Goal: Task Accomplishment & Management: Manage account settings

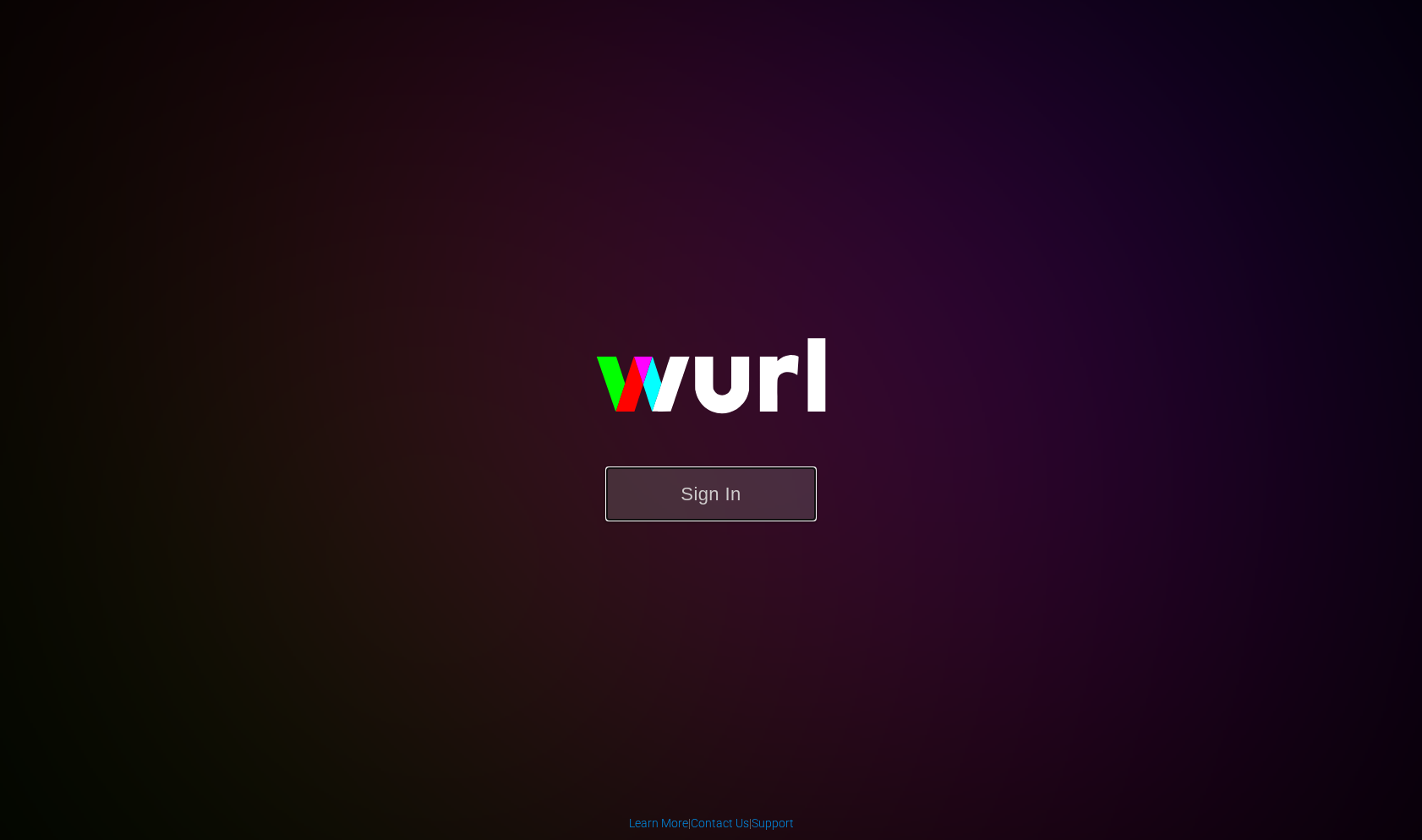
click at [727, 498] on button "Sign In" at bounding box center [711, 494] width 212 height 55
click at [721, 497] on button "Sign In" at bounding box center [711, 494] width 212 height 55
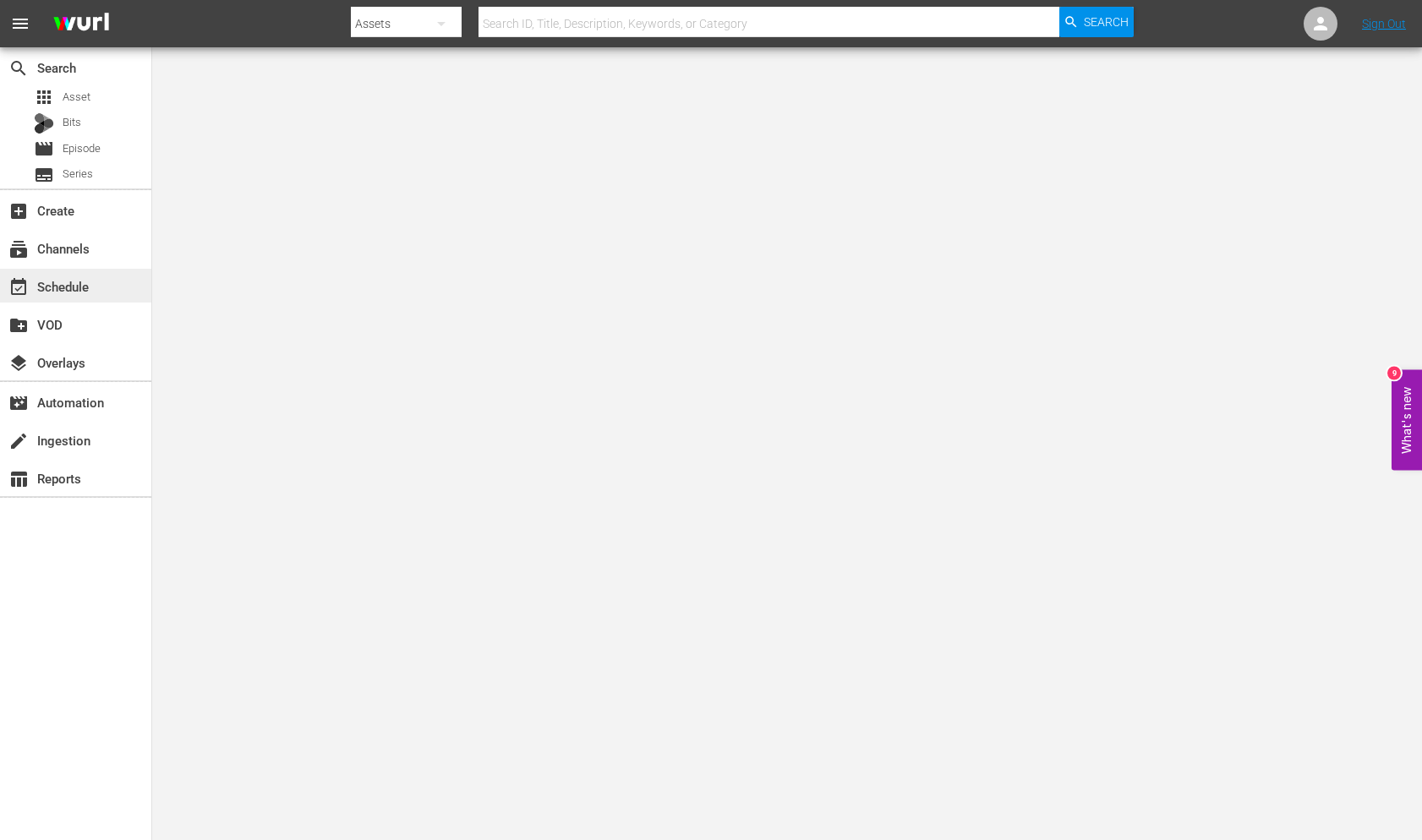
click at [102, 289] on div "event_available Schedule" at bounding box center [75, 285] width 151 height 34
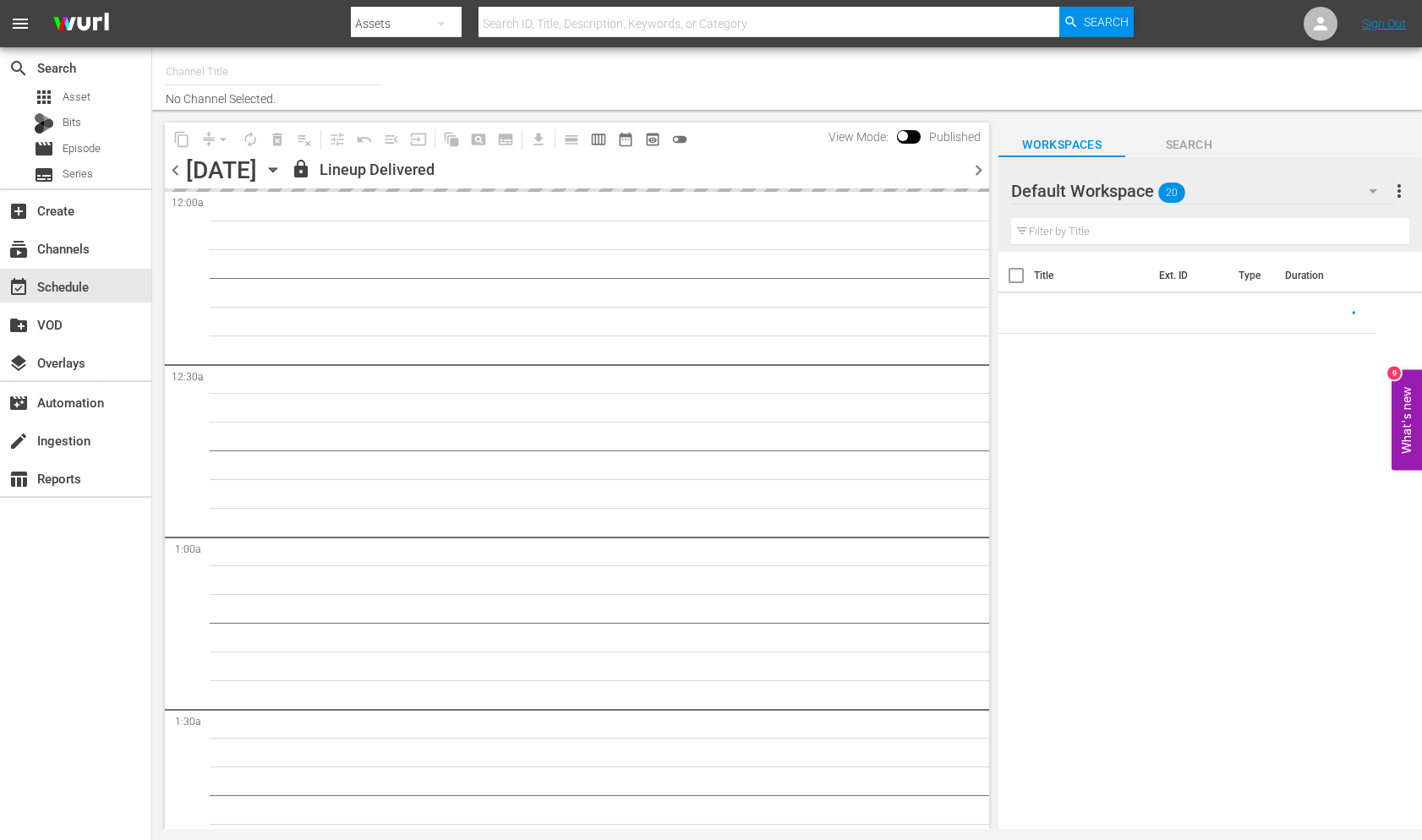
type input "AIR & SPACE (1684)"
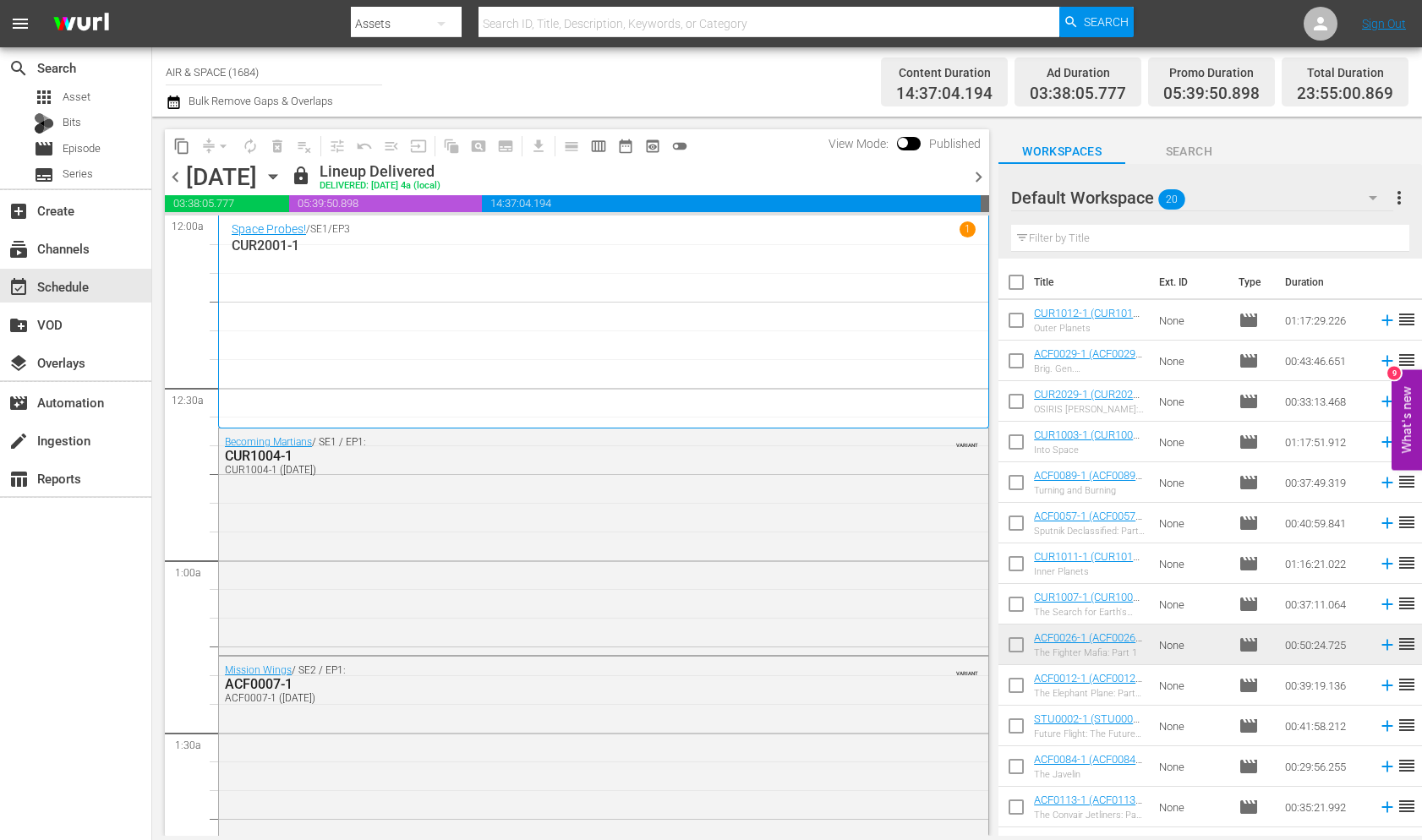
click at [276, 176] on icon "button" at bounding box center [272, 177] width 8 height 4
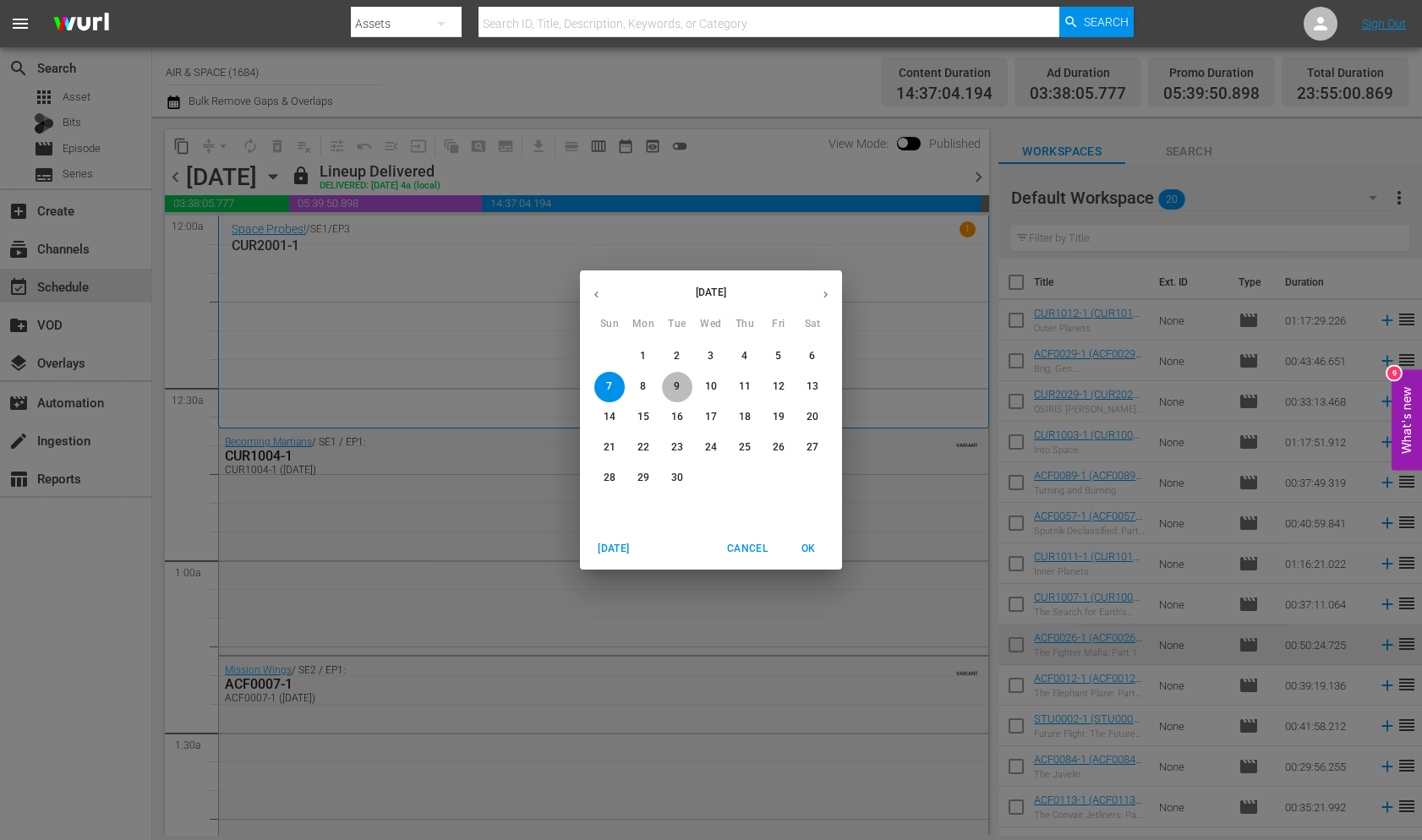
click at [679, 381] on p "9" at bounding box center [676, 386] width 6 height 14
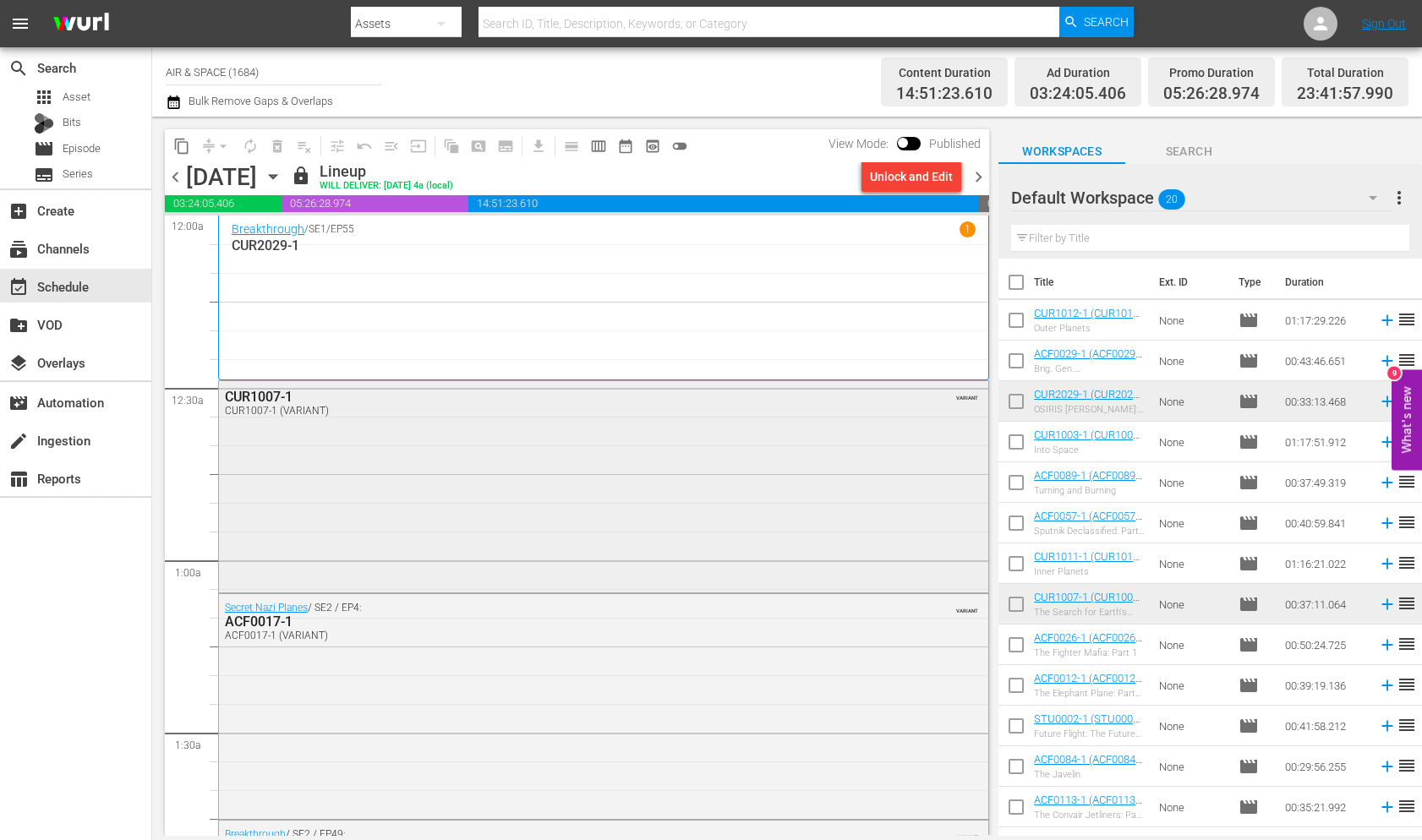
click at [266, 396] on div "CUR1007-1" at bounding box center [558, 397] width 667 height 16
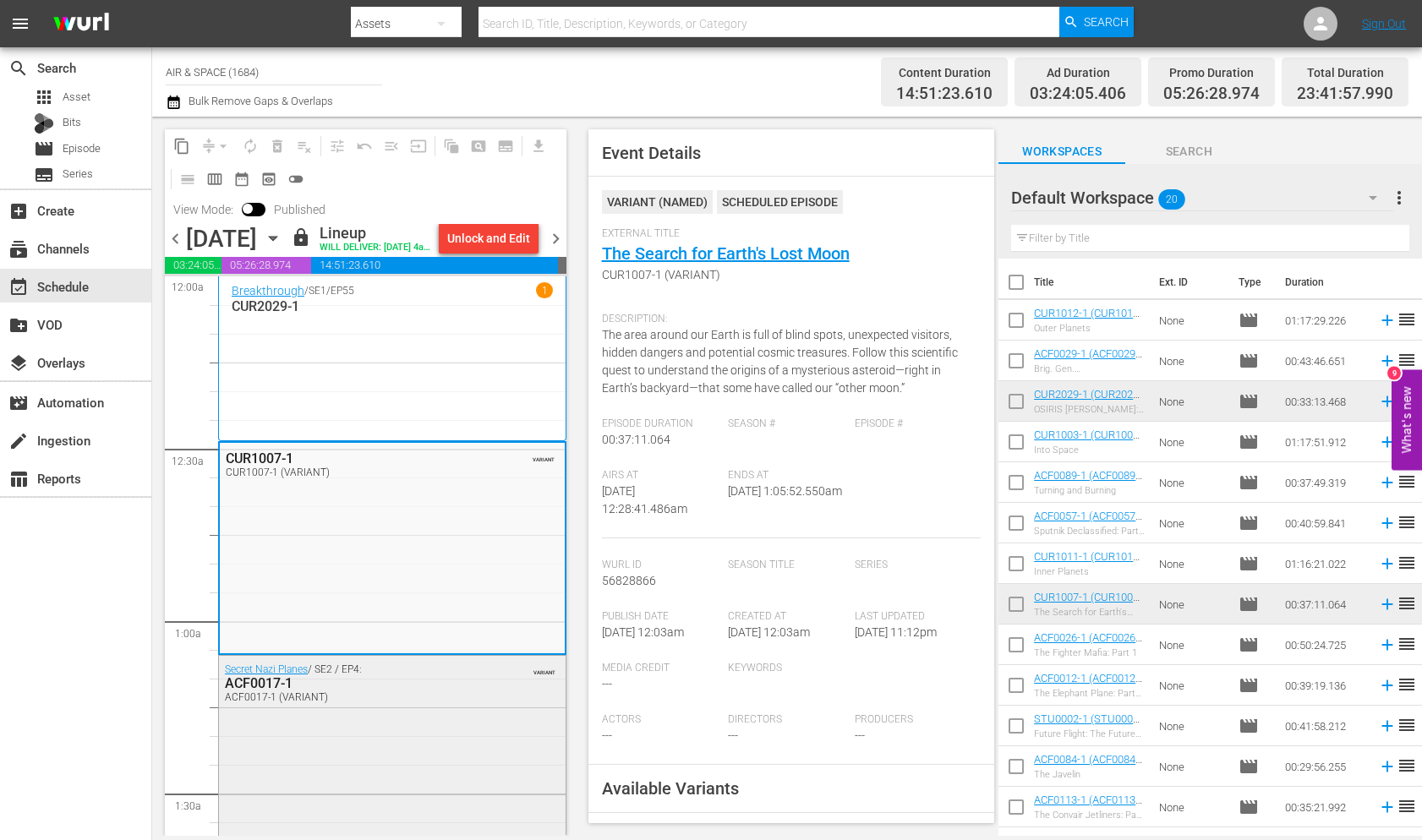
click at [269, 691] on div "ACF0017-1" at bounding box center [352, 683] width 254 height 16
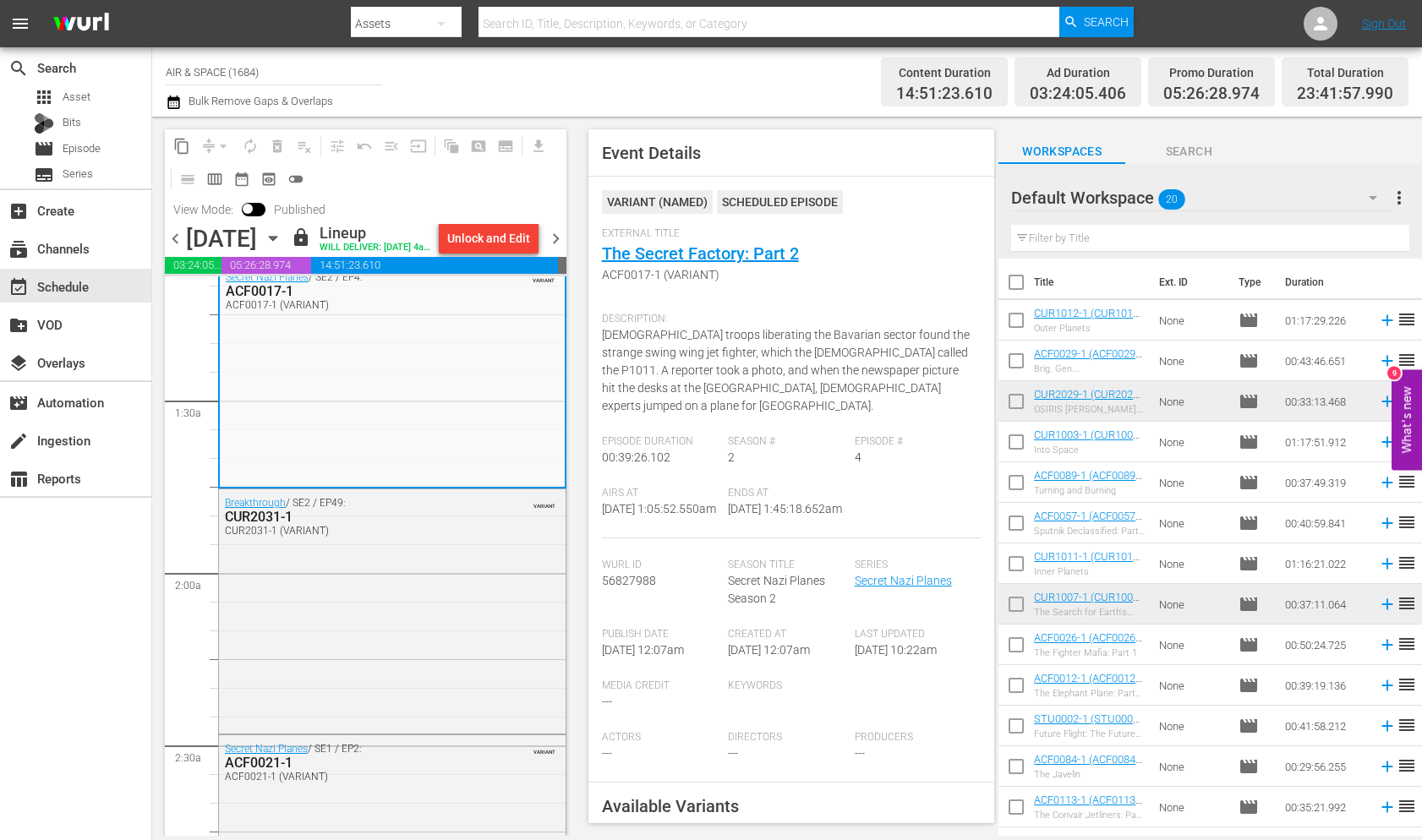
scroll to position [445, 0]
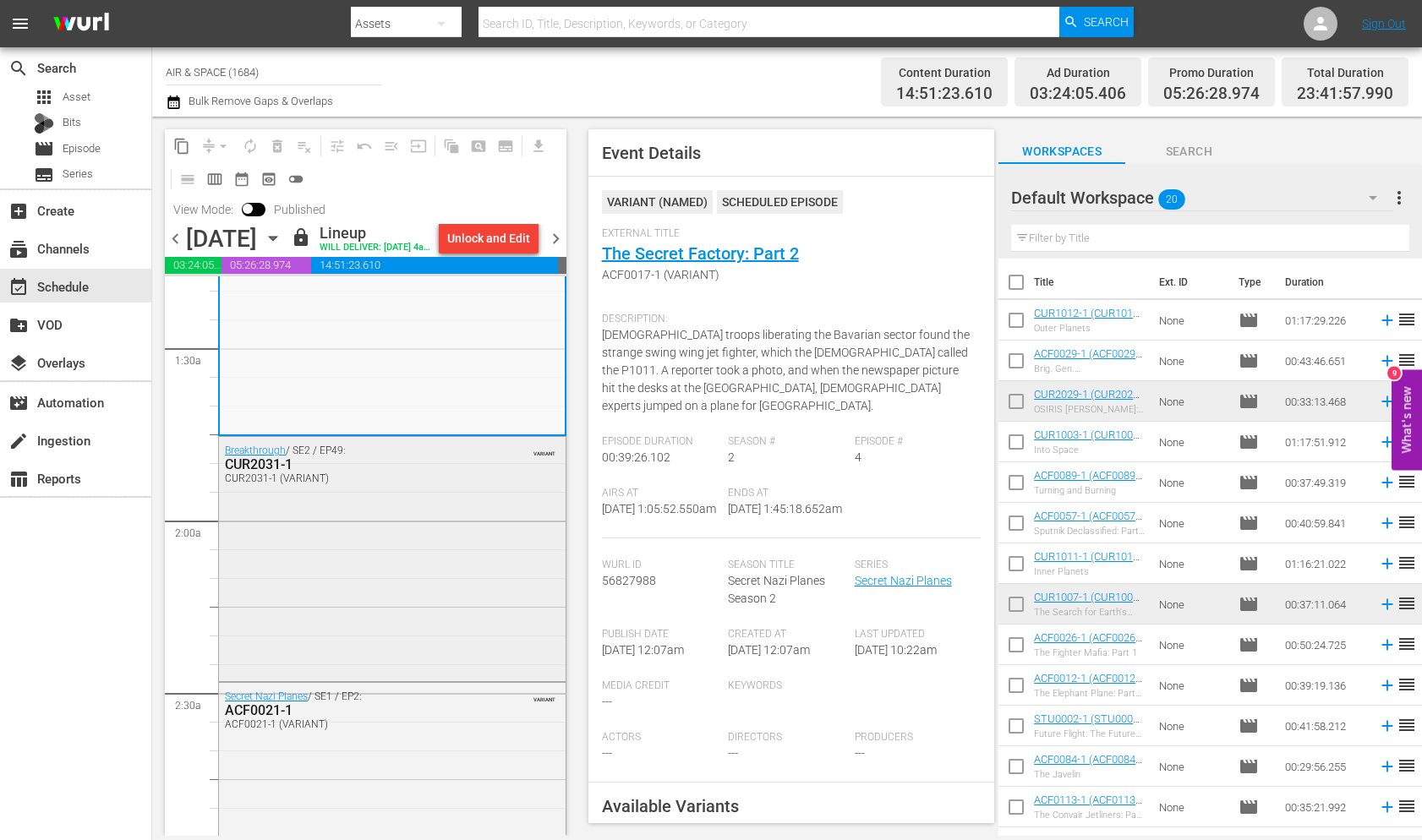
click at [258, 472] on div "CUR2031-1" at bounding box center [352, 464] width 254 height 16
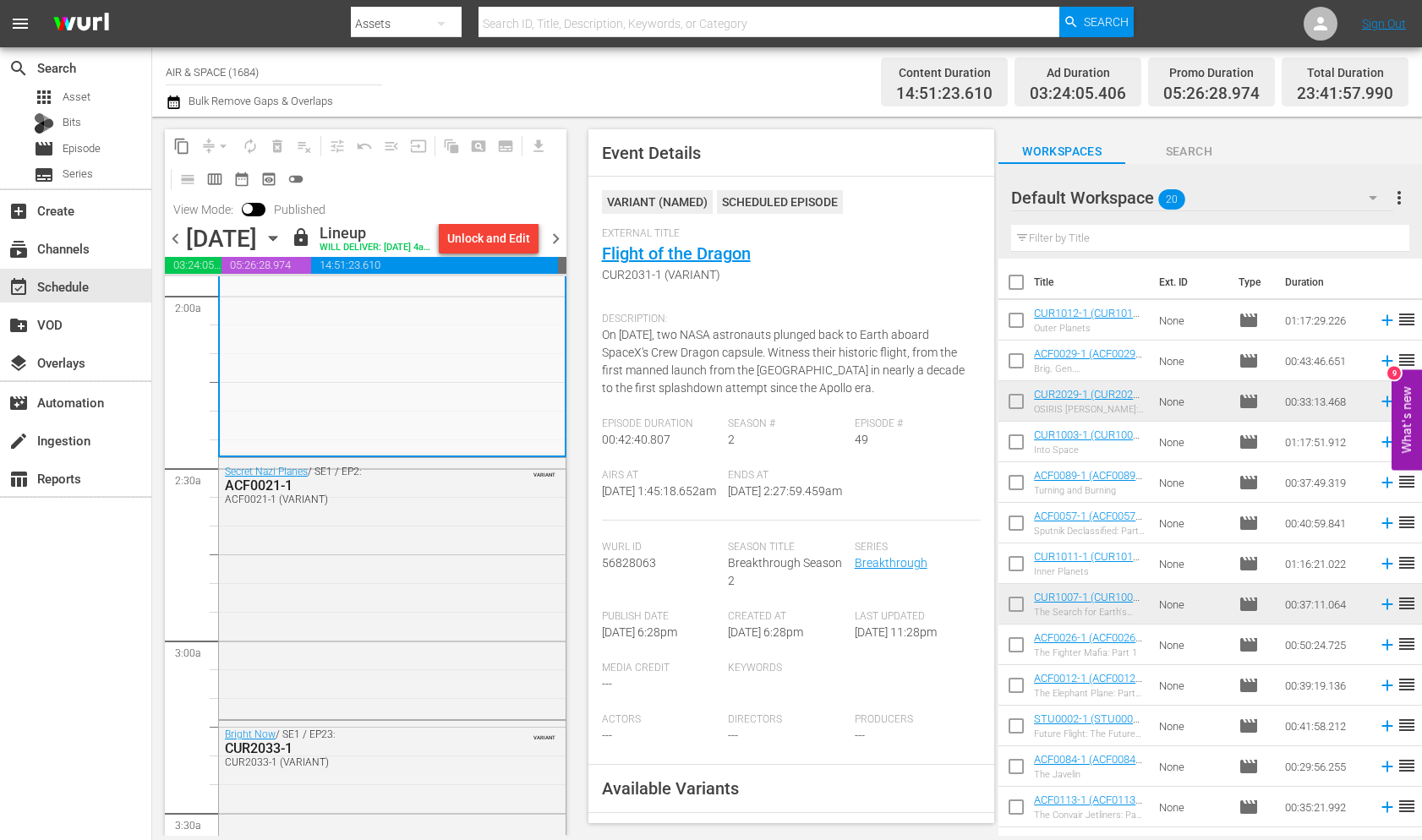
scroll to position [538, 0]
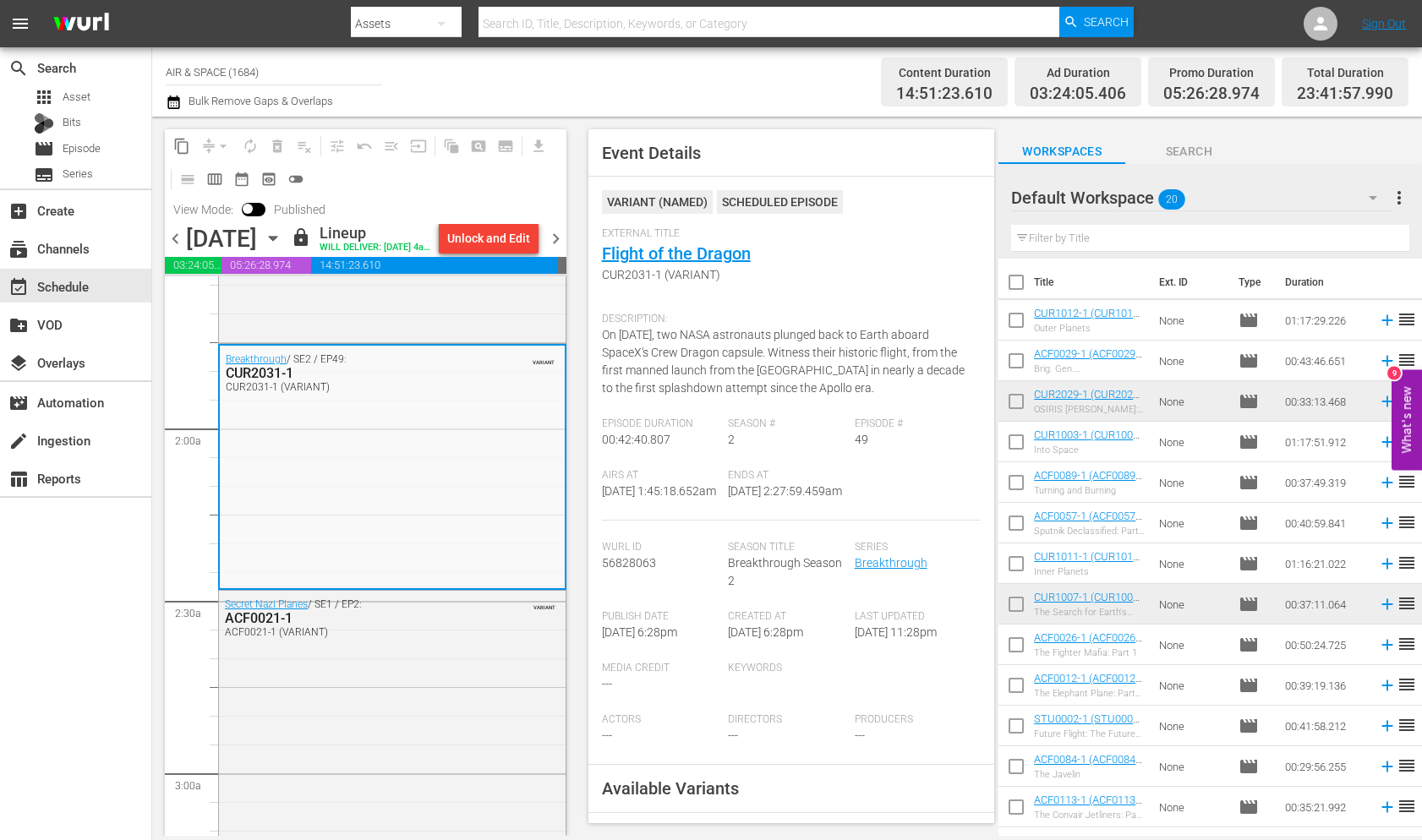
click at [282, 247] on icon "button" at bounding box center [273, 238] width 18 height 18
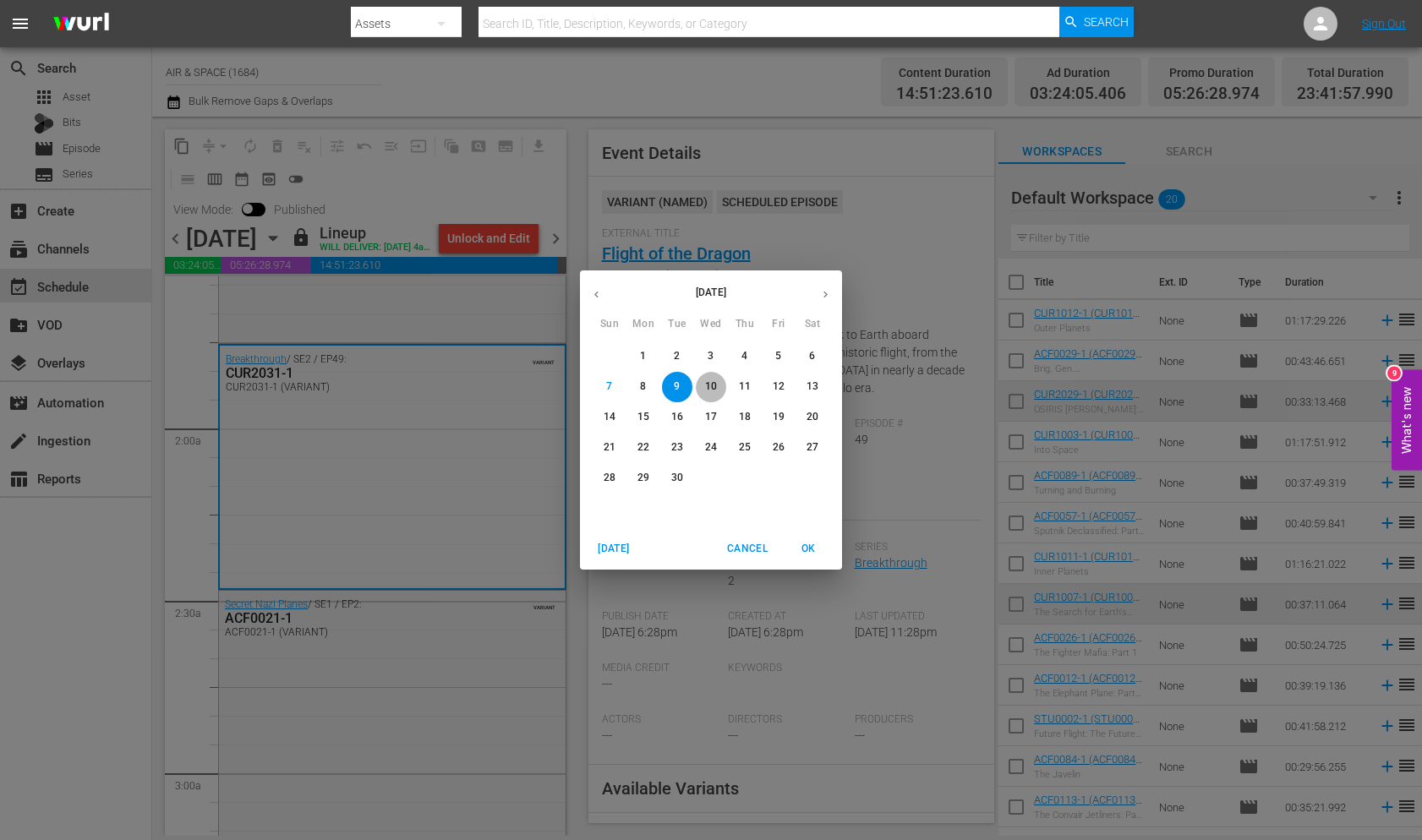
click at [714, 382] on p "10" at bounding box center [711, 386] width 12 height 14
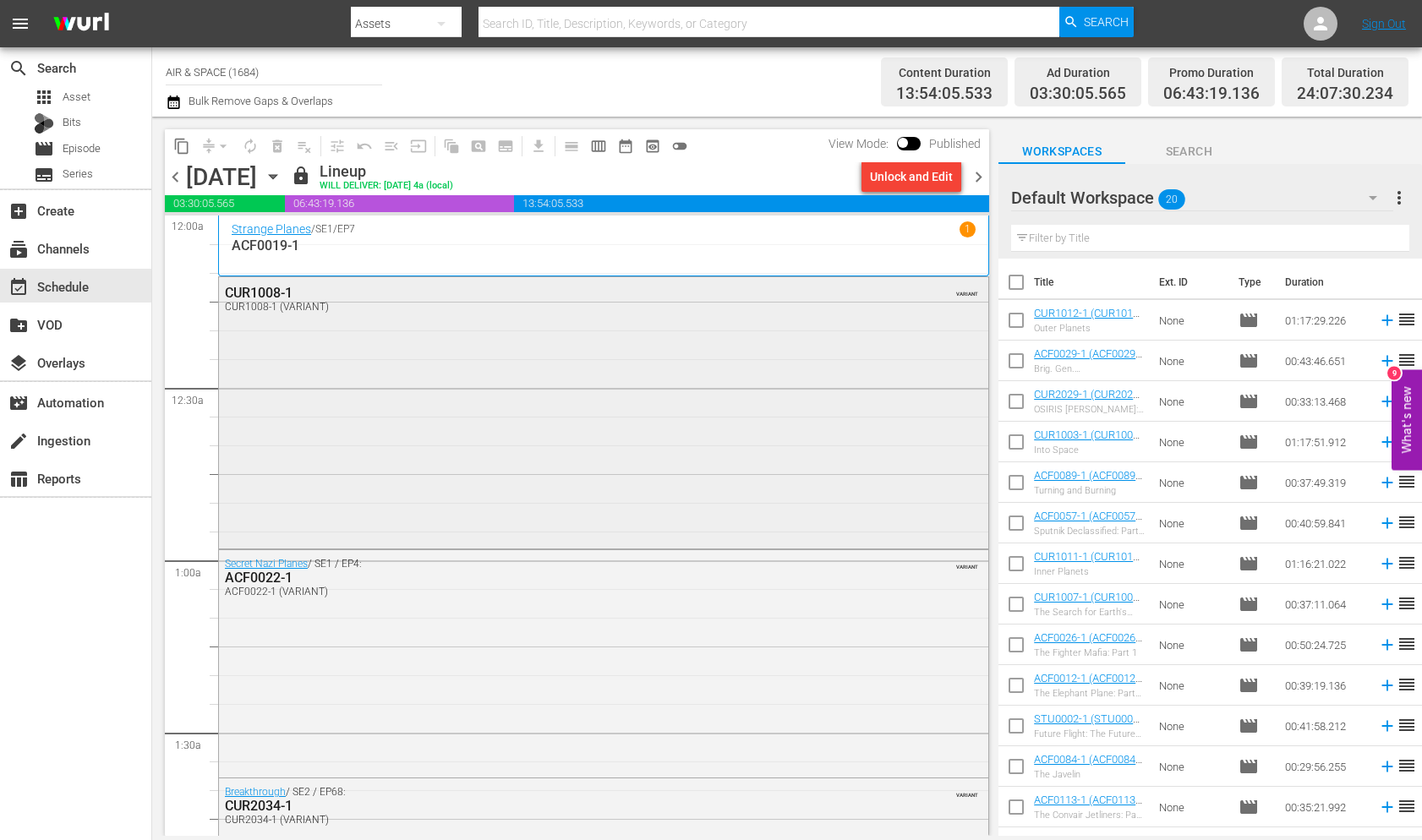
click at [269, 292] on div "CUR1008-1" at bounding box center [558, 293] width 667 height 16
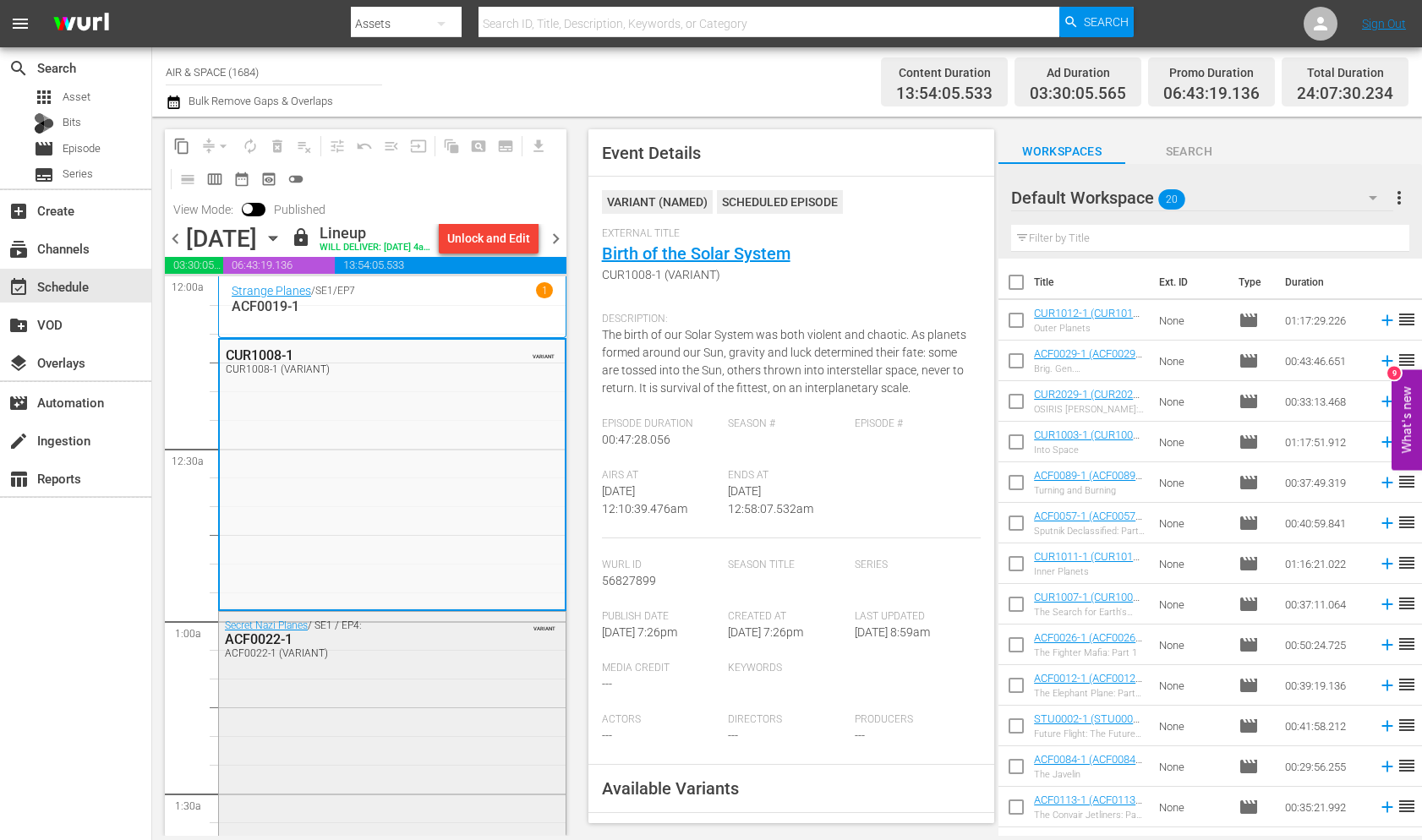
click at [268, 647] on div "ACF0022-1" at bounding box center [352, 639] width 254 height 16
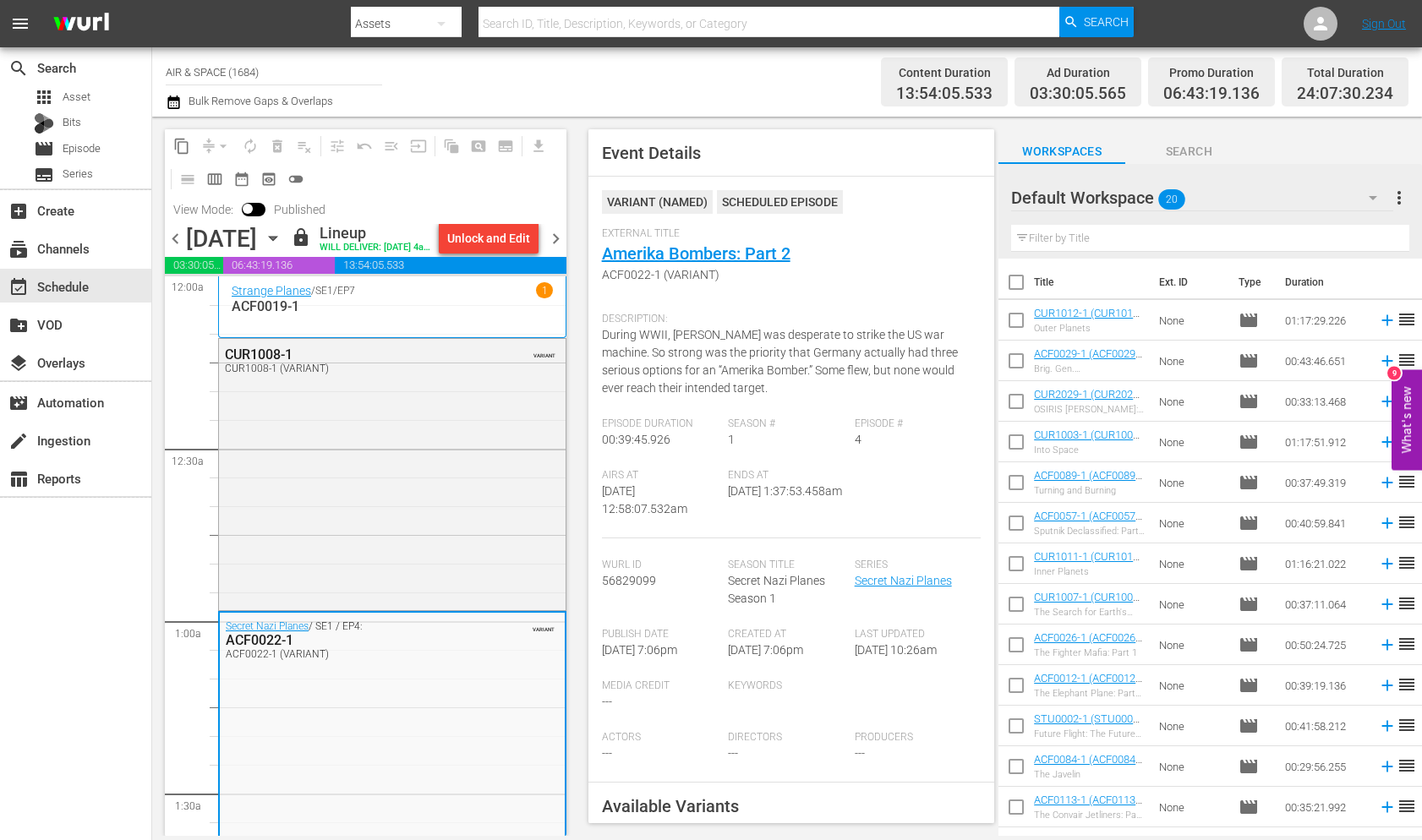
click at [282, 247] on icon "button" at bounding box center [273, 238] width 18 height 18
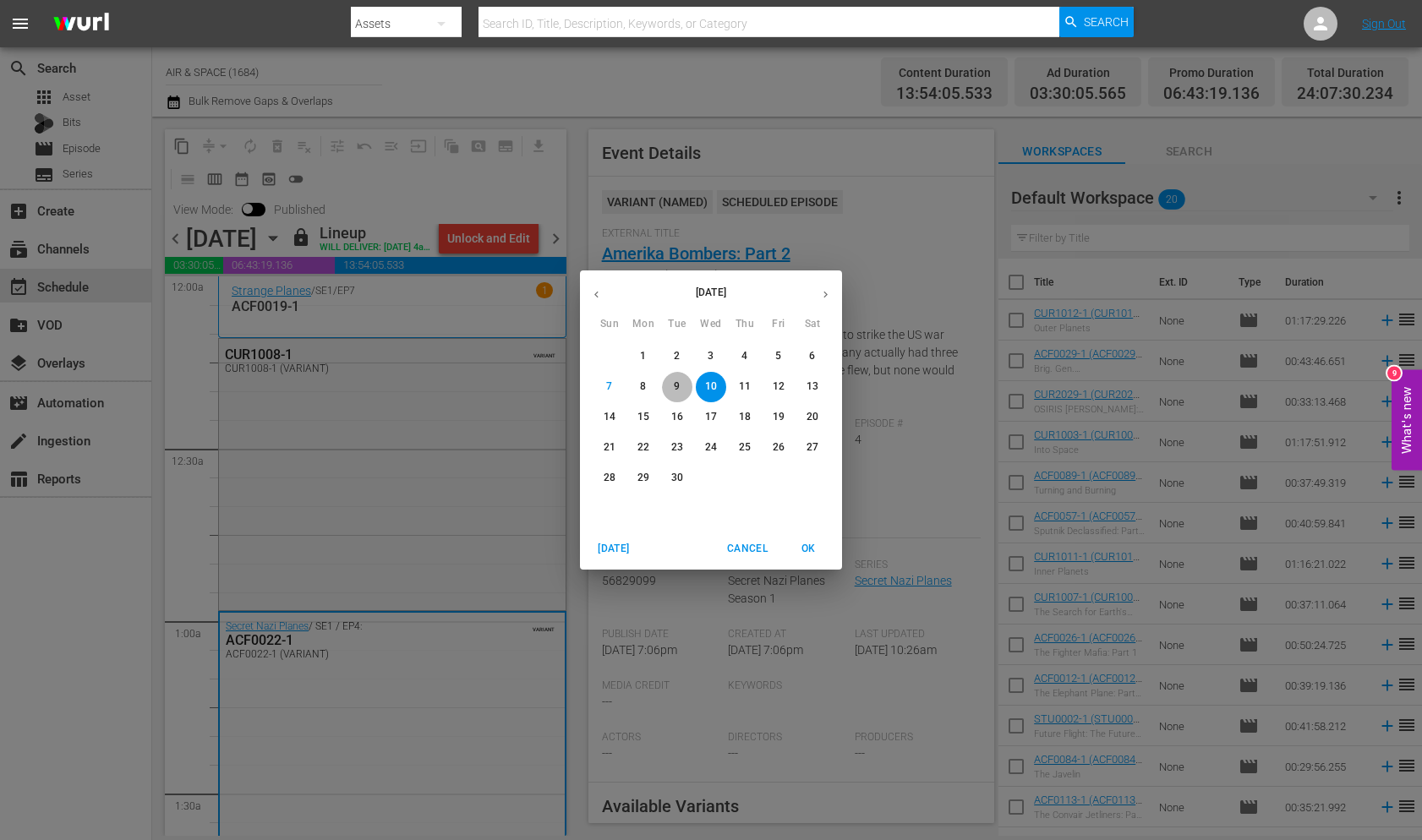
click at [678, 381] on p "9" at bounding box center [676, 386] width 6 height 14
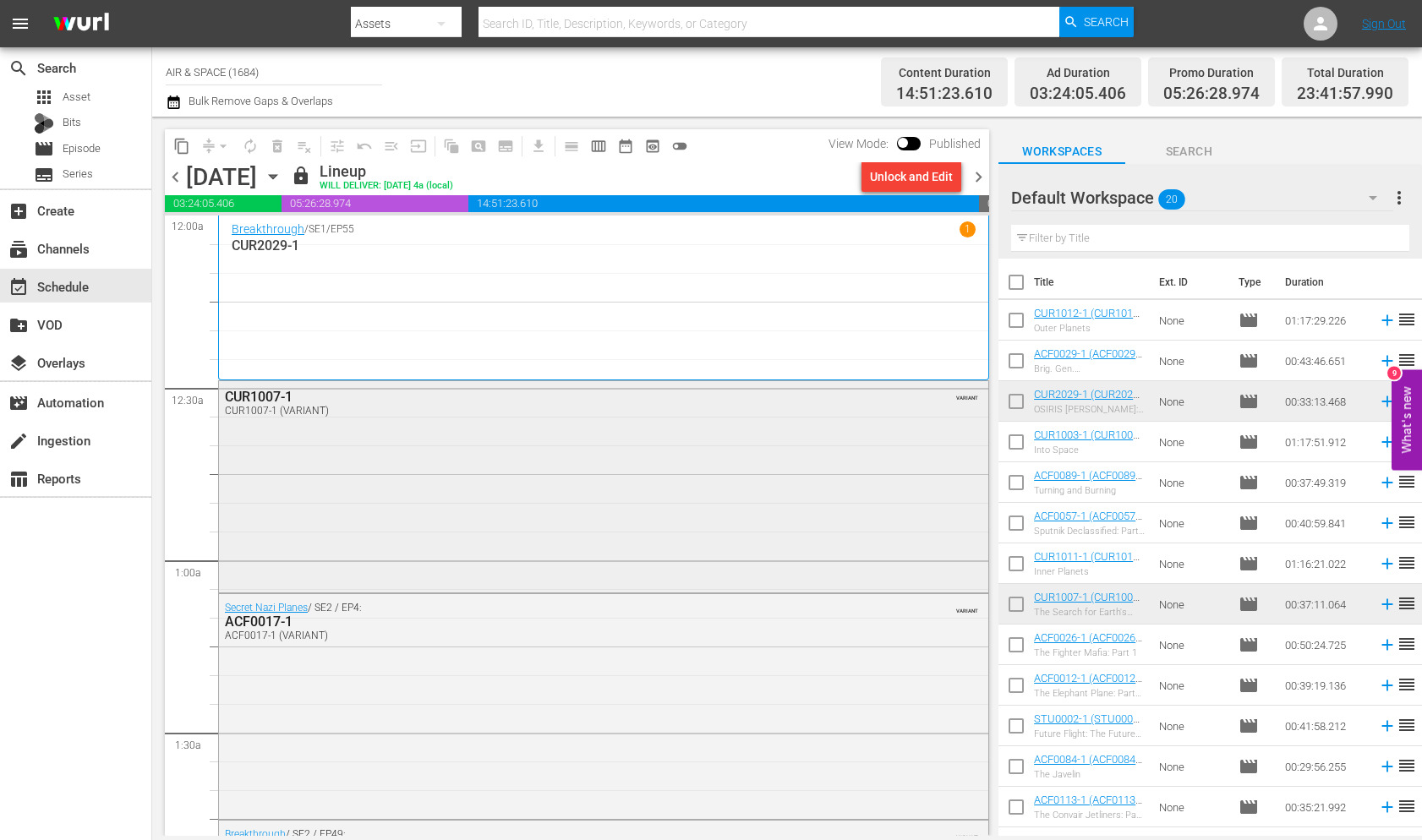
click at [264, 393] on div "CUR1007-1" at bounding box center [558, 397] width 667 height 16
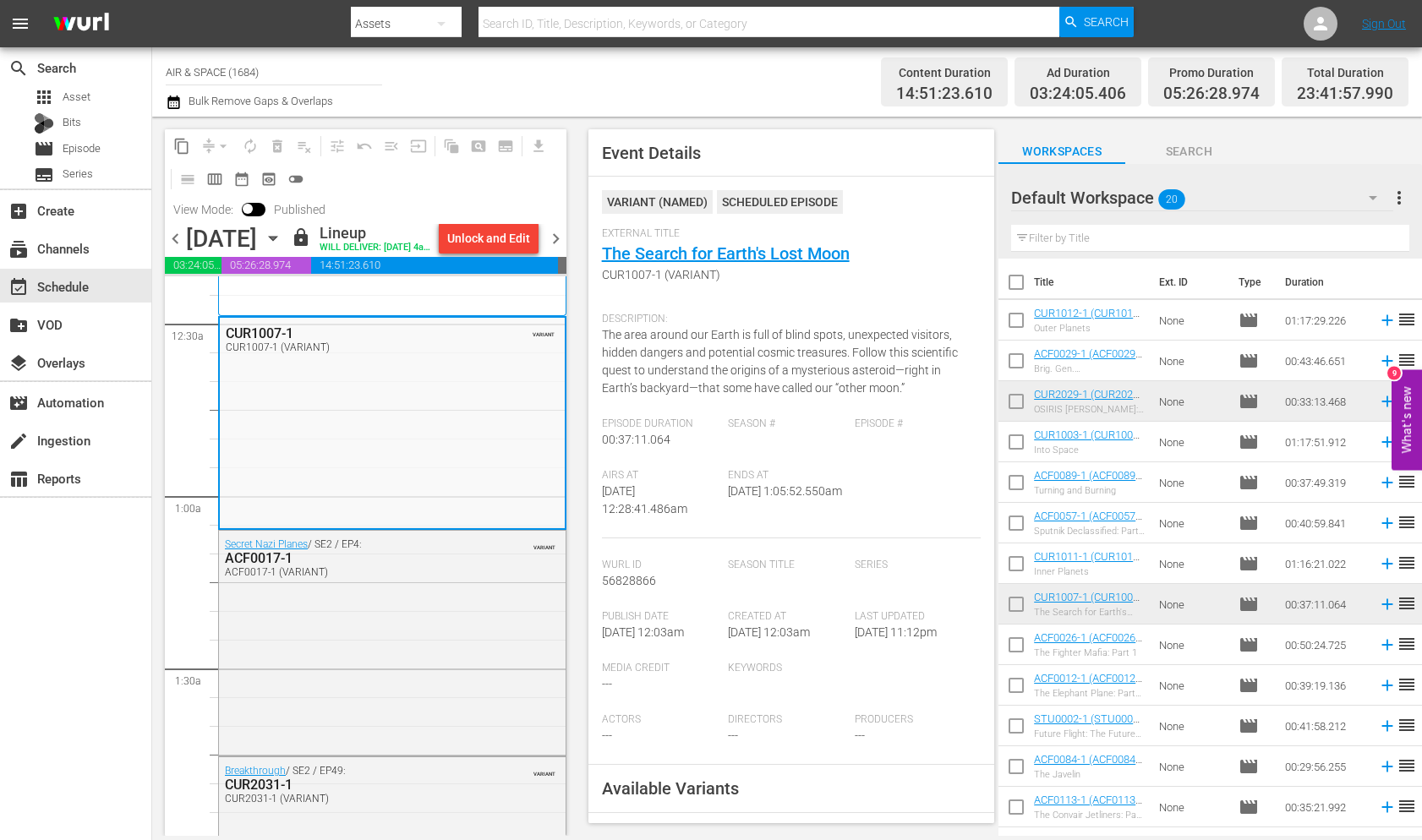
scroll to position [177, 0]
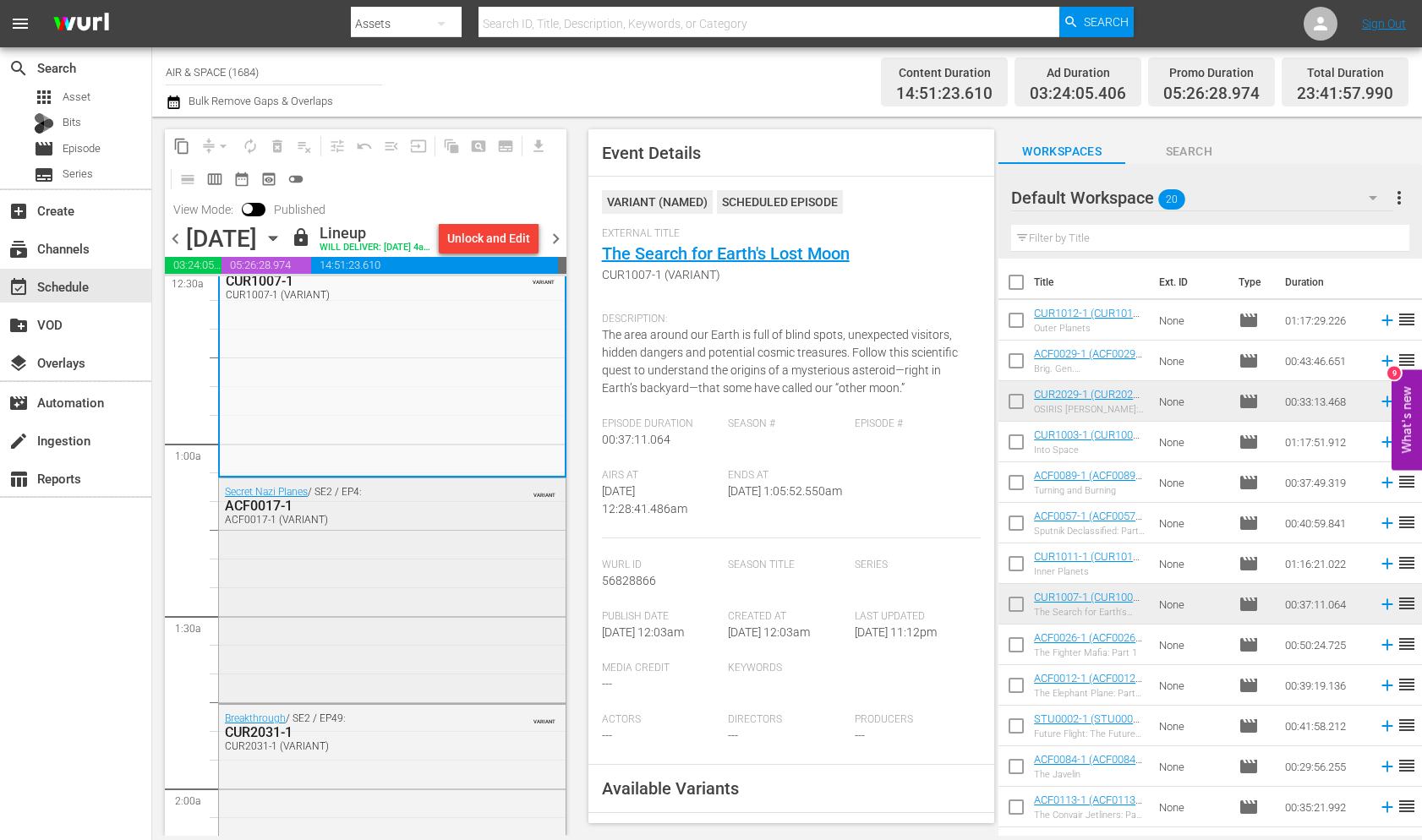
click at [268, 514] on div "ACF0017-1" at bounding box center [352, 505] width 254 height 16
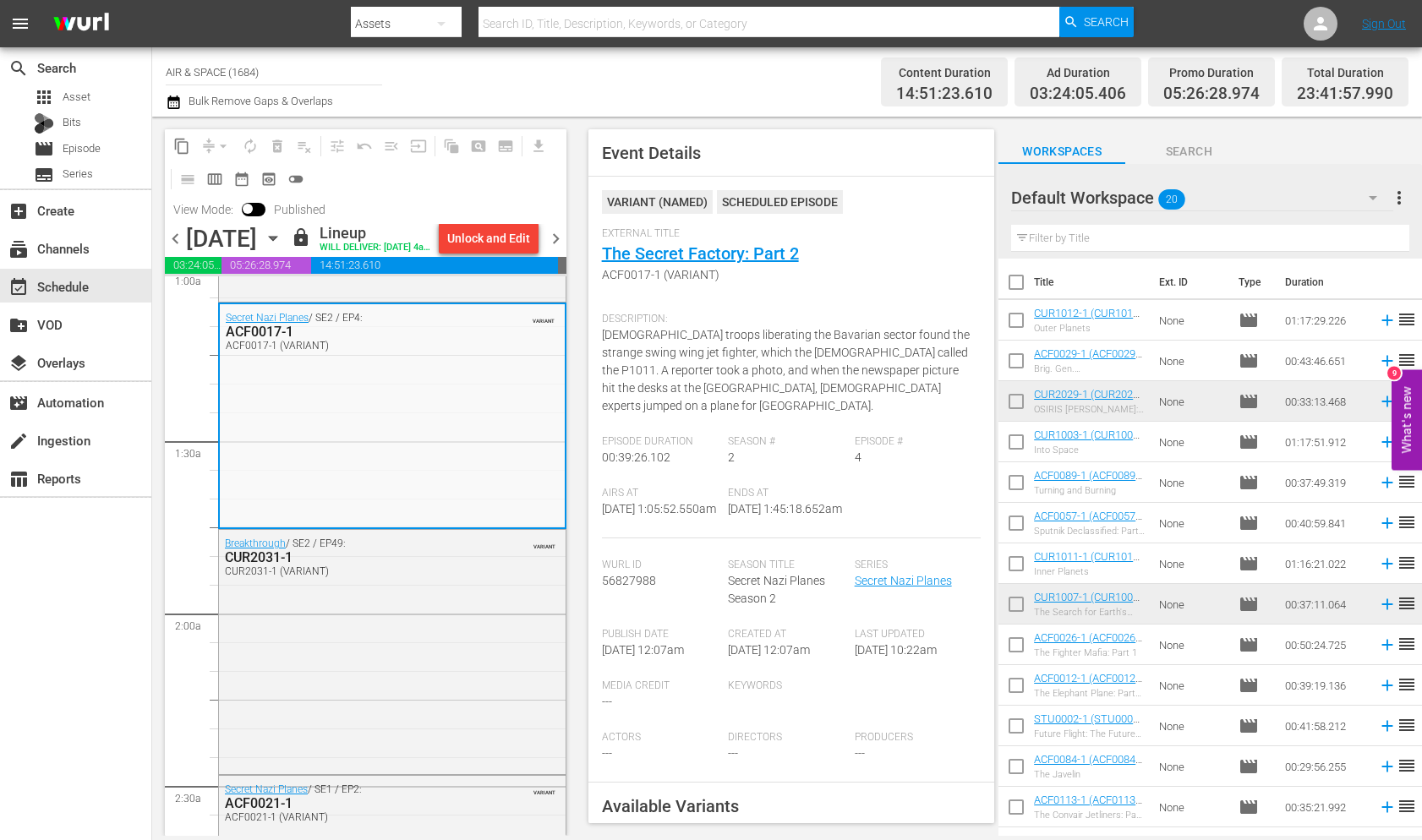
scroll to position [365, 0]
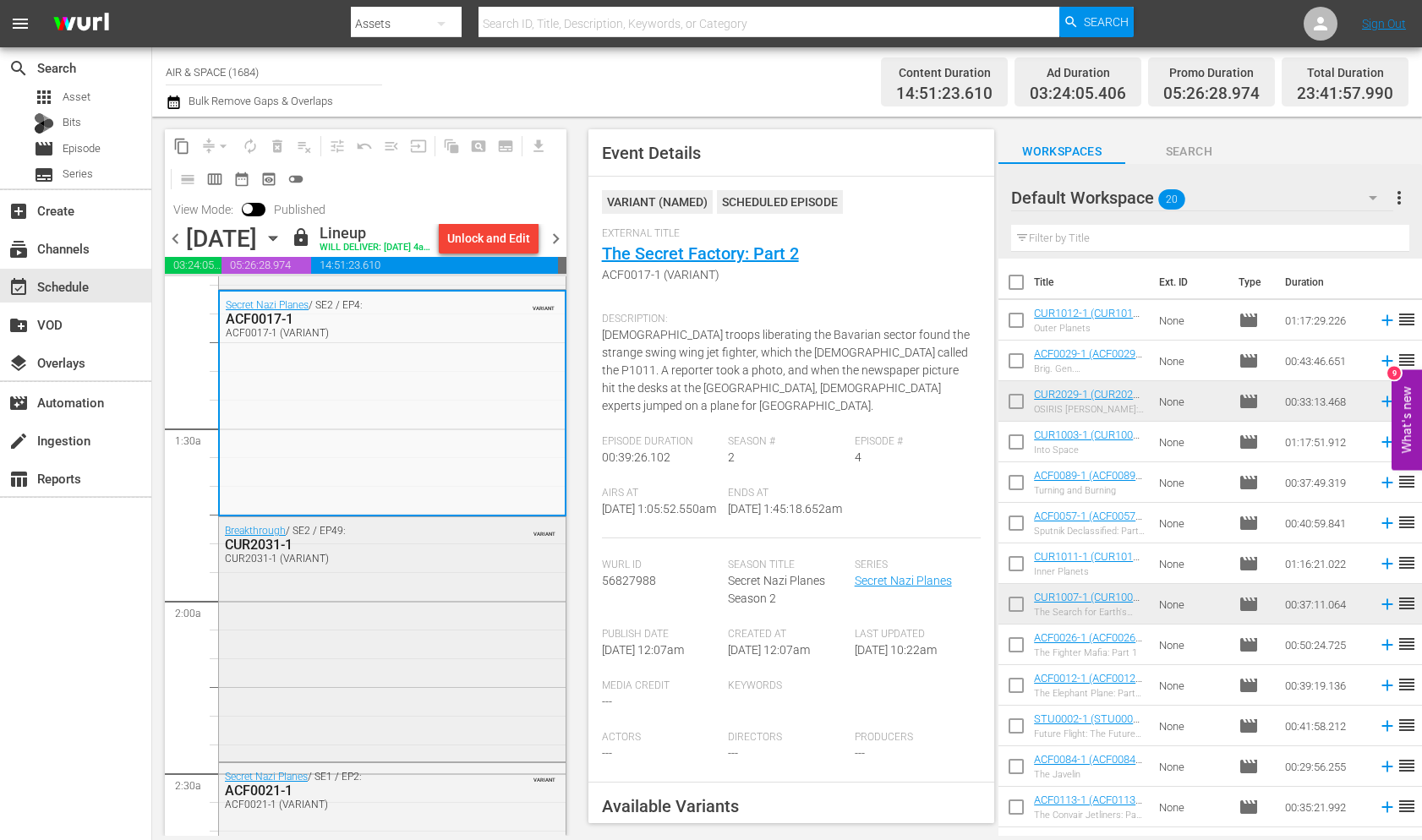
click at [268, 552] on div "CUR2031-1" at bounding box center [352, 545] width 254 height 16
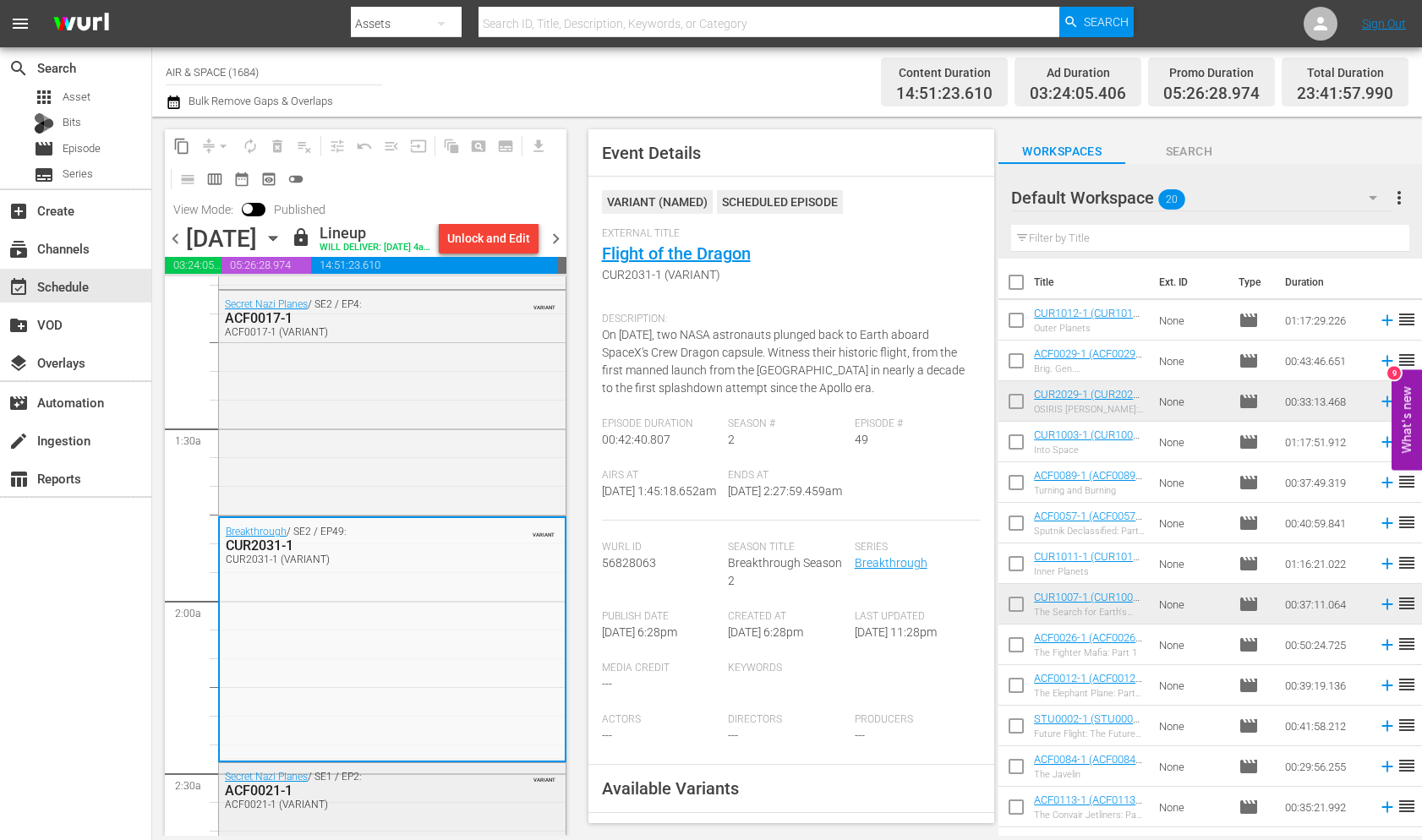
click at [253, 798] on div "ACF0021-1" at bounding box center [352, 790] width 254 height 16
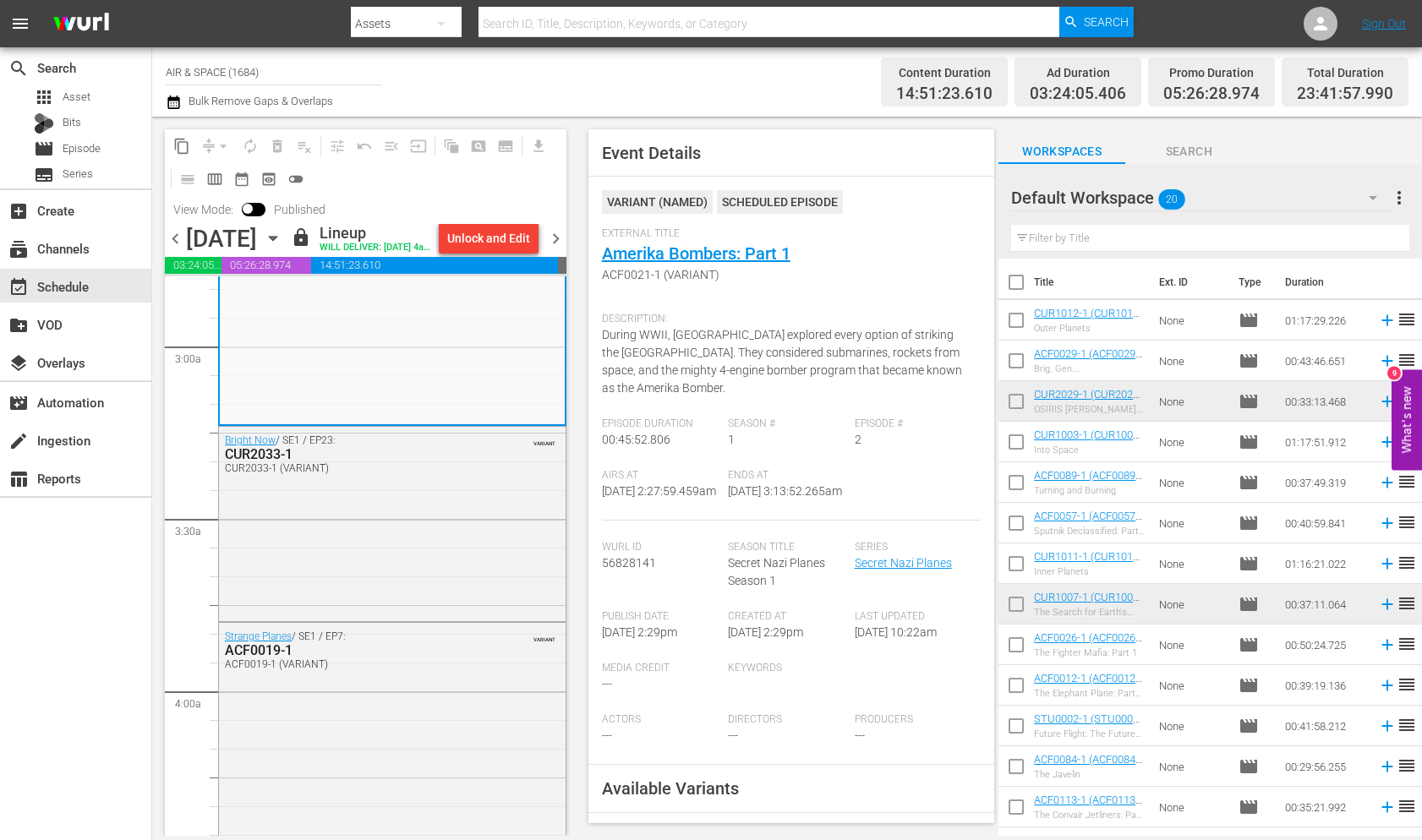
scroll to position [1003, 0]
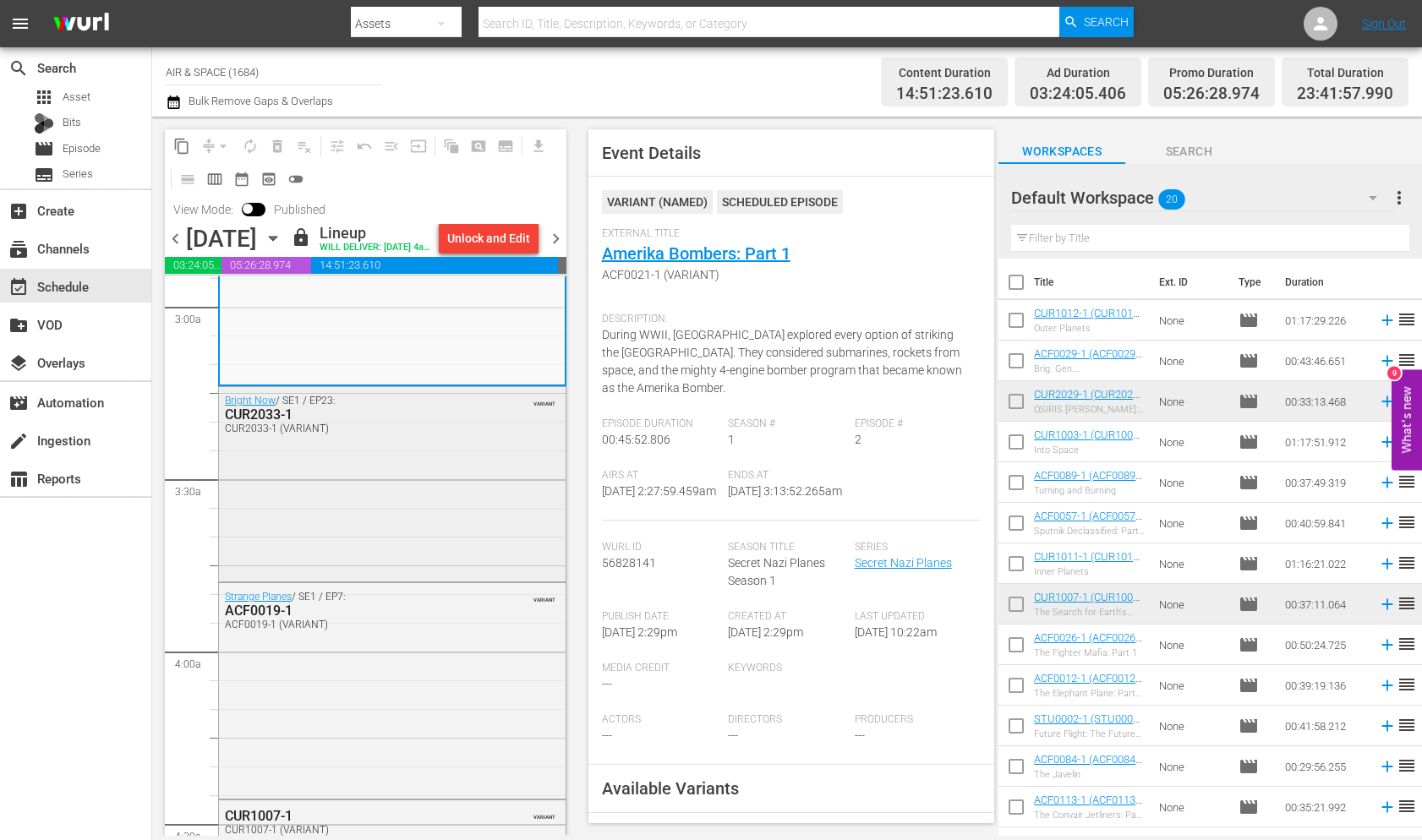
click at [253, 422] on div "CUR2033-1" at bounding box center [352, 414] width 254 height 16
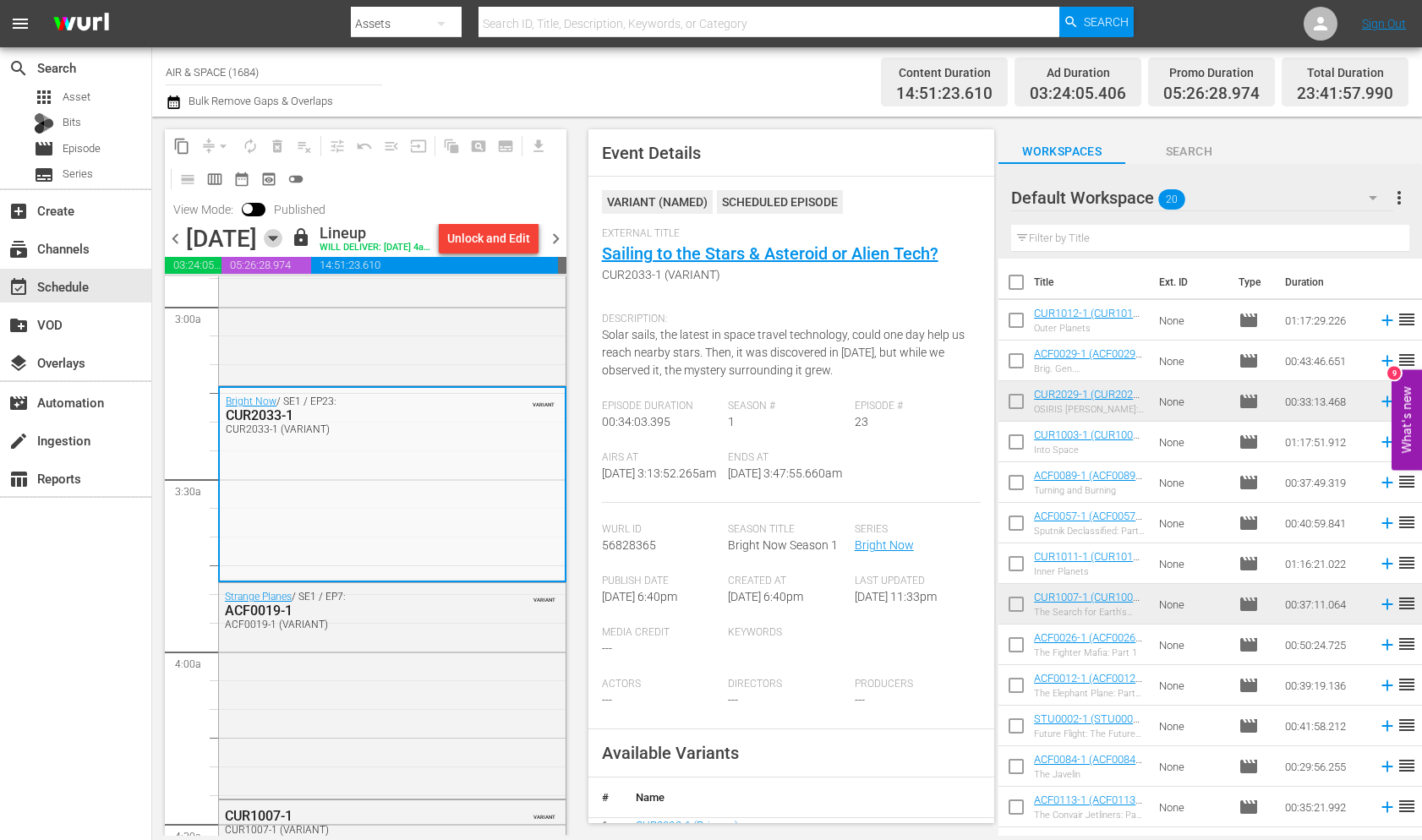
click at [276, 240] on icon "button" at bounding box center [272, 239] width 8 height 4
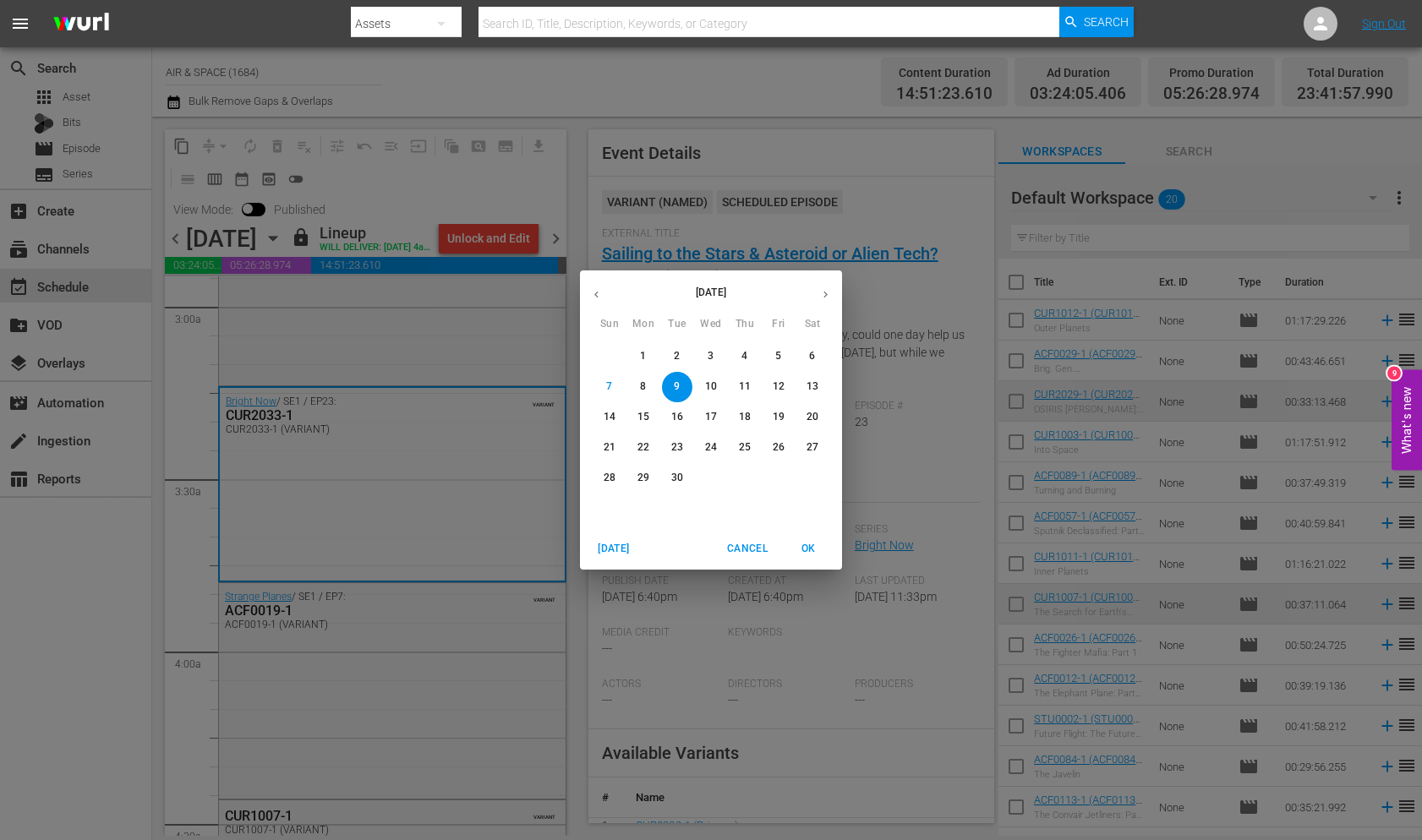
click at [710, 384] on p "10" at bounding box center [711, 386] width 12 height 14
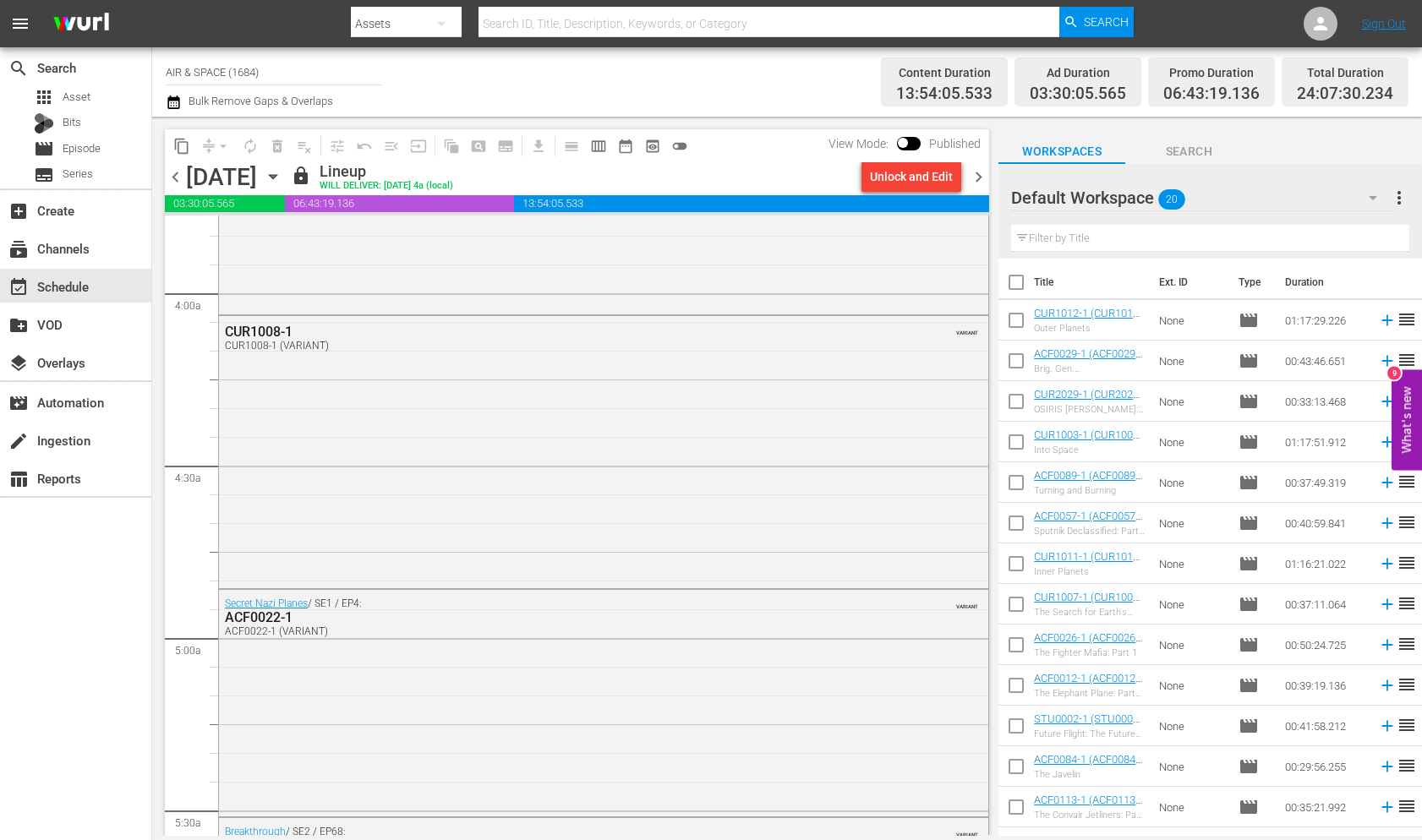
scroll to position [1323, 0]
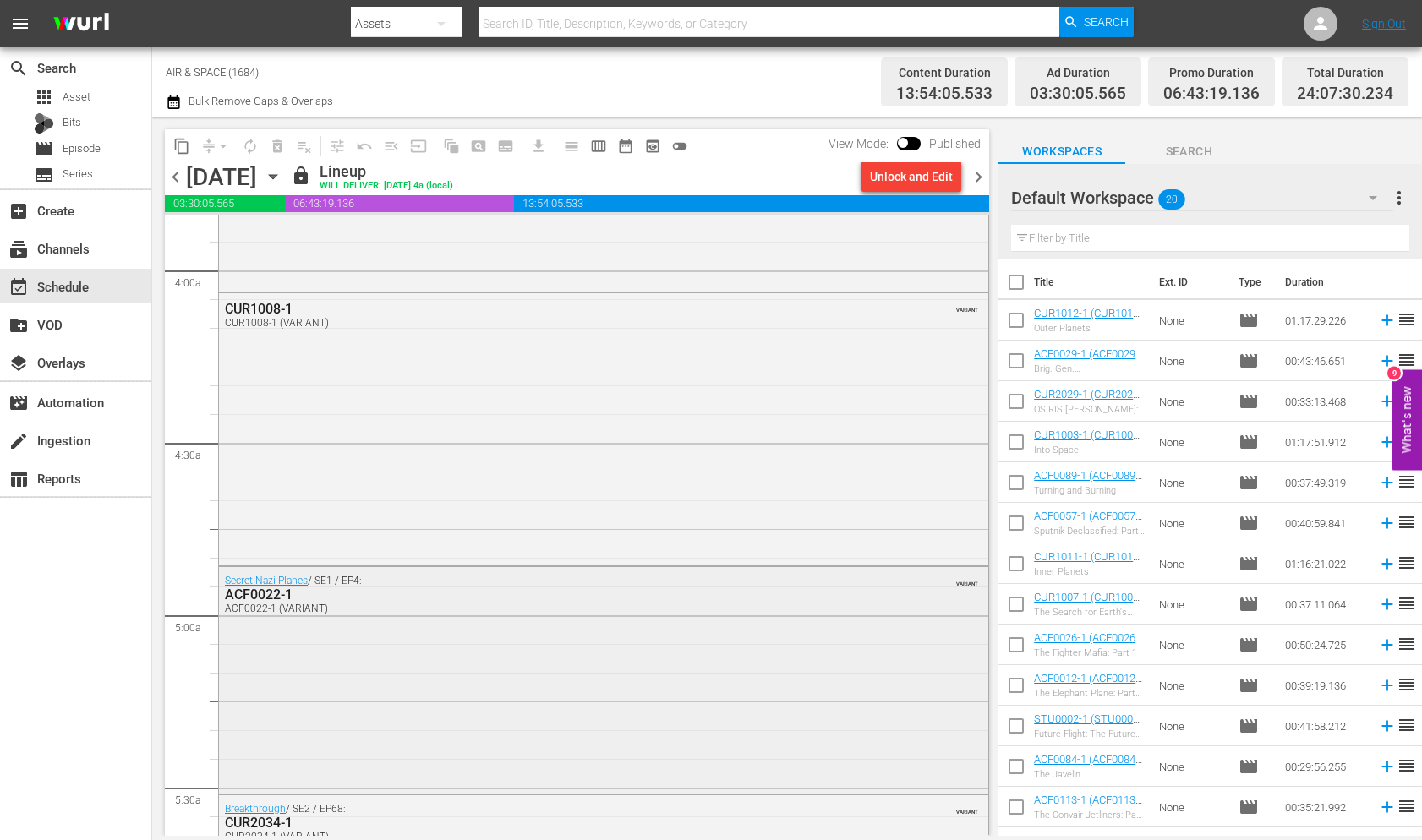
click at [260, 594] on div "ACF0022-1" at bounding box center [558, 594] width 667 height 16
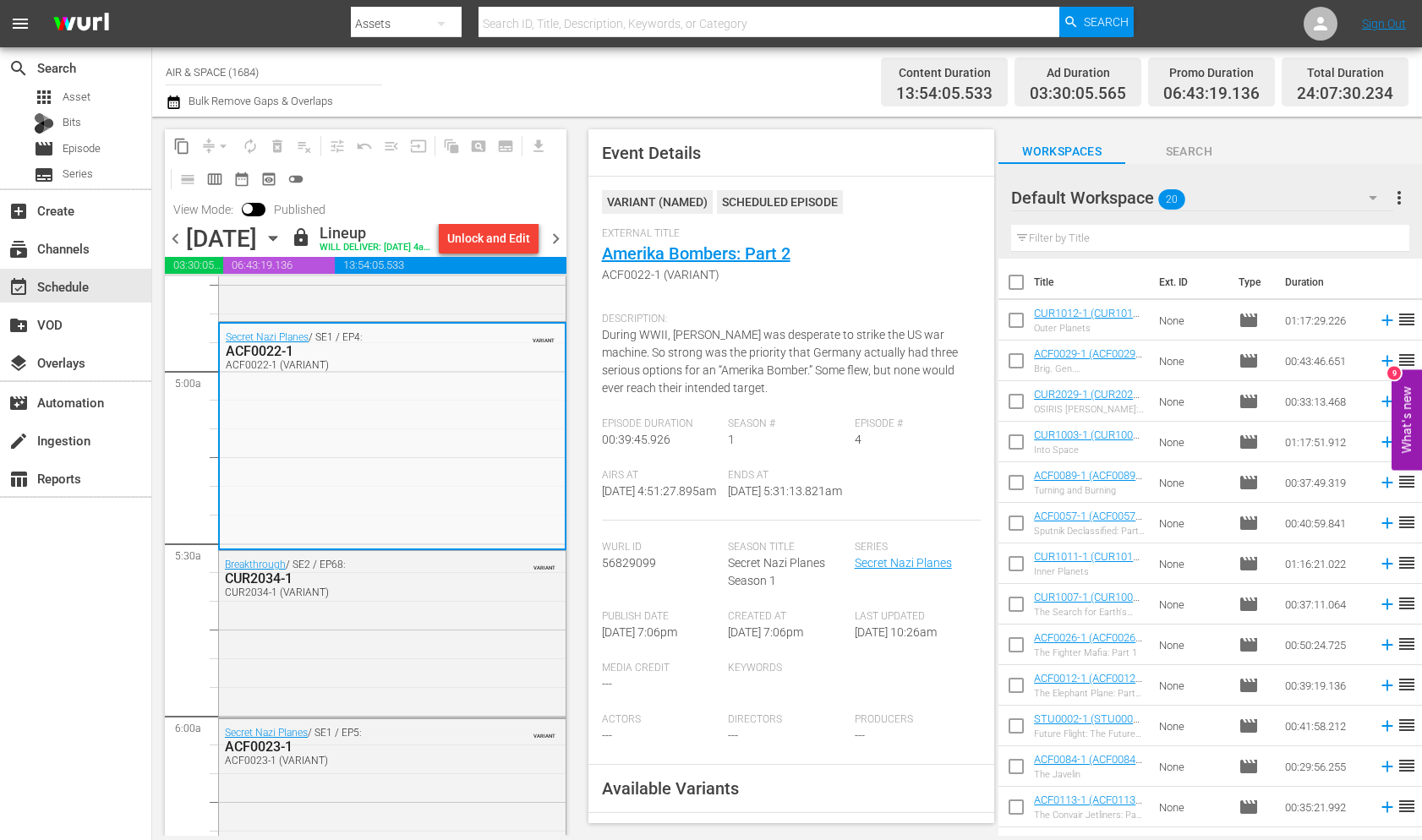
scroll to position [1642, 0]
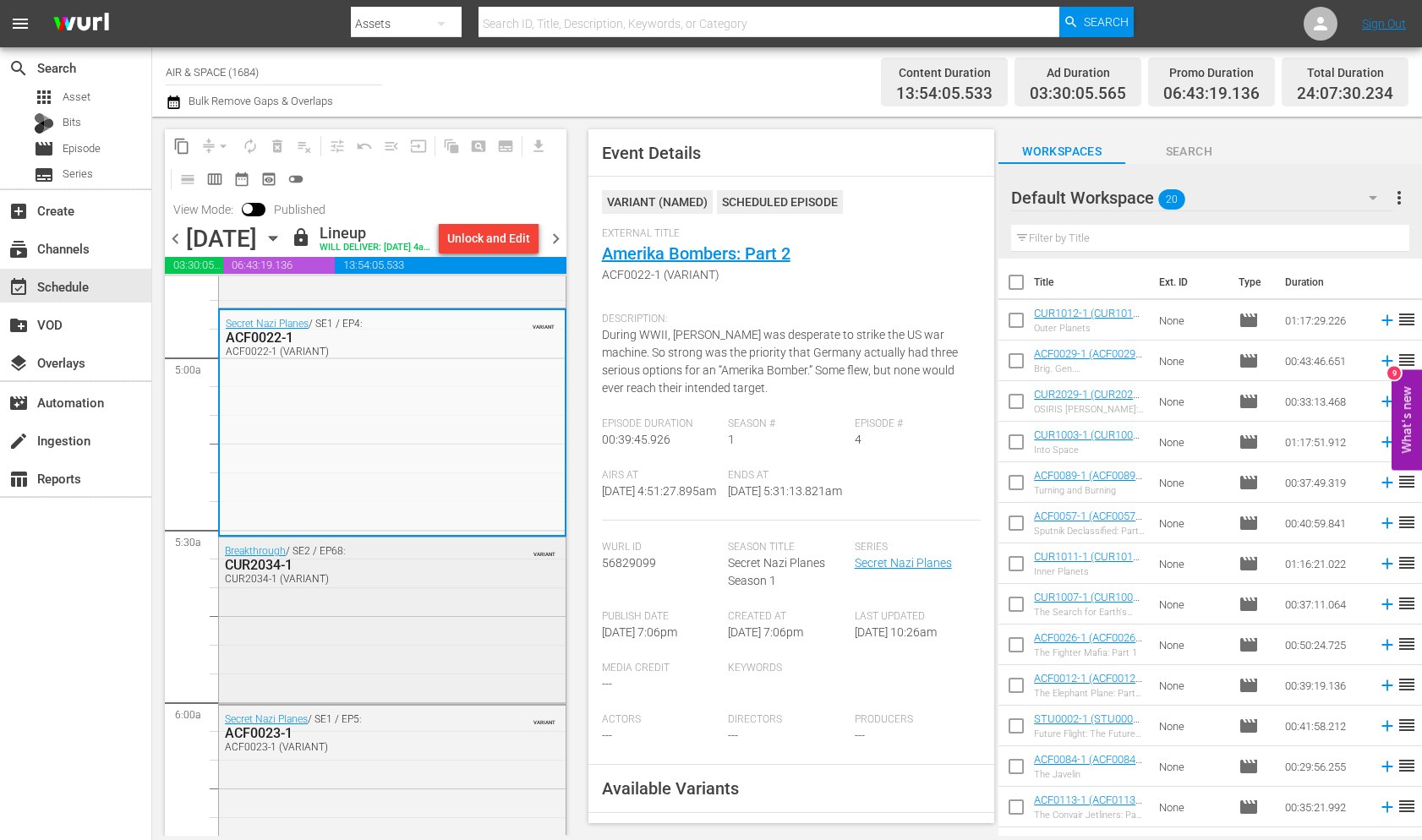
click at [269, 573] on div "CUR2034-1" at bounding box center [352, 565] width 254 height 16
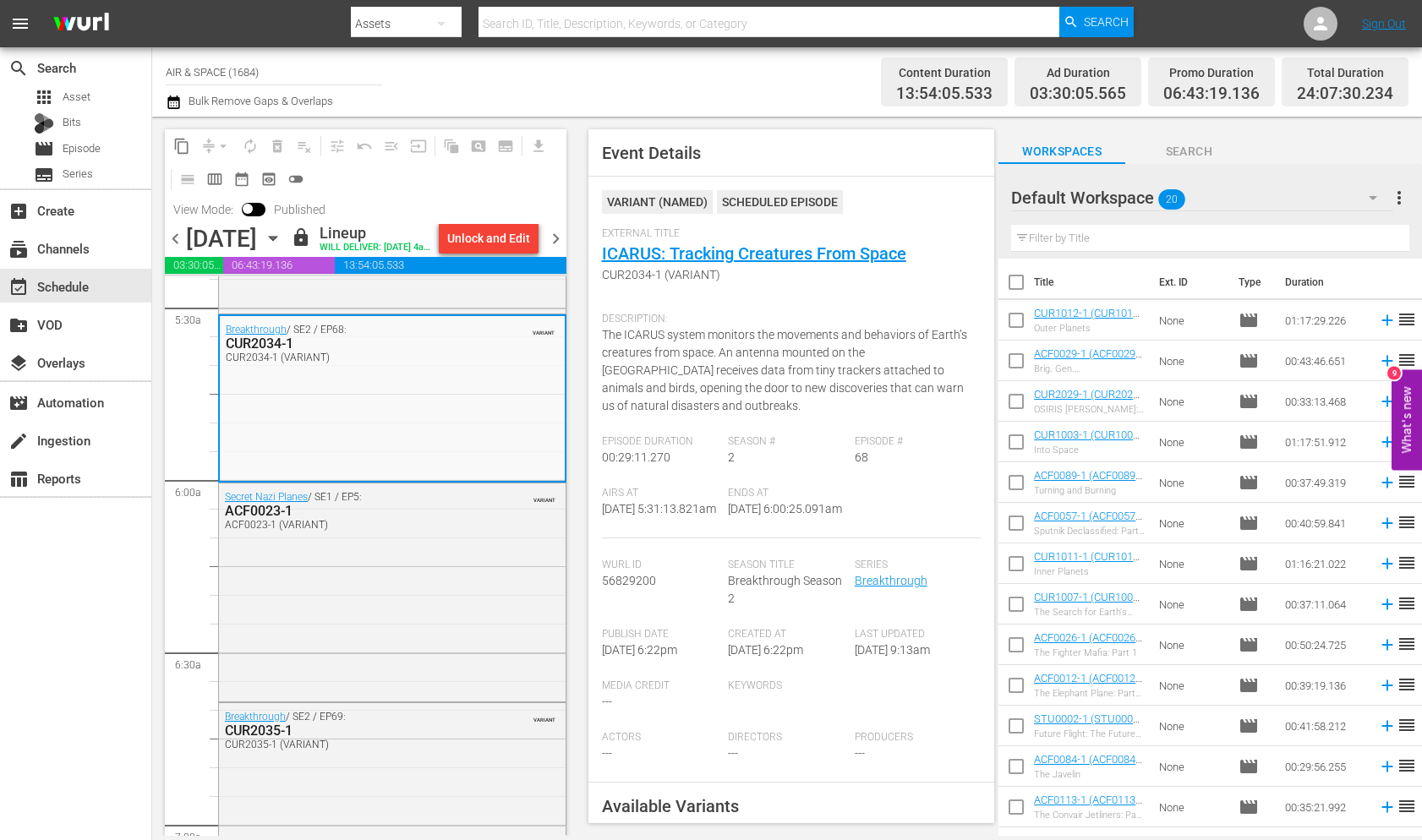
scroll to position [1904, 0]
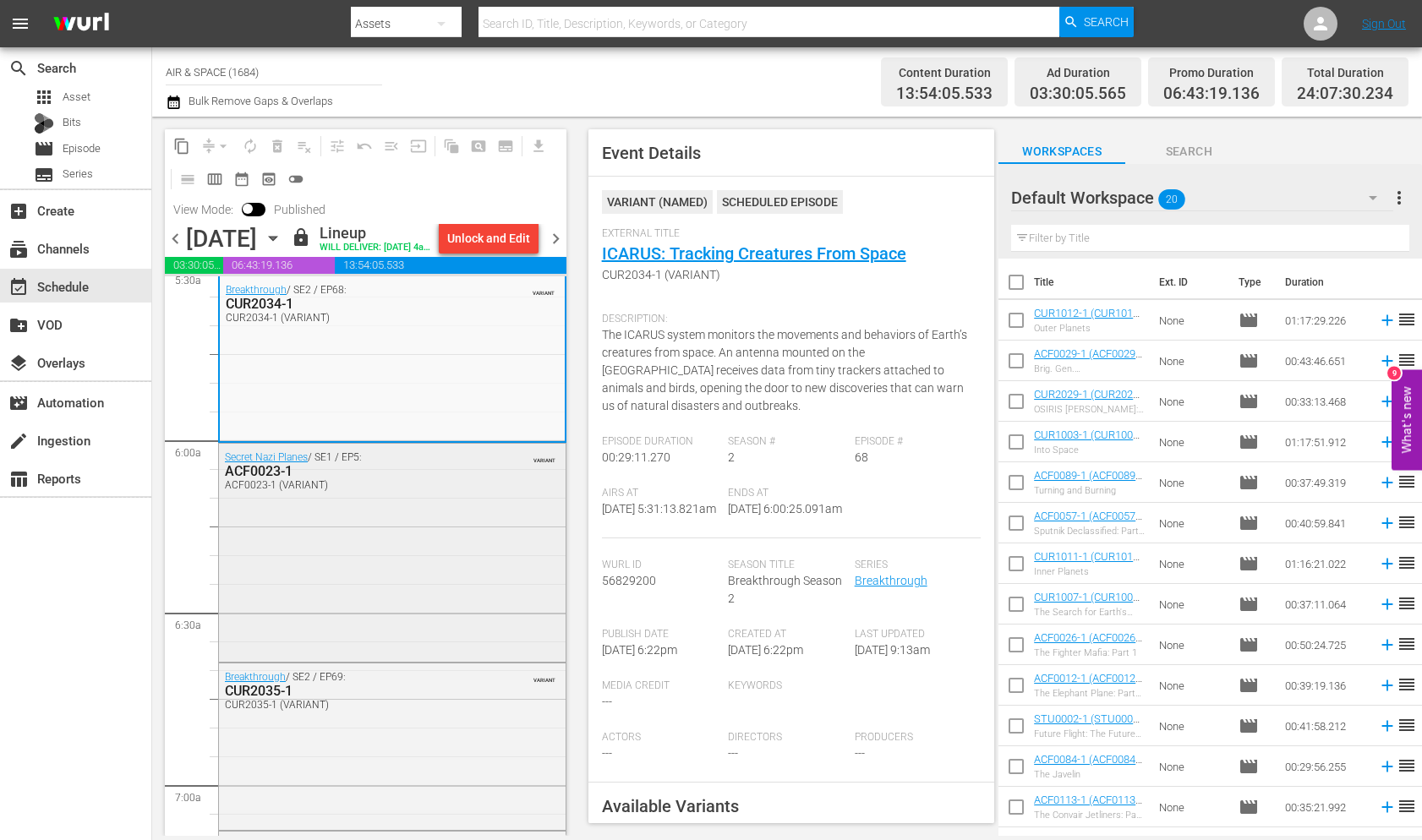
click at [273, 479] on div "ACF0023-1" at bounding box center [352, 471] width 254 height 16
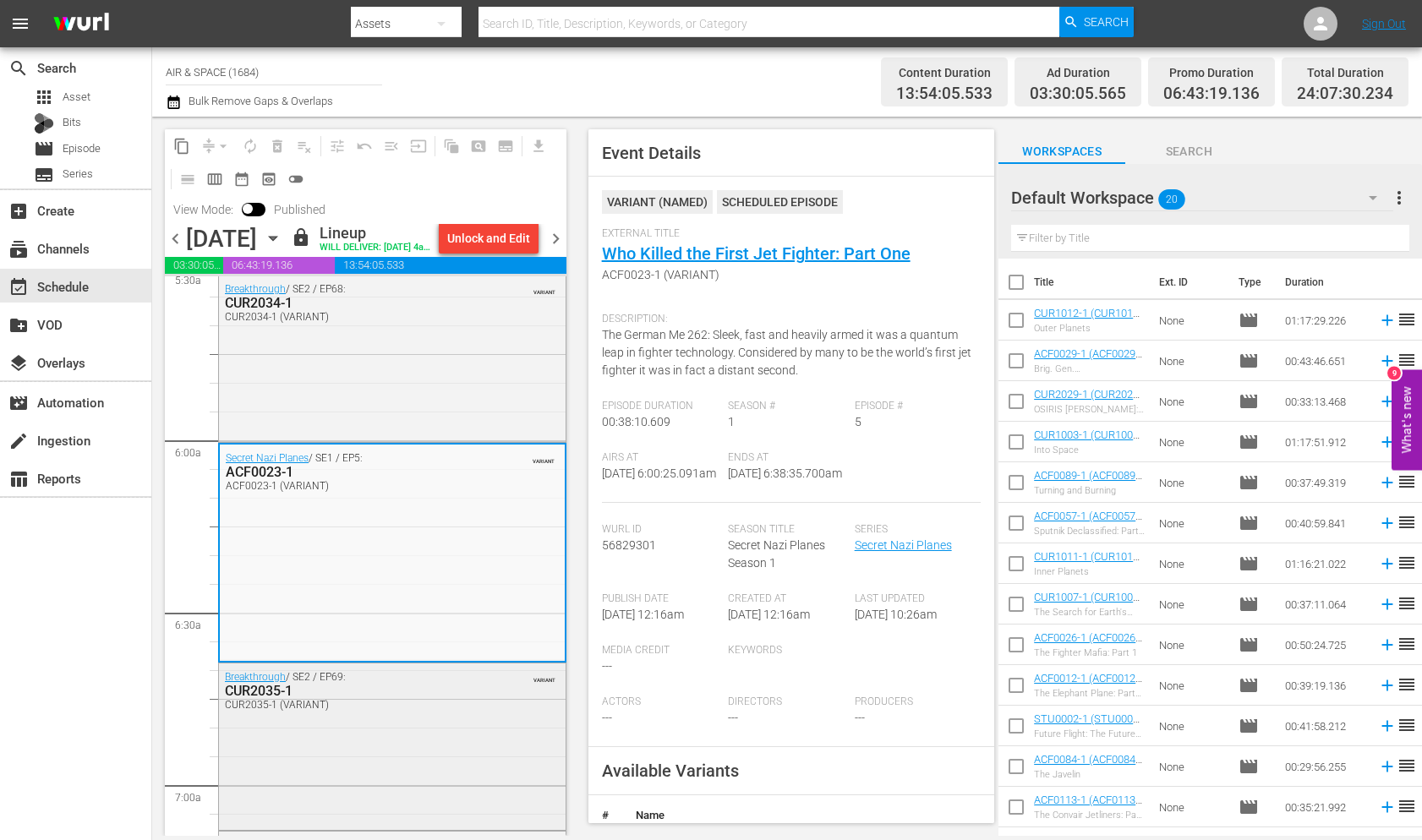
click at [254, 698] on div "CUR2035-1" at bounding box center [352, 691] width 254 height 16
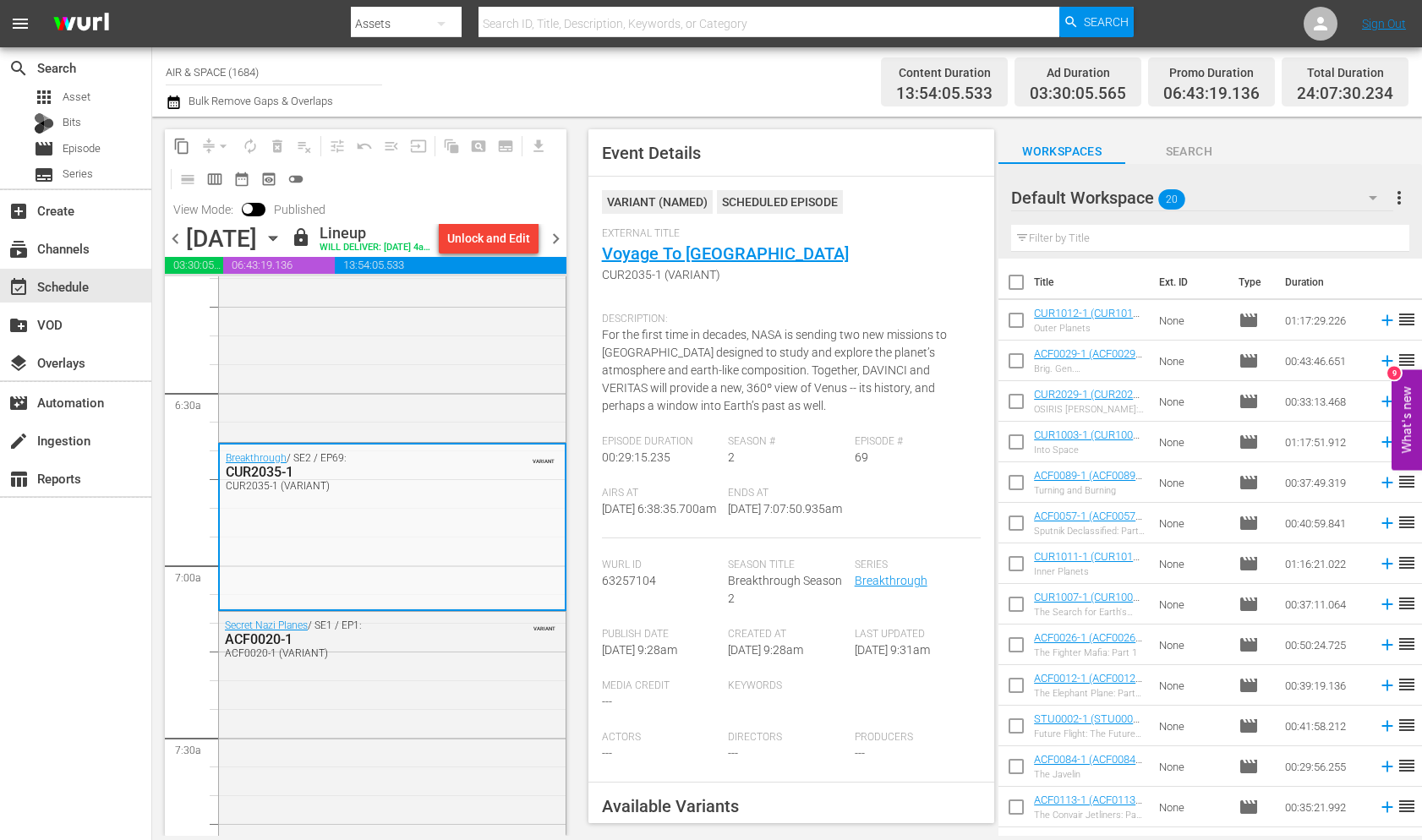
scroll to position [2136, 0]
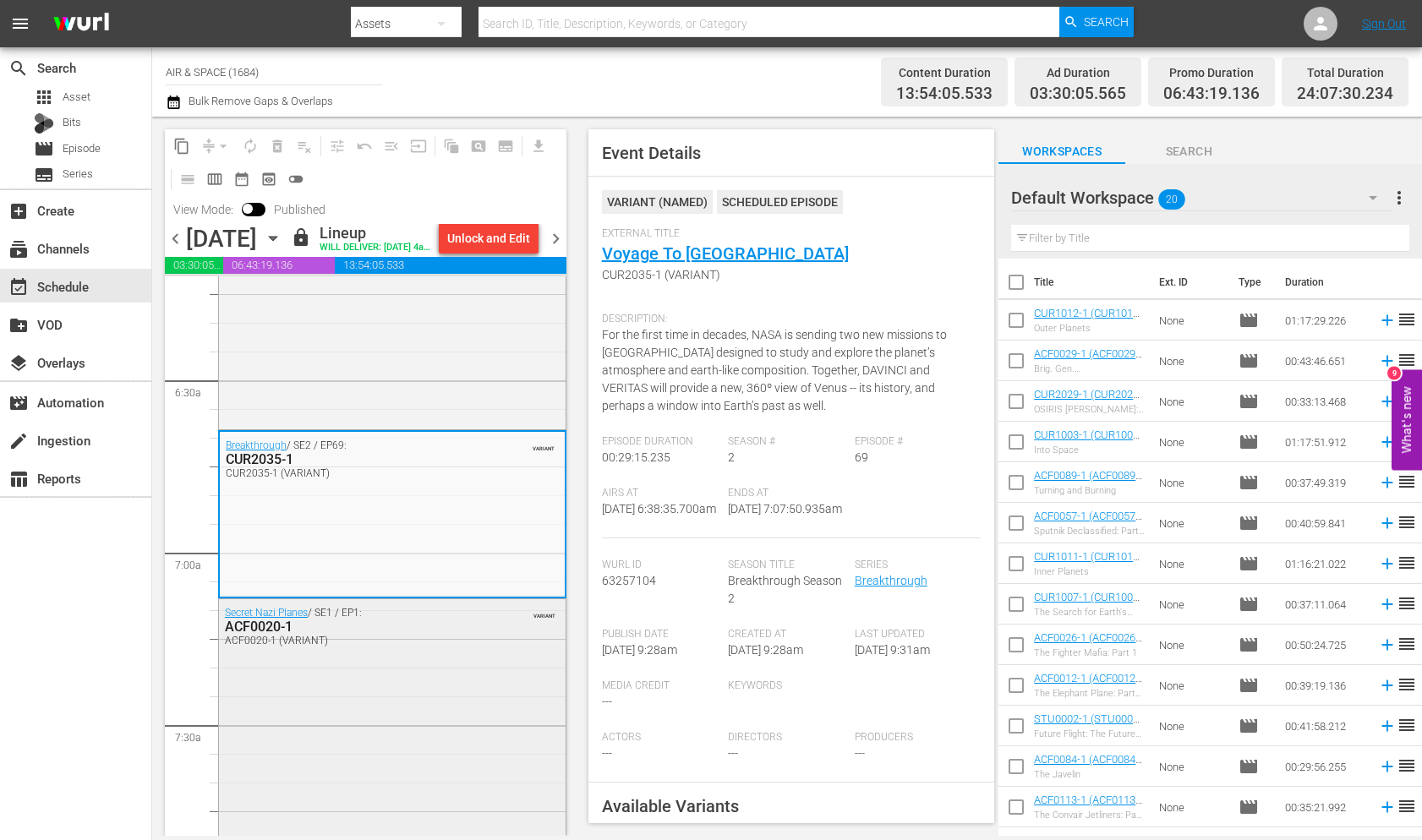
click at [262, 635] on div "ACF0020-1" at bounding box center [352, 626] width 254 height 16
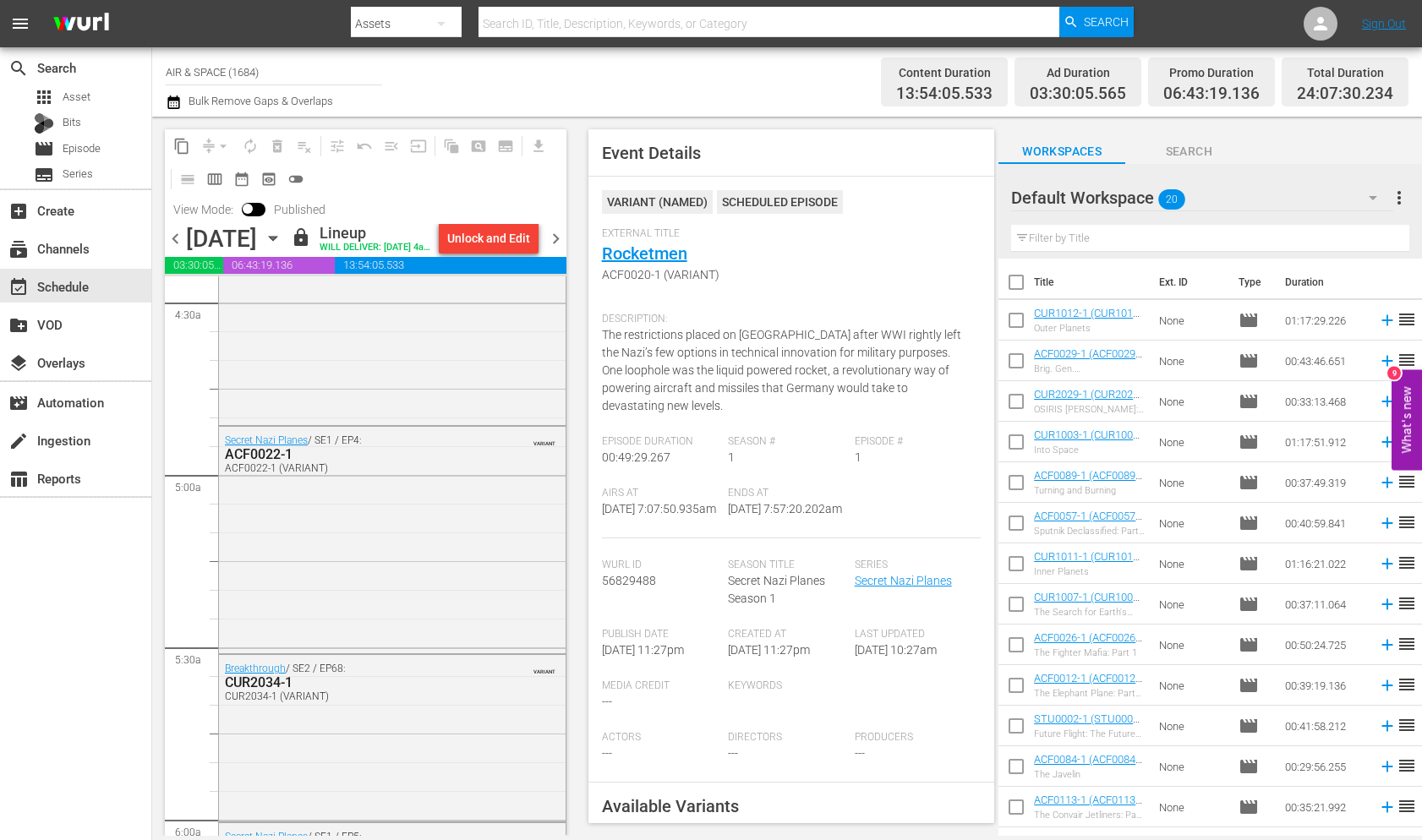
scroll to position [1485, 0]
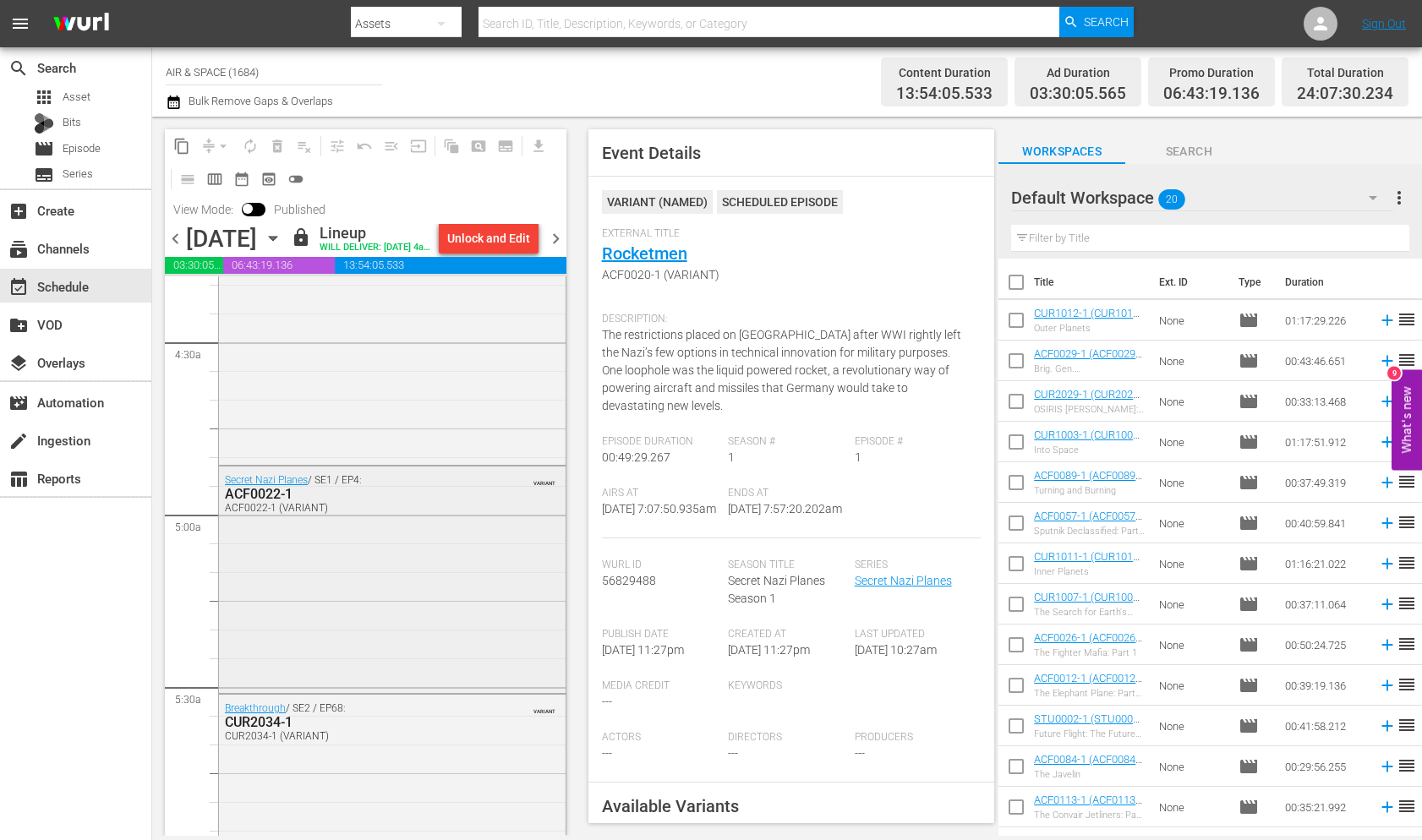
click at [275, 502] on div "ACF0022-1" at bounding box center [352, 494] width 254 height 16
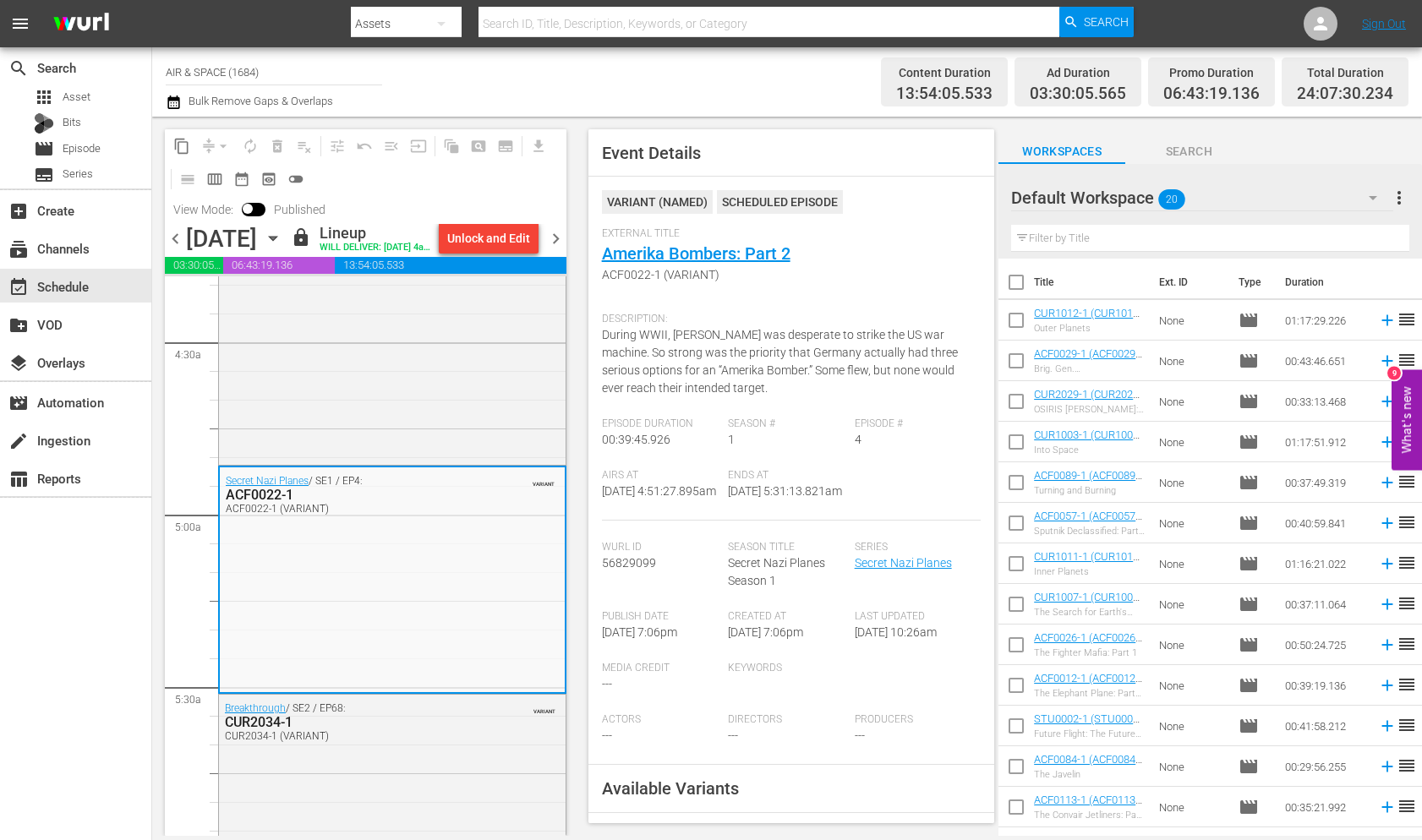
click at [282, 247] on icon "button" at bounding box center [273, 238] width 18 height 18
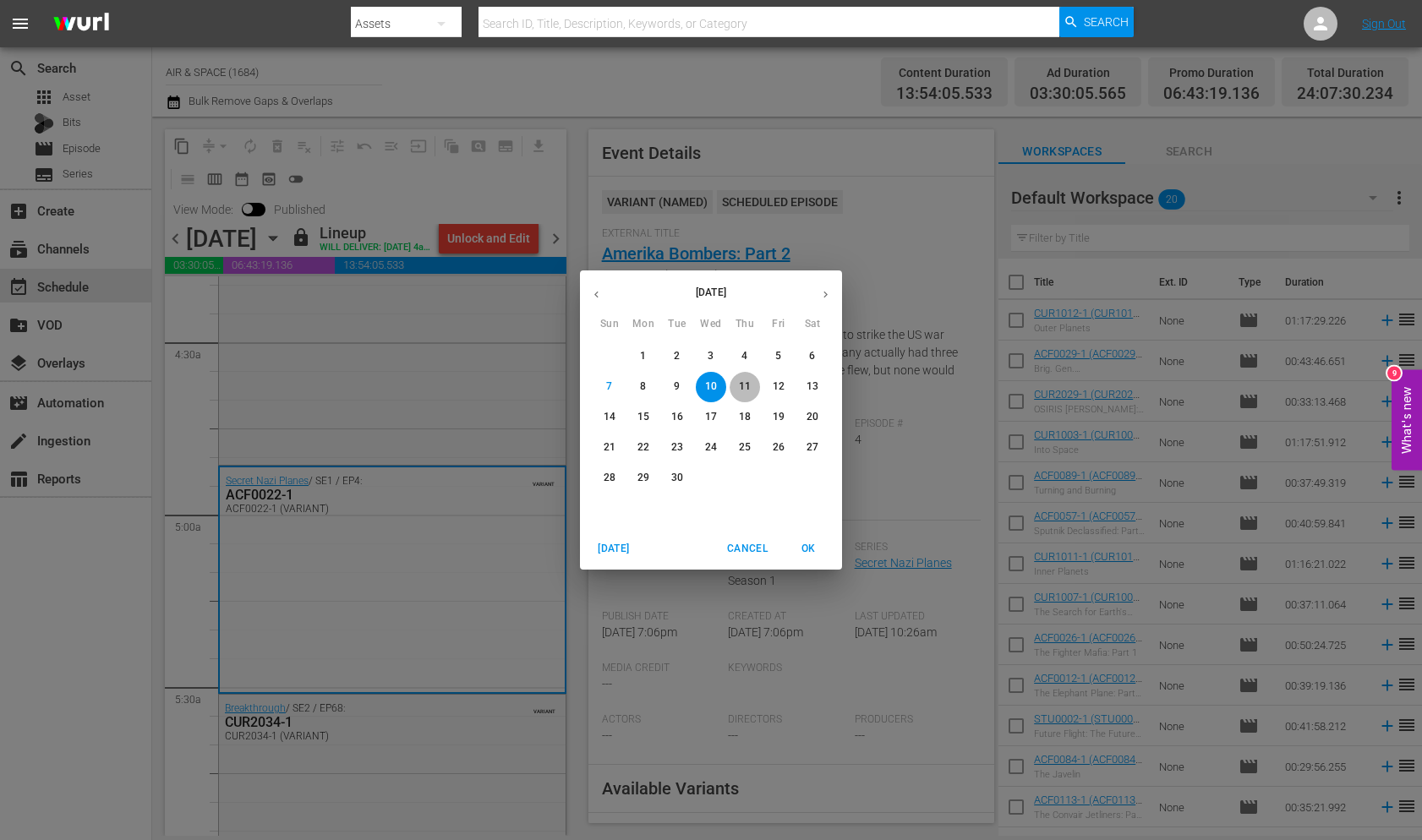
click at [745, 385] on p "11" at bounding box center [745, 386] width 12 height 14
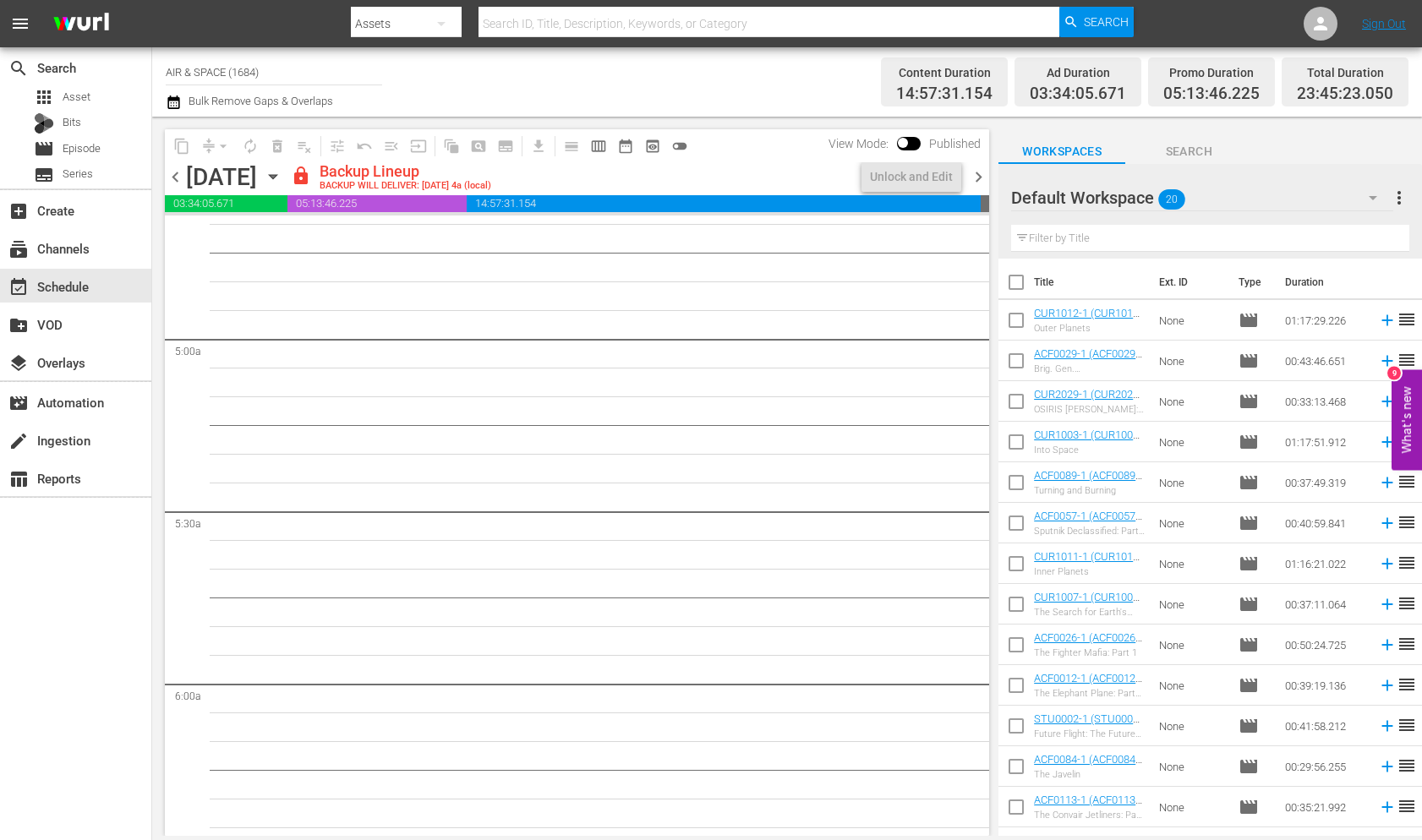
scroll to position [1572, 0]
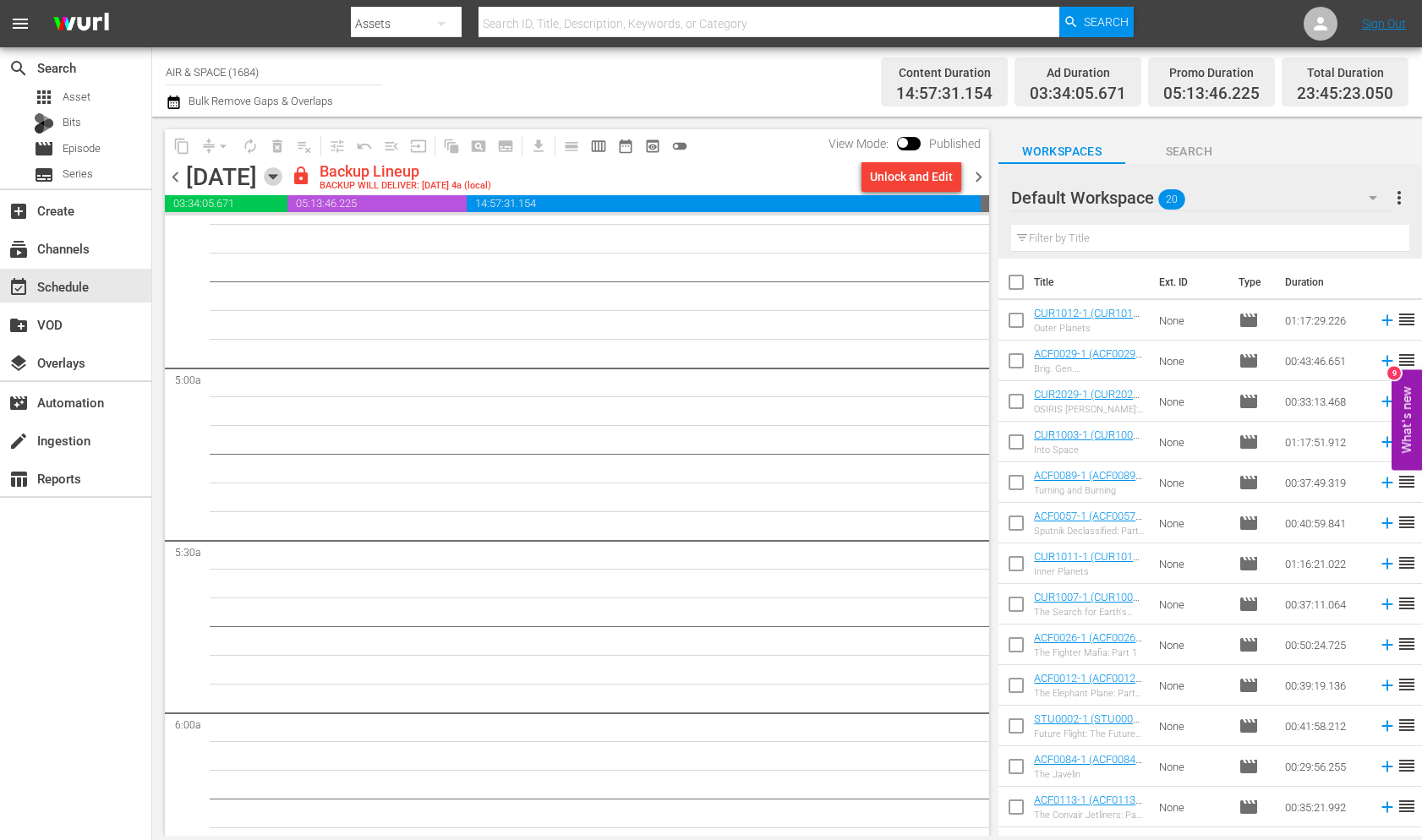
click at [282, 173] on icon "button" at bounding box center [273, 176] width 18 height 18
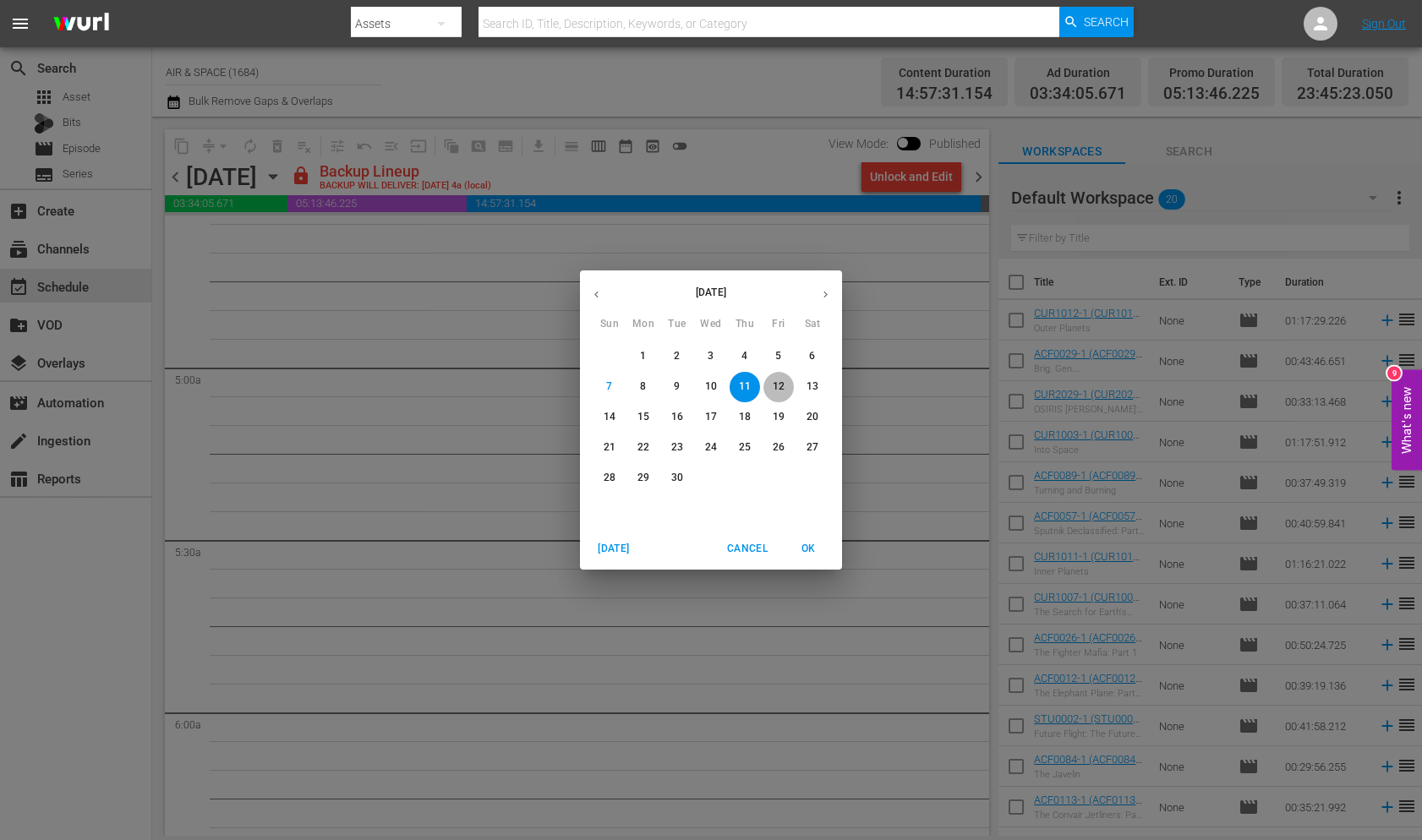
click at [785, 385] on span "12" at bounding box center [778, 386] width 31 height 14
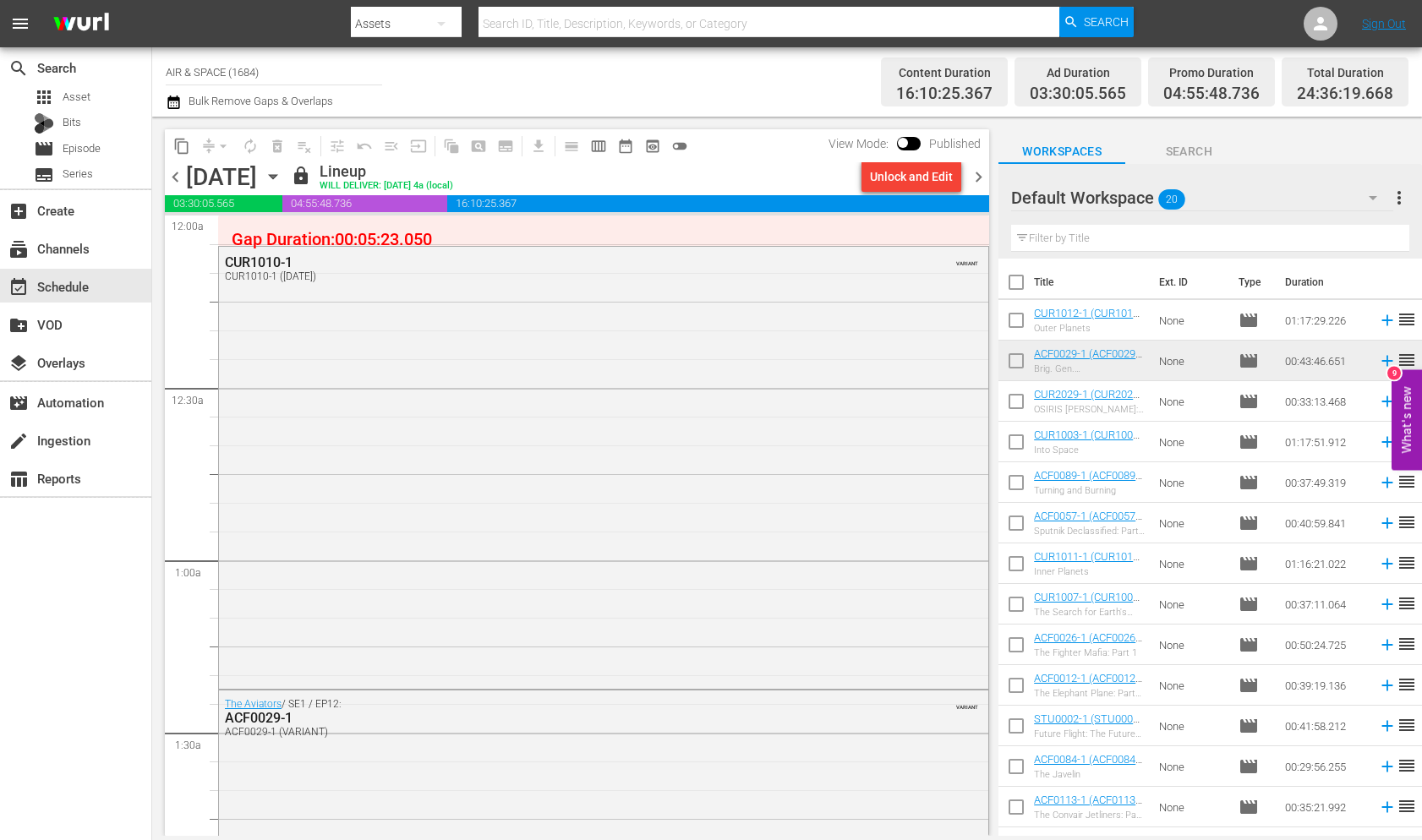
click at [276, 177] on icon "button" at bounding box center [272, 177] width 8 height 4
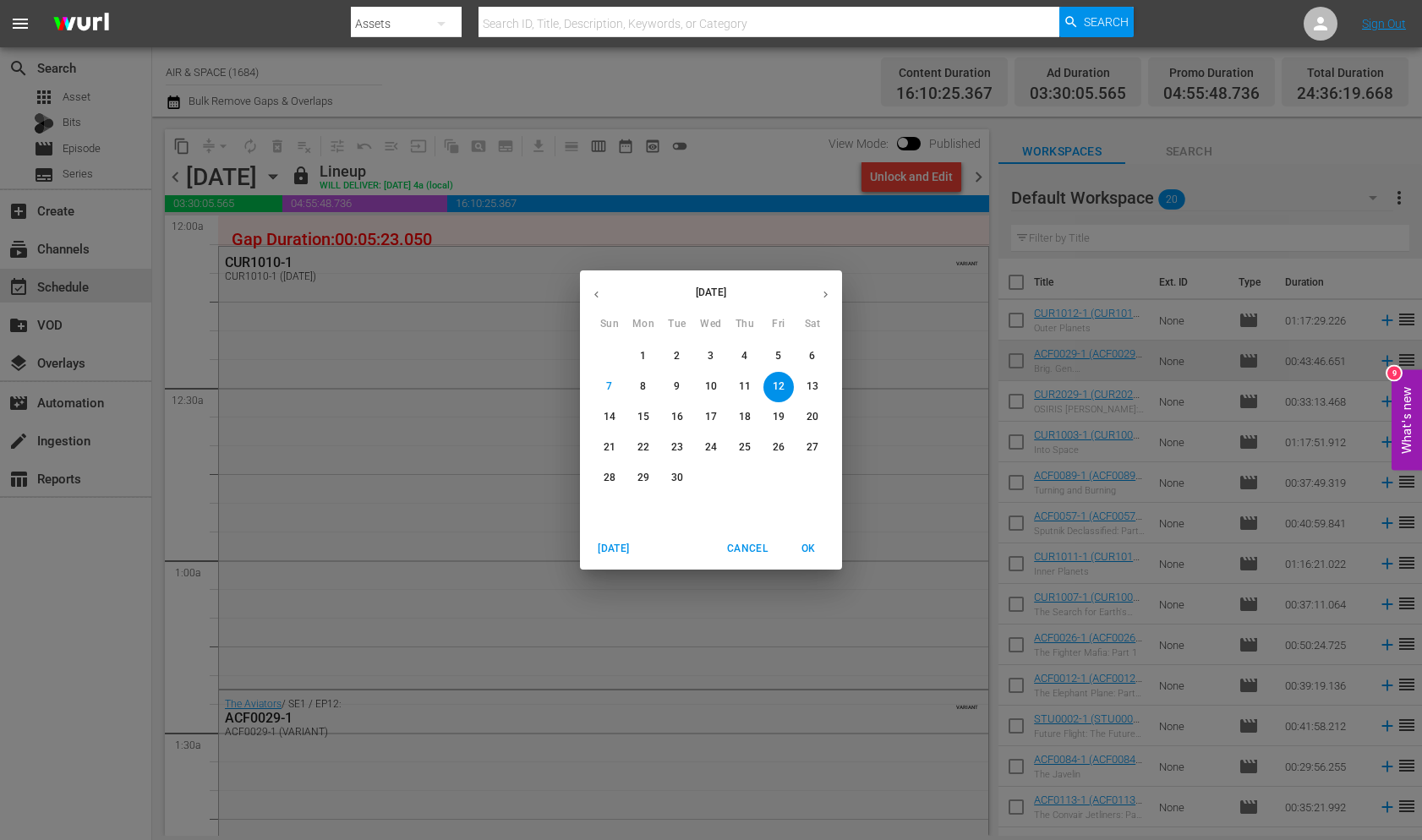
click at [594, 296] on icon "button" at bounding box center [596, 295] width 12 height 12
click at [714, 477] on p "30" at bounding box center [711, 477] width 12 height 14
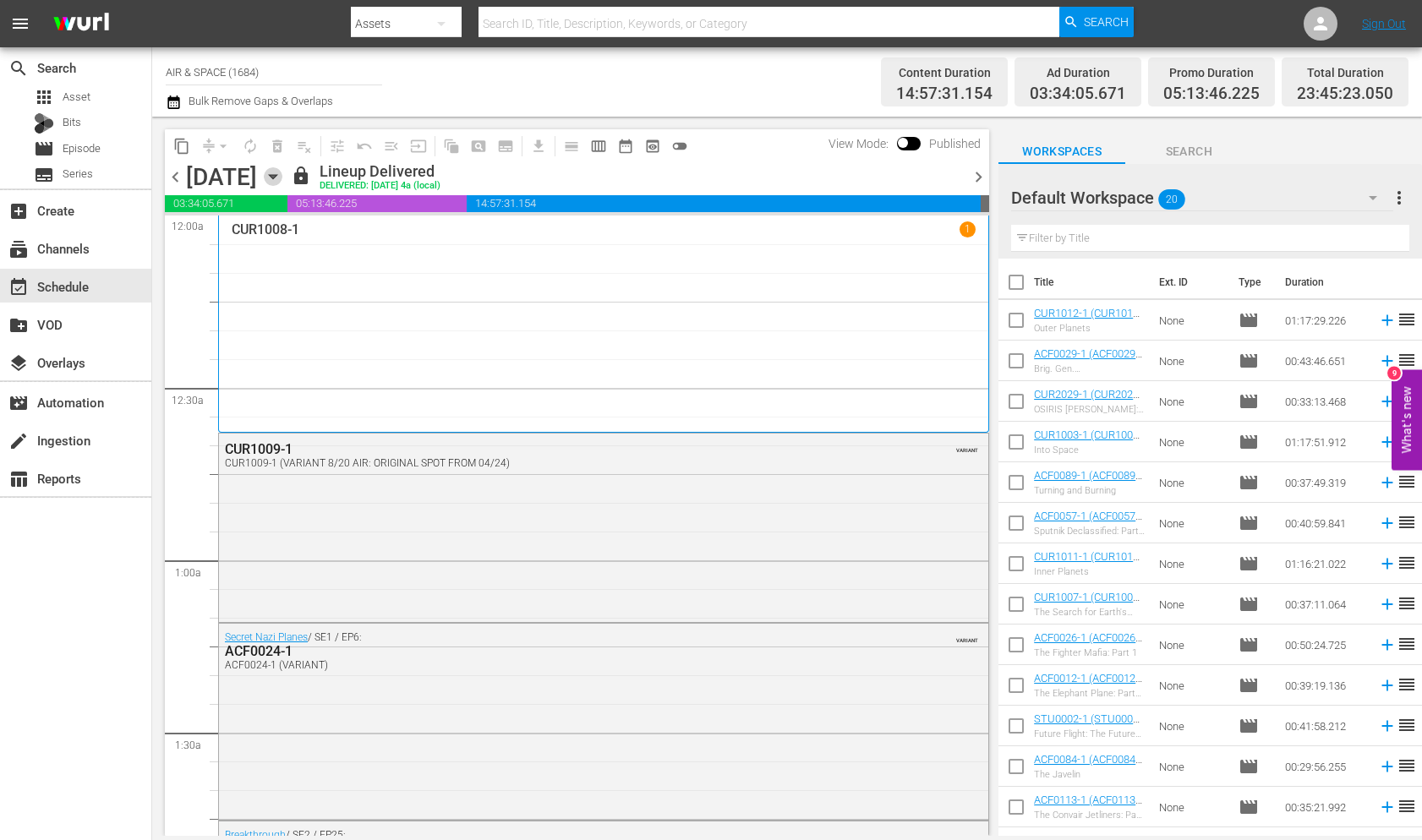
click at [282, 174] on icon "button" at bounding box center [273, 176] width 18 height 18
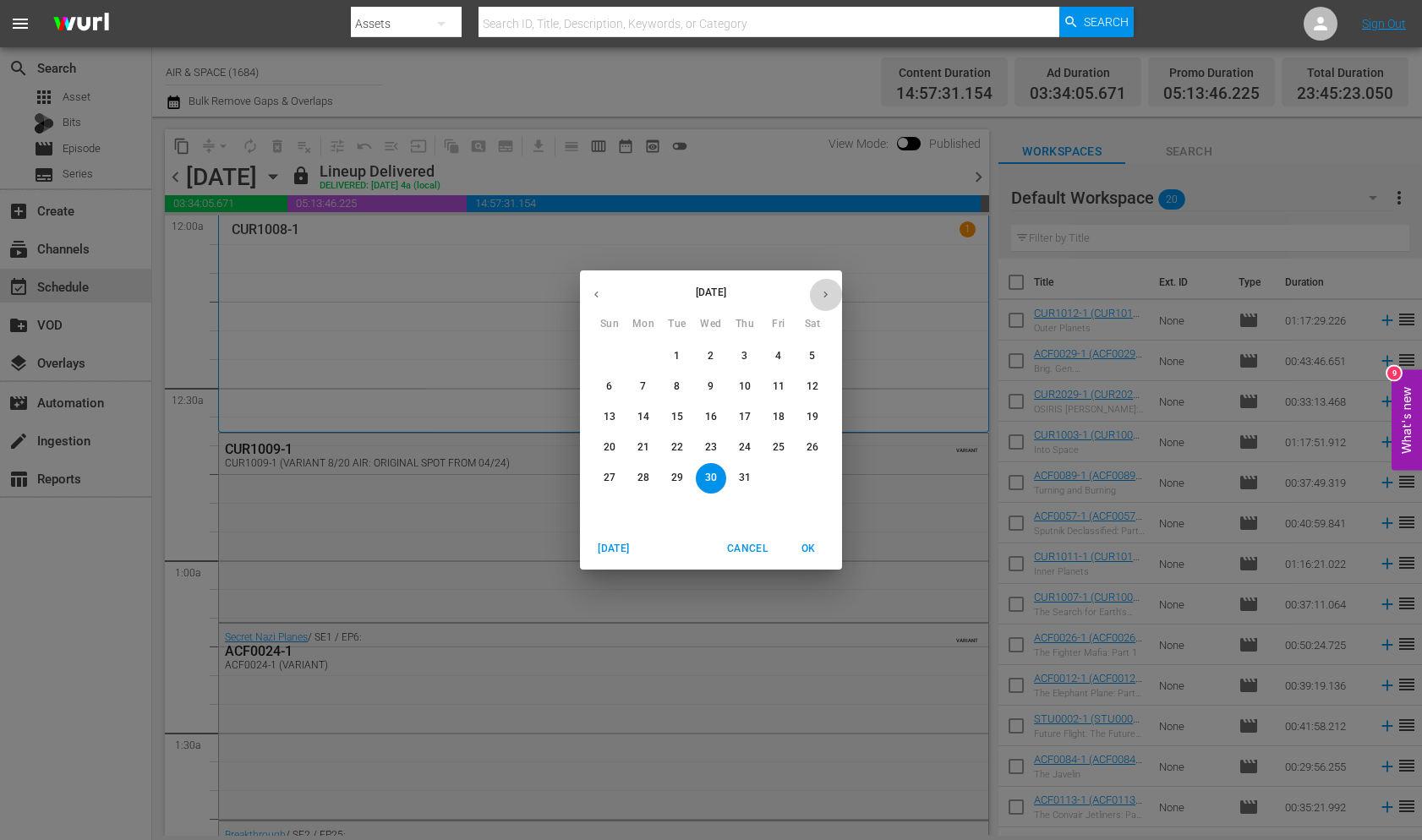
click at [826, 293] on icon "button" at bounding box center [825, 295] width 4 height 7
click at [711, 388] on p "10" at bounding box center [711, 386] width 12 height 14
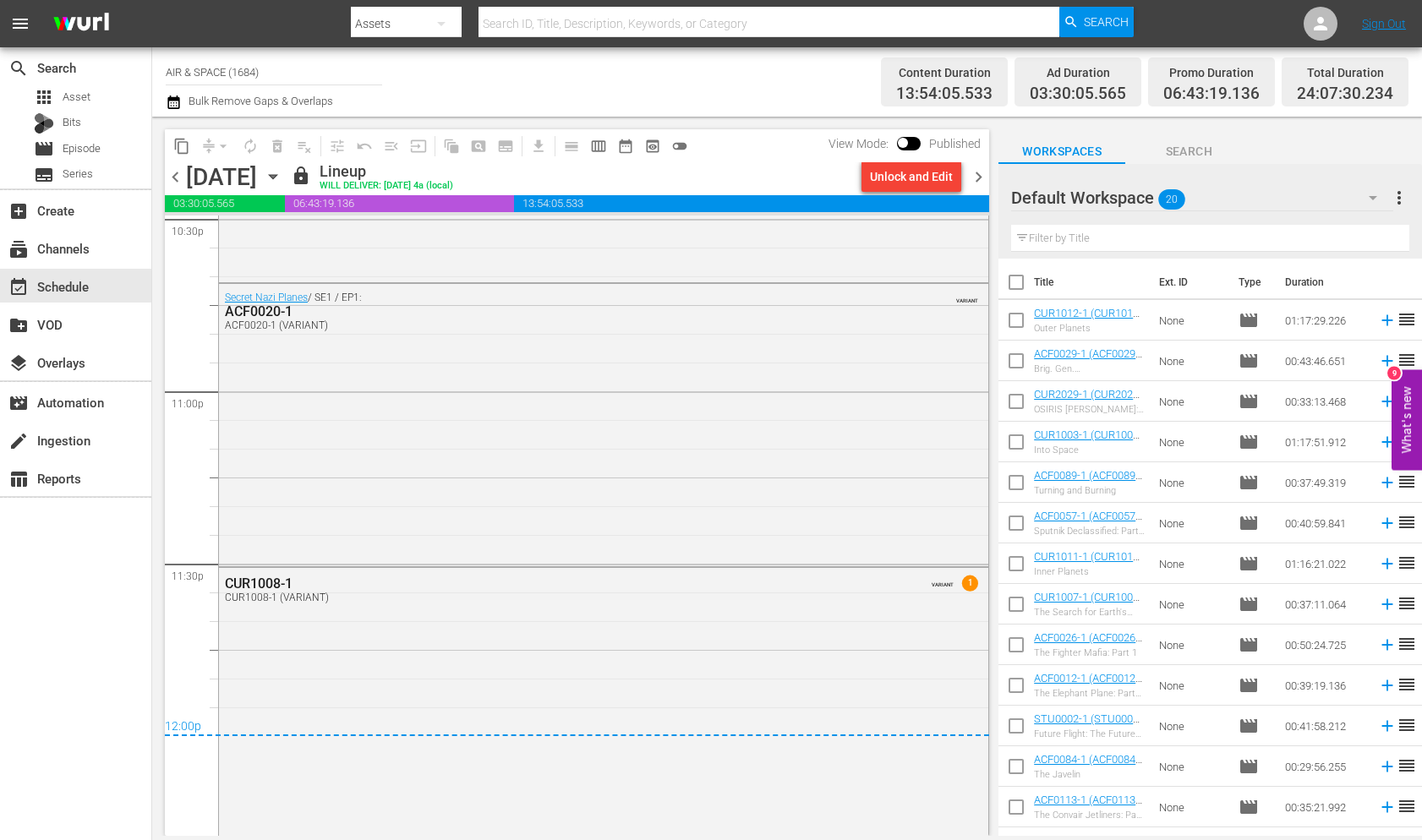
scroll to position [7756, 0]
click at [282, 172] on icon "button" at bounding box center [273, 176] width 18 height 18
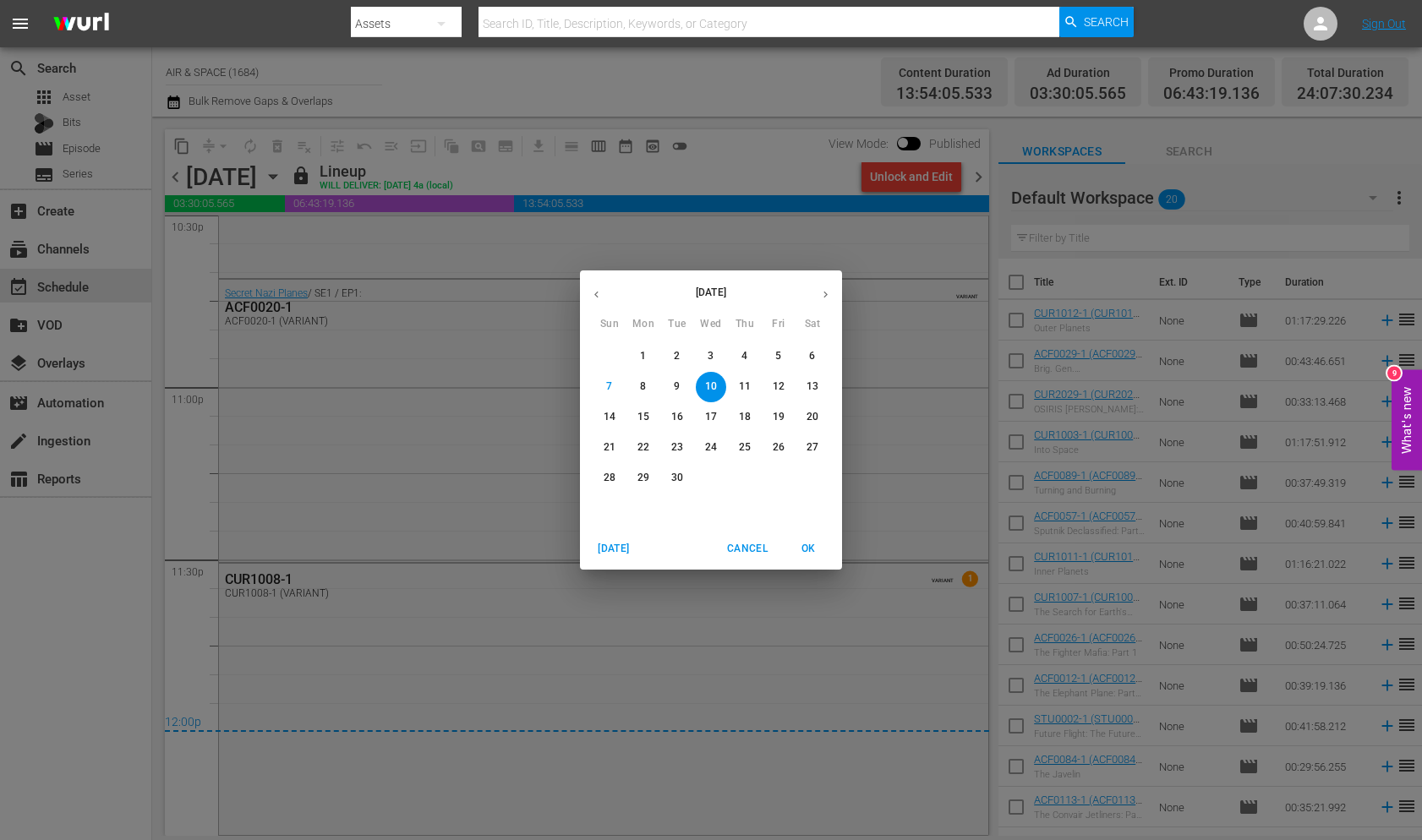
click at [745, 387] on p "11" at bounding box center [745, 386] width 12 height 14
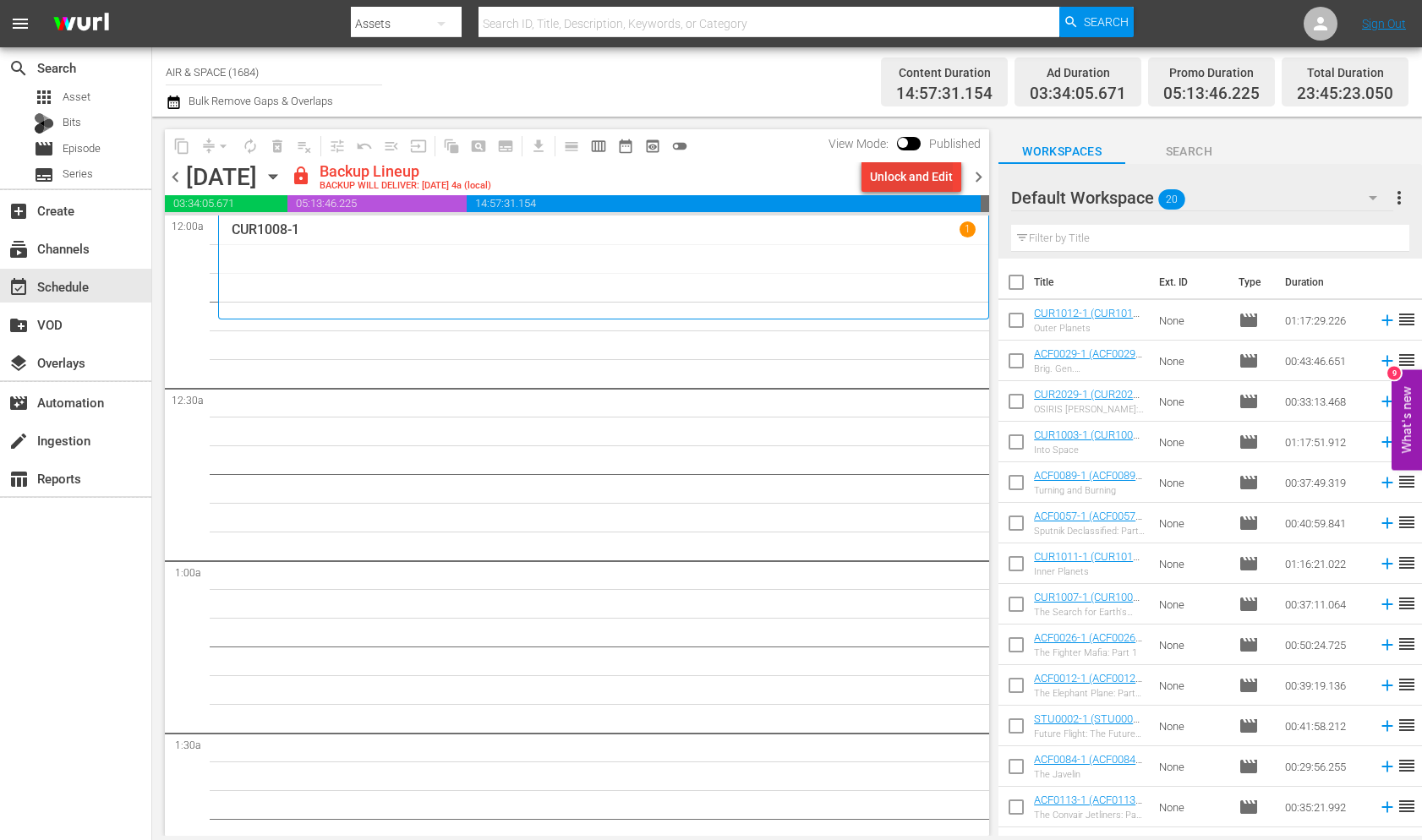
click at [912, 179] on div "Unlock and Edit" at bounding box center [911, 177] width 83 height 31
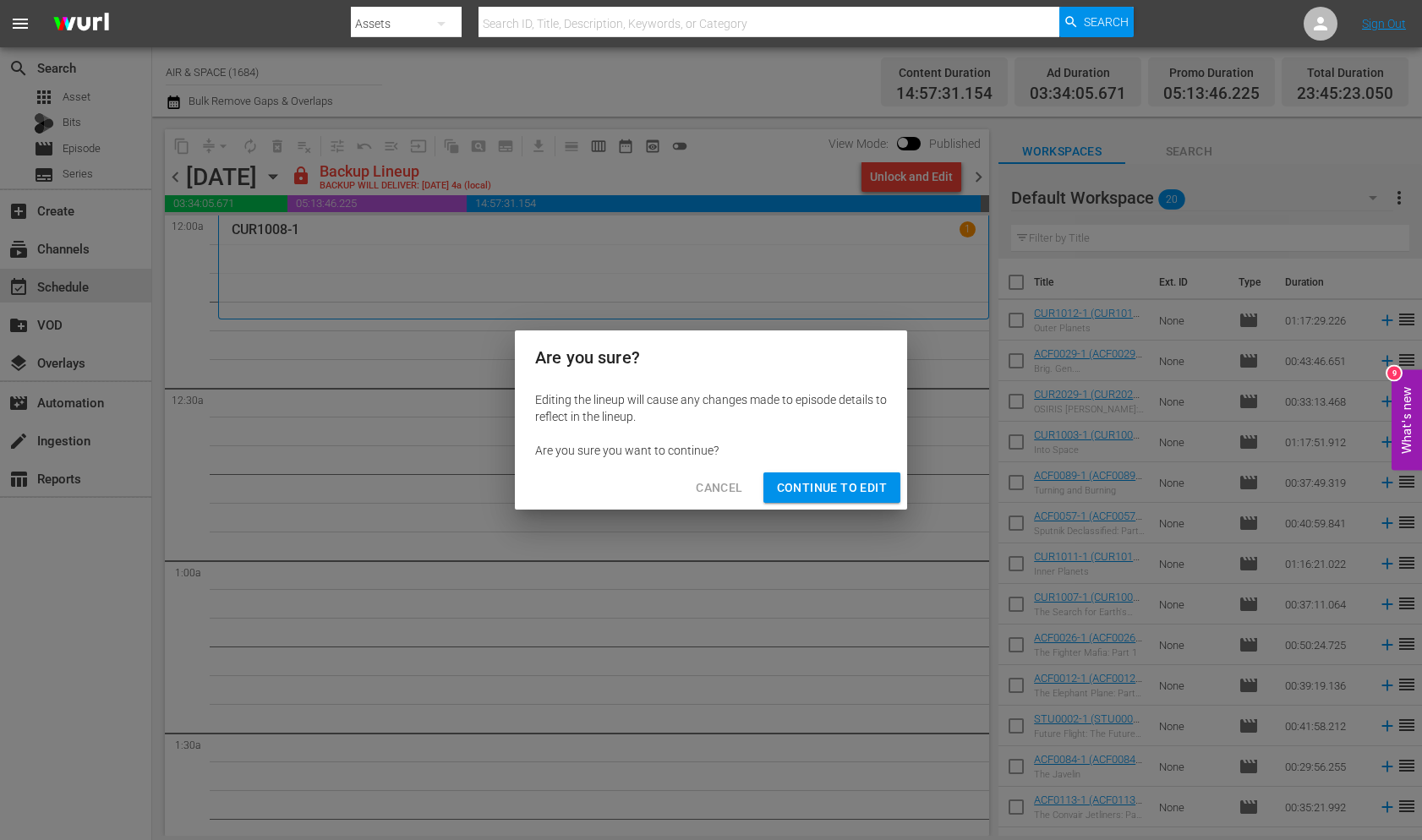
drag, startPoint x: 823, startPoint y: 493, endPoint x: 823, endPoint y: 483, distance: 10.0
click at [823, 486] on span "Continue to Edit" at bounding box center [832, 488] width 110 height 21
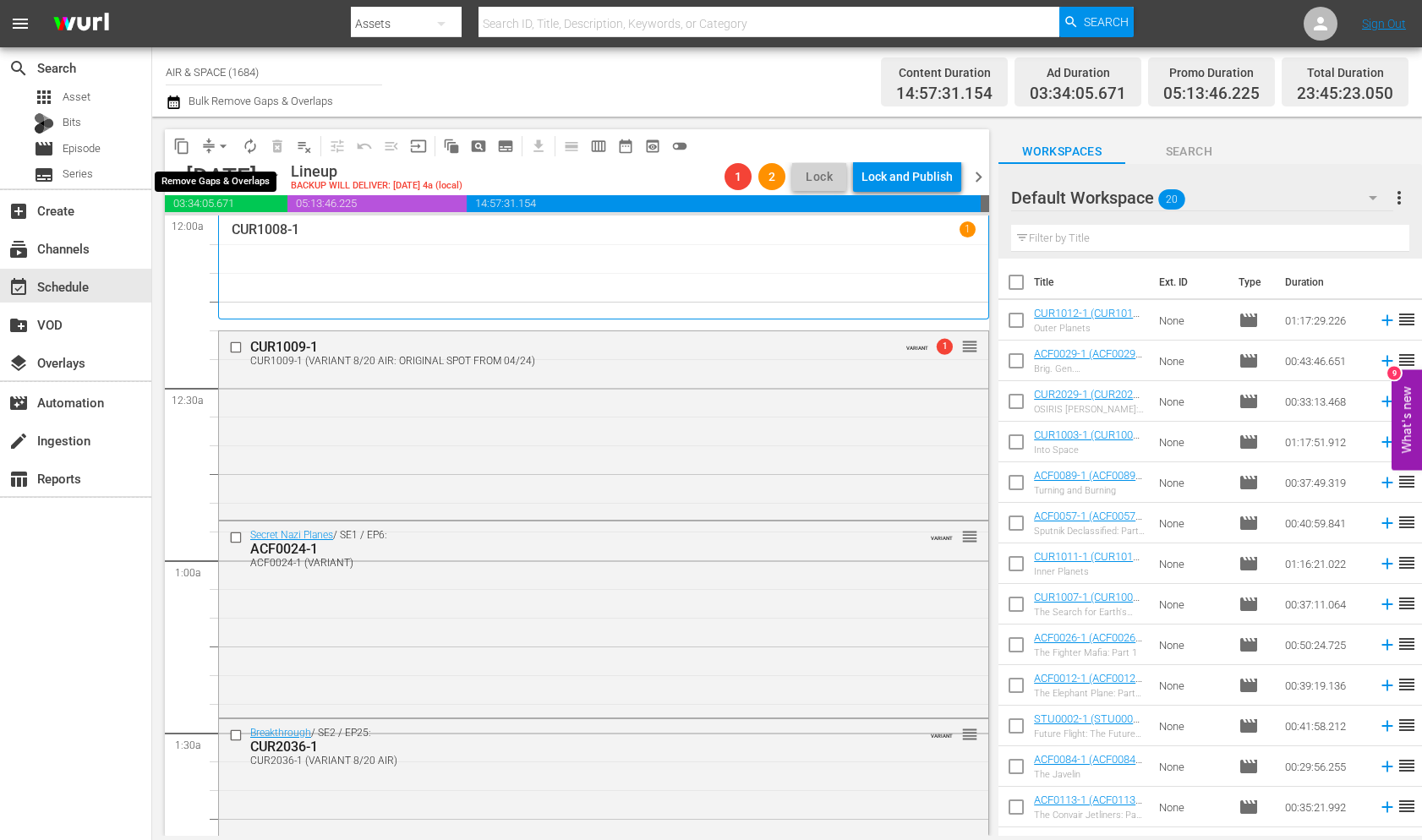
click at [223, 143] on span "arrow_drop_down" at bounding box center [222, 146] width 17 height 17
click at [223, 240] on li "Align to End of Previous Day" at bounding box center [224, 236] width 178 height 28
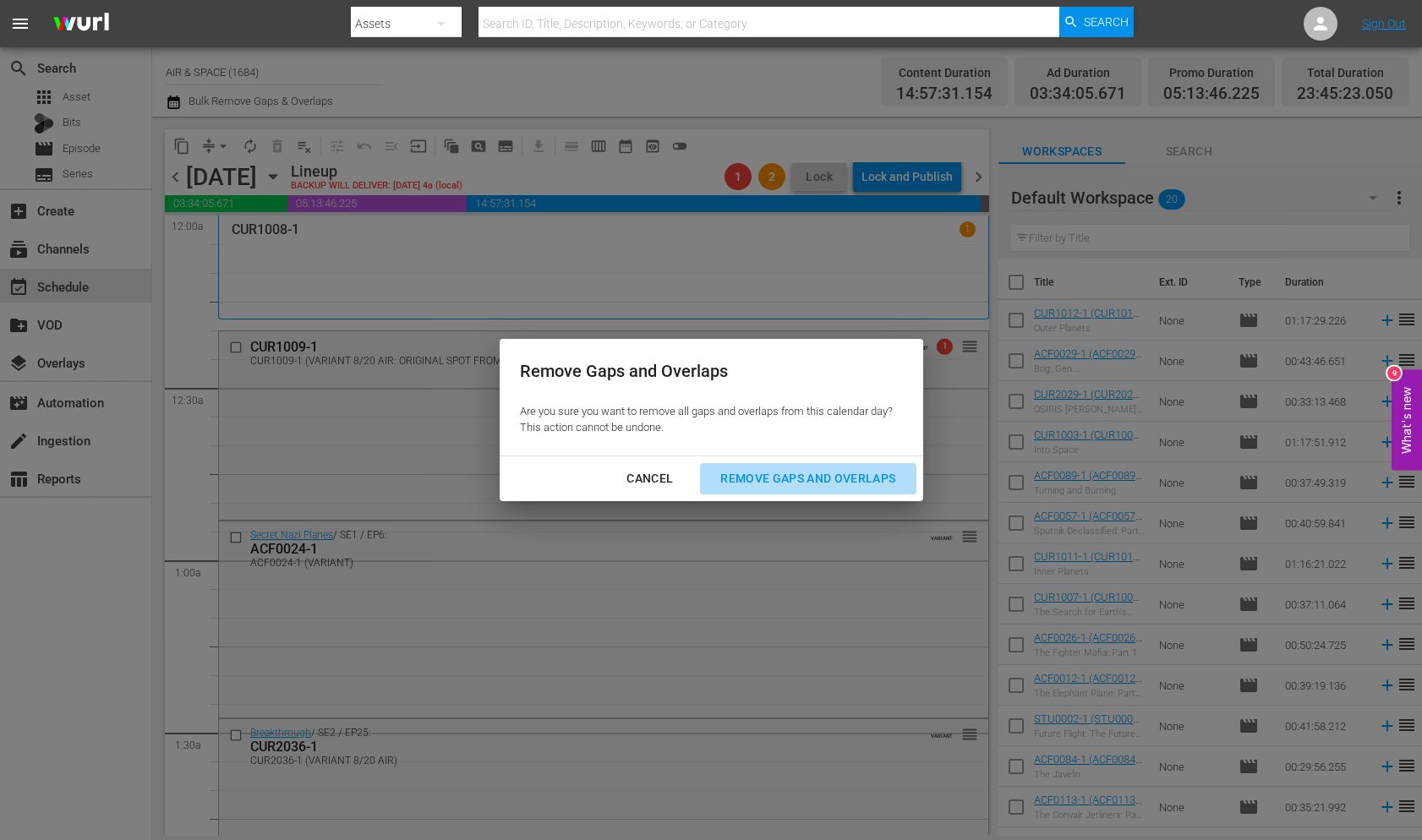
click at [809, 470] on div "Remove Gaps and Overlaps" at bounding box center [807, 478] width 202 height 21
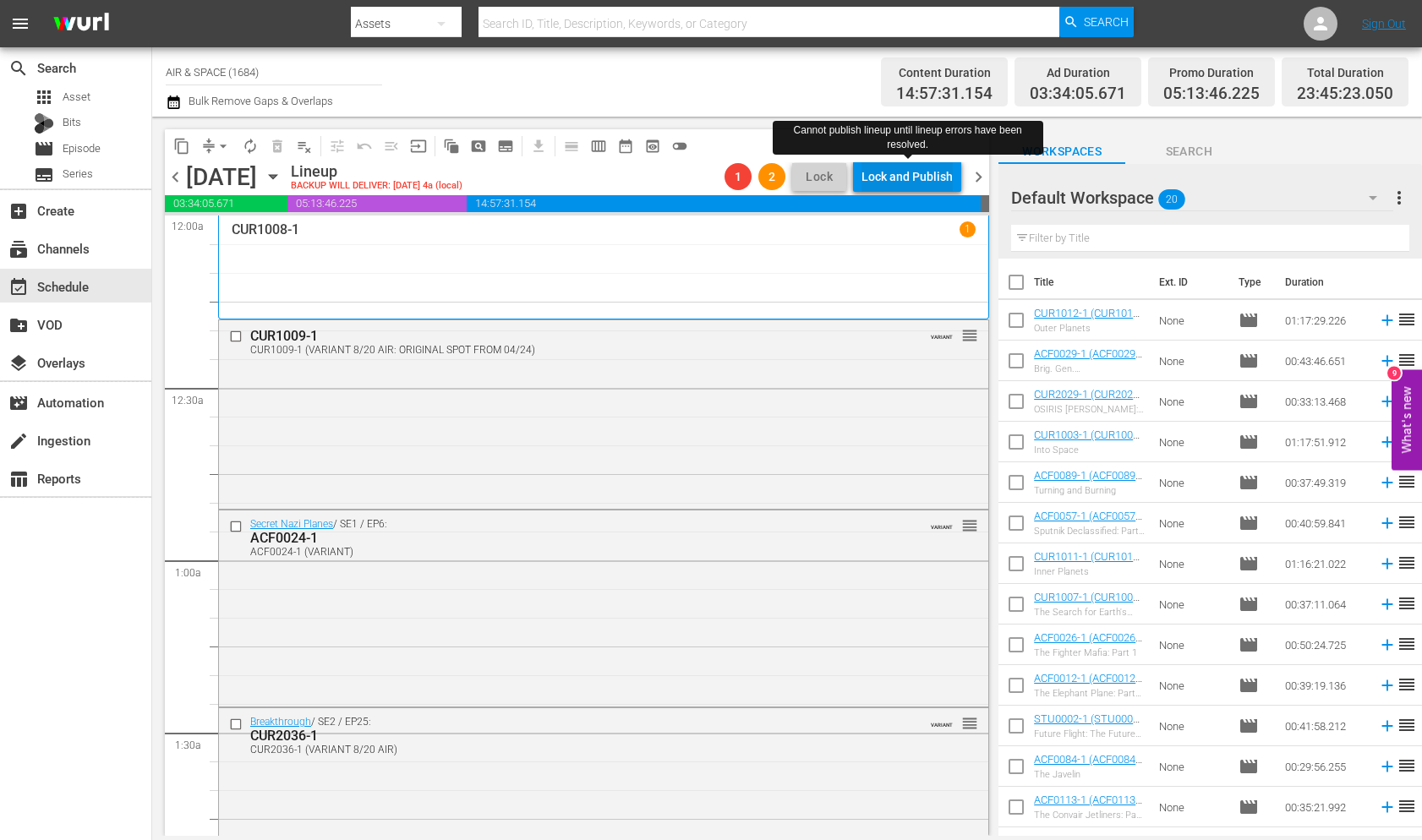
click at [899, 171] on div "Lock and Publish" at bounding box center [907, 177] width 91 height 31
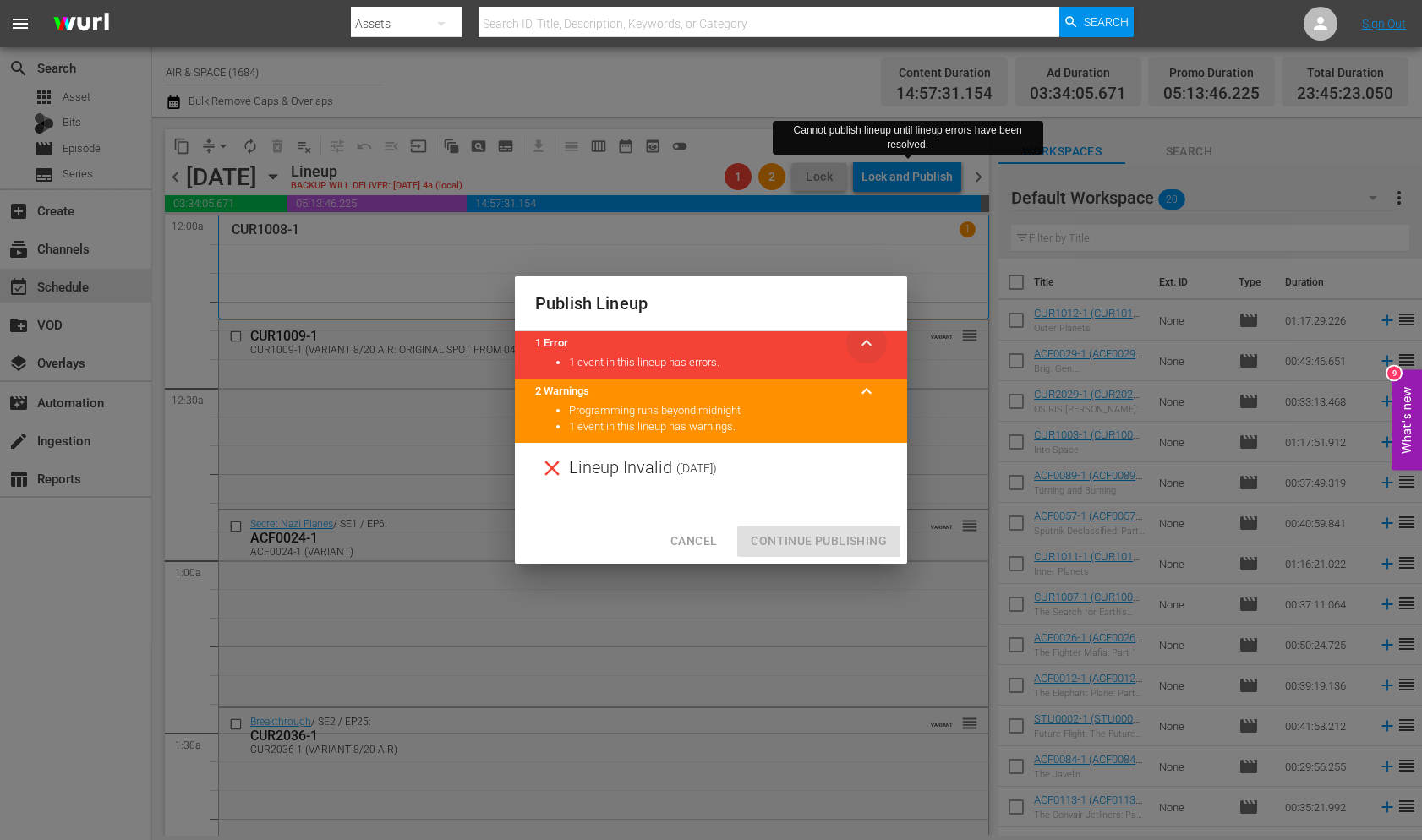
click at [870, 345] on span "keyboard_arrow_up" at bounding box center [866, 343] width 20 height 20
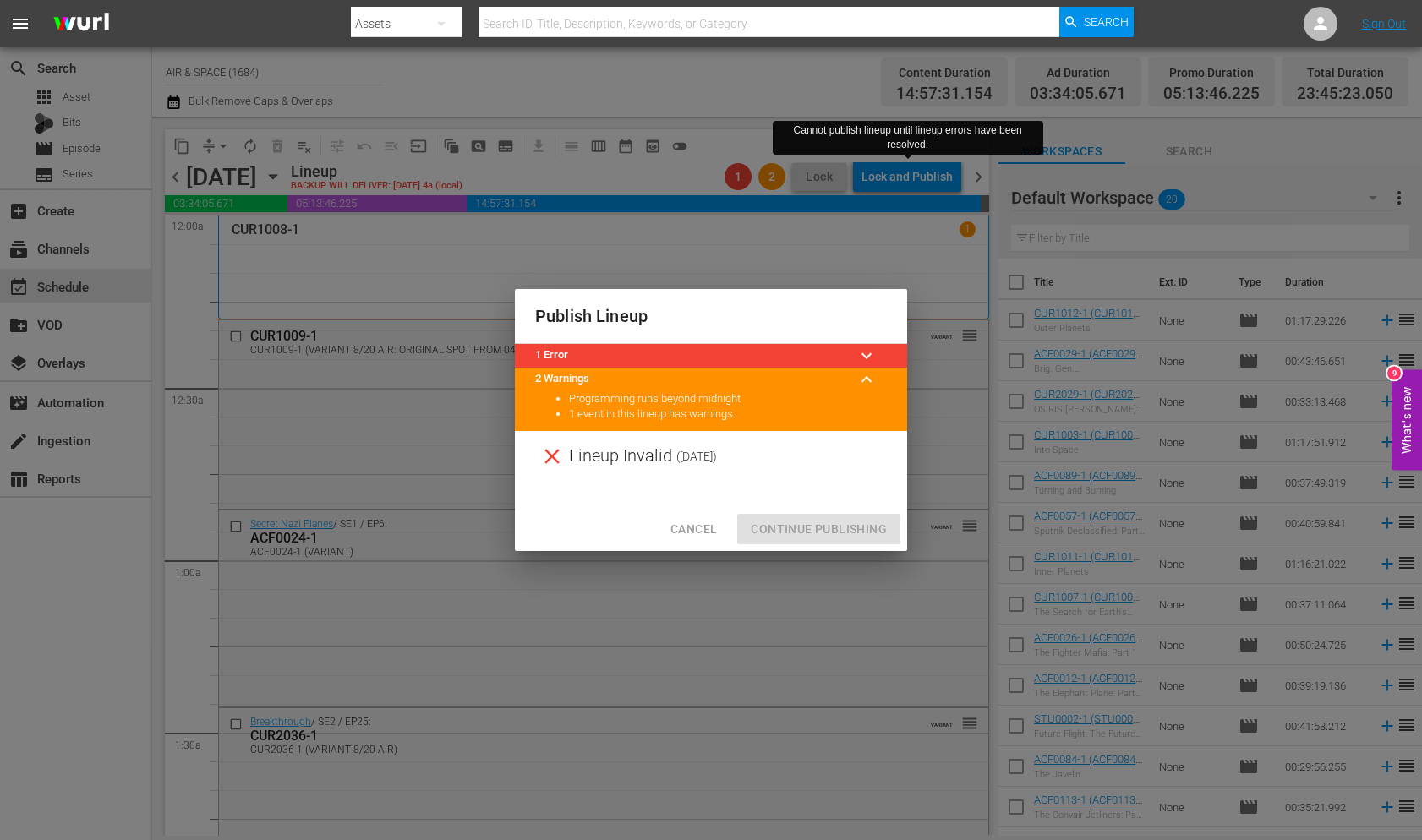
click at [870, 345] on span "keyboard_arrow_down" at bounding box center [866, 355] width 20 height 20
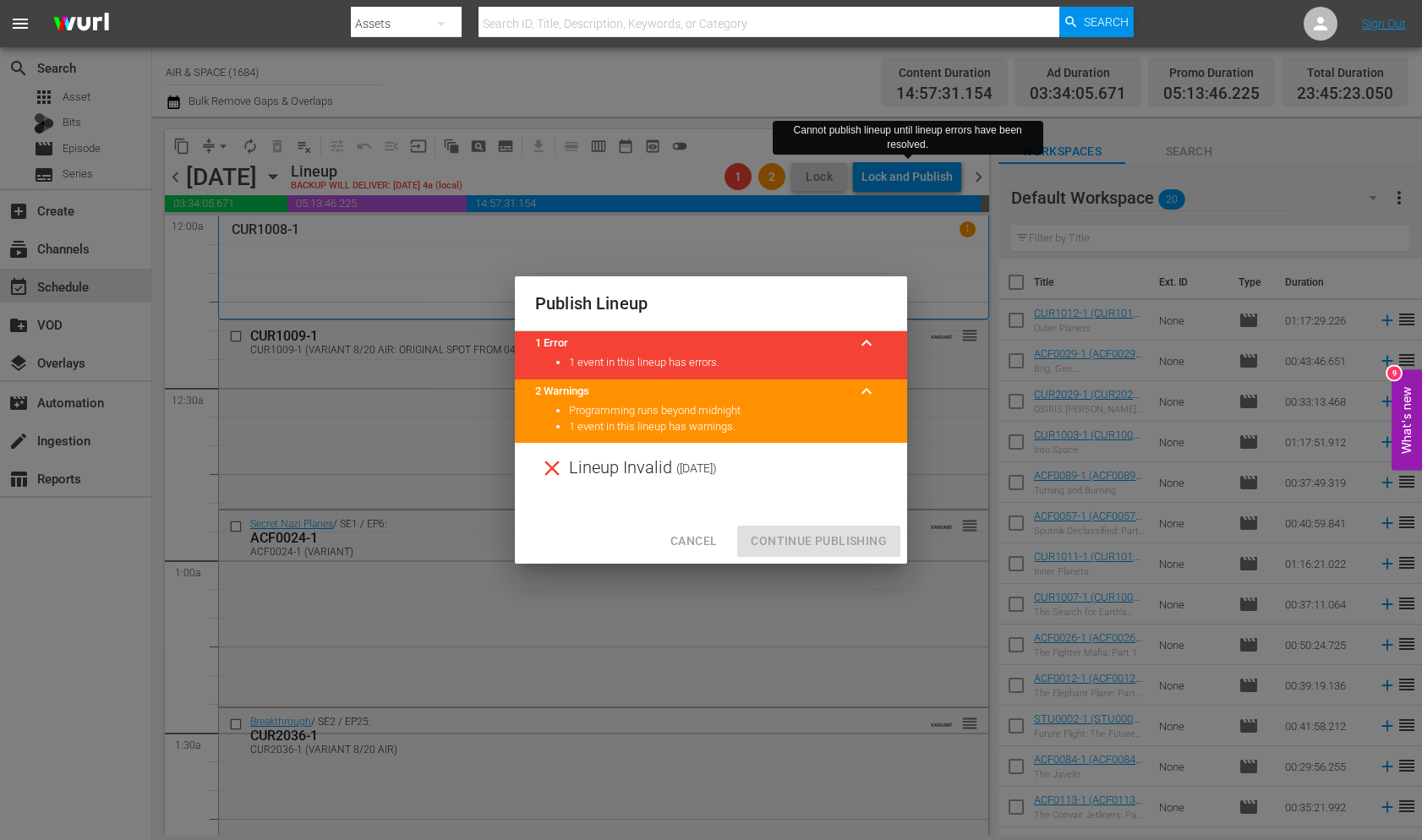
click at [687, 541] on span "Cancel" at bounding box center [693, 541] width 46 height 21
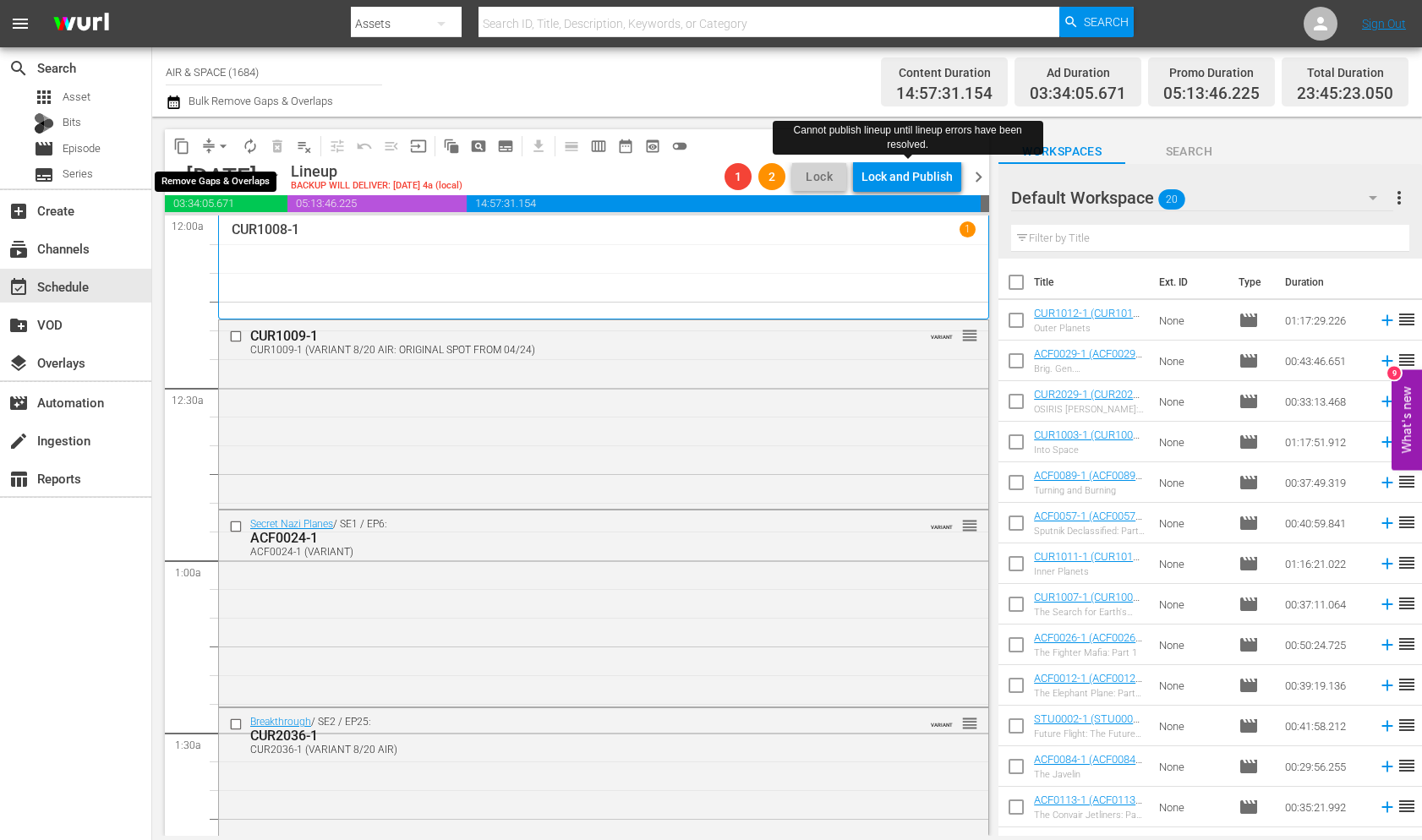
click at [224, 141] on span "arrow_drop_down" at bounding box center [222, 146] width 17 height 17
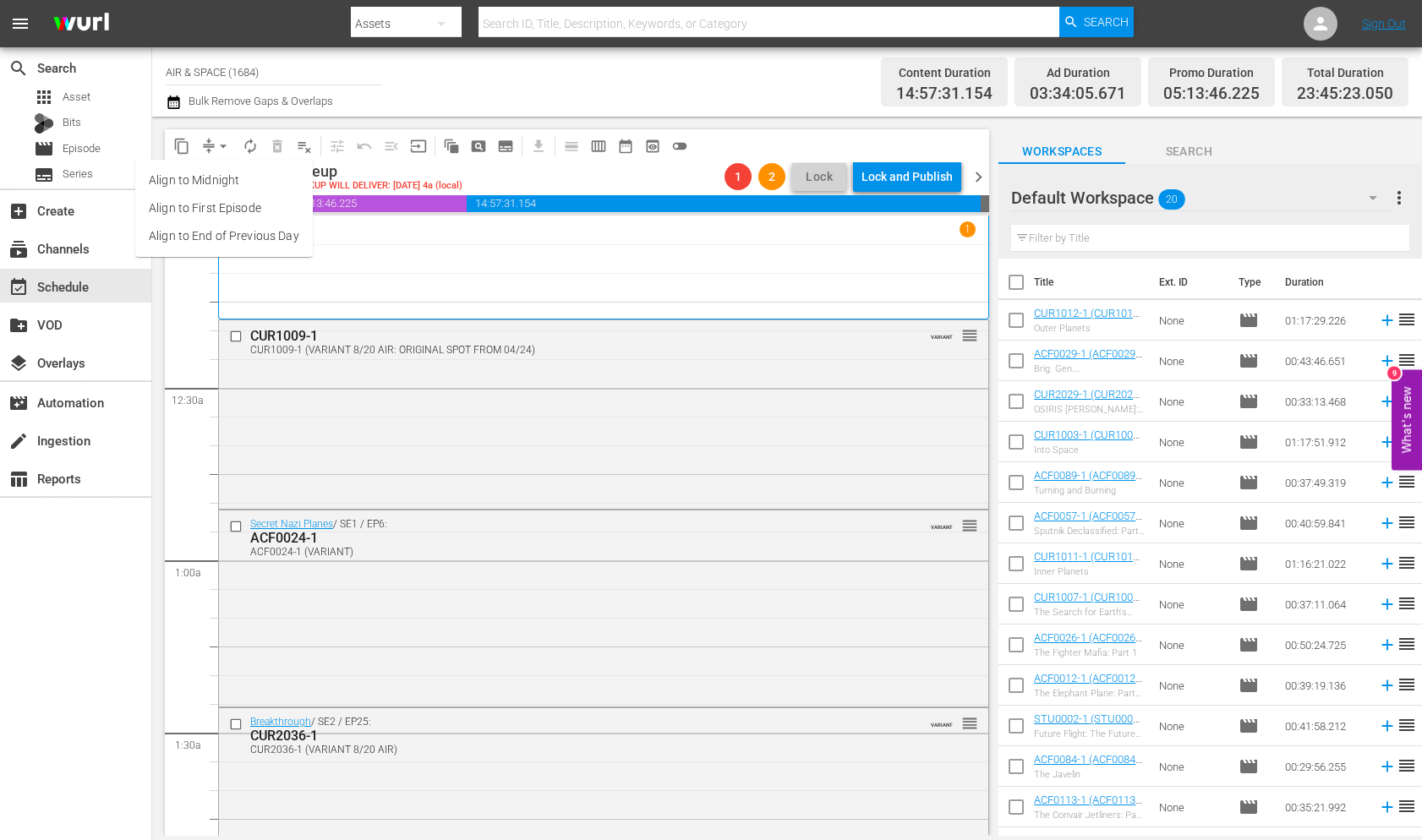
click at [226, 235] on li "Align to End of Previous Day" at bounding box center [224, 236] width 178 height 28
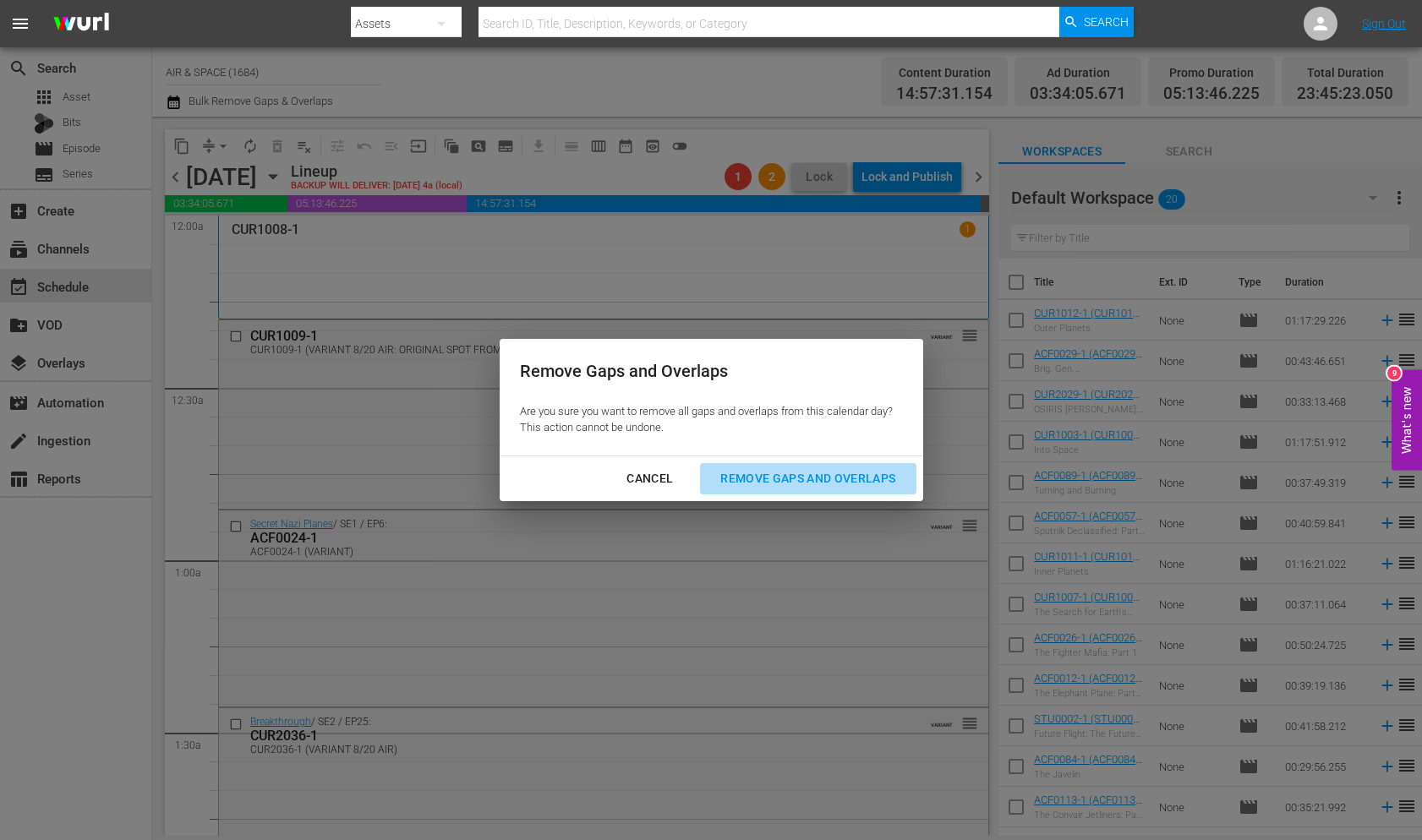
click at [797, 480] on div "Remove Gaps and Overlaps" at bounding box center [807, 478] width 202 height 21
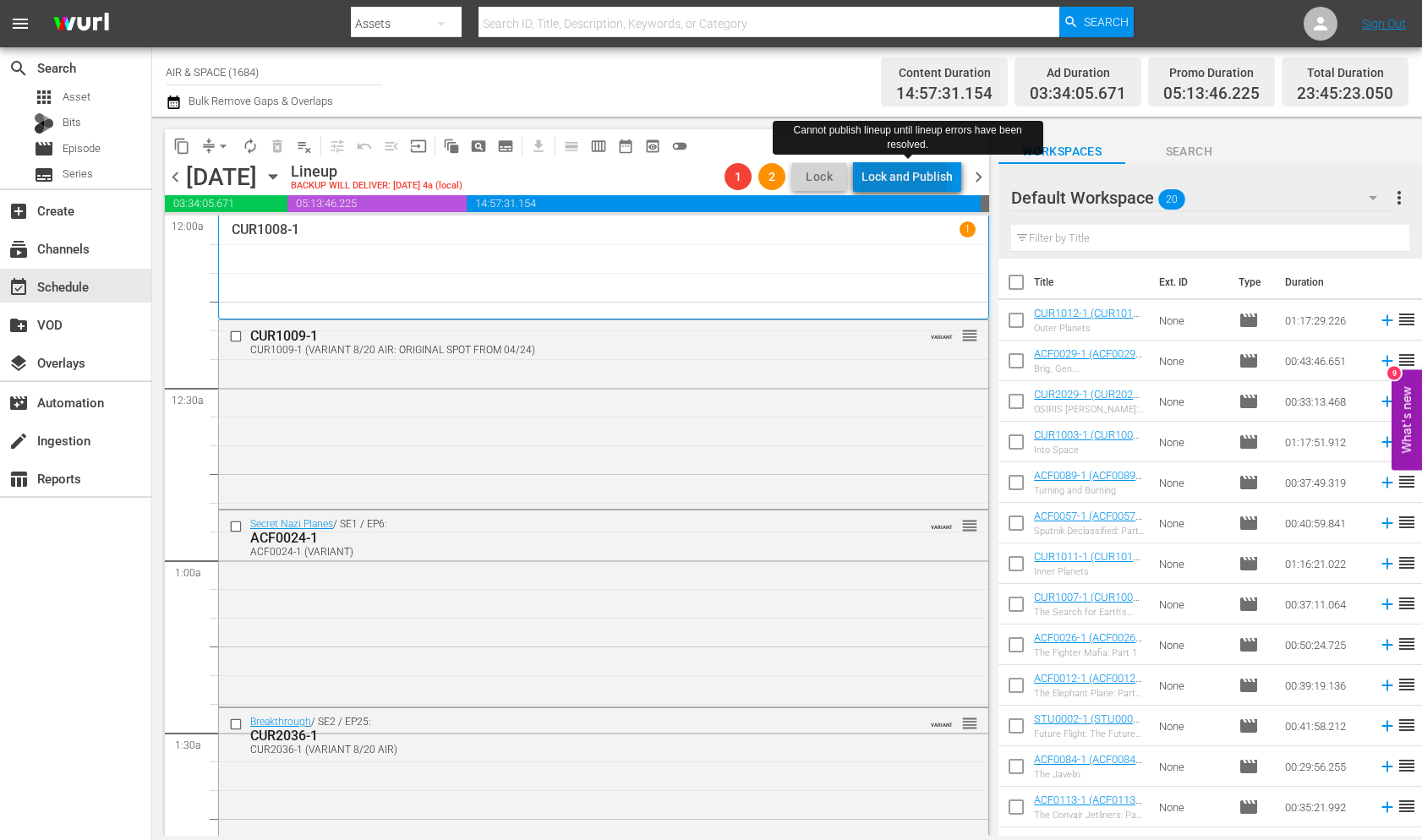
click at [896, 170] on div "Lock and Publish" at bounding box center [907, 177] width 91 height 31
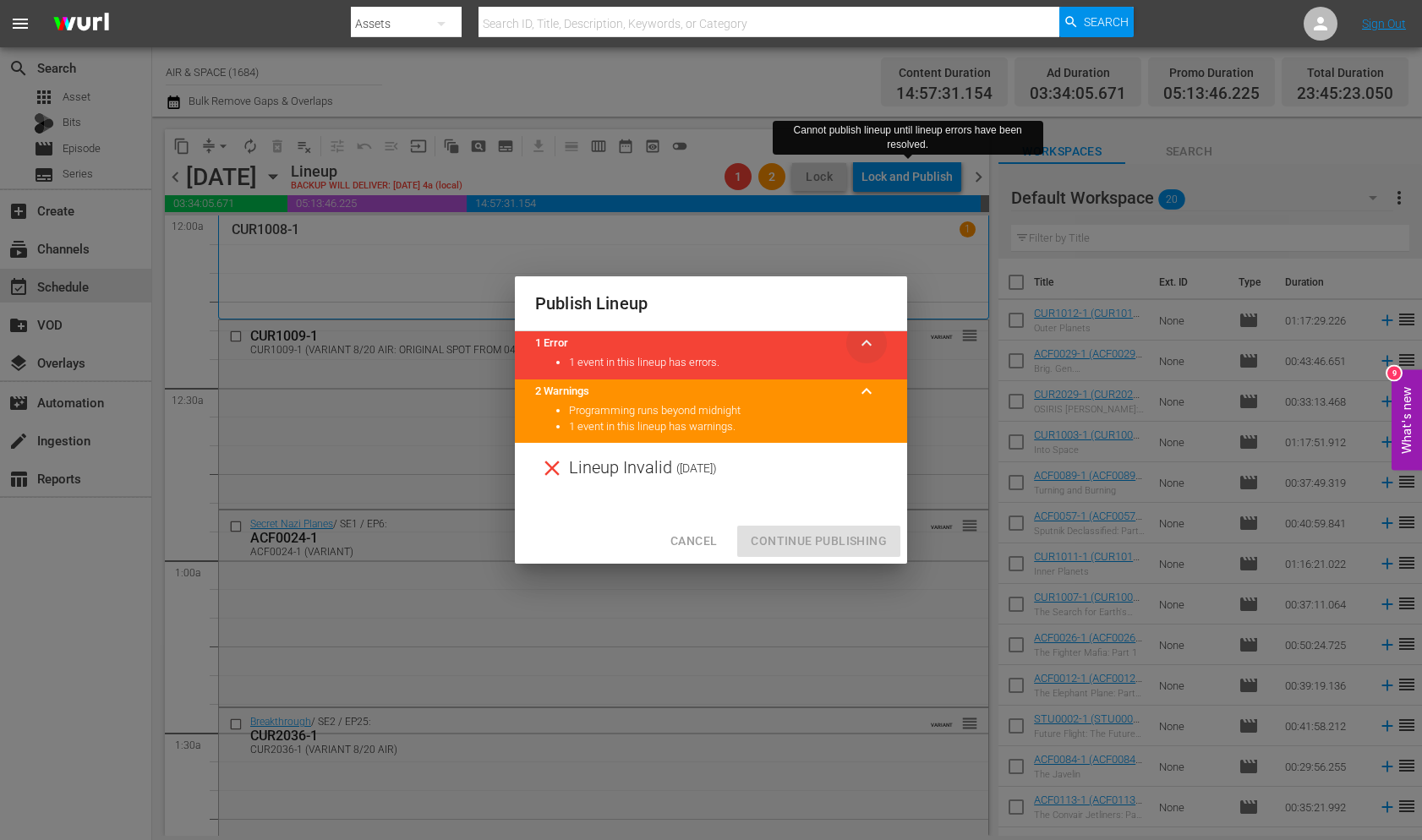
click at [868, 342] on span "keyboard_arrow_up" at bounding box center [866, 343] width 20 height 20
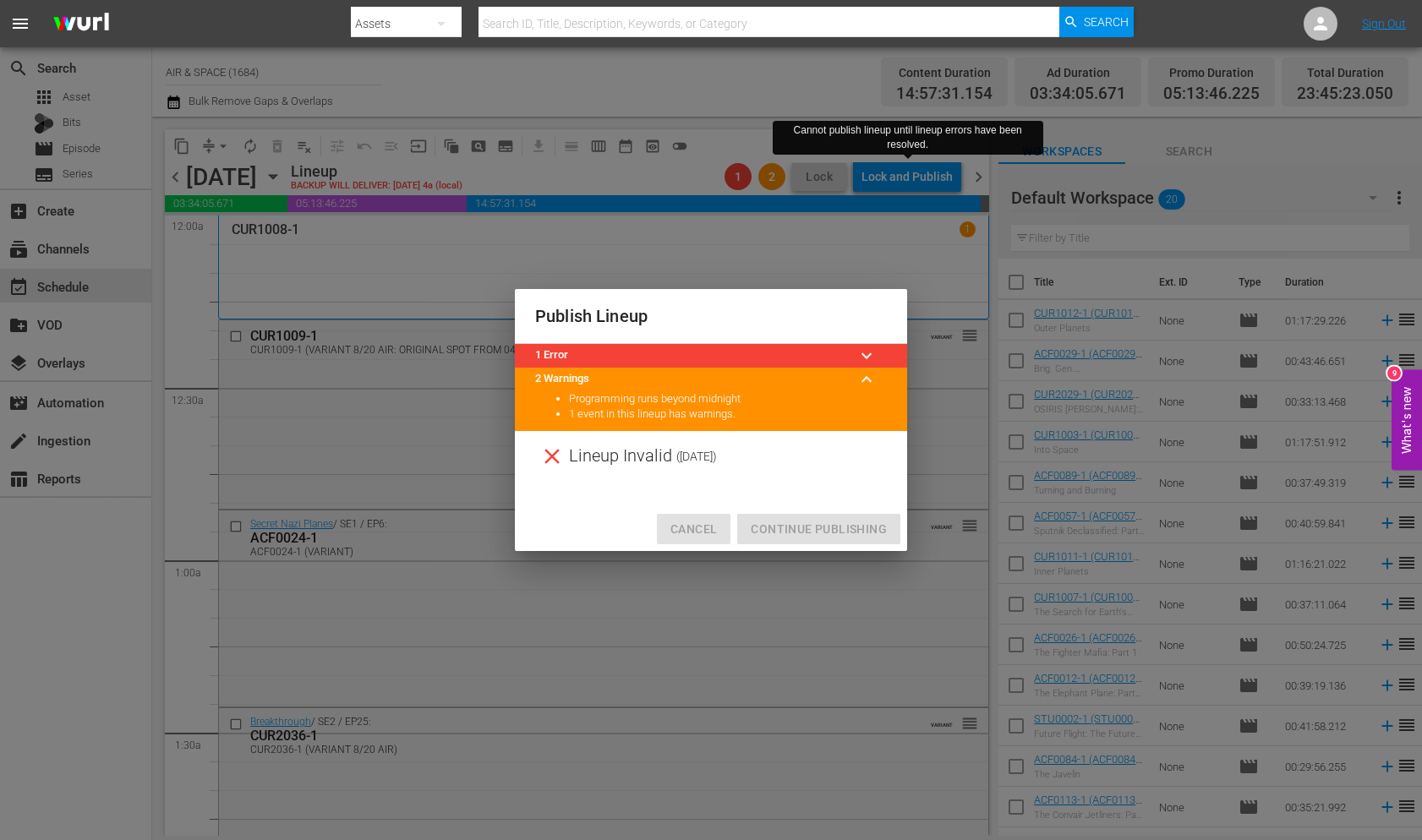
click at [700, 531] on span "Cancel" at bounding box center [693, 529] width 46 height 21
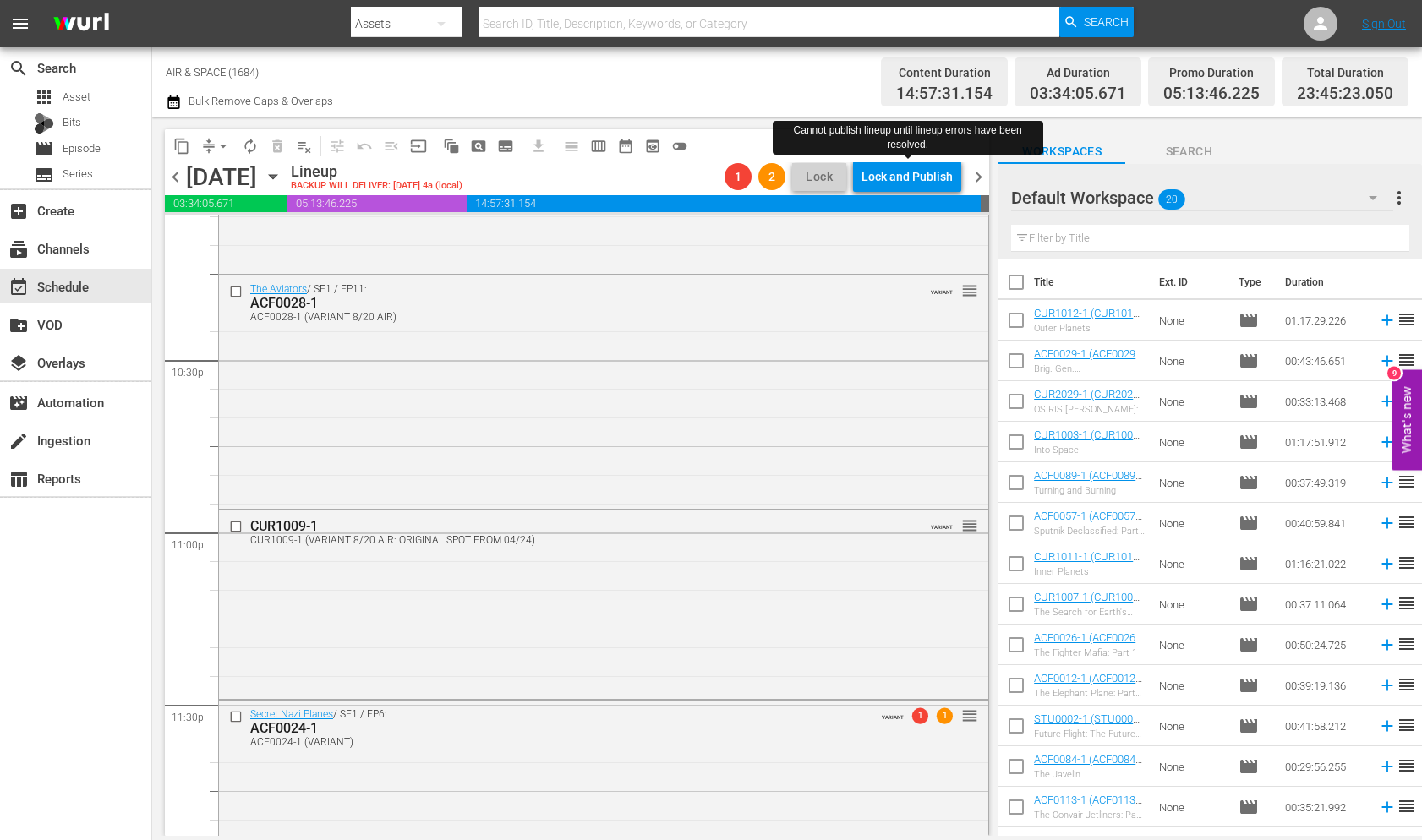
scroll to position [7673, 0]
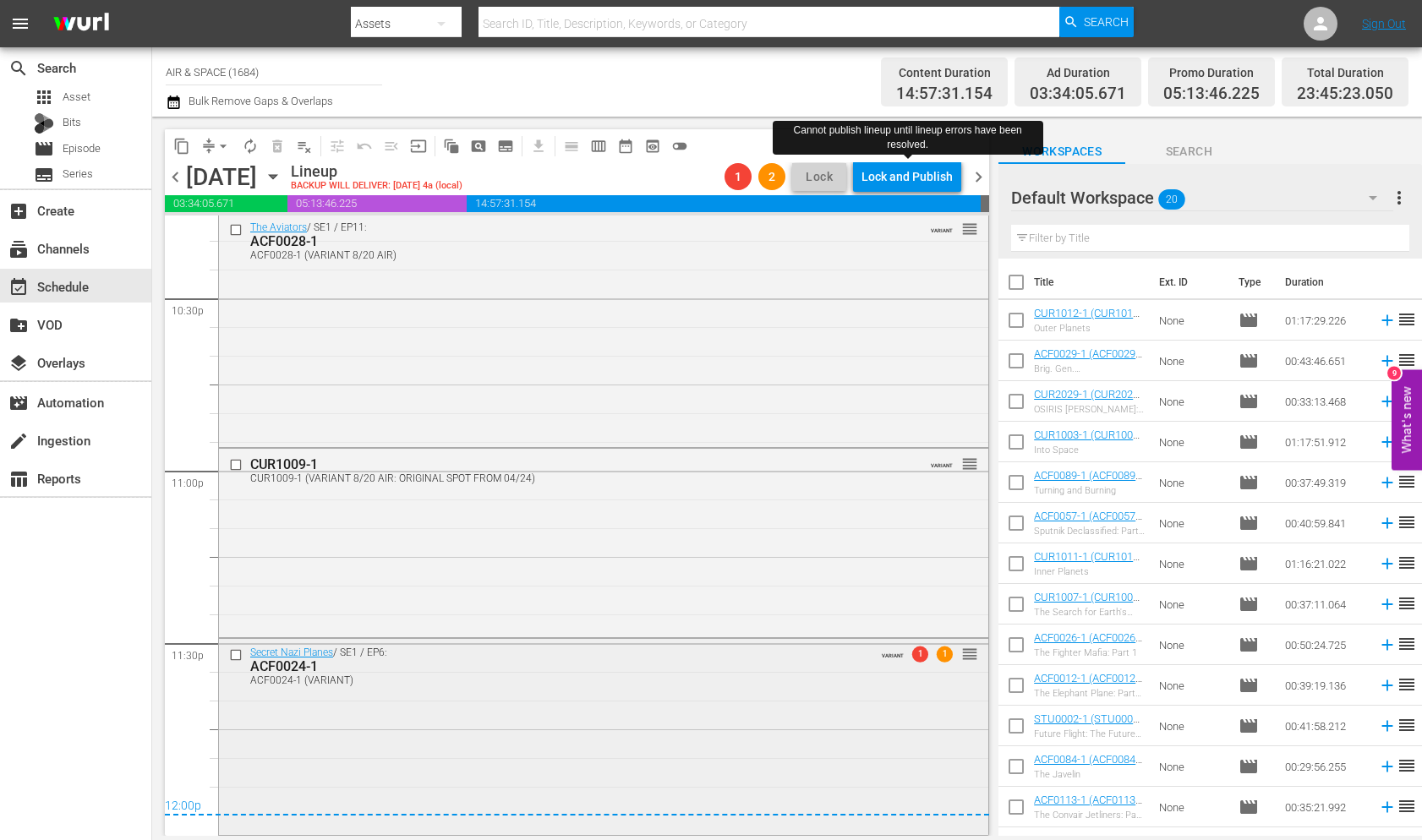
click at [912, 649] on span "1" at bounding box center [920, 654] width 16 height 16
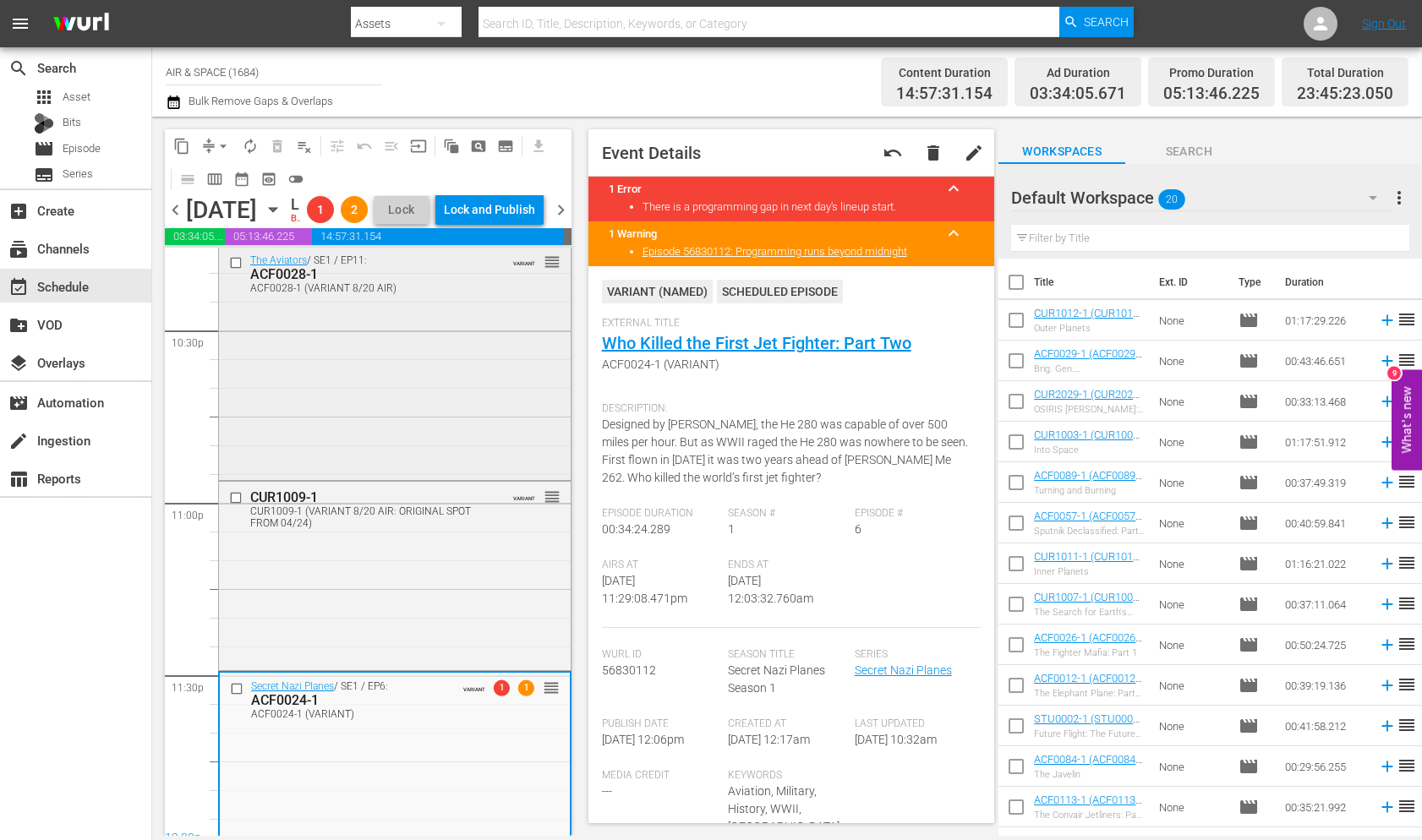
click at [475, 364] on div "The Aviators / SE1 / EP11: ACF0028-1 ACF0028-1 (VARIANT 8/20 AIR) VARIANT reord…" at bounding box center [394, 361] width 352 height 229
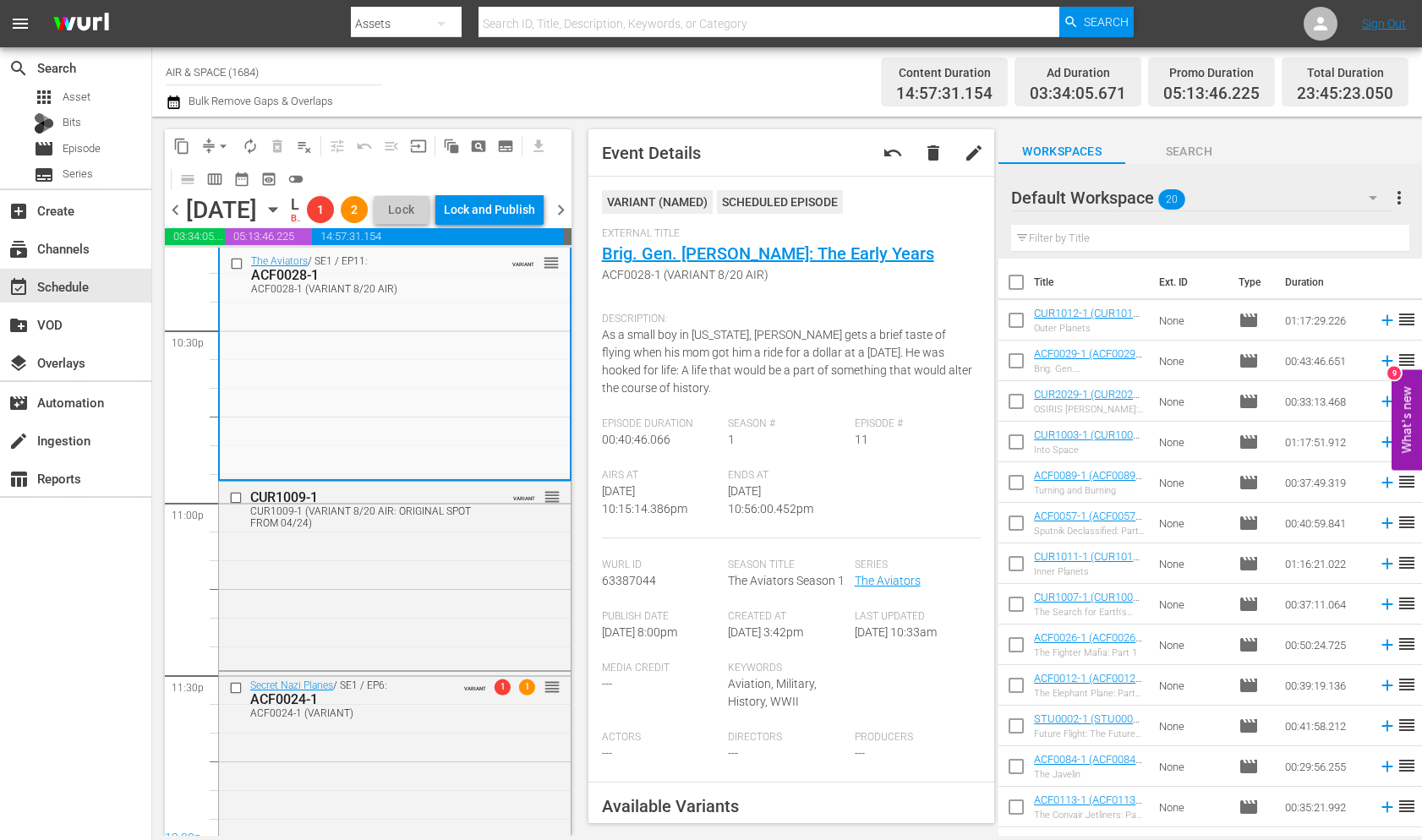
click at [558, 220] on span "chevron_right" at bounding box center [561, 210] width 21 height 21
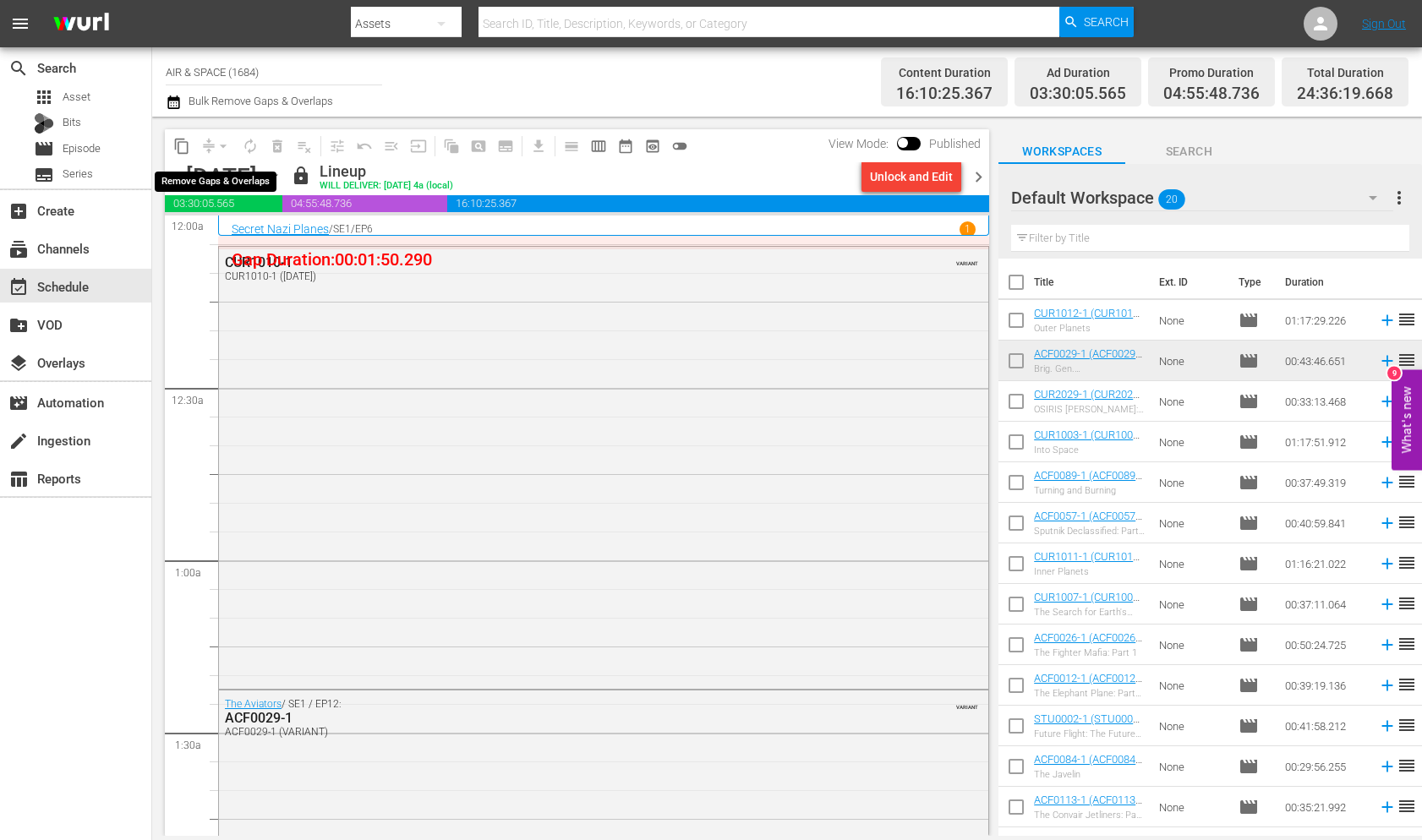
click at [220, 139] on div "arrow_drop_down" at bounding box center [223, 146] width 27 height 27
click at [901, 164] on div "Unlock and Edit" at bounding box center [911, 177] width 83 height 31
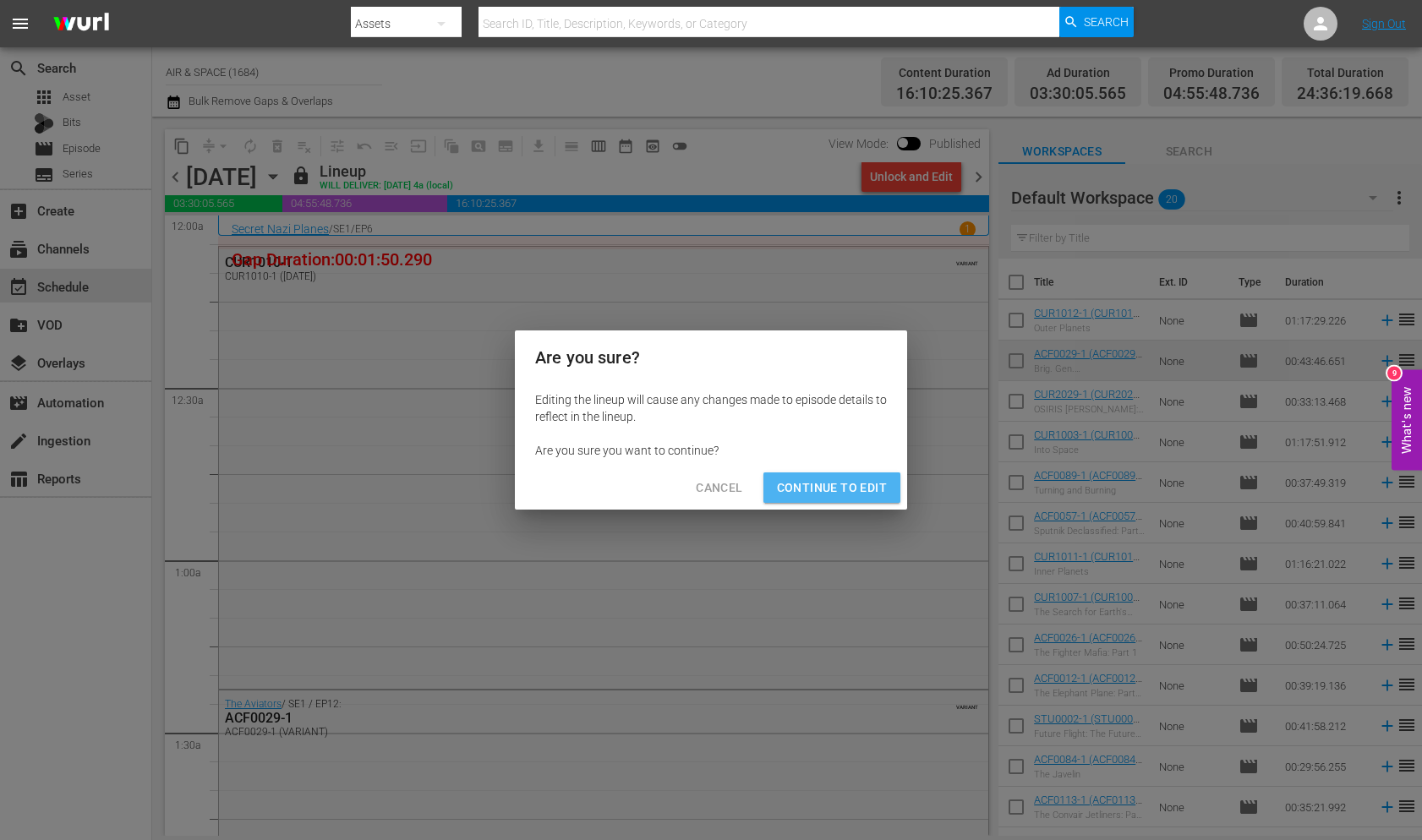
click at [840, 489] on span "Continue to Edit" at bounding box center [832, 488] width 110 height 21
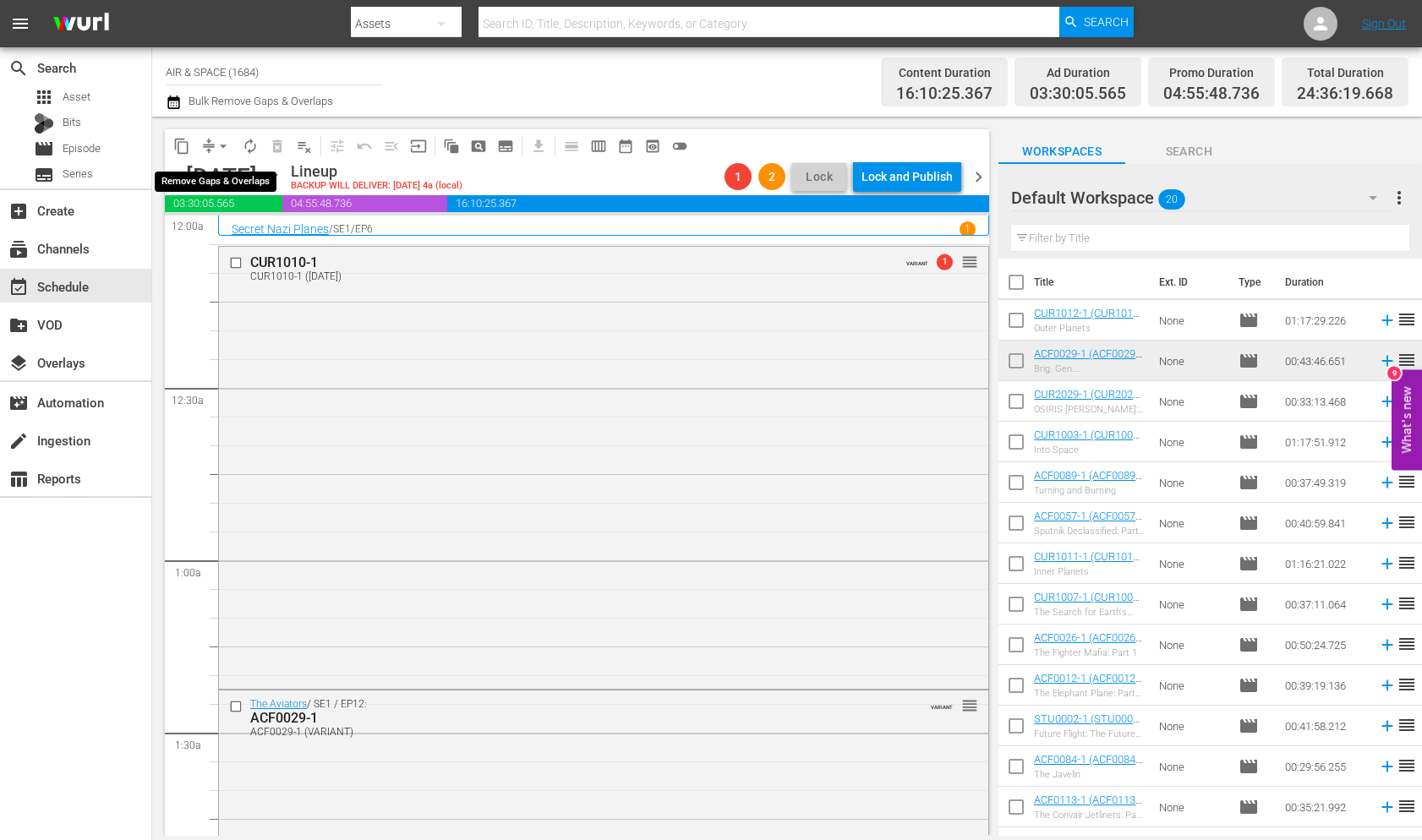
click at [219, 142] on span "arrow_drop_down" at bounding box center [222, 146] width 17 height 17
click at [220, 142] on span "arrow_drop_down" at bounding box center [222, 146] width 17 height 17
click at [217, 241] on li "Align to End of Previous Day" at bounding box center [224, 236] width 178 height 28
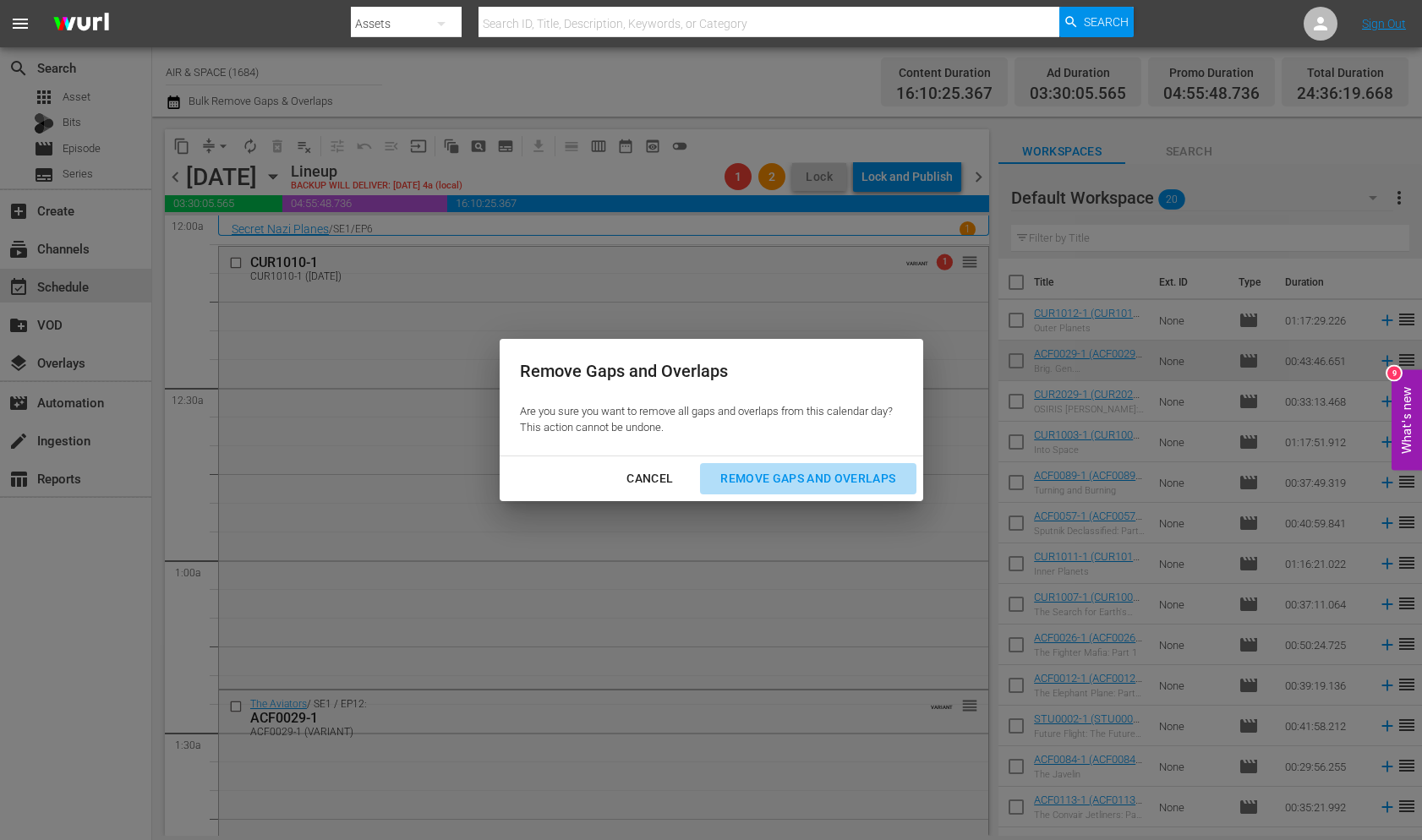
click at [822, 477] on div "Remove Gaps and Overlaps" at bounding box center [807, 478] width 202 height 21
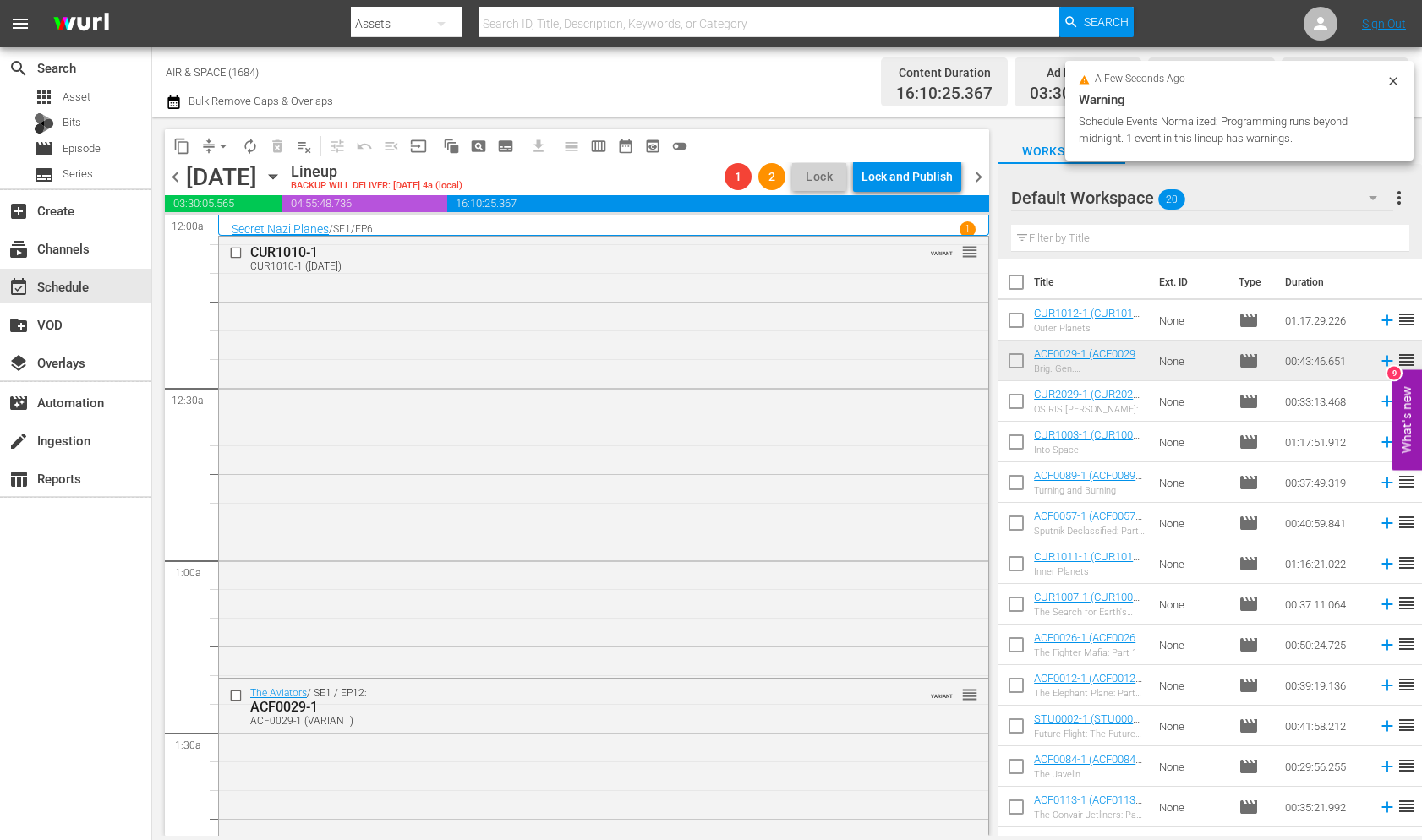
click at [276, 177] on icon "button" at bounding box center [272, 177] width 8 height 4
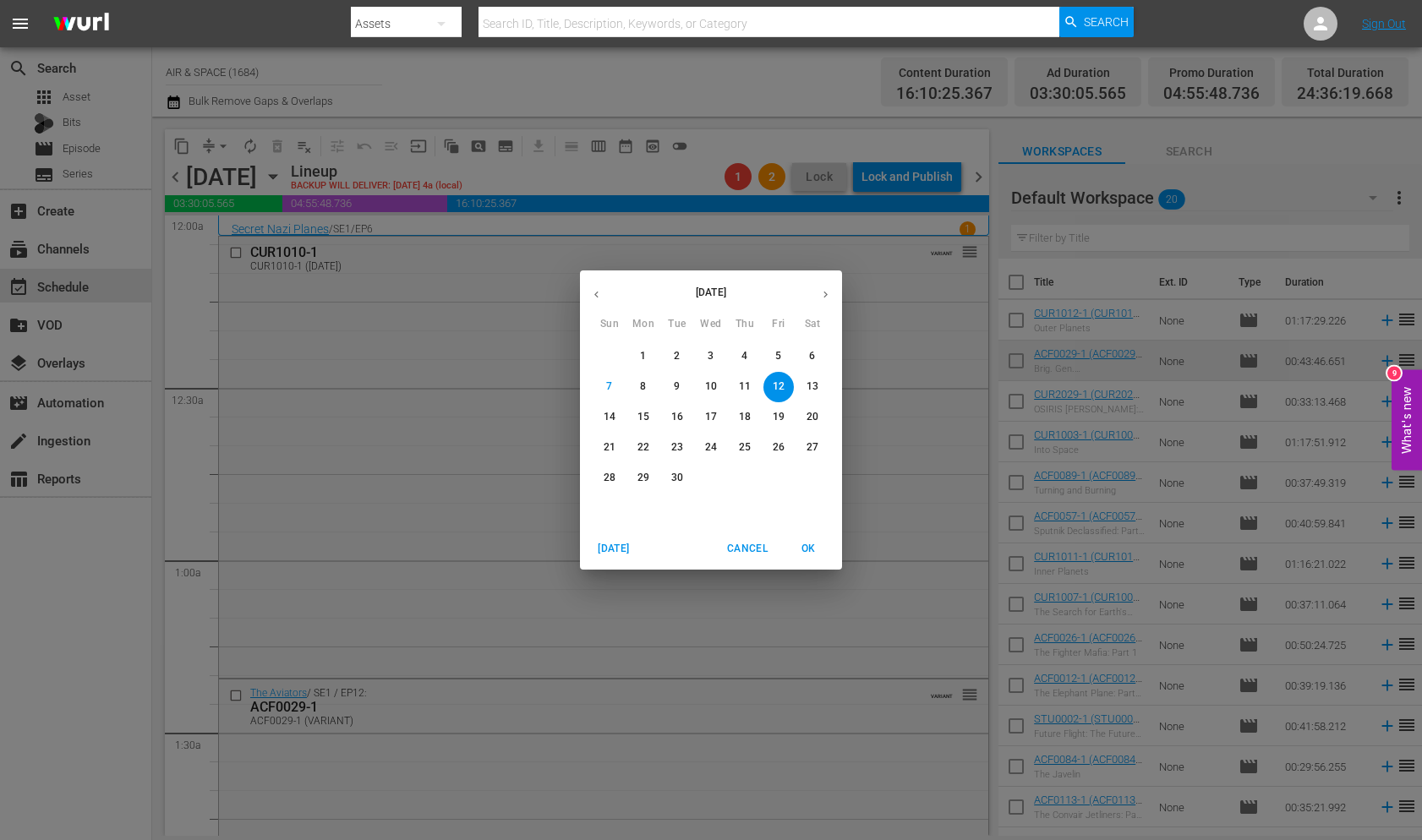
click at [819, 388] on span "13" at bounding box center [812, 386] width 31 height 14
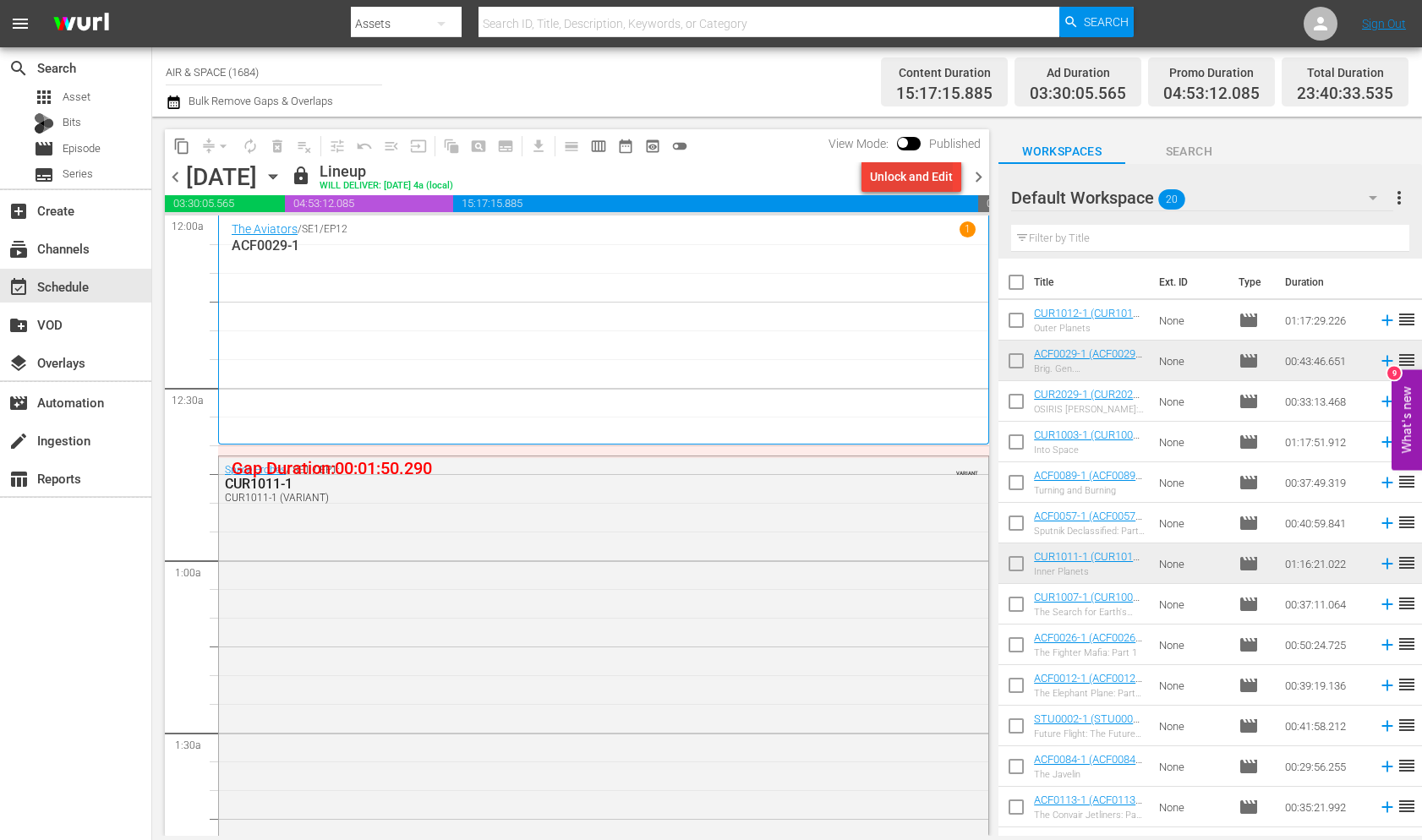
click at [921, 173] on div "Unlock and Edit" at bounding box center [911, 177] width 83 height 31
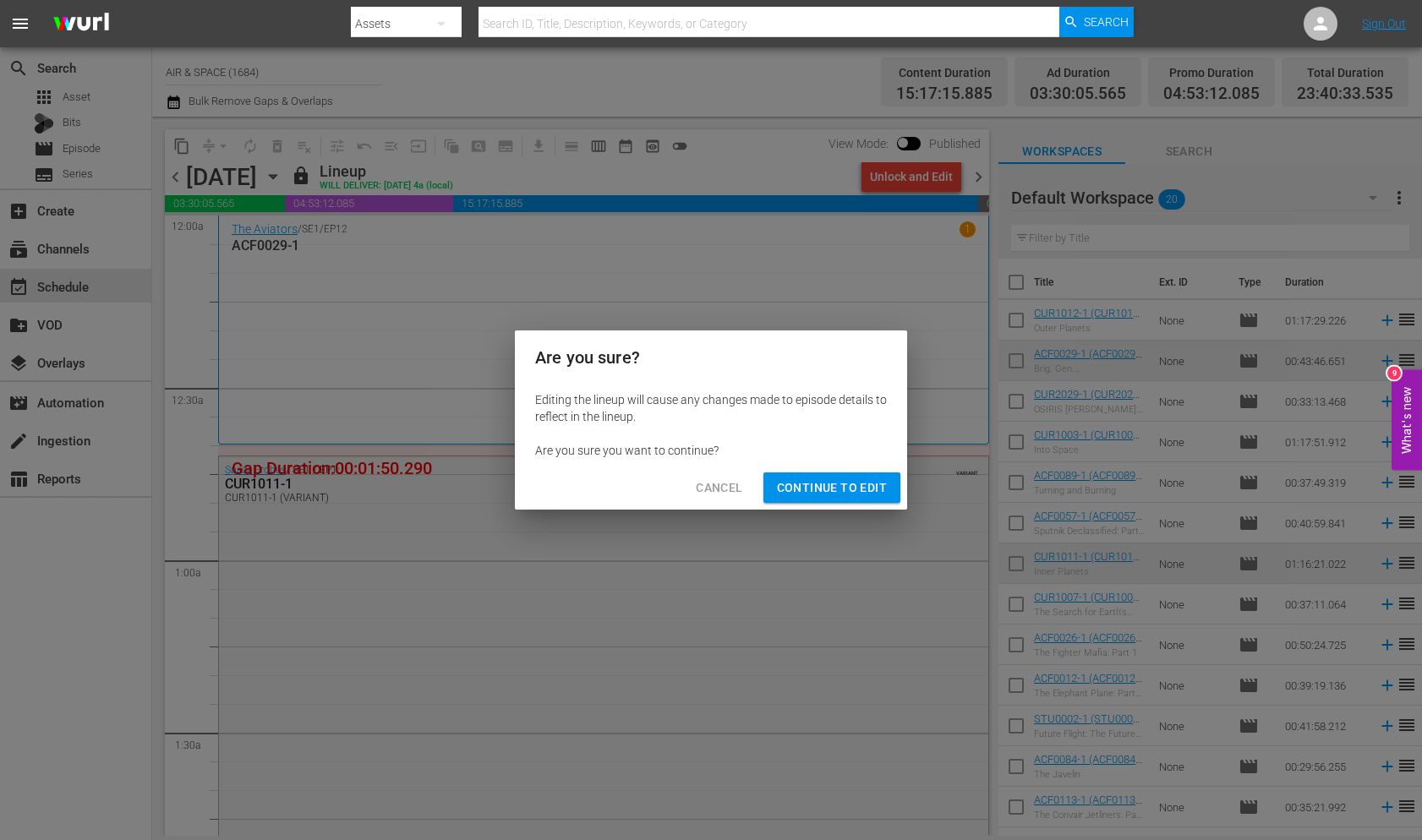
click at [831, 479] on span "Continue to Edit" at bounding box center [832, 488] width 110 height 21
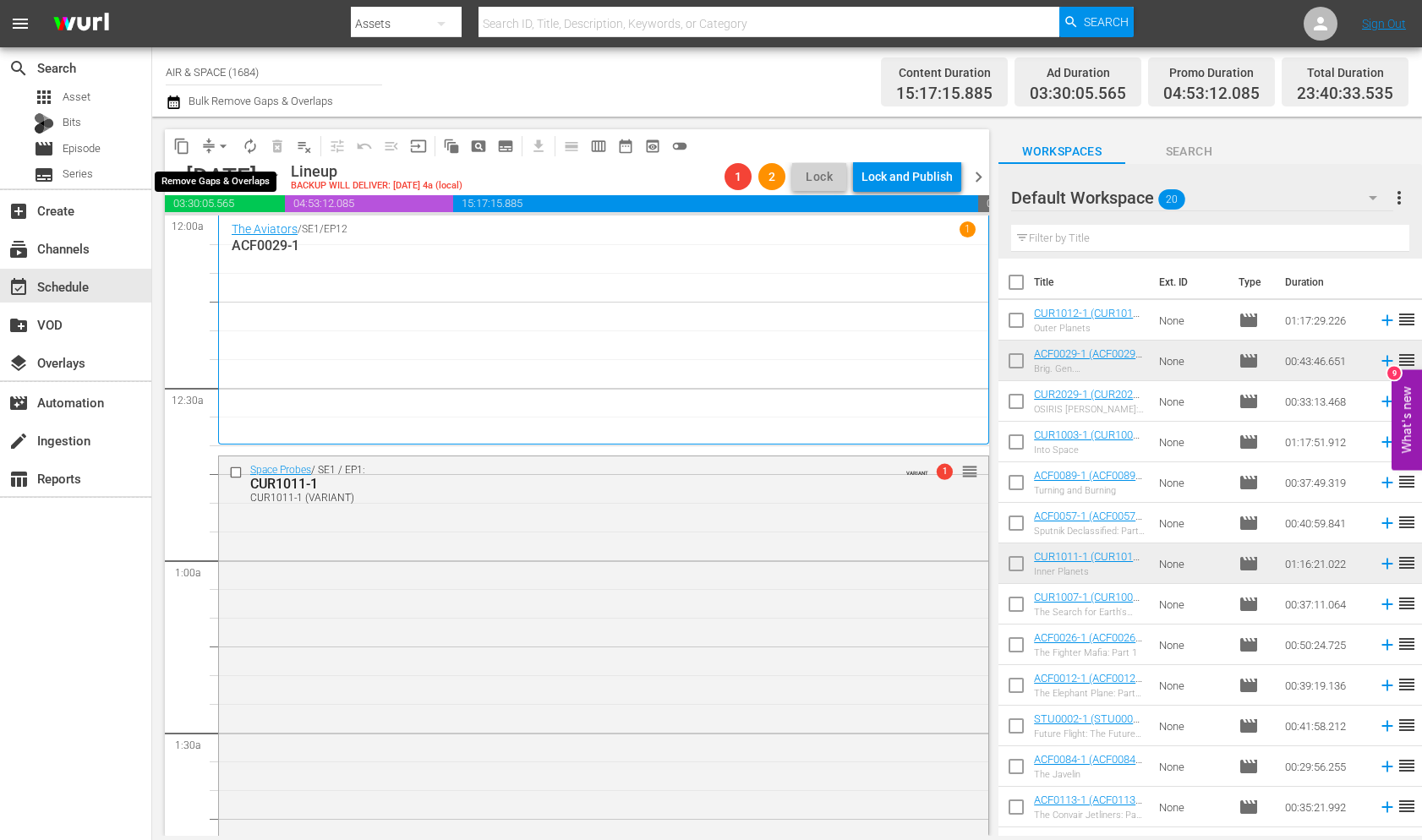
click at [220, 145] on span "arrow_drop_down" at bounding box center [222, 146] width 17 height 17
click at [251, 238] on li "Align to End of Previous Day" at bounding box center [224, 236] width 178 height 28
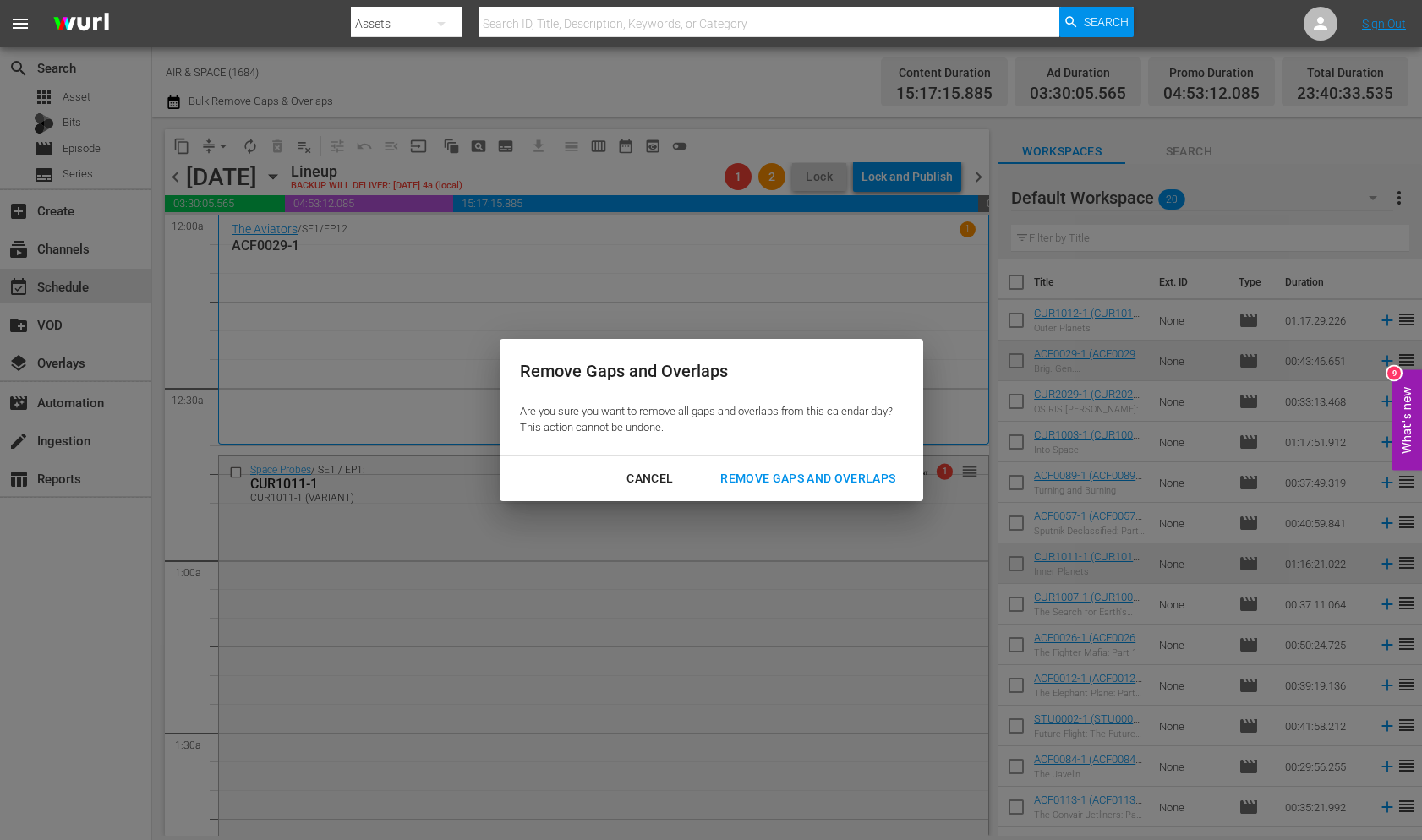
click at [819, 469] on div "Remove Gaps and Overlaps" at bounding box center [807, 478] width 202 height 21
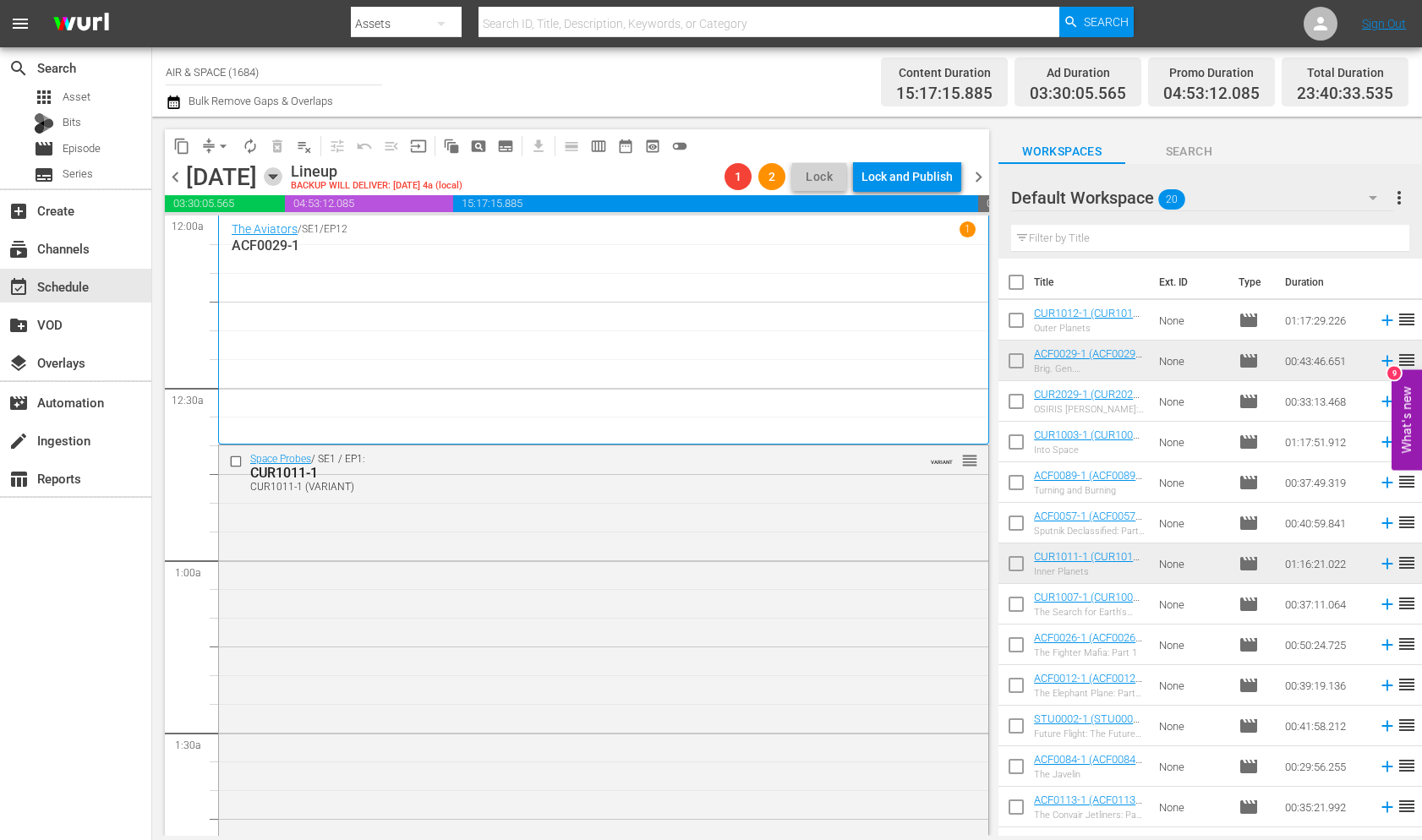
click at [276, 178] on icon "button" at bounding box center [272, 177] width 8 height 4
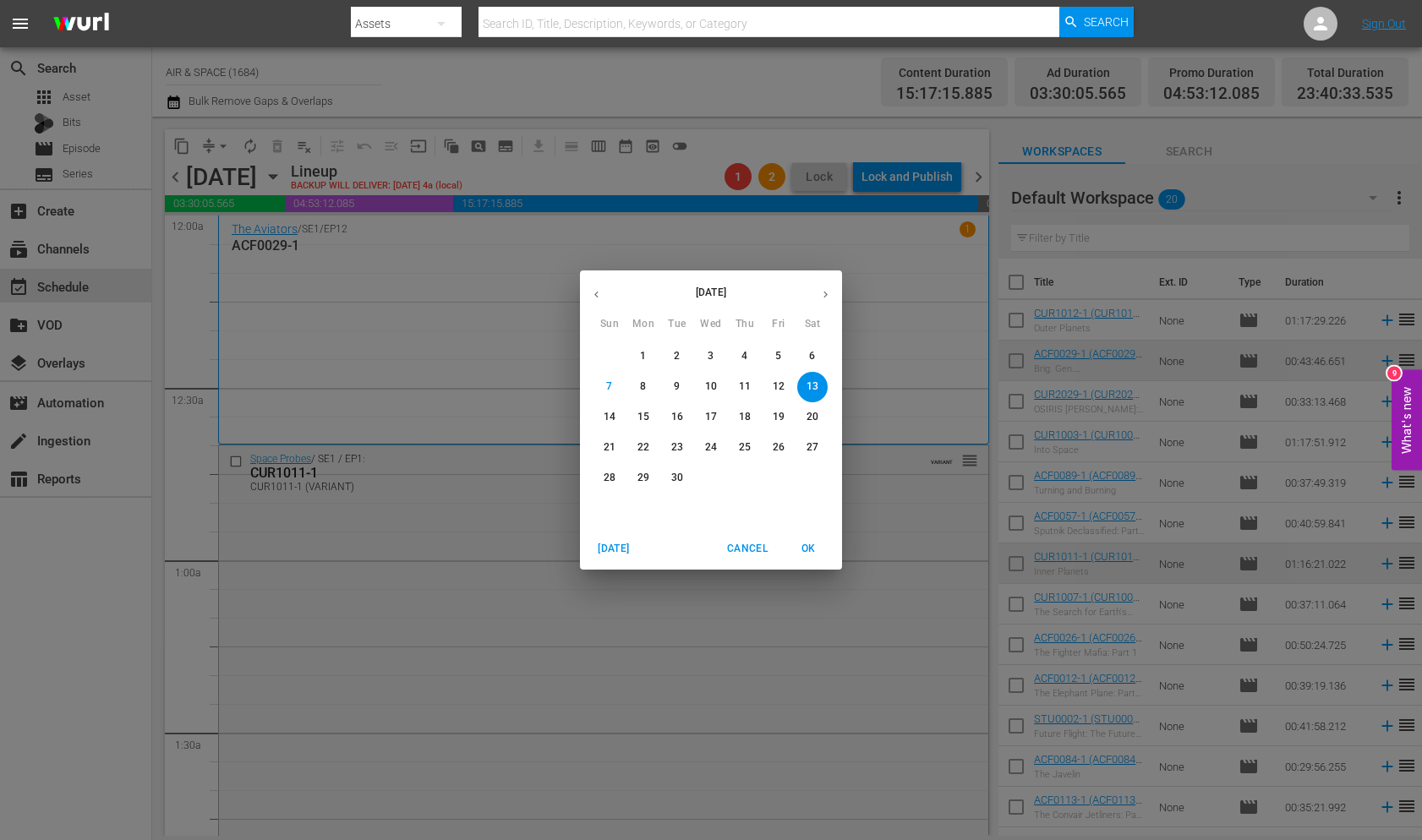
click at [603, 414] on p "14" at bounding box center [610, 417] width 12 height 14
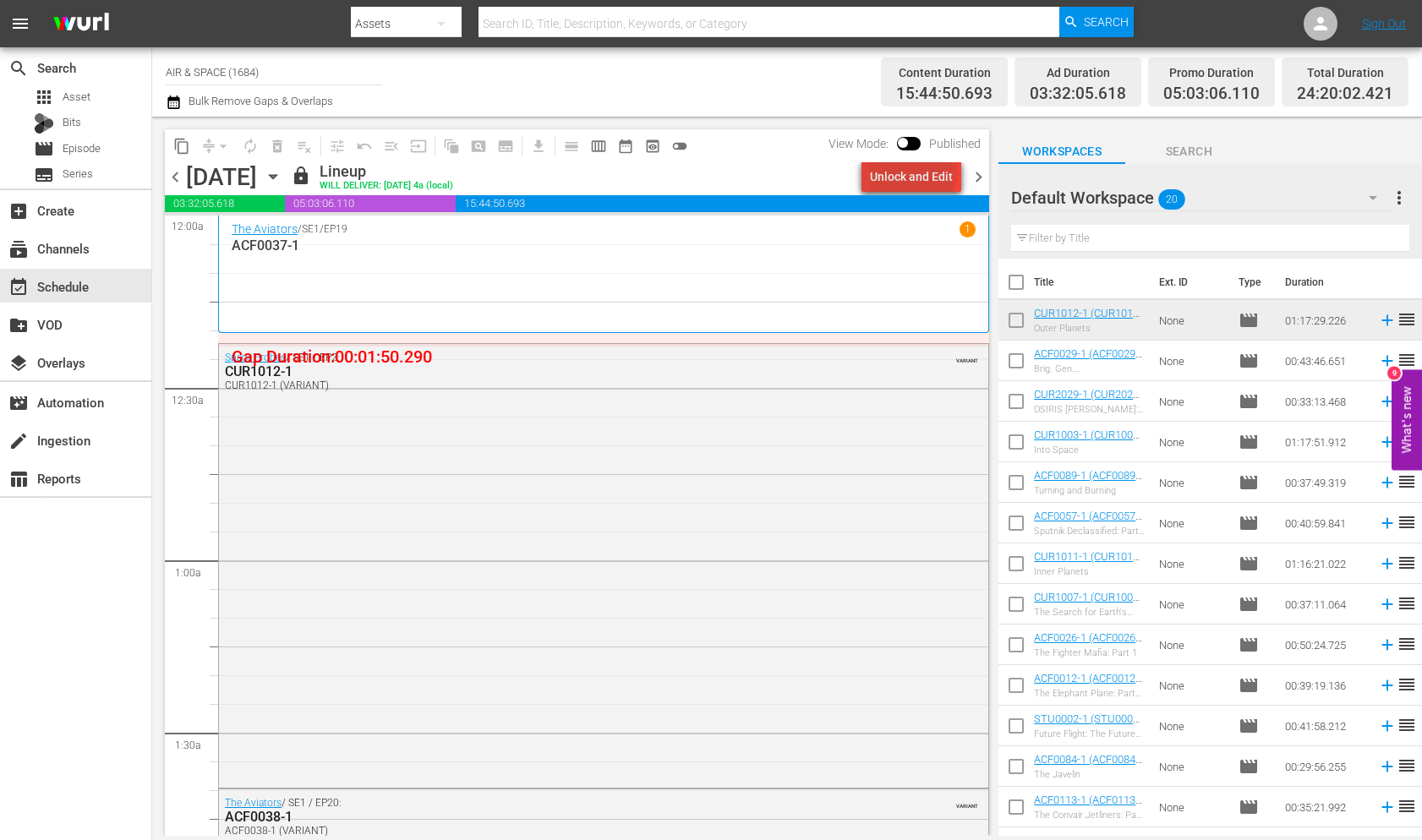
click at [917, 170] on div "Unlock and Edit" at bounding box center [911, 177] width 83 height 31
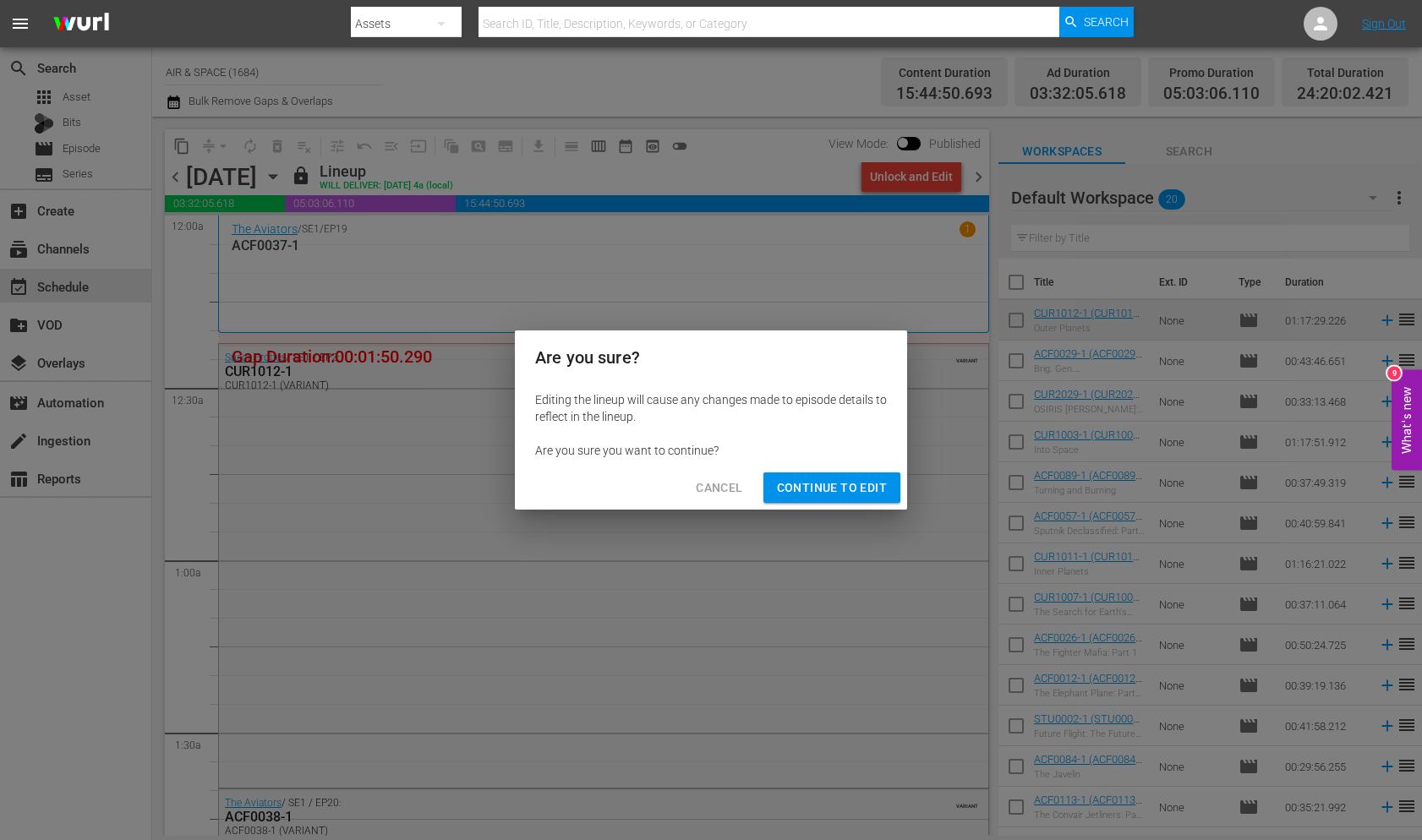
click at [846, 490] on span "Continue to Edit" at bounding box center [832, 488] width 110 height 21
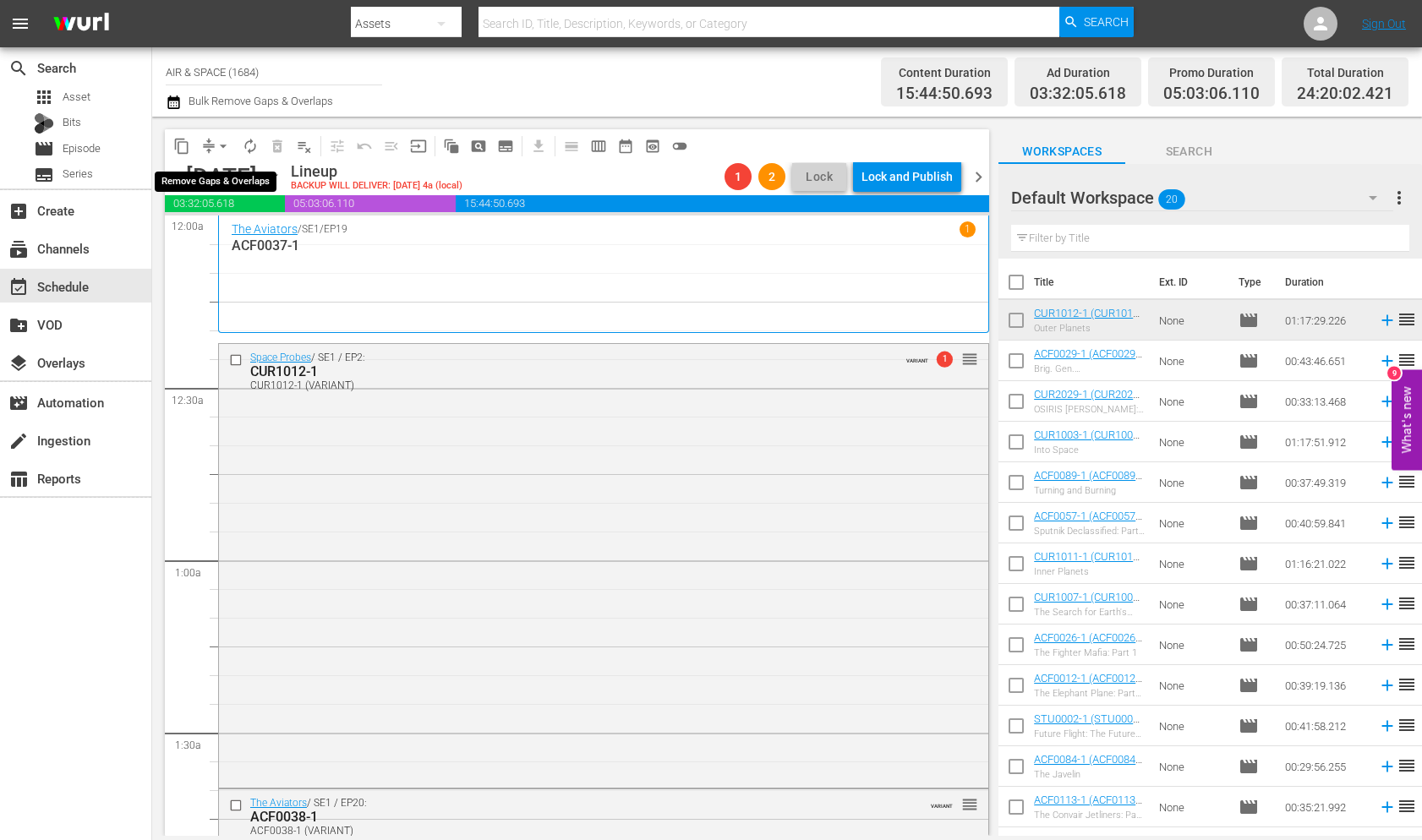
click at [220, 142] on span "arrow_drop_down" at bounding box center [222, 146] width 17 height 17
click at [243, 238] on li "Align to End of Previous Day" at bounding box center [224, 236] width 178 height 28
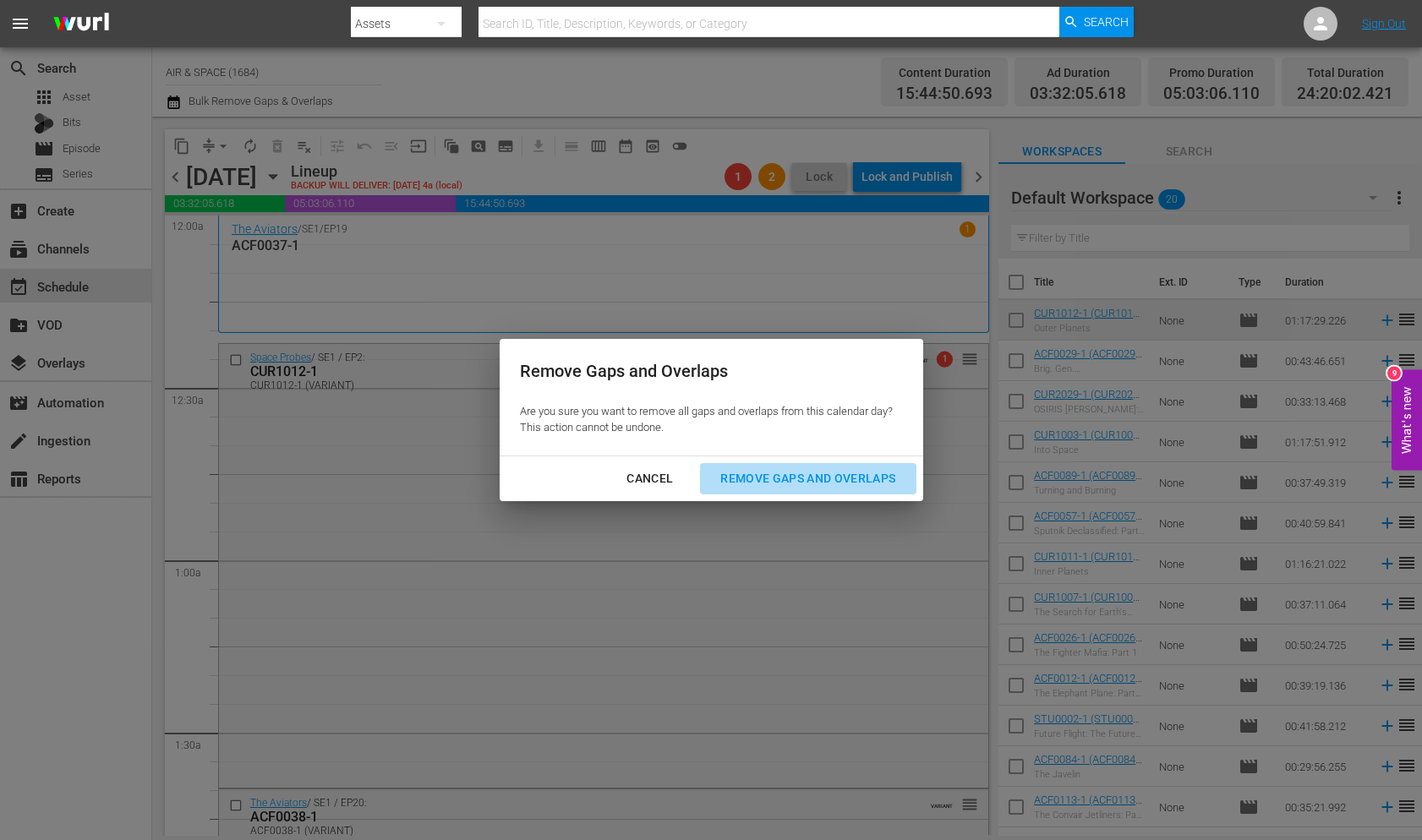
click at [791, 482] on div "Remove Gaps and Overlaps" at bounding box center [807, 478] width 202 height 21
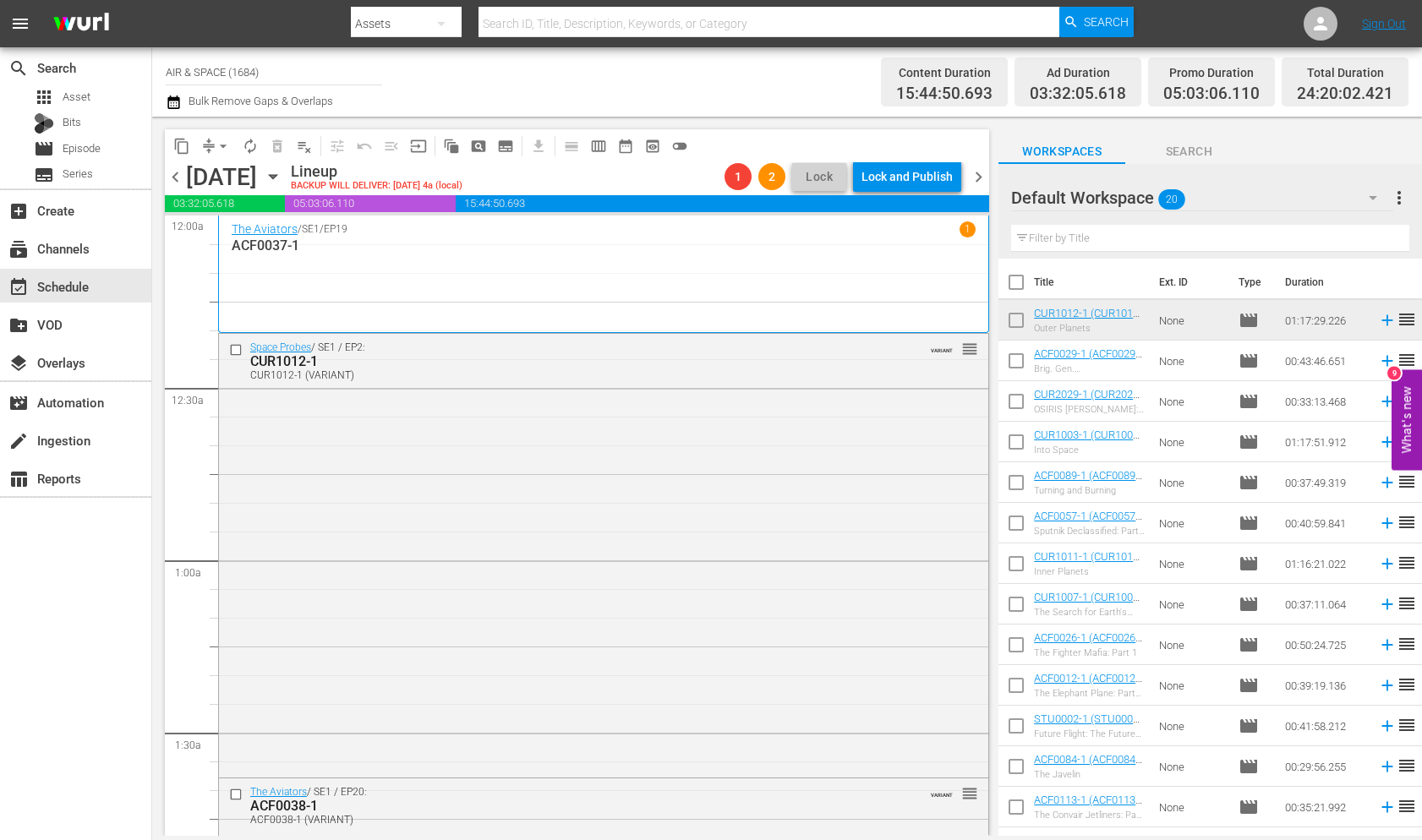
click at [276, 177] on icon "button" at bounding box center [272, 177] width 8 height 4
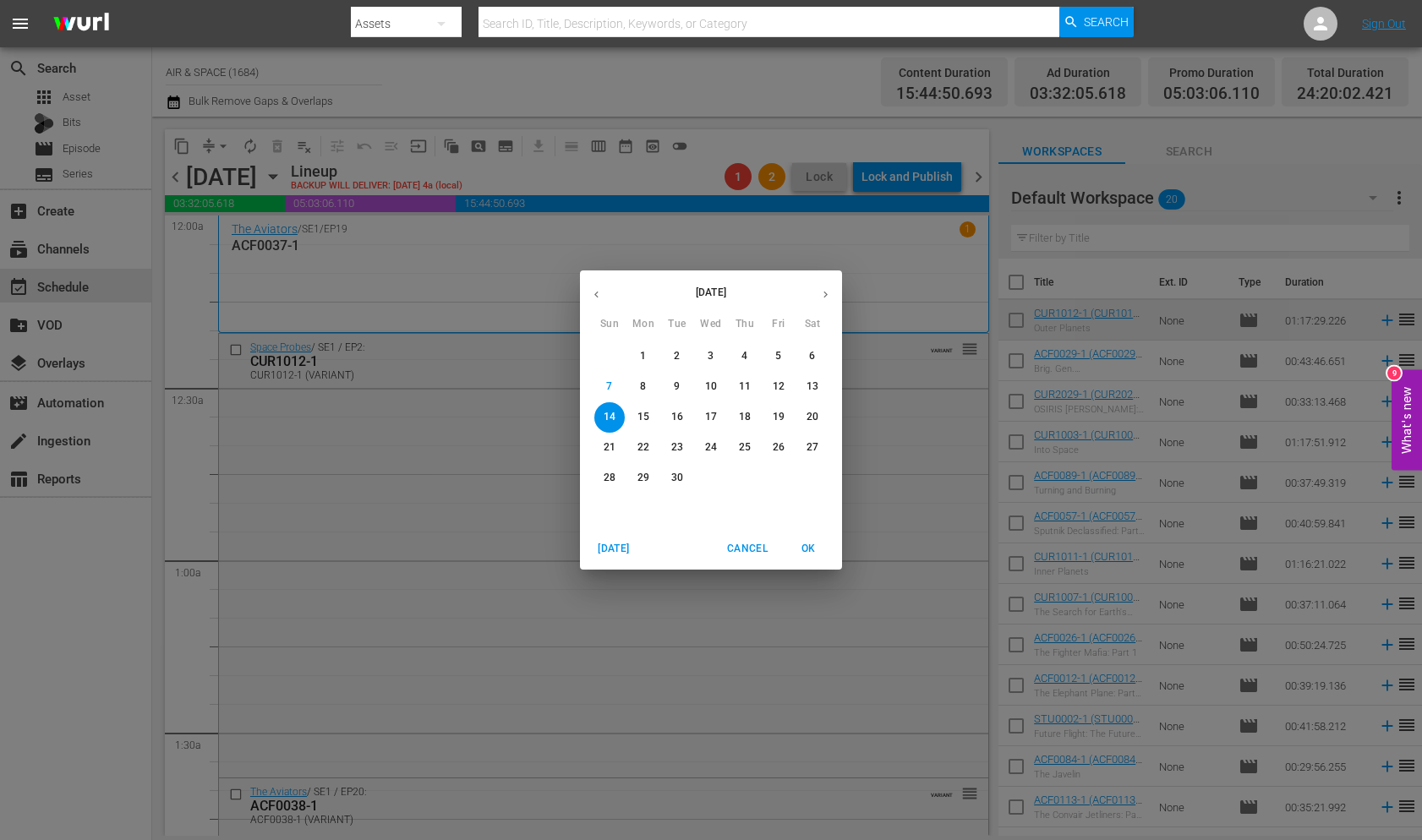
click at [645, 413] on p "15" at bounding box center [644, 417] width 12 height 14
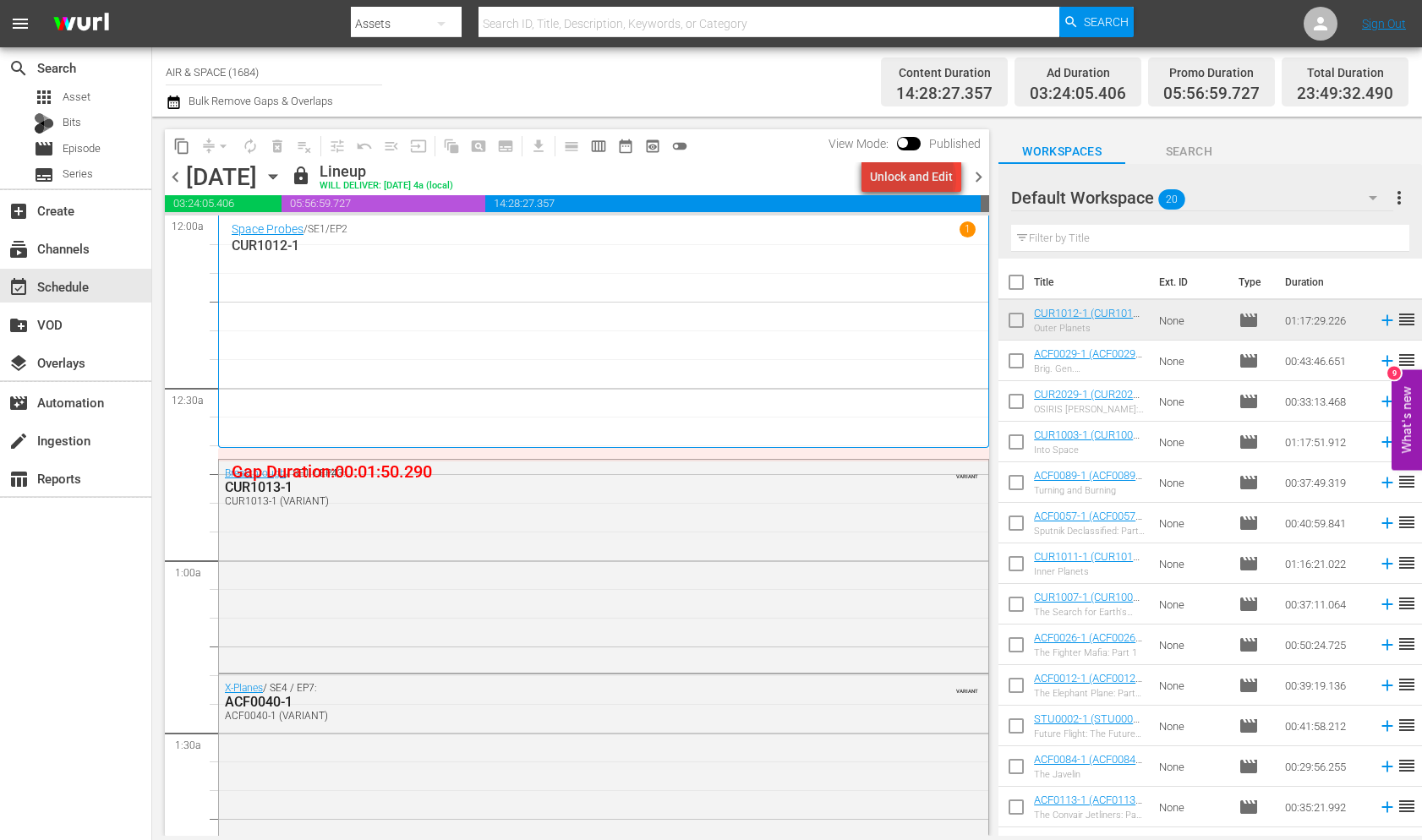
click at [917, 179] on div "Unlock and Edit" at bounding box center [911, 177] width 83 height 31
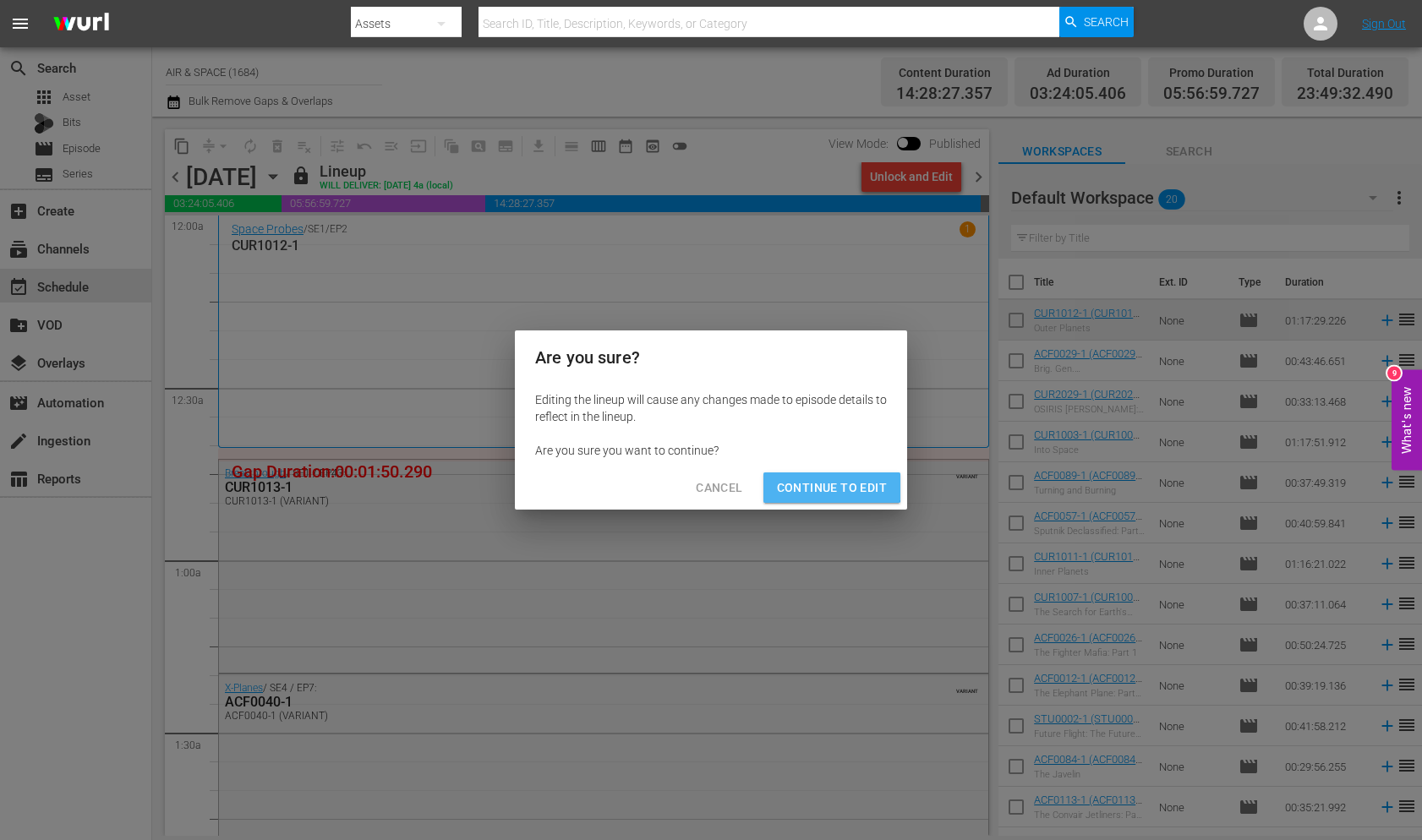
click at [831, 481] on span "Continue to Edit" at bounding box center [832, 488] width 110 height 21
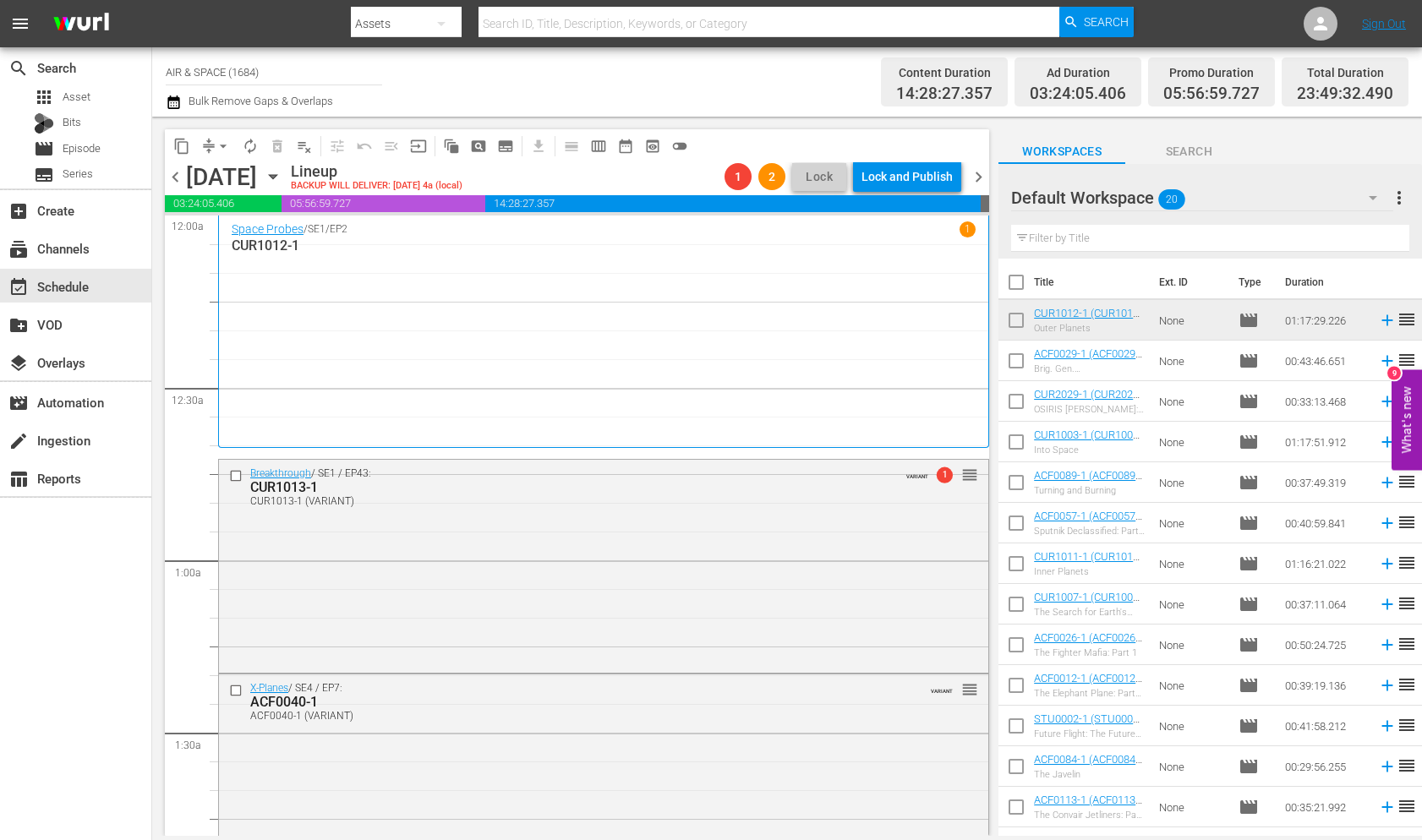
click at [282, 177] on icon "button" at bounding box center [273, 176] width 18 height 18
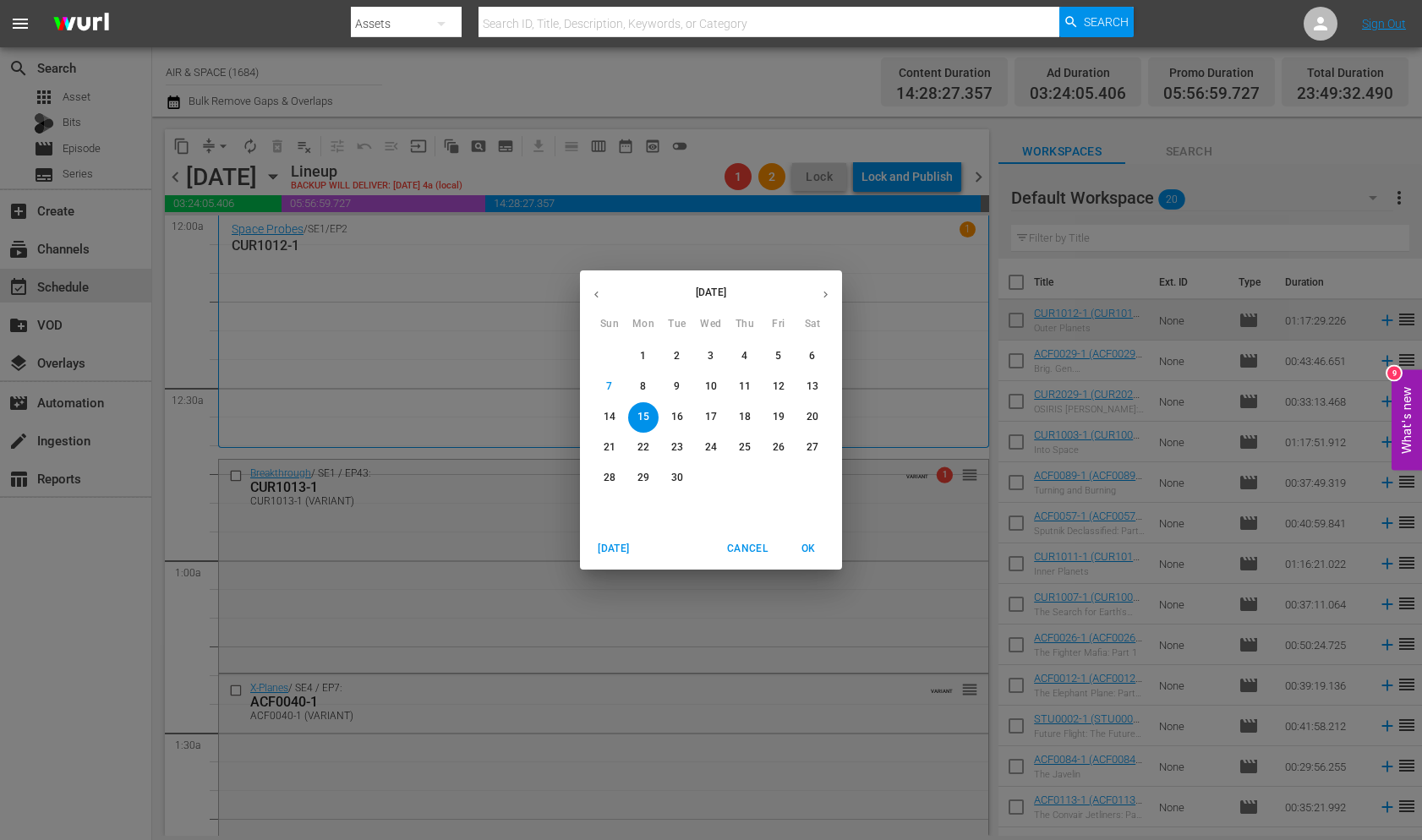
click at [749, 551] on span "Cancel" at bounding box center [747, 549] width 40 height 17
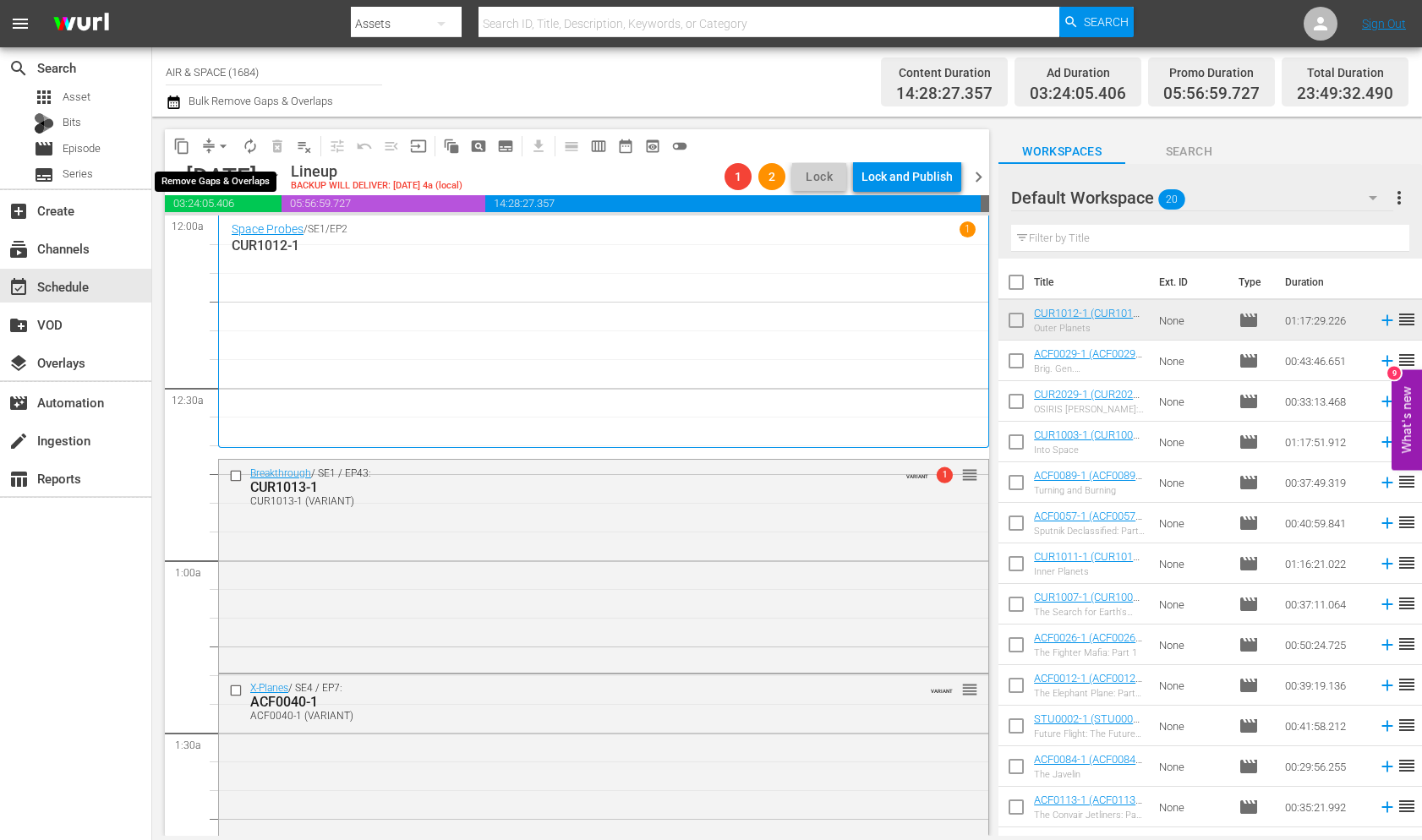
click at [218, 142] on span "arrow_drop_down" at bounding box center [222, 146] width 17 height 17
click at [221, 229] on li "Align to End of Previous Day" at bounding box center [224, 236] width 178 height 28
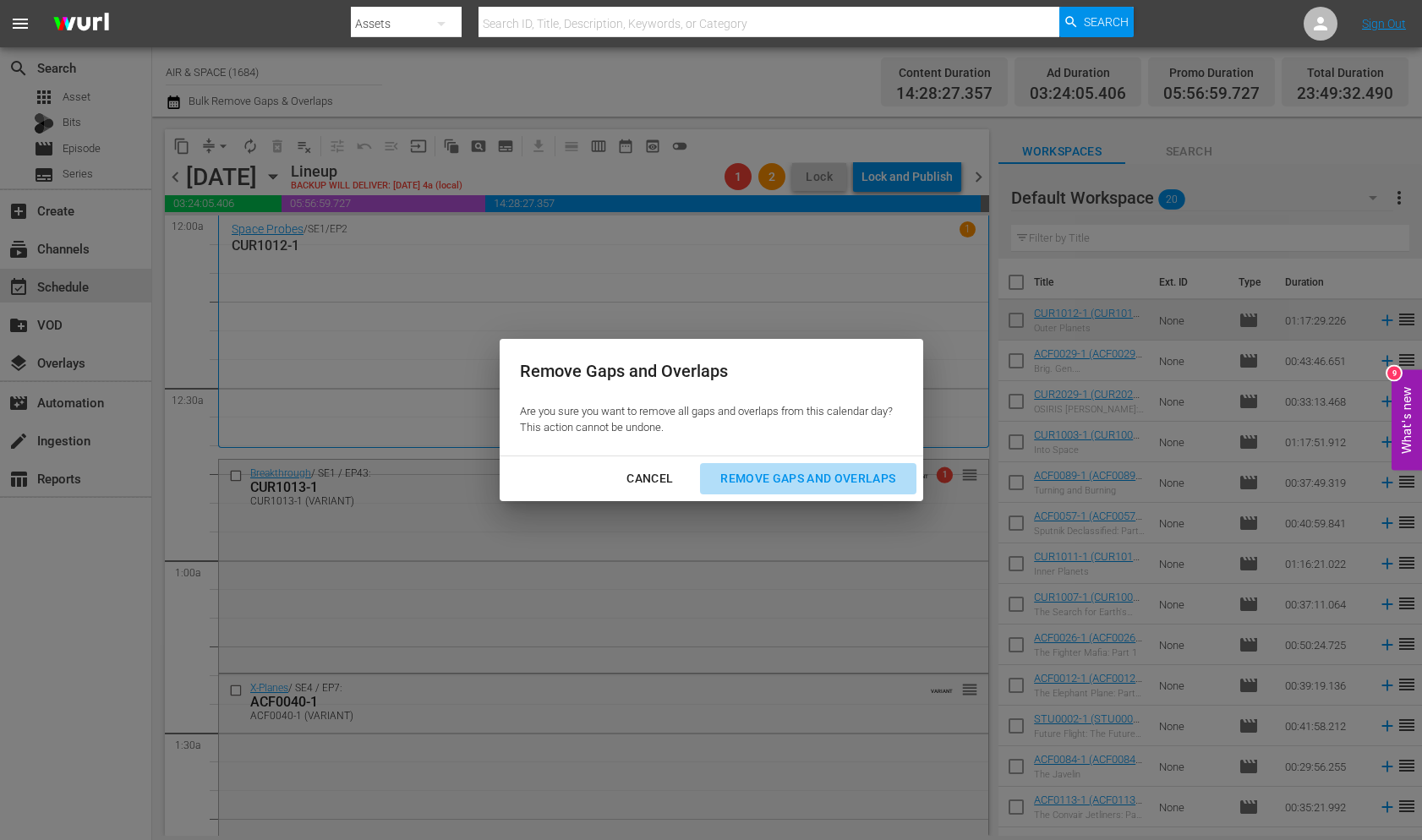
click at [803, 475] on div "Remove Gaps and Overlaps" at bounding box center [807, 478] width 202 height 21
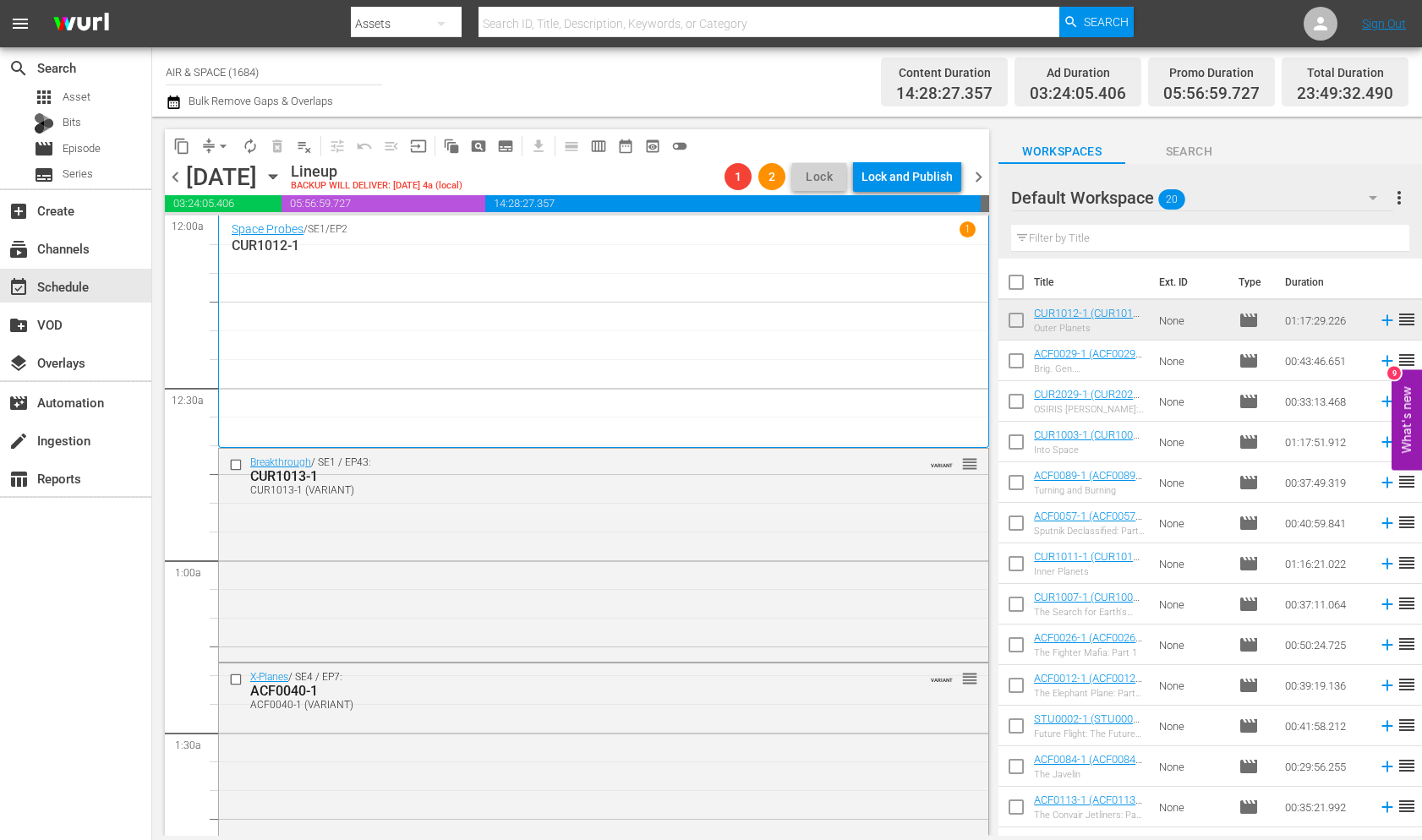
click at [282, 173] on icon "button" at bounding box center [273, 176] width 18 height 18
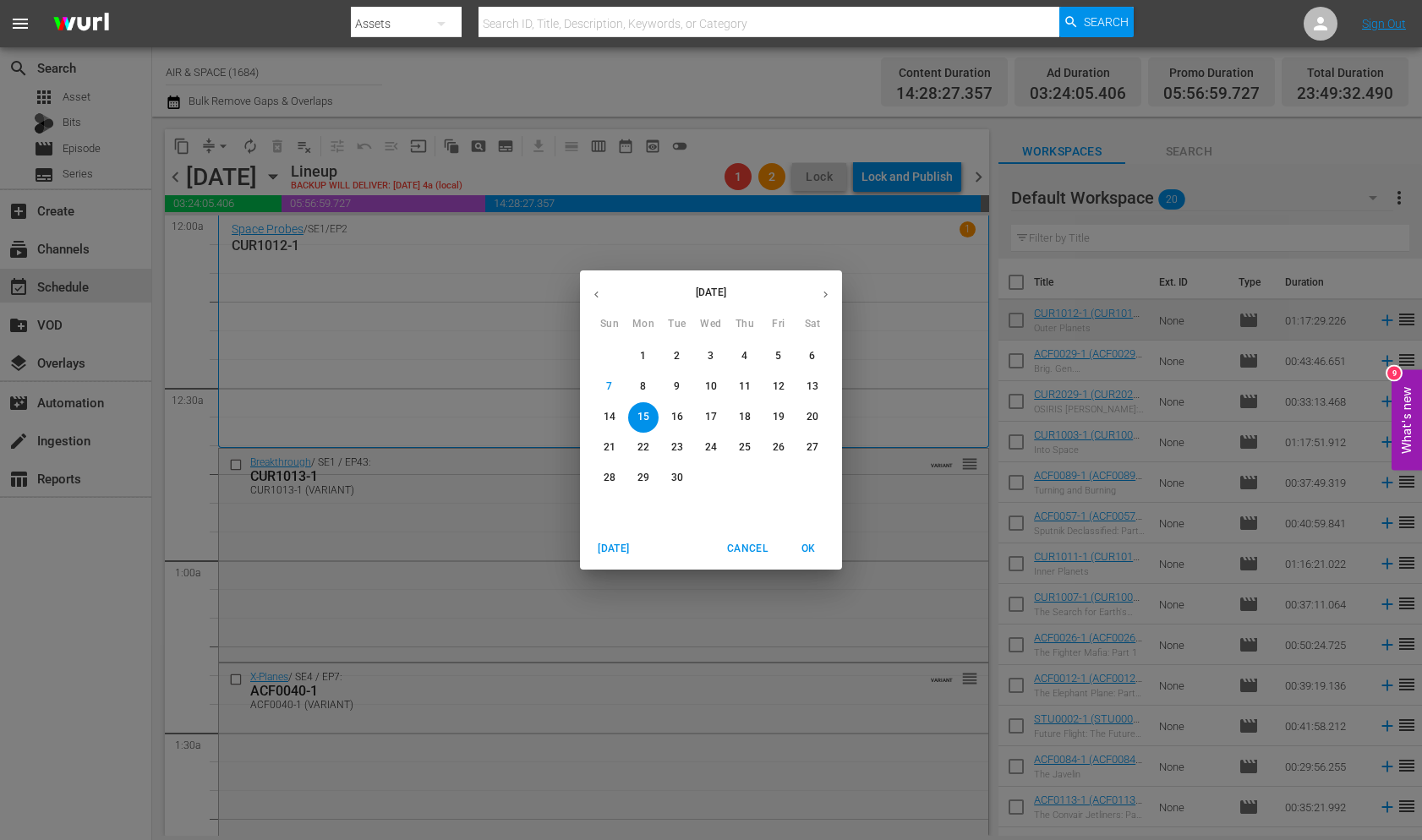
click at [681, 416] on p "16" at bounding box center [677, 417] width 12 height 14
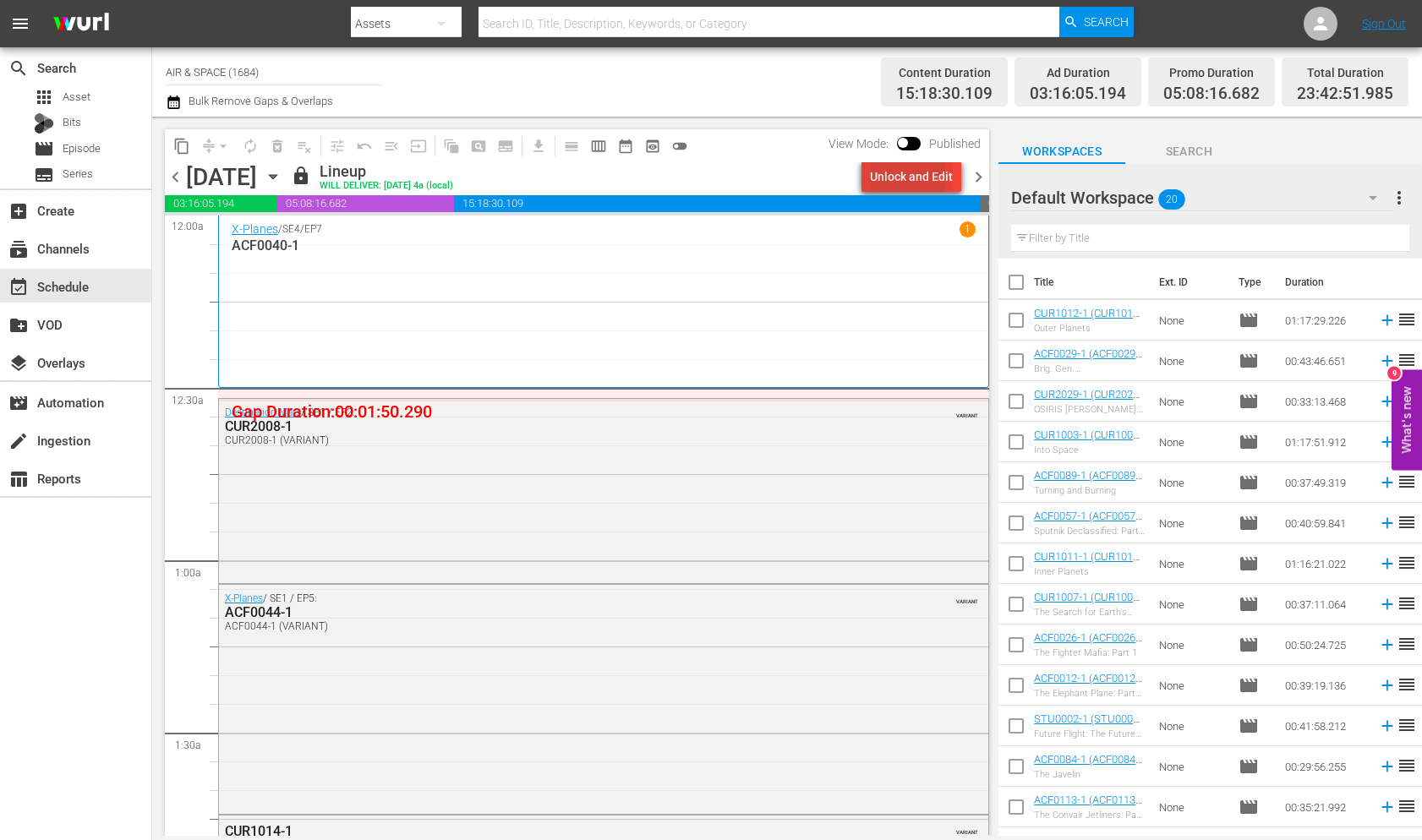
click at [896, 177] on div "Unlock and Edit" at bounding box center [911, 177] width 83 height 31
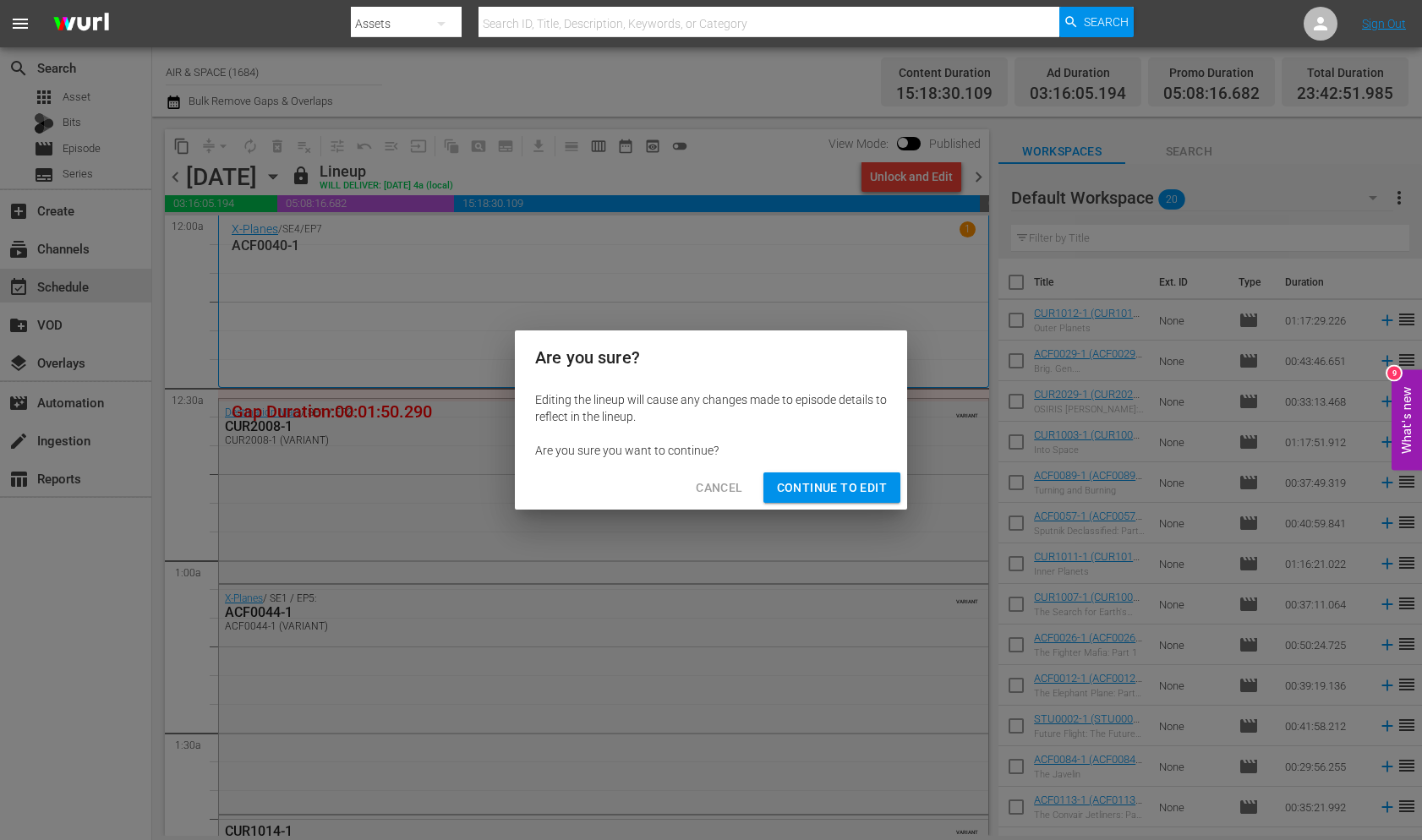
click at [822, 489] on span "Continue to Edit" at bounding box center [832, 488] width 110 height 21
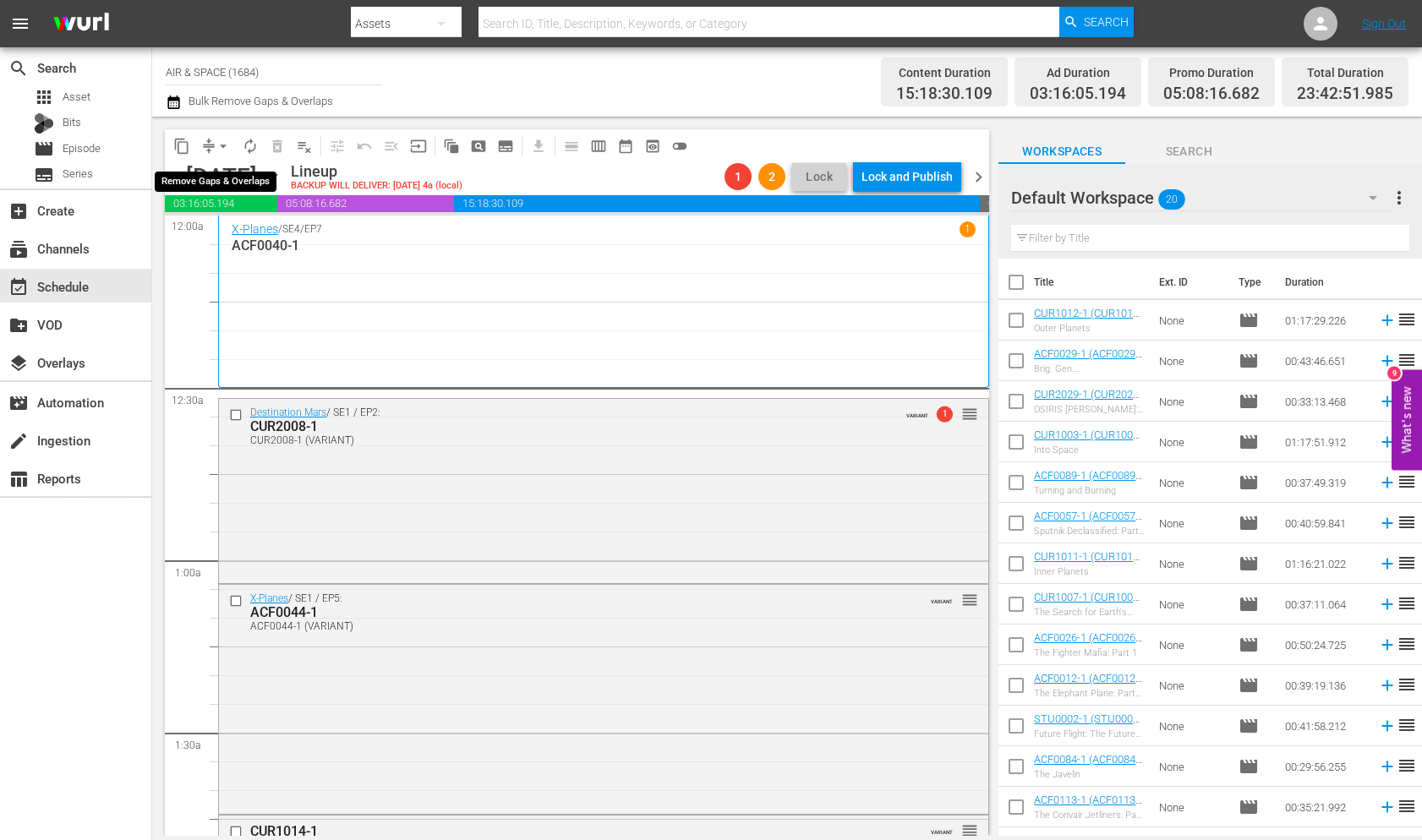
click at [220, 141] on span "arrow_drop_down" at bounding box center [222, 146] width 17 height 17
click at [254, 230] on li "Align to End of Previous Day" at bounding box center [224, 236] width 178 height 28
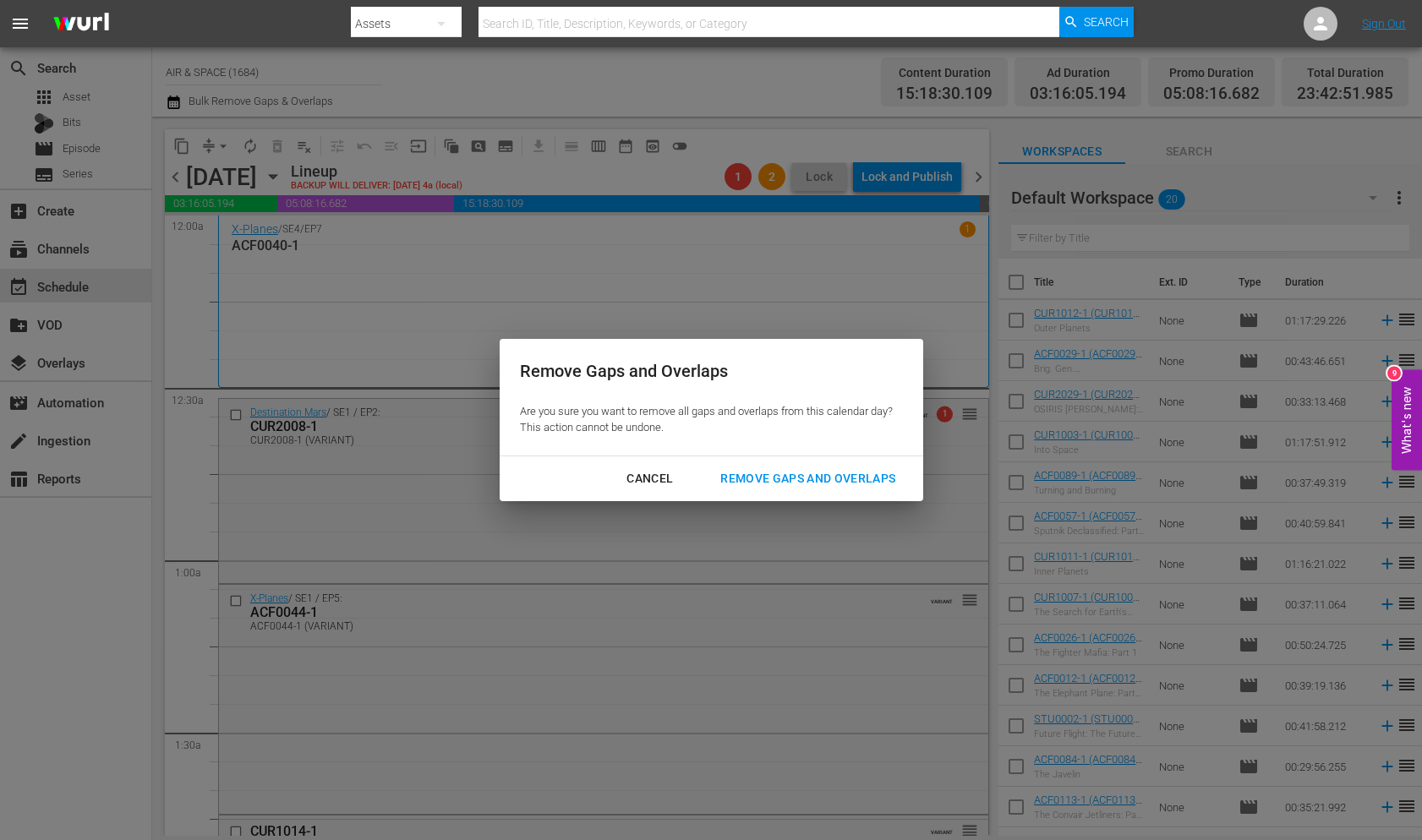
click at [776, 465] on button "Remove Gaps and Overlaps" at bounding box center [807, 479] width 215 height 31
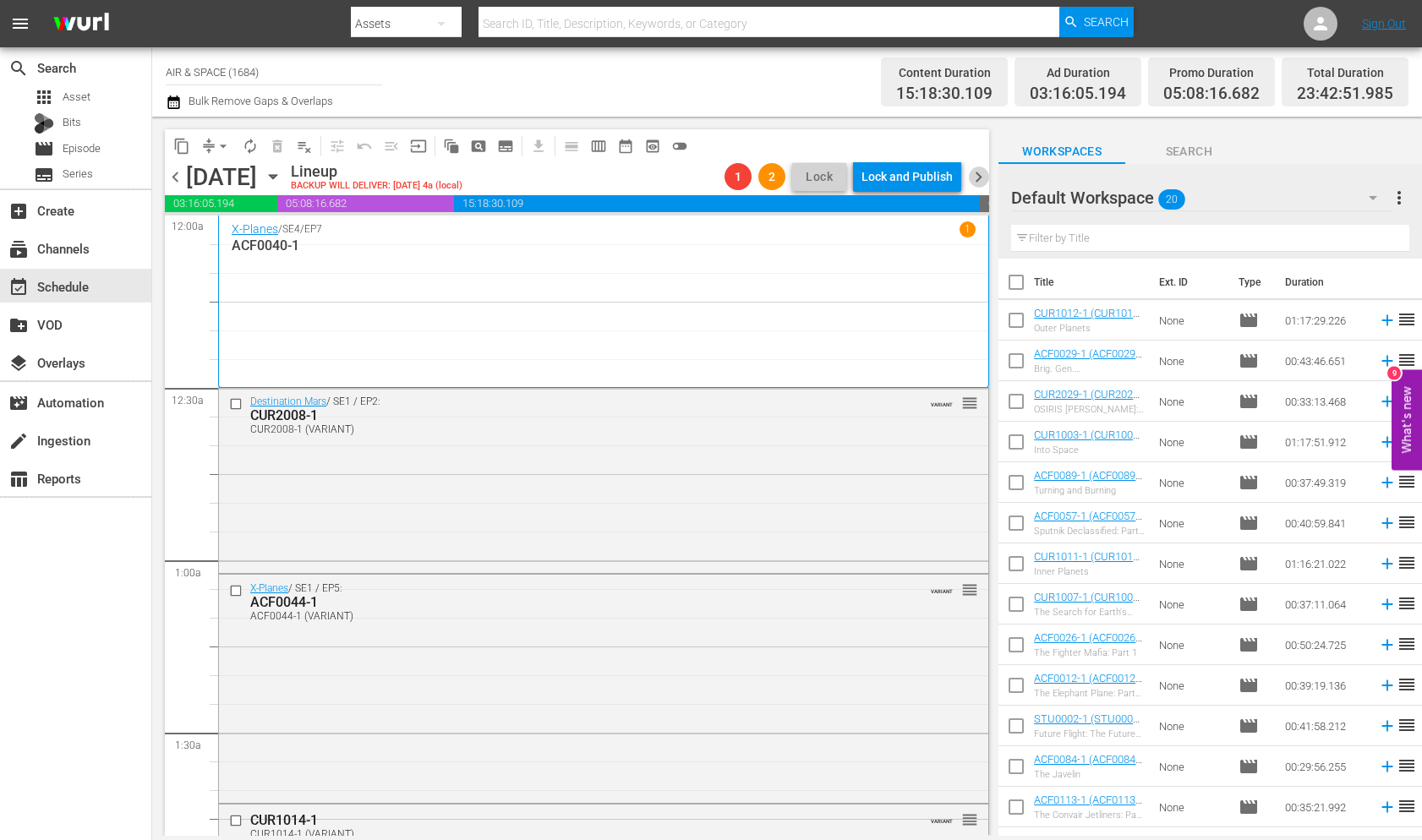
click at [979, 176] on span "chevron_right" at bounding box center [979, 177] width 21 height 21
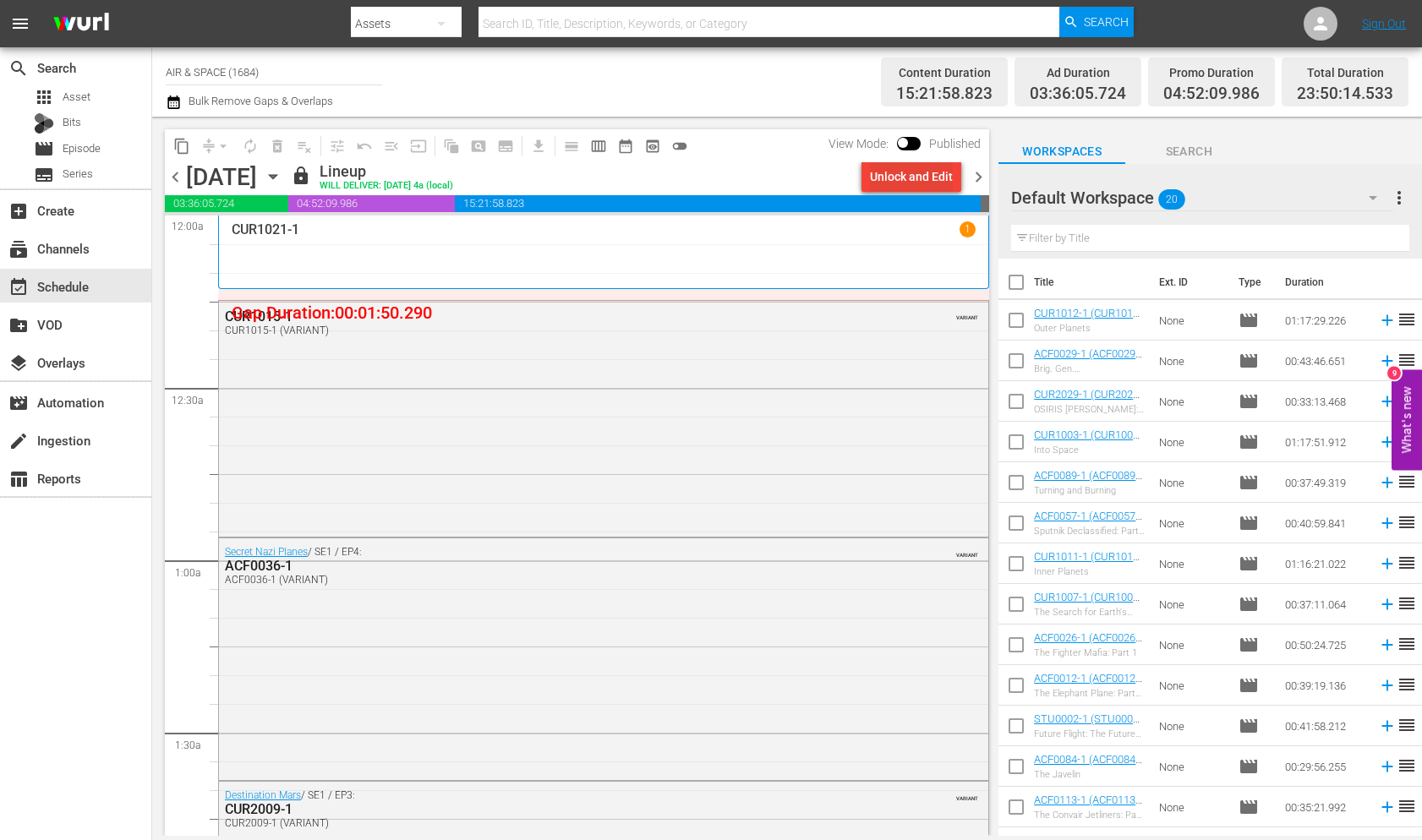
click at [915, 167] on div "Unlock and Edit" at bounding box center [911, 177] width 83 height 31
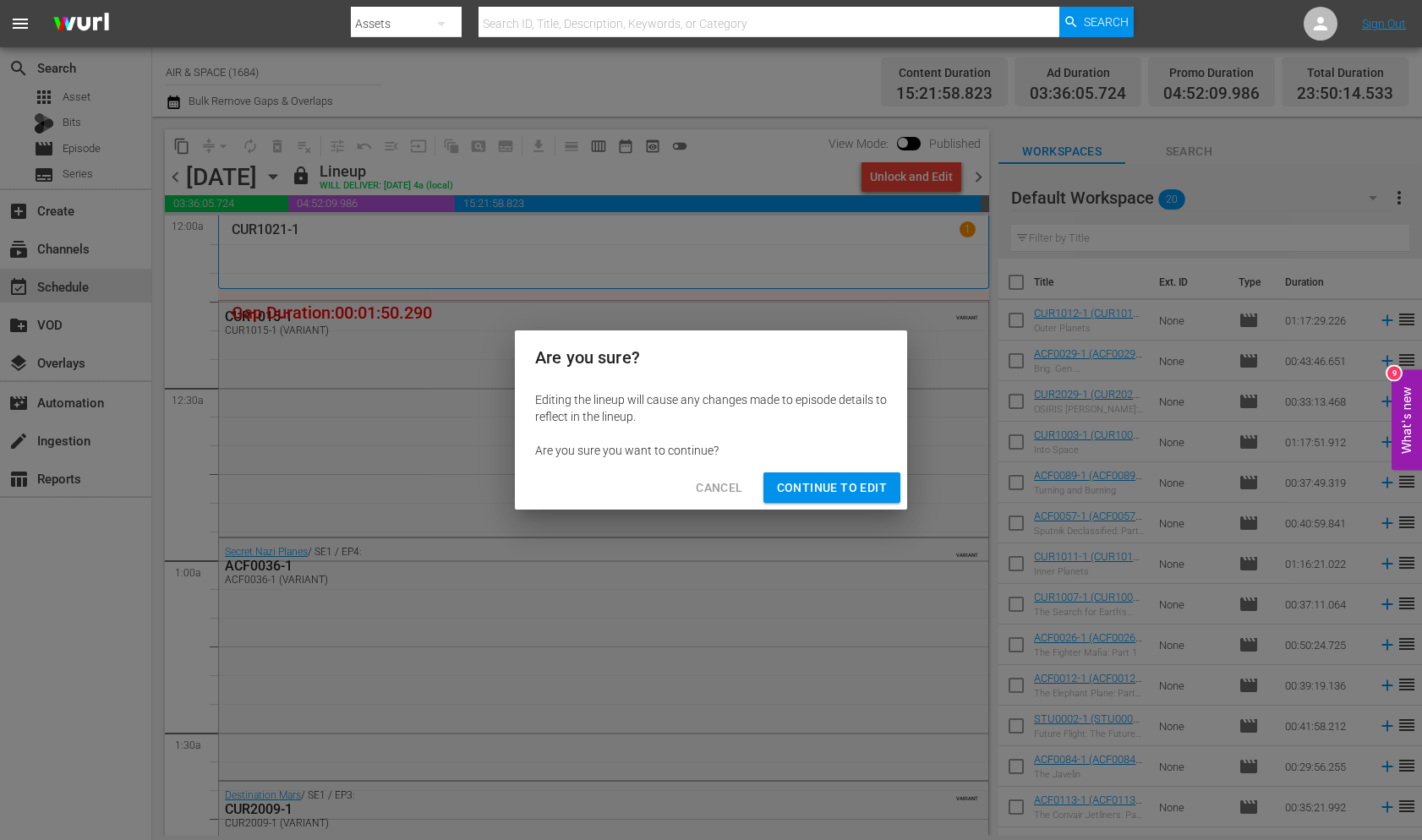
click at [821, 486] on span "Continue to Edit" at bounding box center [832, 488] width 110 height 21
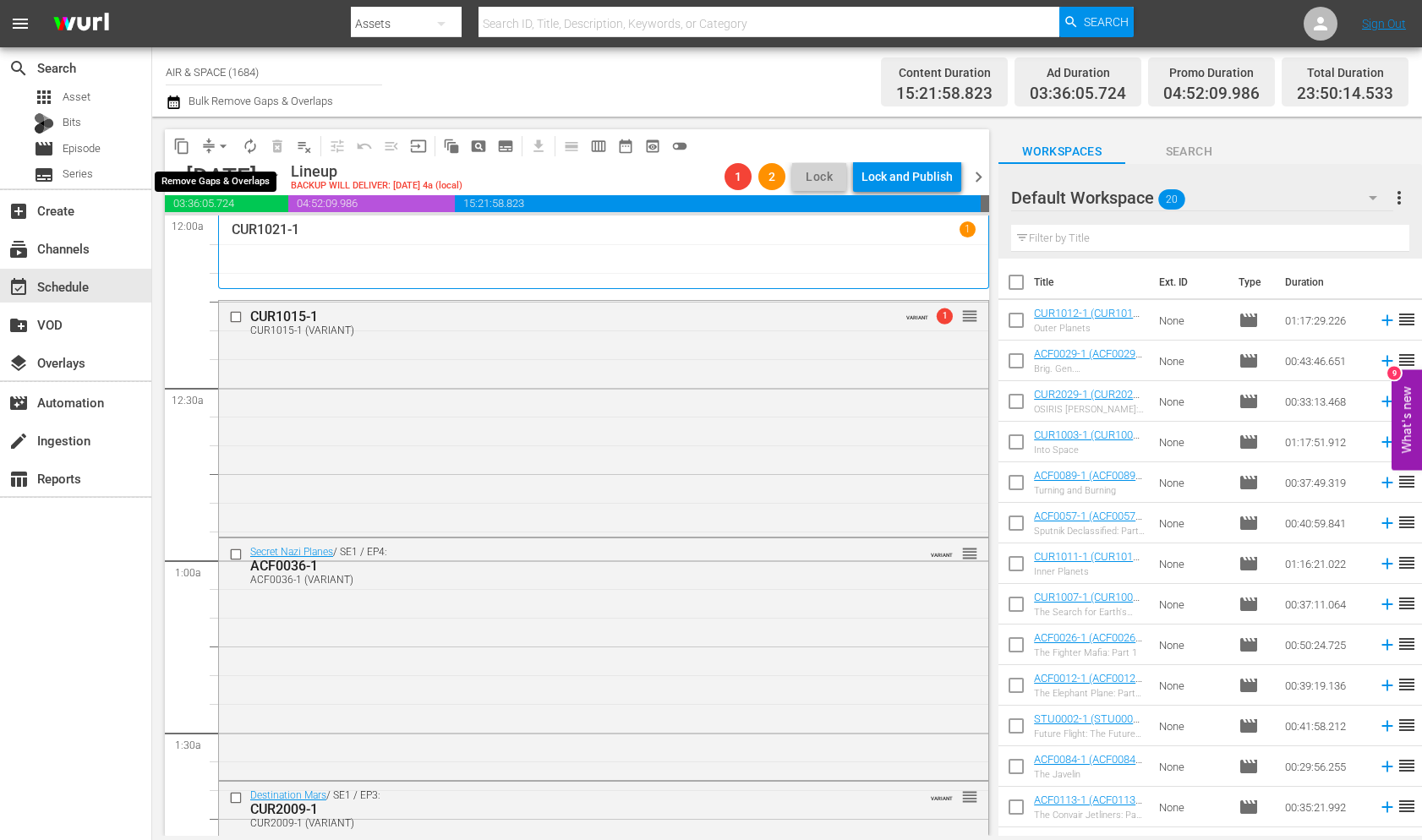
click at [224, 143] on span "arrow_drop_down" at bounding box center [222, 146] width 17 height 17
click at [234, 231] on li "Align to End of Previous Day" at bounding box center [224, 236] width 178 height 28
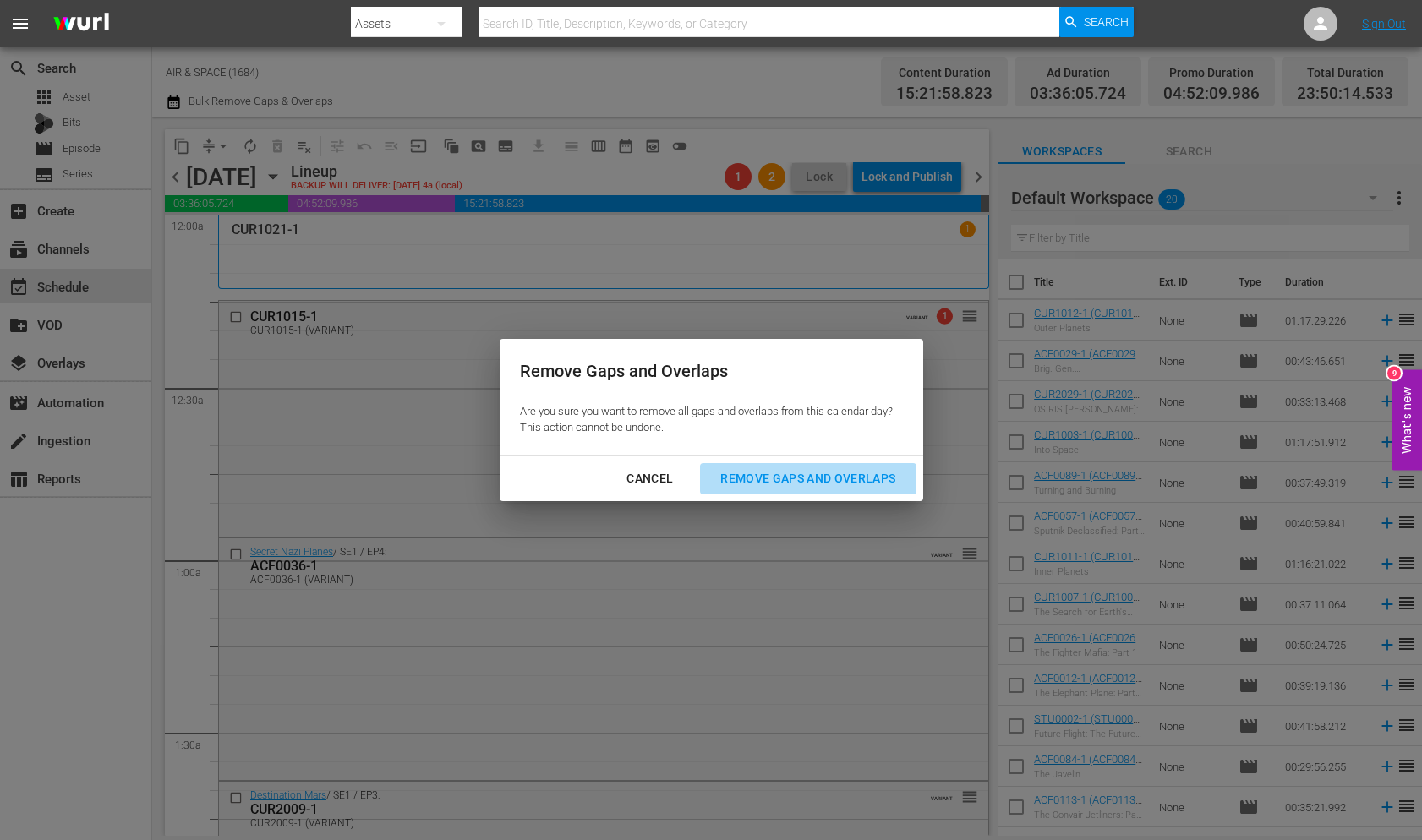
click at [840, 475] on div "Remove Gaps and Overlaps" at bounding box center [807, 478] width 202 height 21
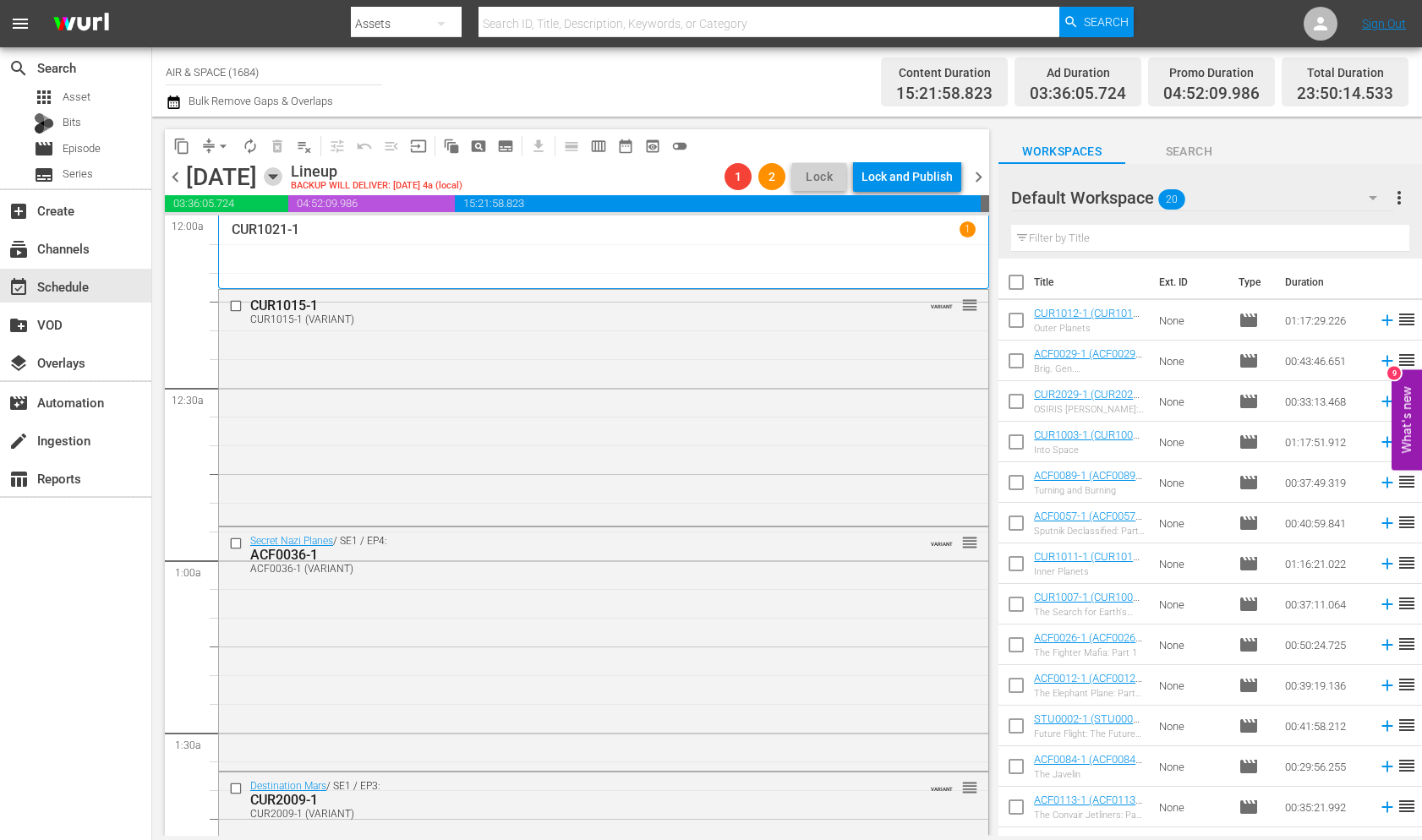
click at [282, 173] on icon "button" at bounding box center [273, 176] width 18 height 18
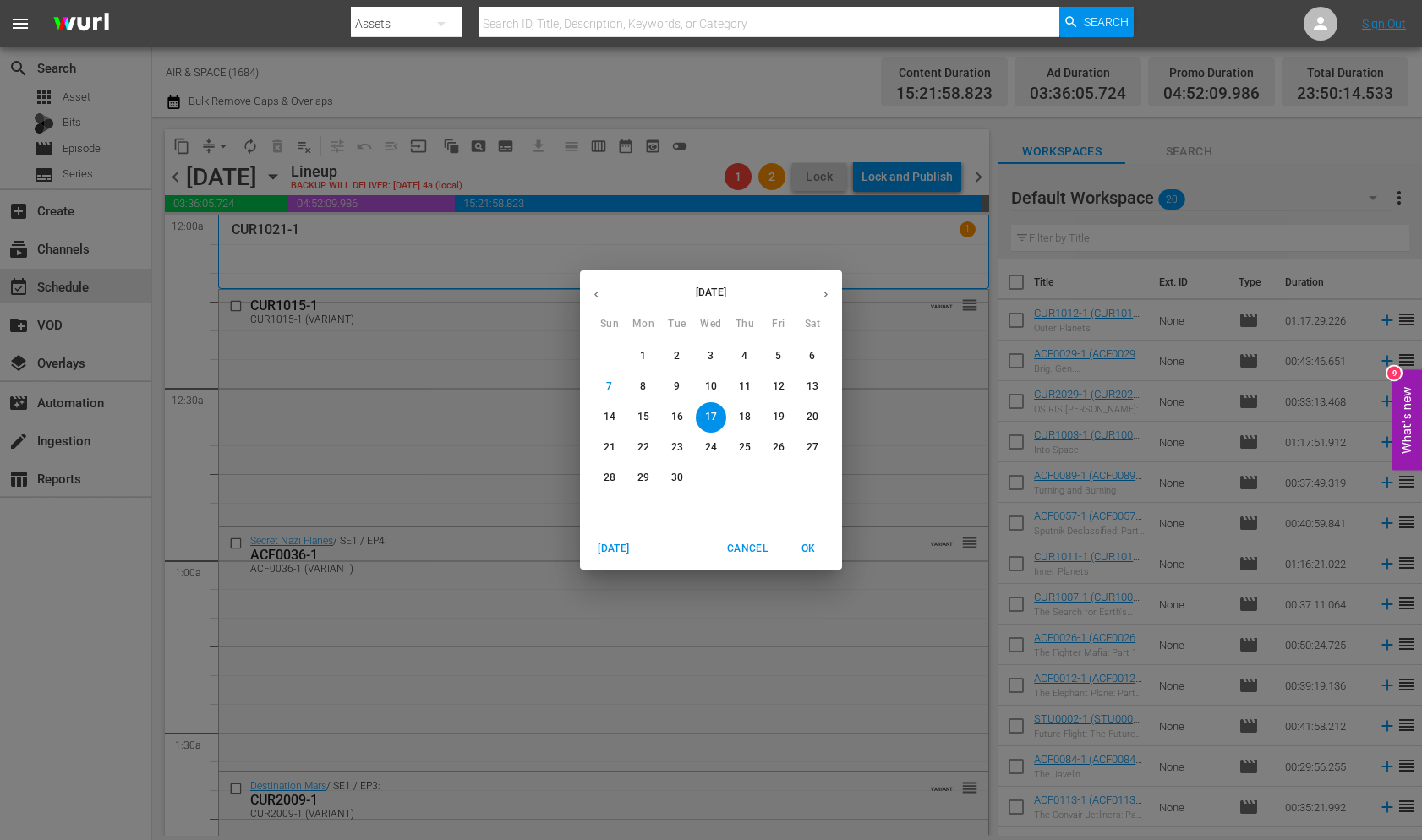
click at [742, 414] on p "18" at bounding box center [745, 417] width 12 height 14
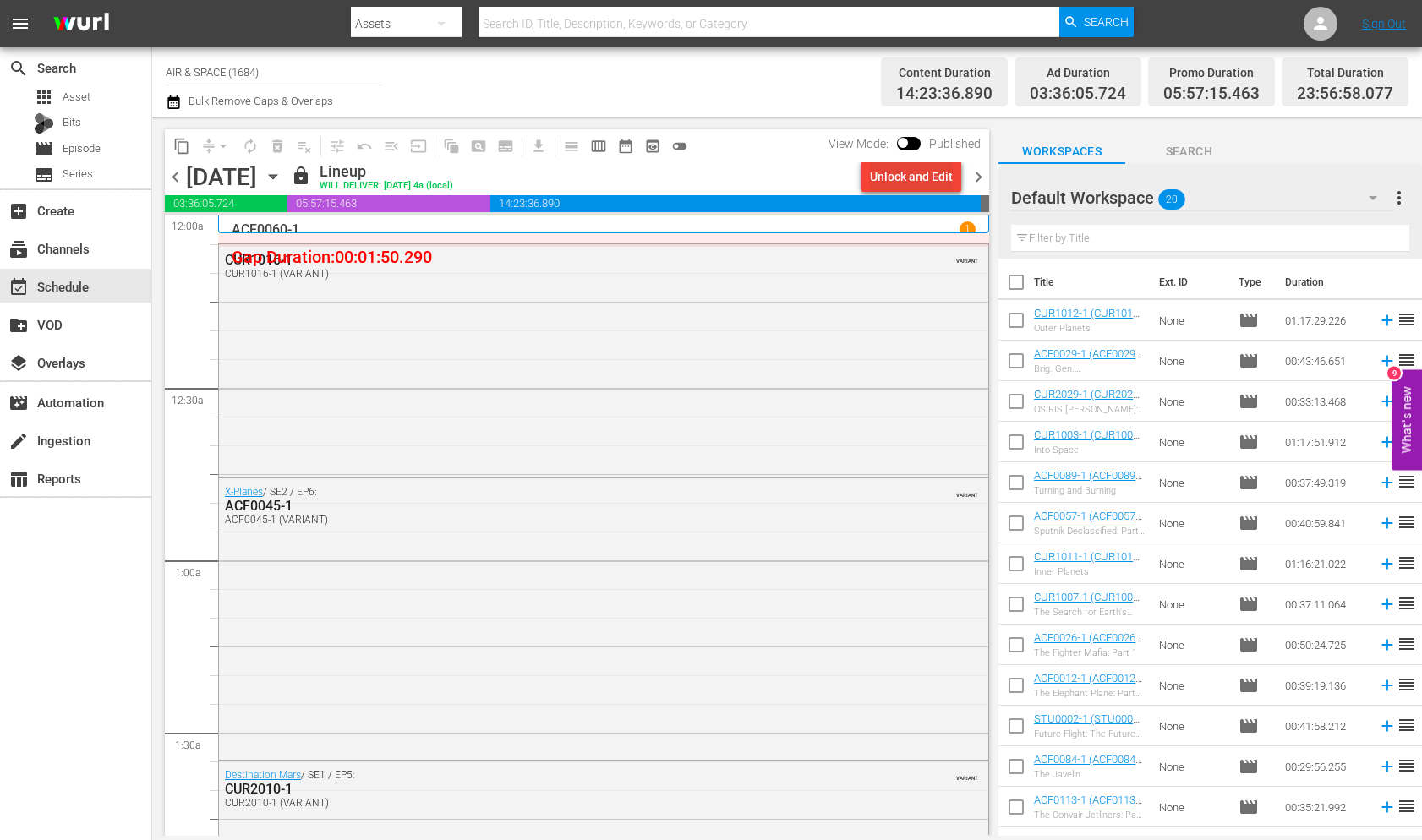
click at [905, 177] on div "Unlock and Edit" at bounding box center [911, 177] width 83 height 31
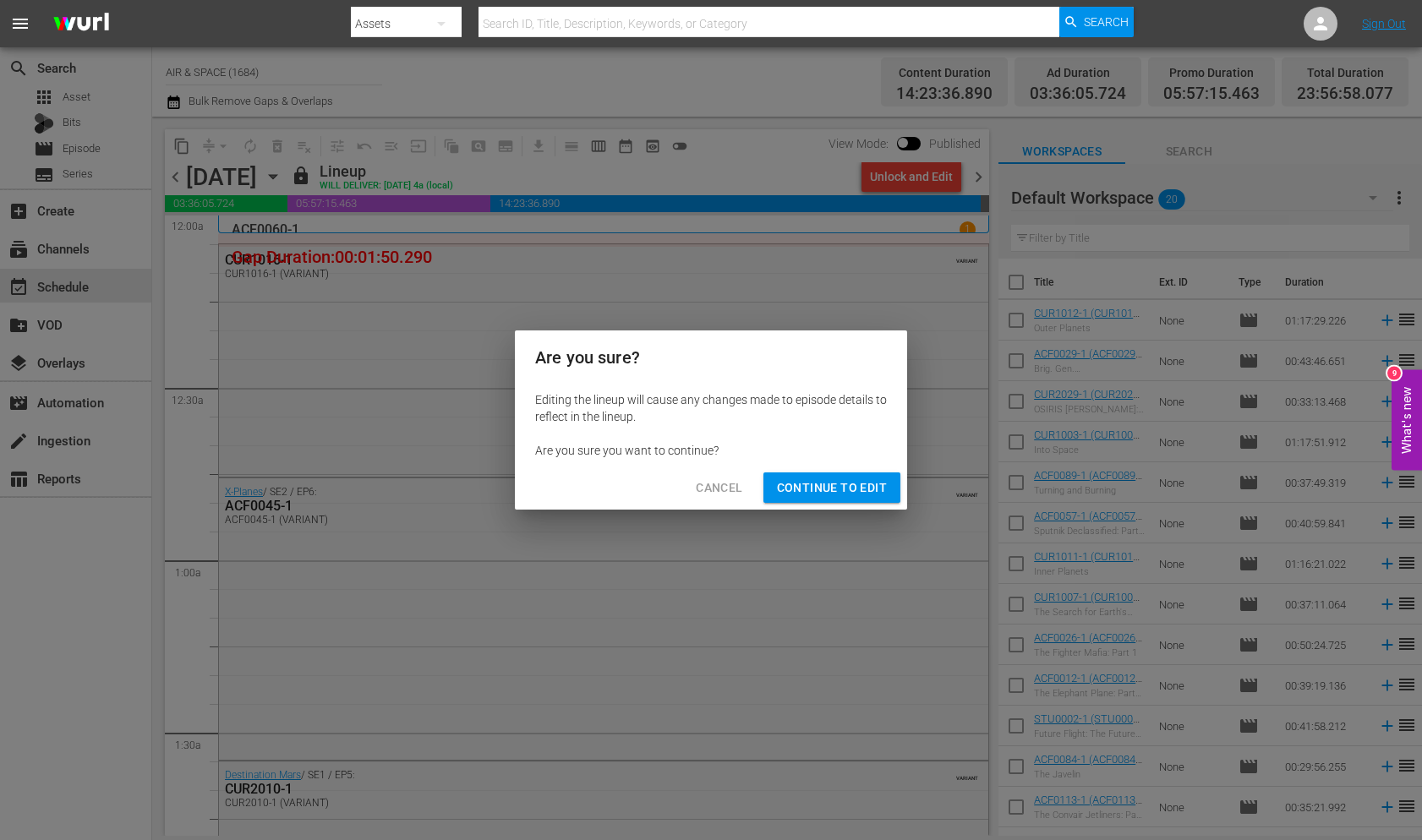
click at [839, 494] on span "Continue to Edit" at bounding box center [832, 488] width 110 height 21
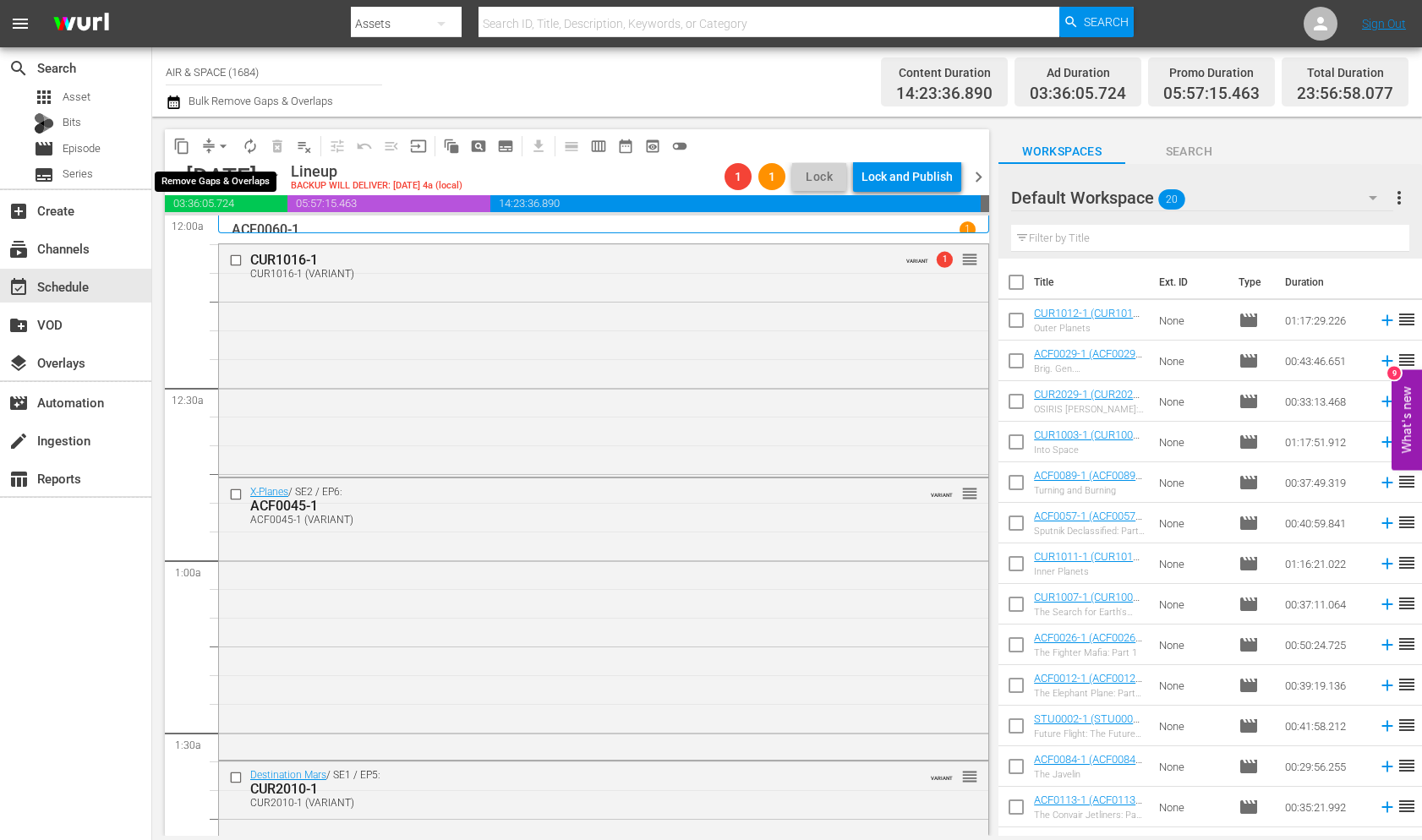
click at [220, 141] on span "arrow_drop_down" at bounding box center [222, 146] width 17 height 17
click at [231, 235] on li "Align to End of Previous Day" at bounding box center [224, 236] width 178 height 28
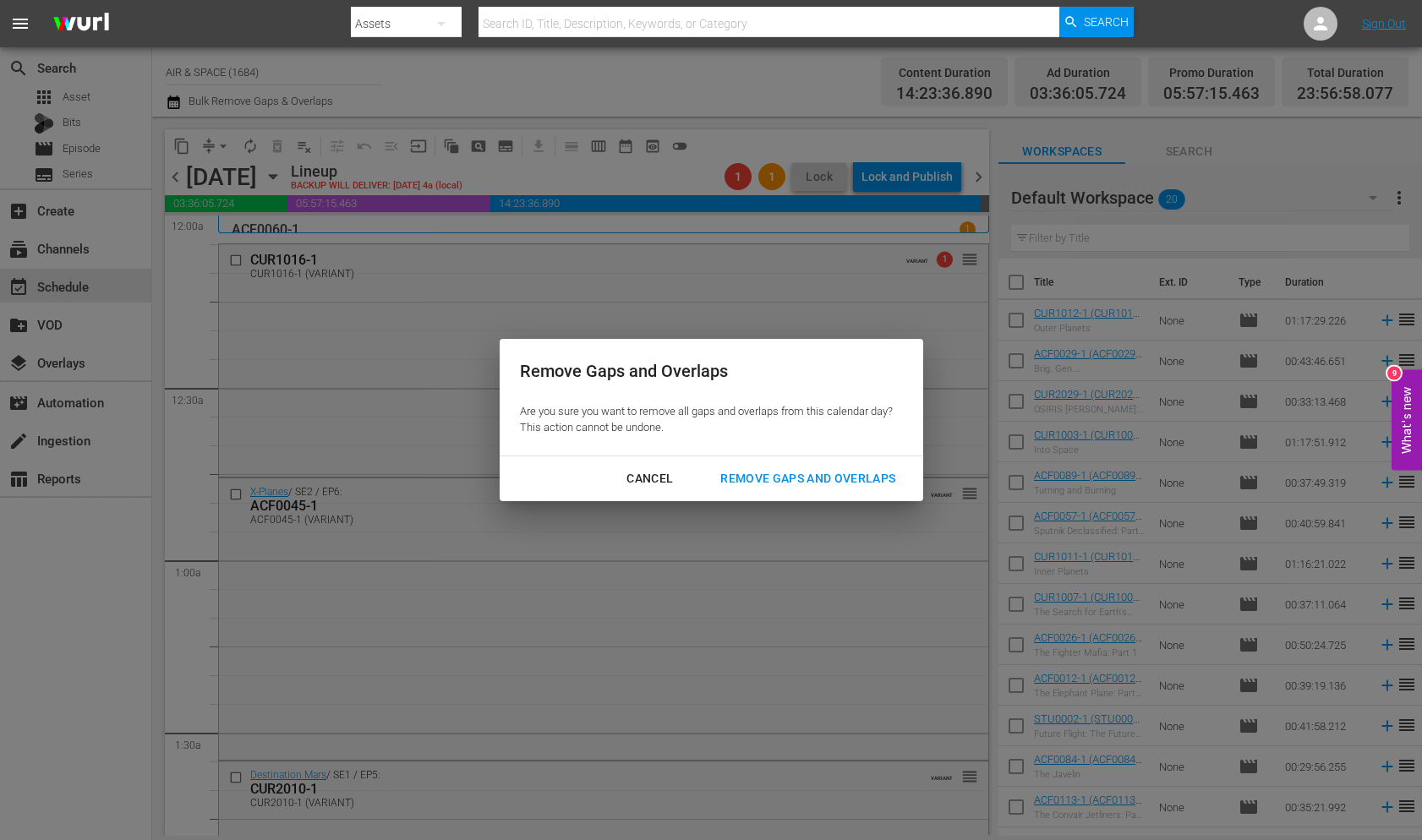
click at [802, 475] on div "Remove Gaps and Overlaps" at bounding box center [807, 478] width 202 height 21
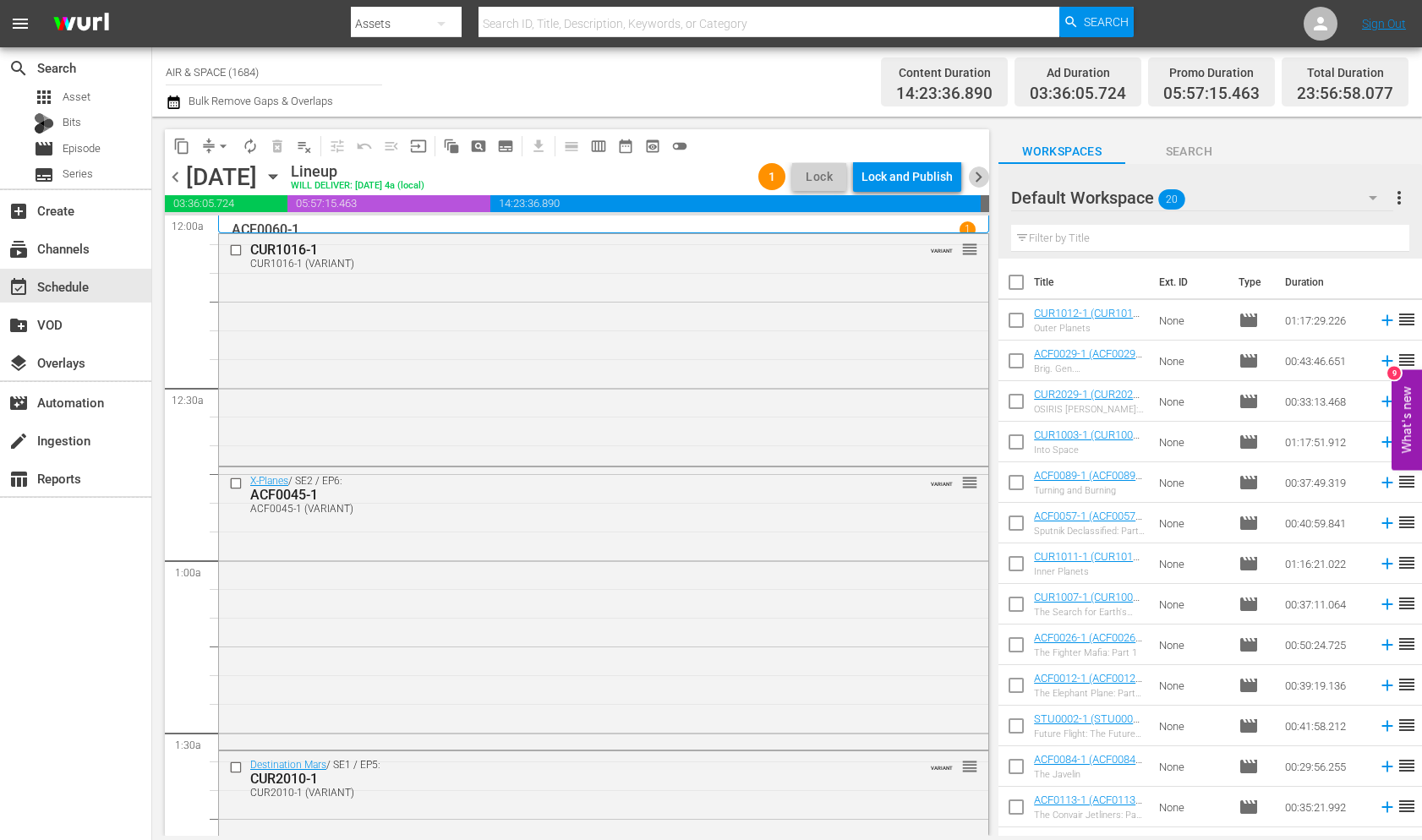
click at [979, 181] on span "chevron_right" at bounding box center [979, 177] width 21 height 21
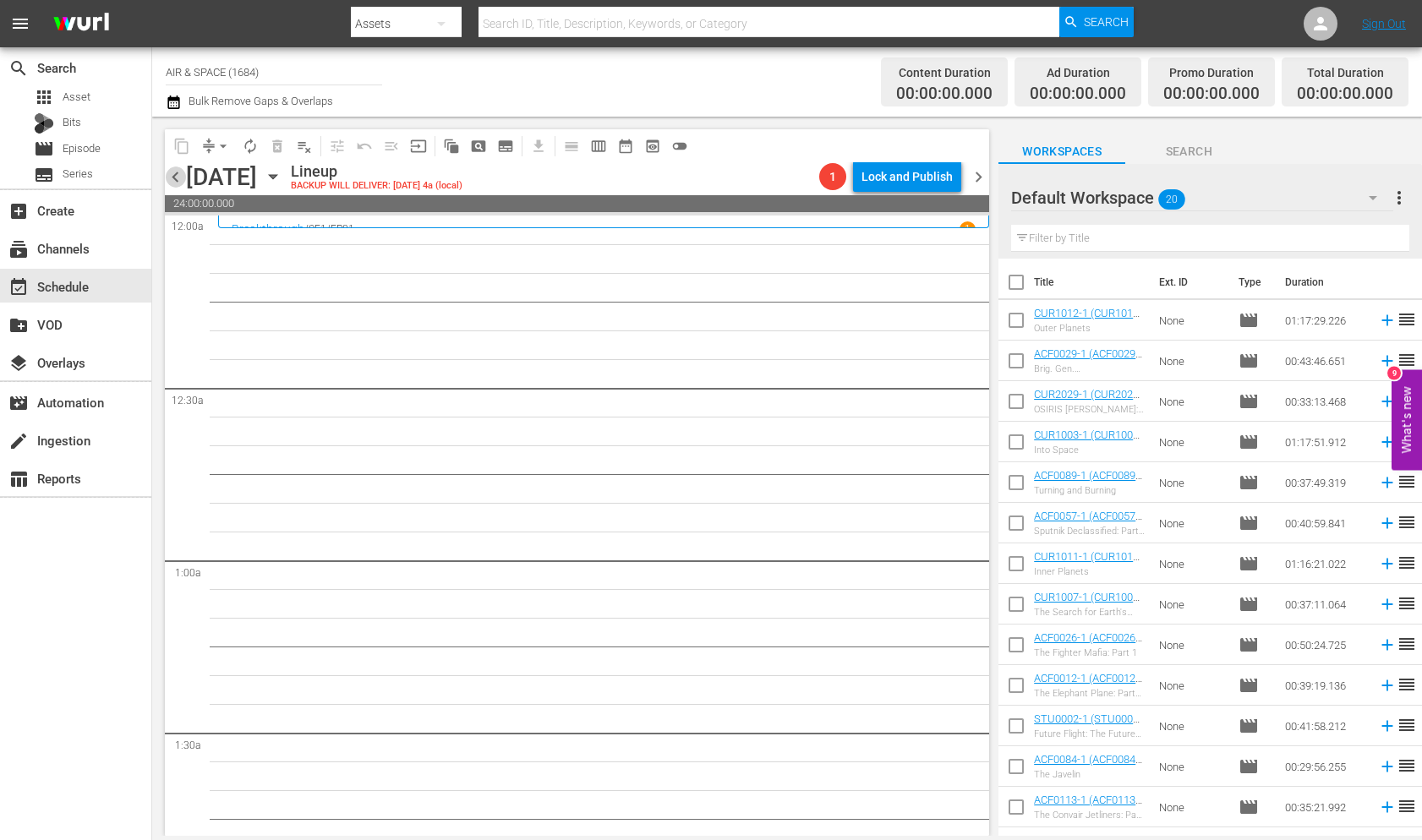
click at [173, 176] on span "chevron_left" at bounding box center [175, 177] width 21 height 21
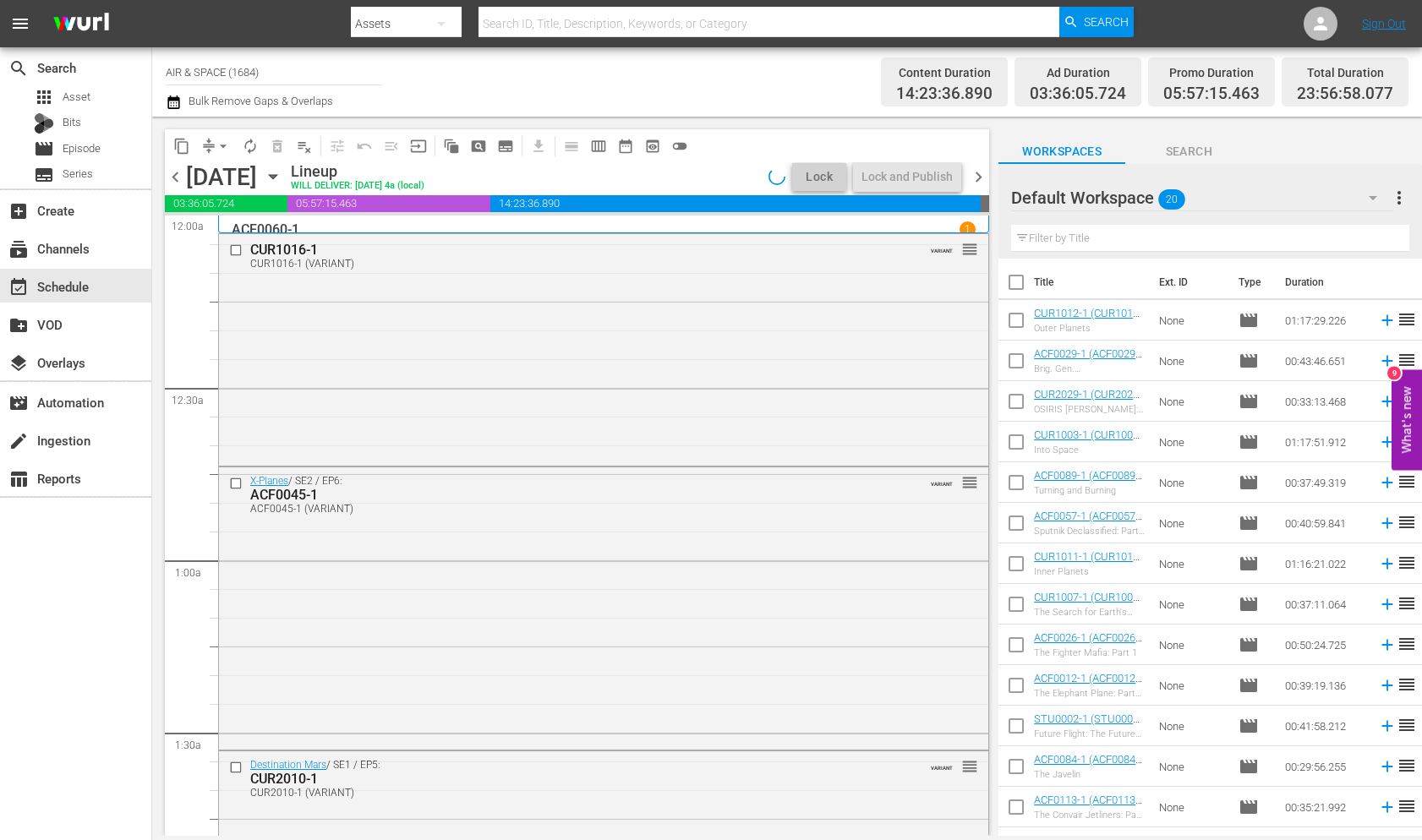
click at [282, 178] on icon "button" at bounding box center [273, 176] width 18 height 18
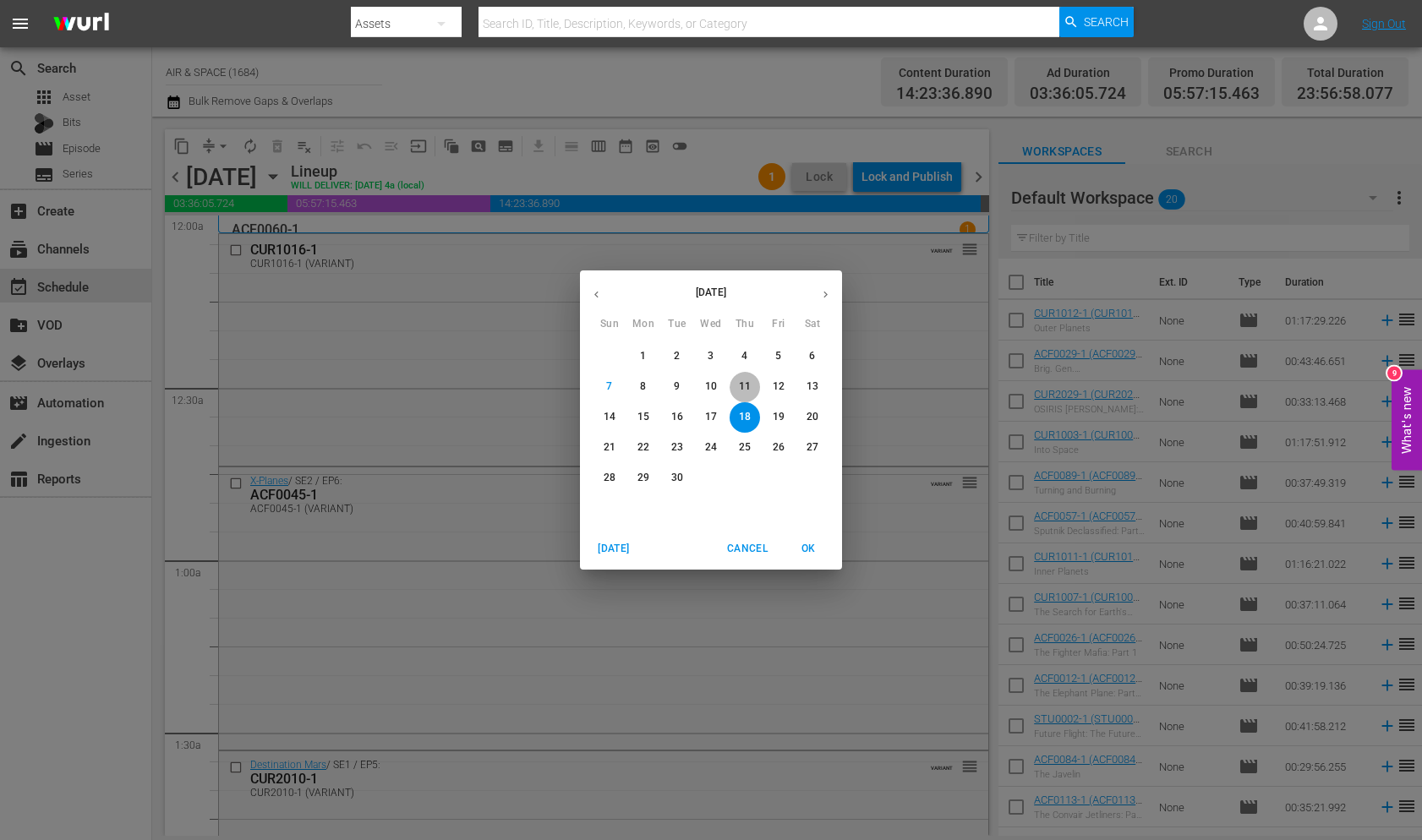
click at [742, 376] on button "11" at bounding box center [744, 386] width 31 height 31
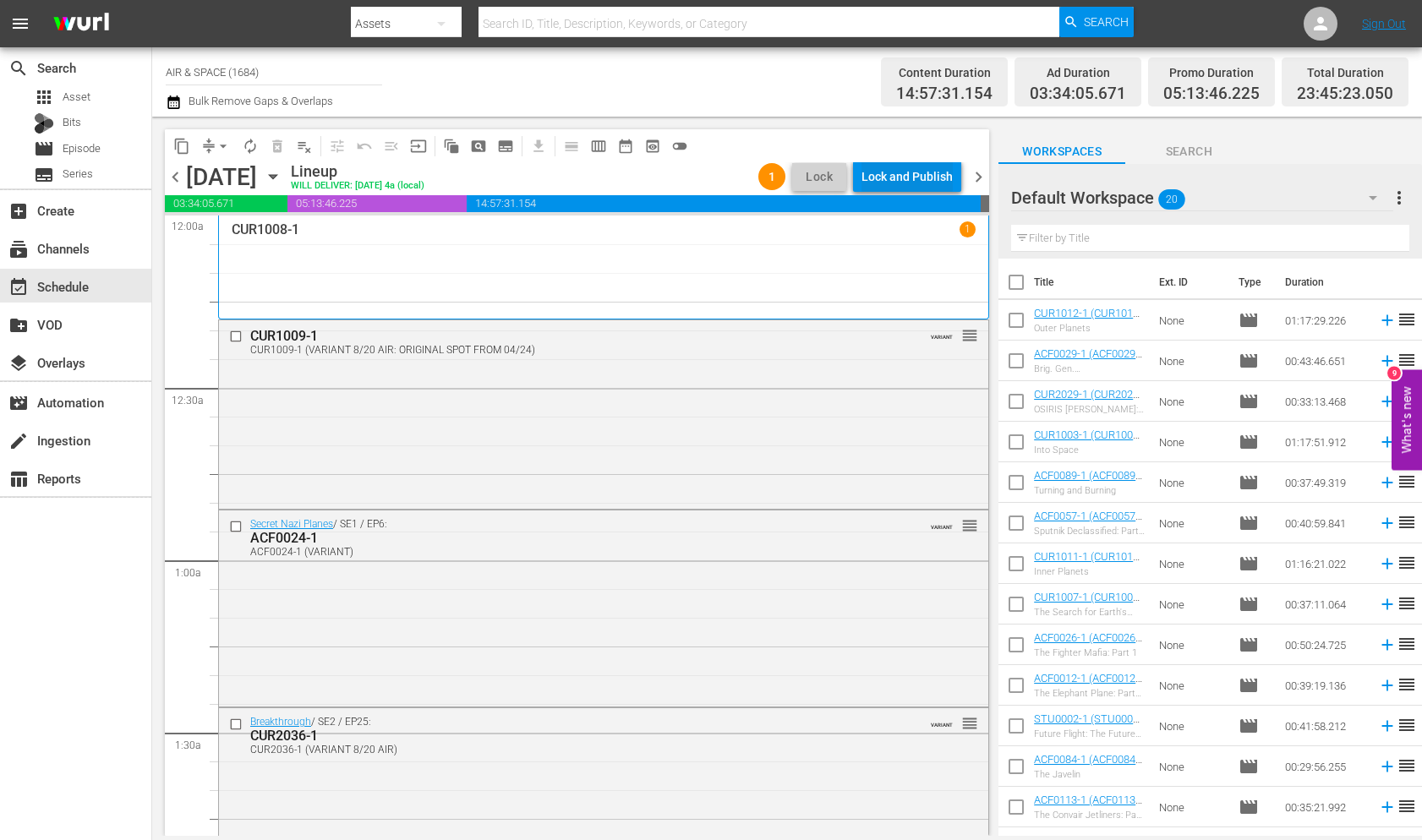
click at [900, 177] on div "Lock and Publish" at bounding box center [907, 177] width 91 height 31
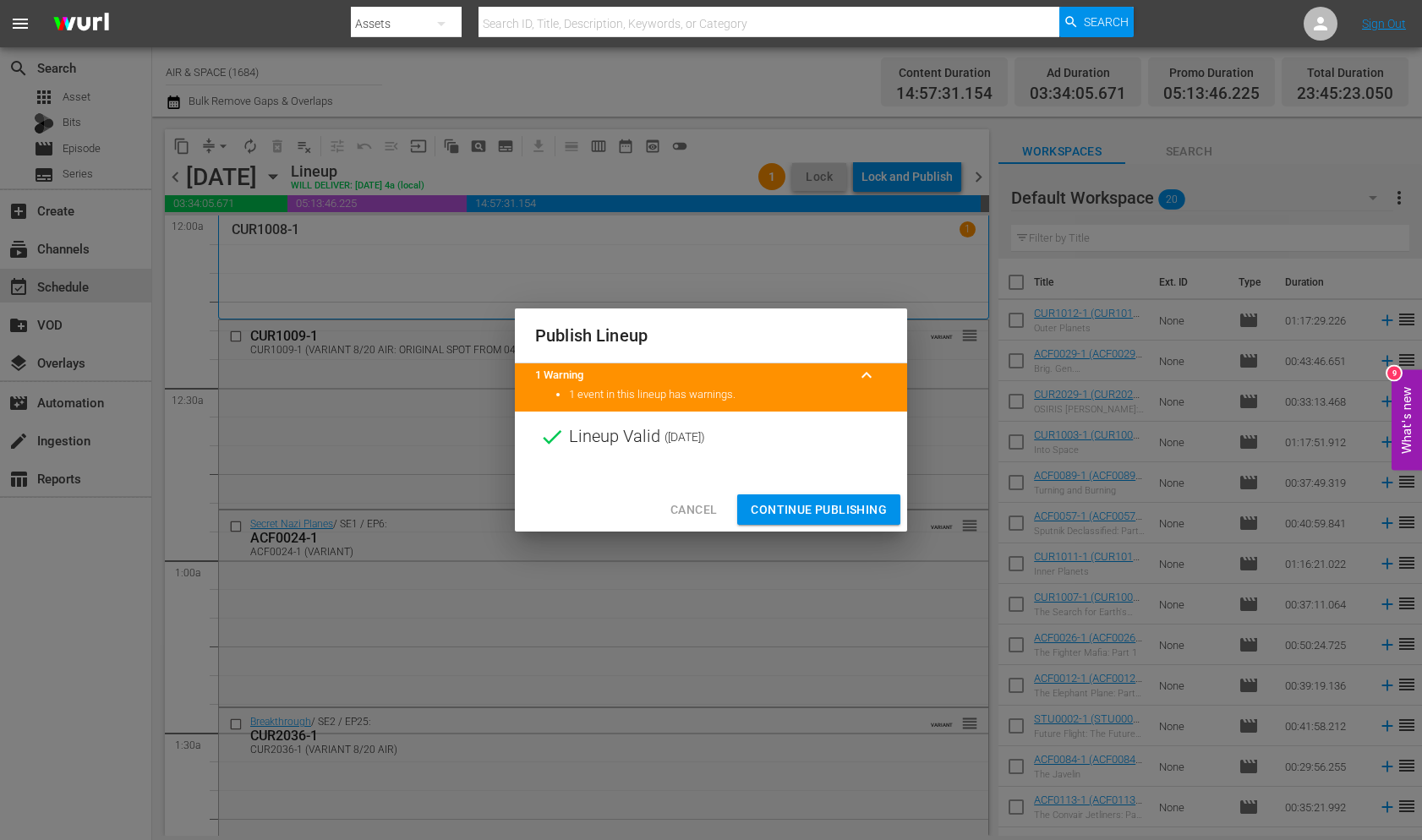
click at [808, 509] on span "Continue Publishing" at bounding box center [819, 510] width 136 height 21
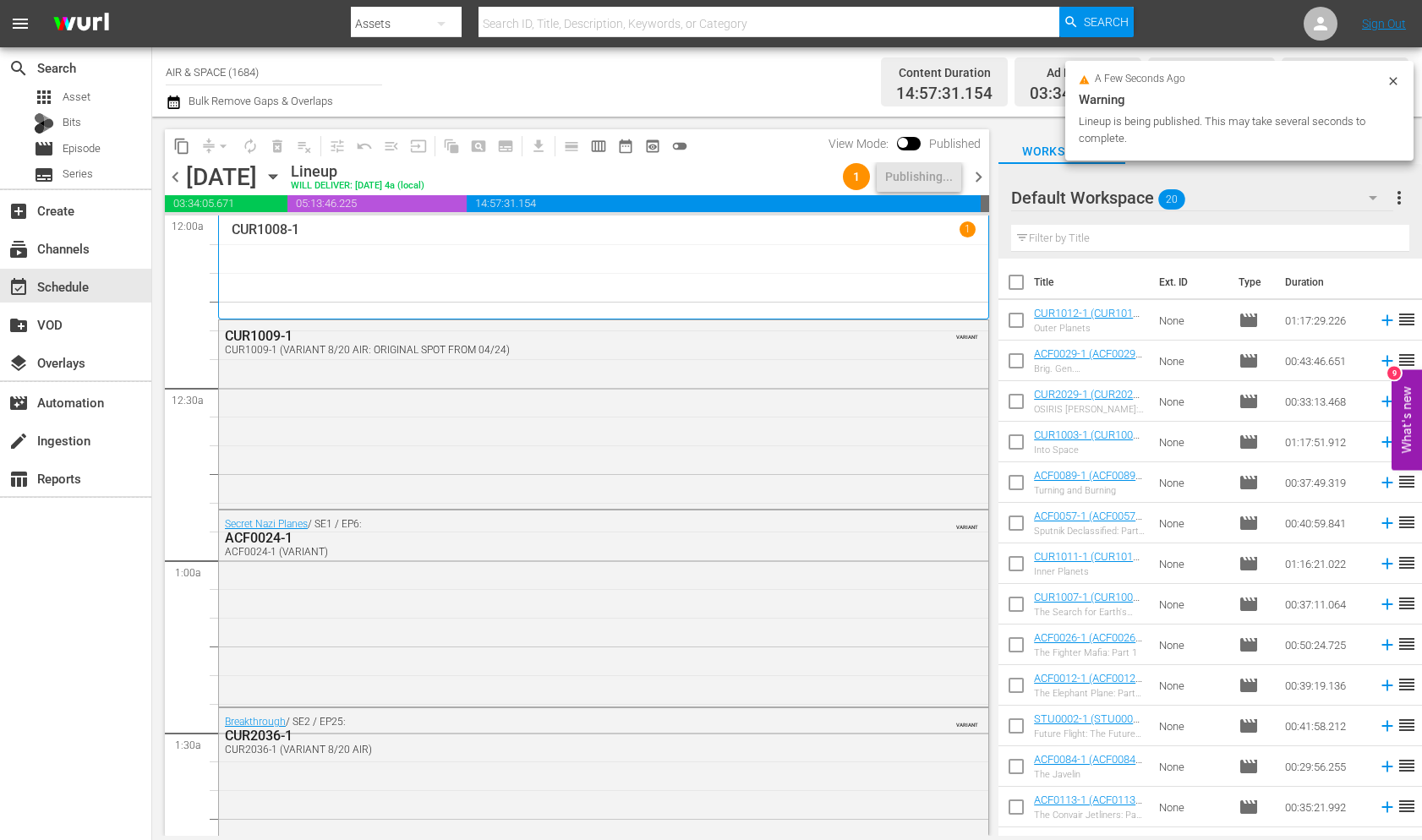
click at [979, 177] on span "chevron_right" at bounding box center [979, 177] width 21 height 21
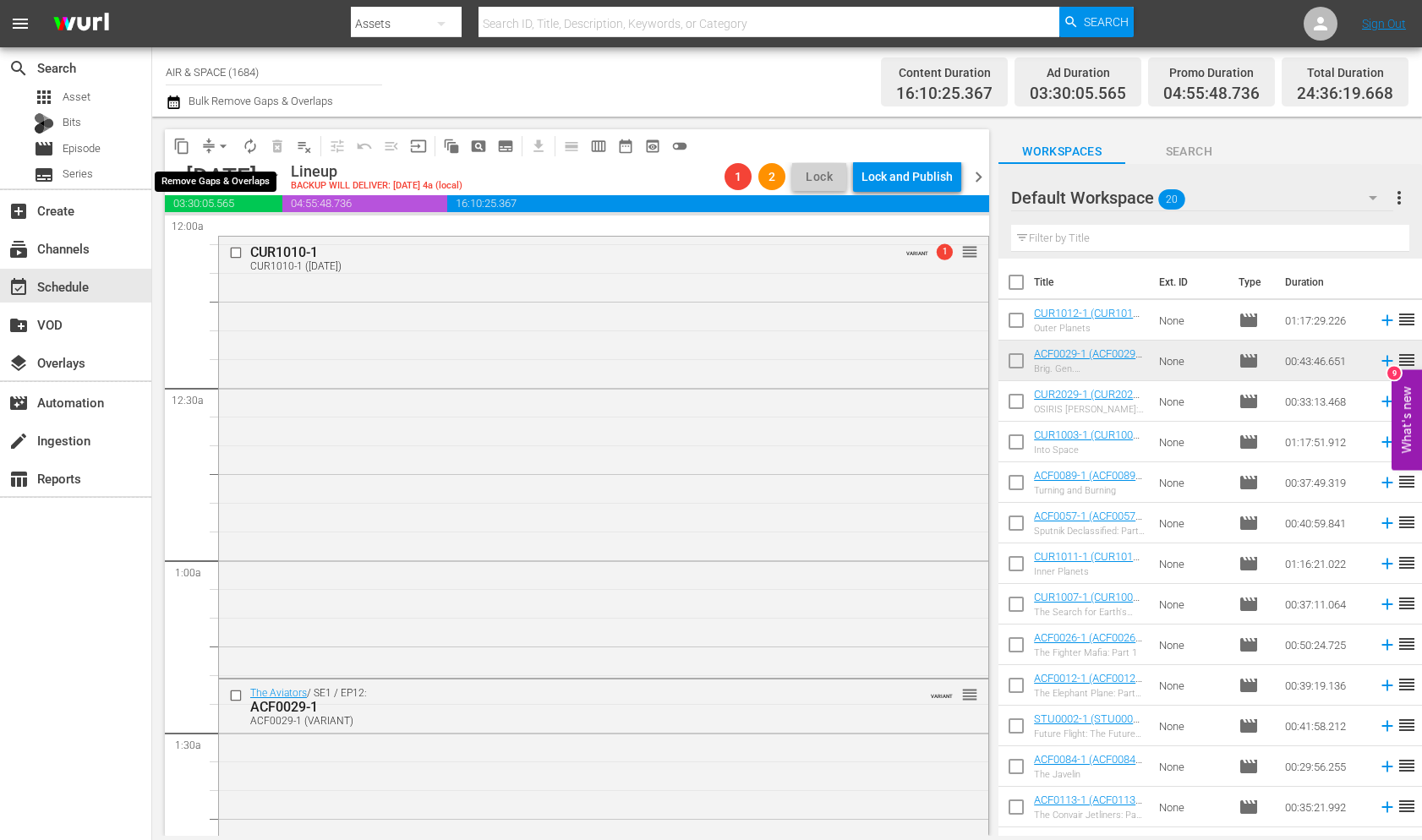
click at [227, 143] on span "arrow_drop_down" at bounding box center [222, 146] width 17 height 17
click at [233, 215] on li "Align to First Episode" at bounding box center [223, 208] width 139 height 28
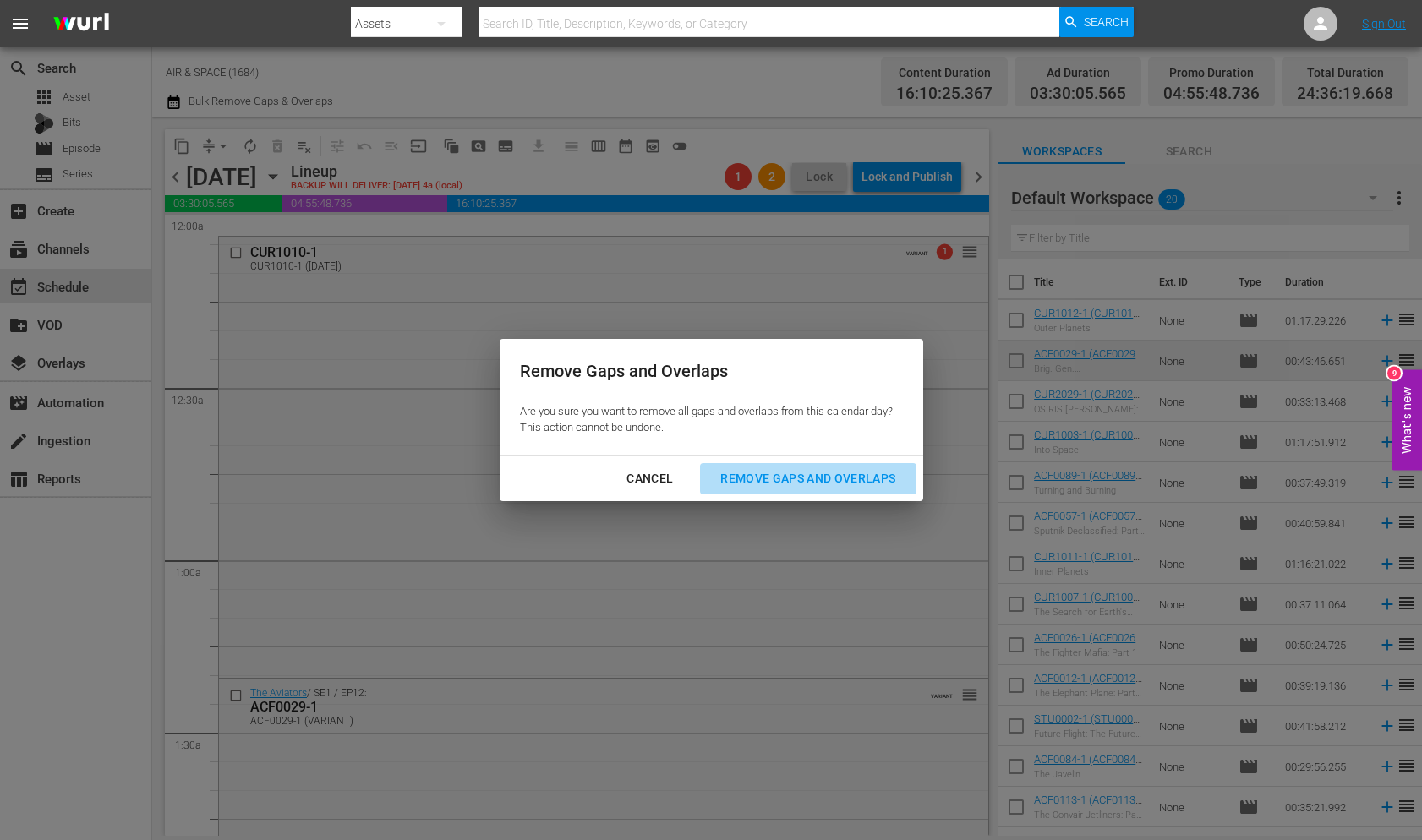
click at [790, 471] on div "Remove Gaps and Overlaps" at bounding box center [807, 478] width 202 height 21
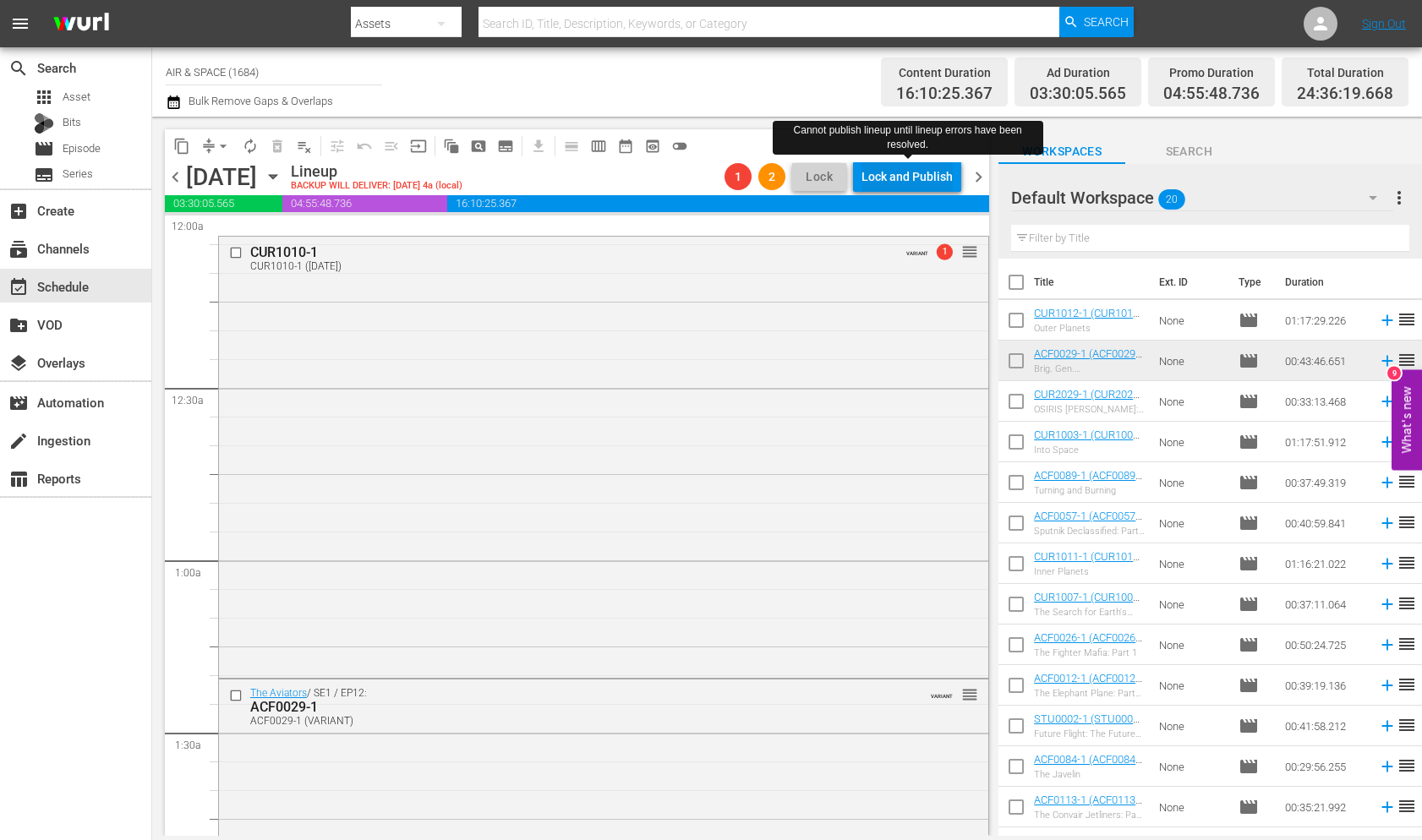
click at [896, 173] on div "Lock and Publish" at bounding box center [907, 177] width 91 height 31
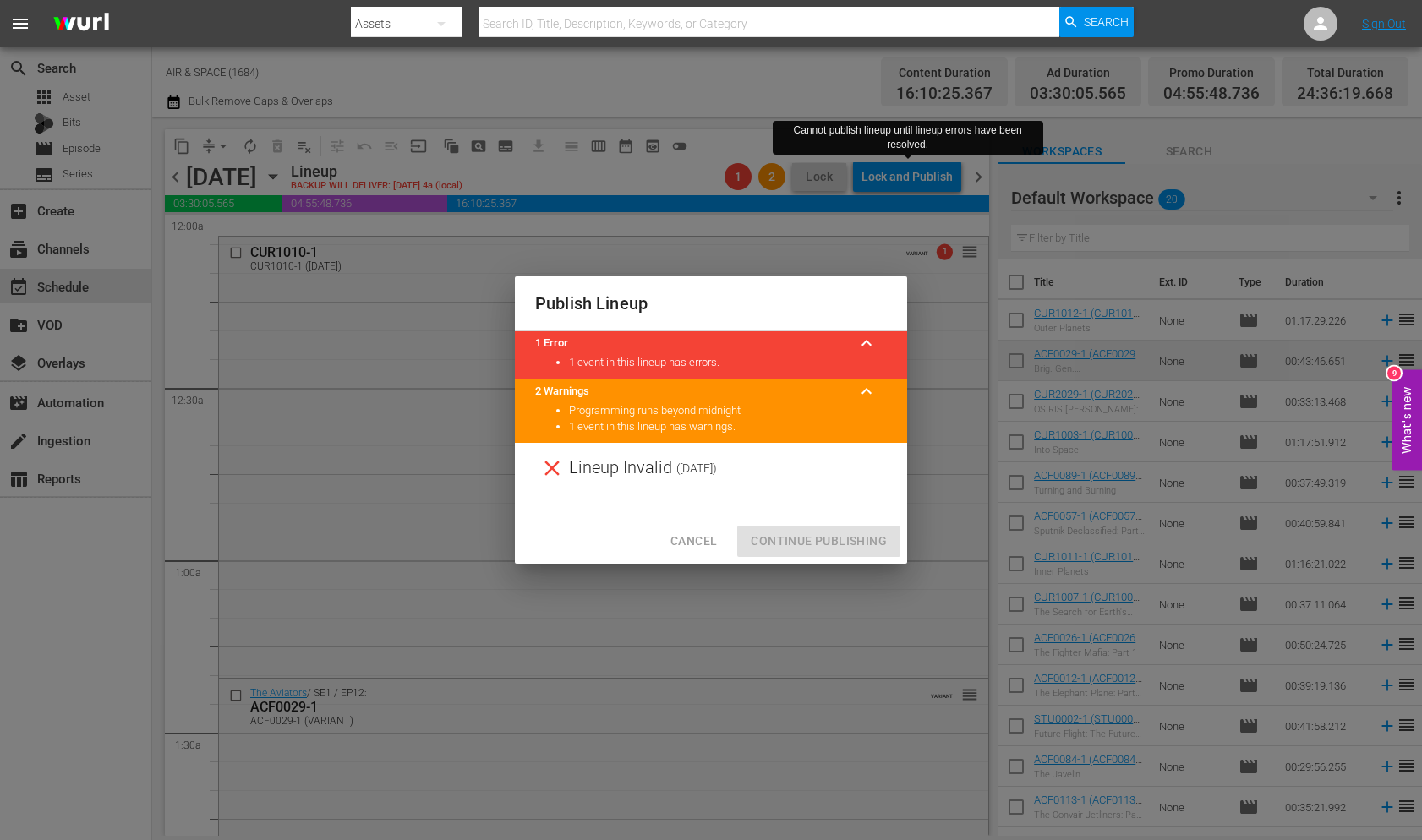
click at [698, 539] on span "Cancel" at bounding box center [693, 541] width 46 height 21
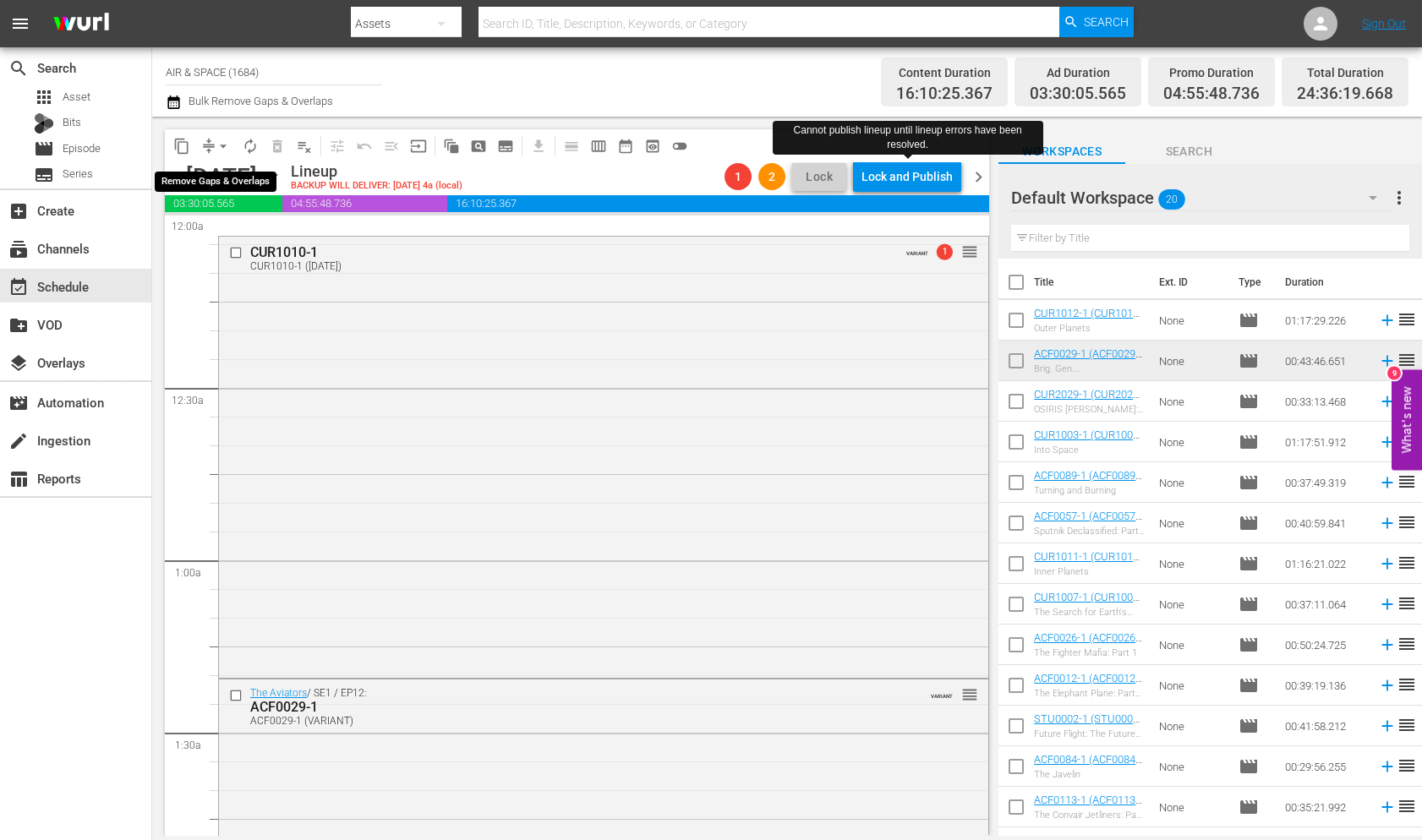
click at [222, 144] on span "arrow_drop_down" at bounding box center [222, 146] width 17 height 17
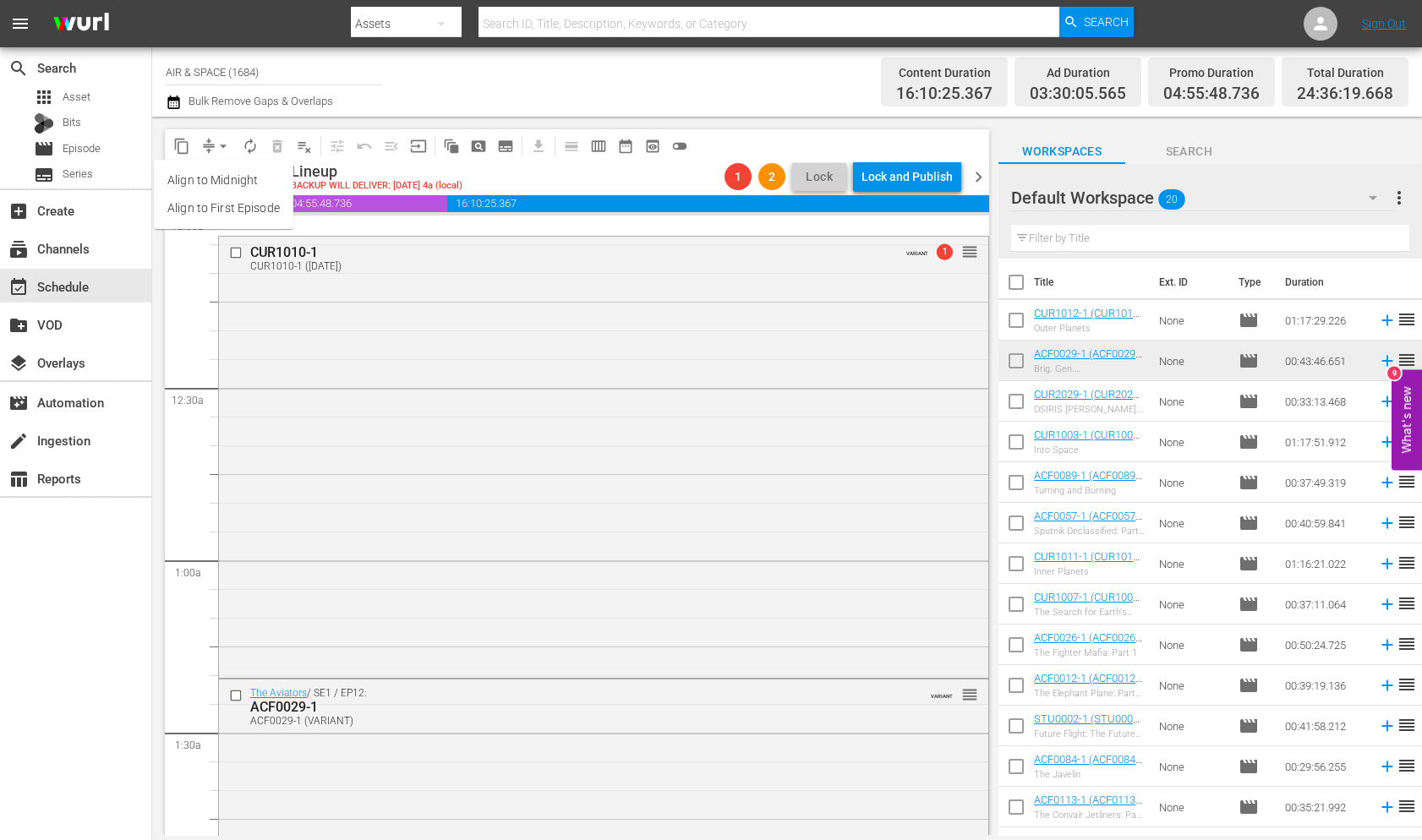
click at [223, 141] on span "arrow_drop_down" at bounding box center [222, 146] width 17 height 17
click at [282, 177] on icon "button" at bounding box center [273, 176] width 18 height 18
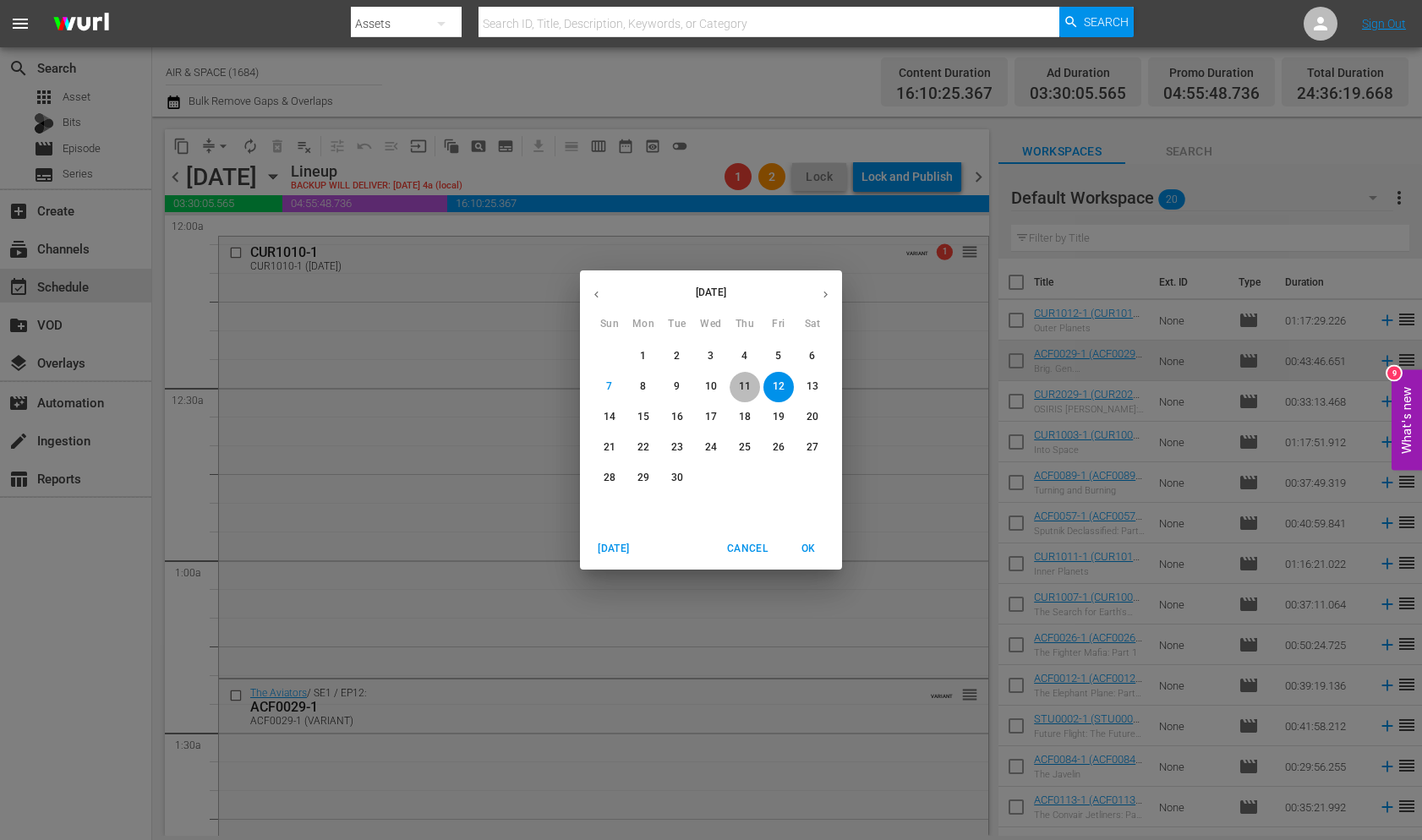
click at [744, 382] on p "11" at bounding box center [745, 386] width 12 height 14
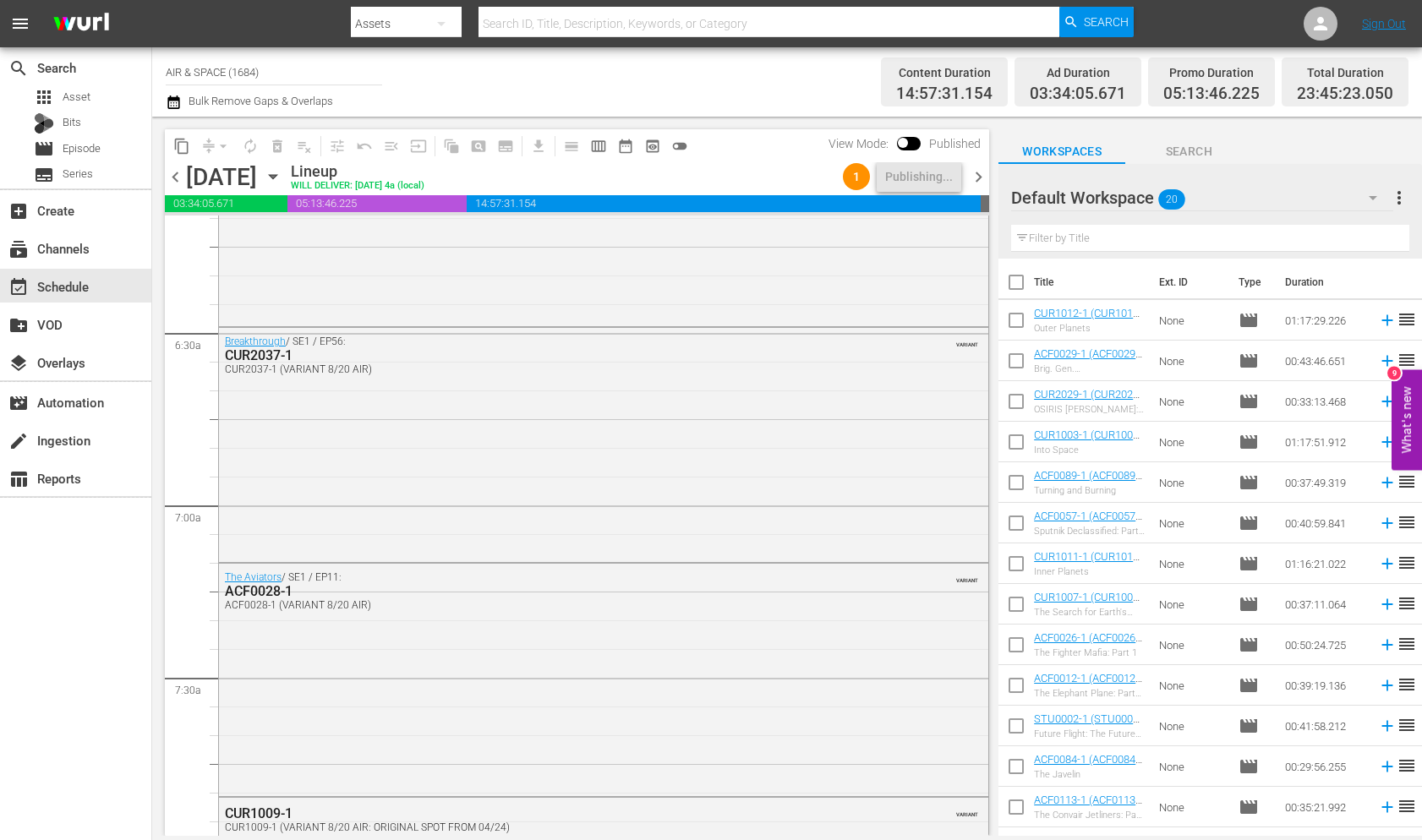
scroll to position [7673, 0]
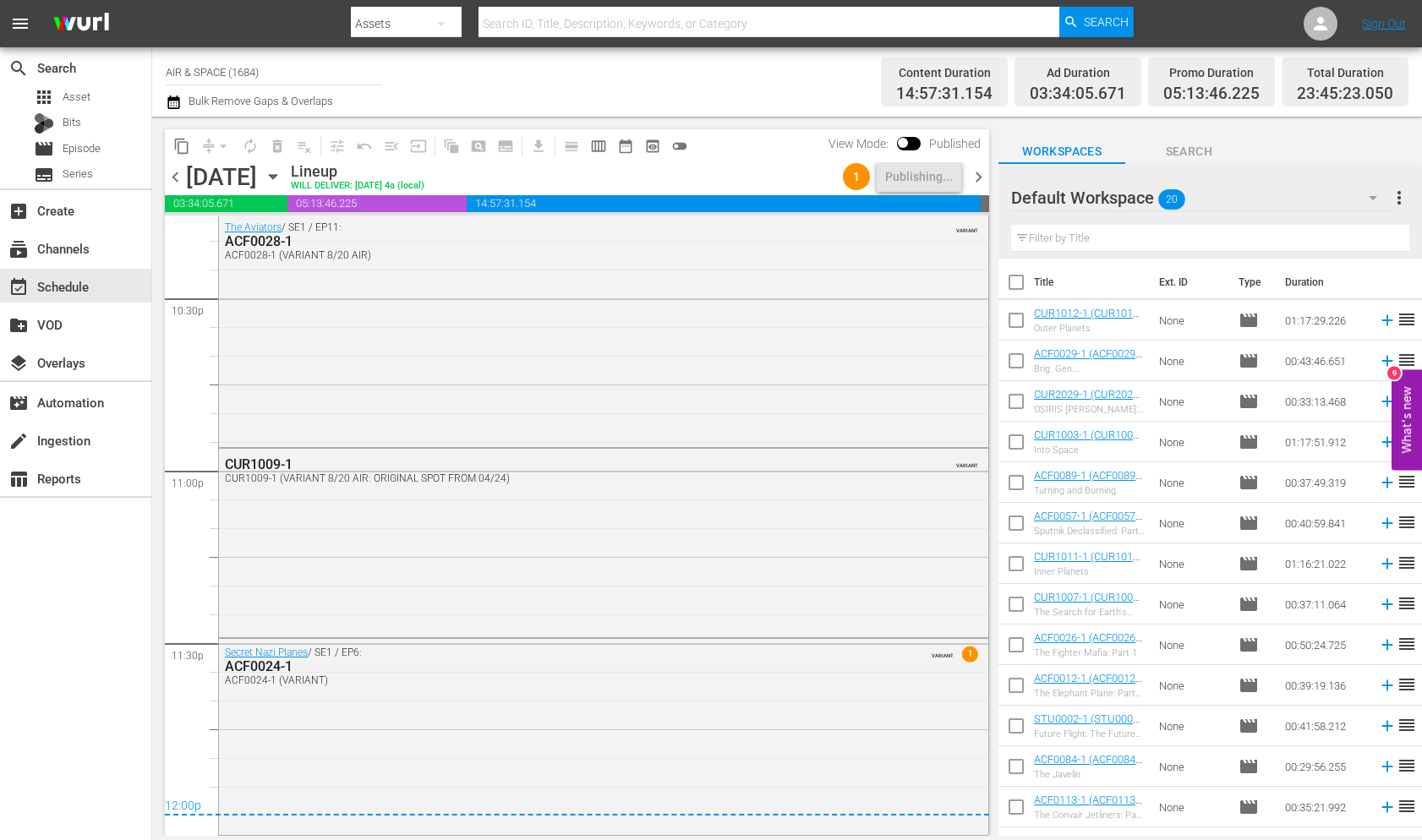
click at [176, 174] on span "chevron_left" at bounding box center [175, 177] width 21 height 21
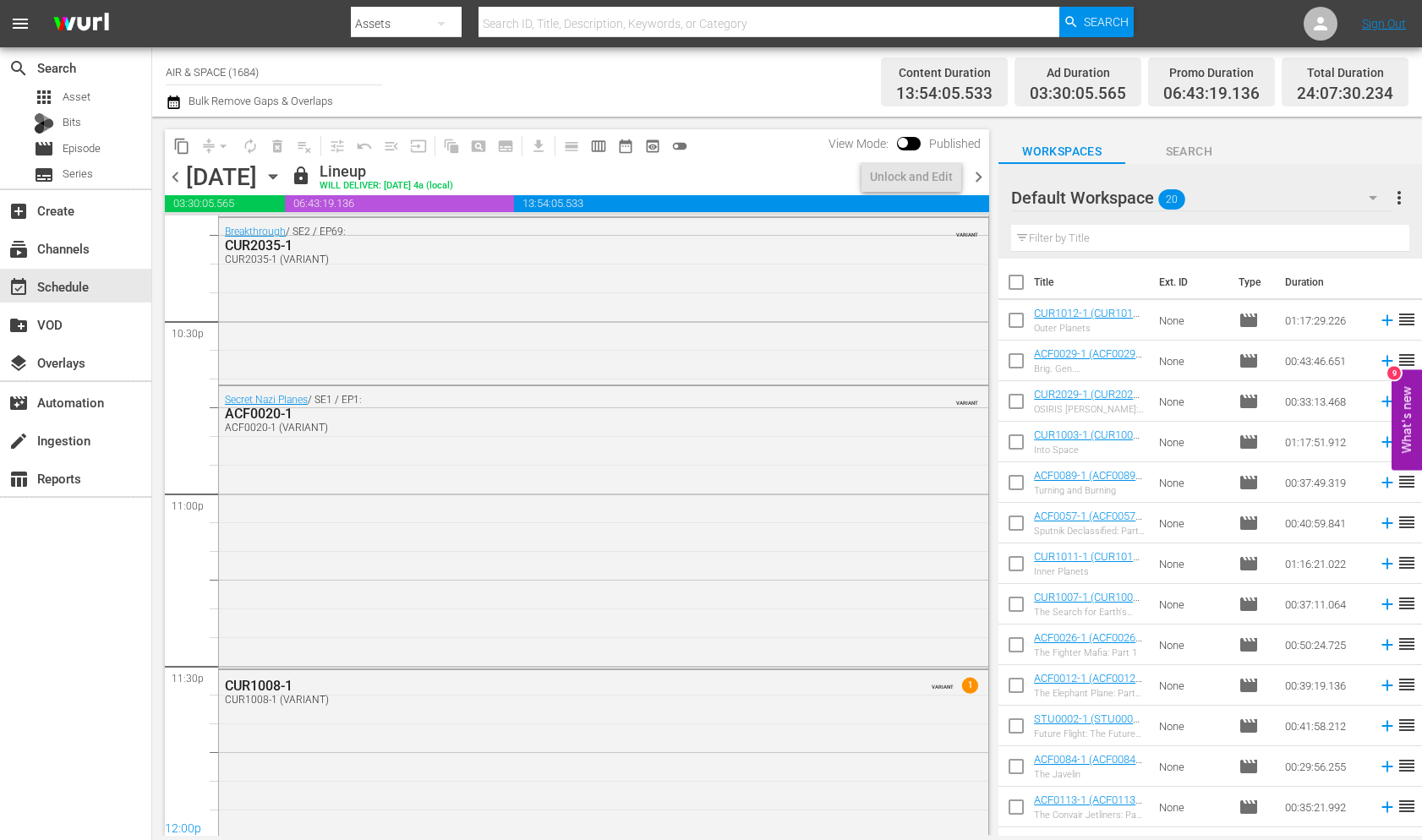
scroll to position [7673, 0]
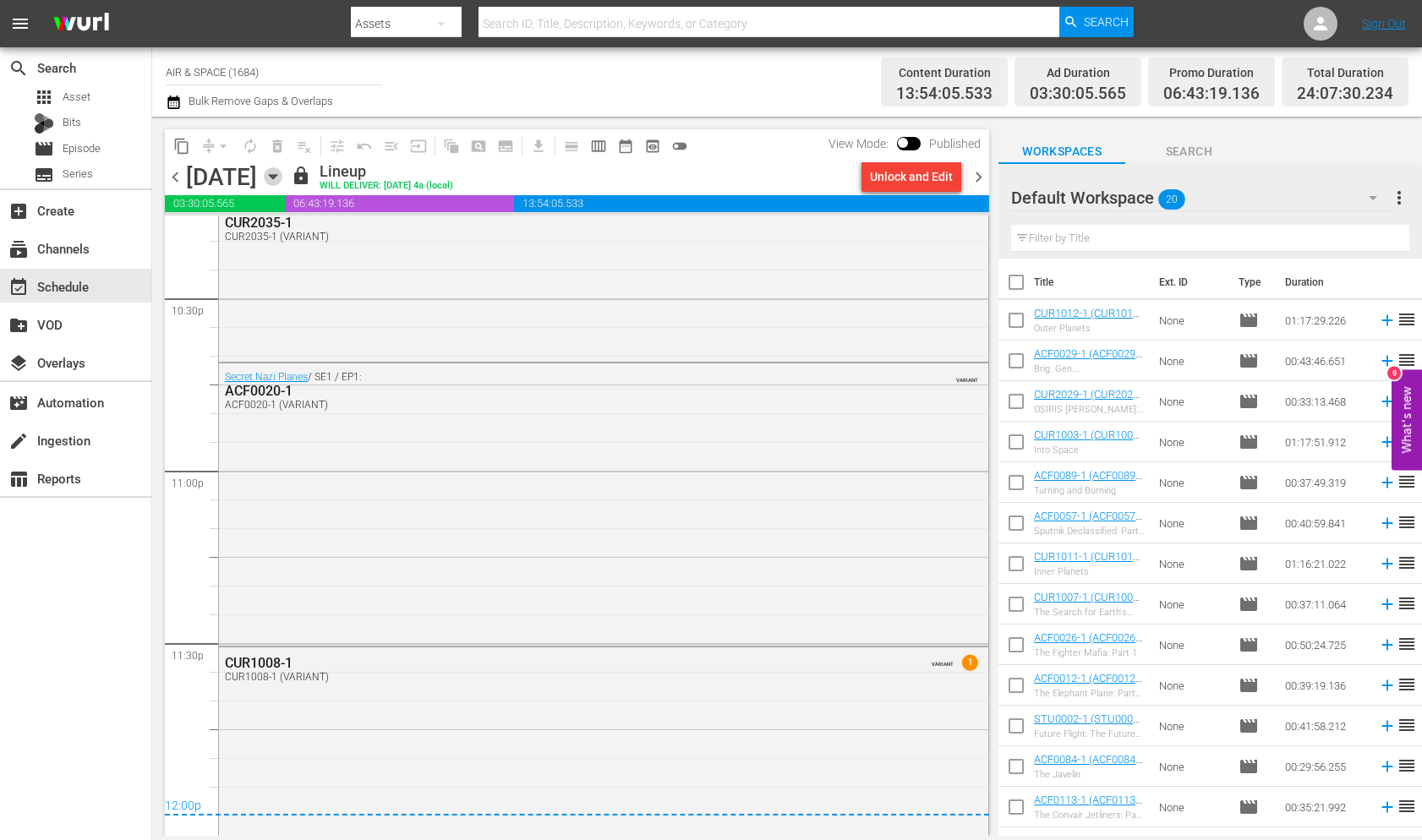
click at [282, 172] on icon "button" at bounding box center [273, 176] width 18 height 18
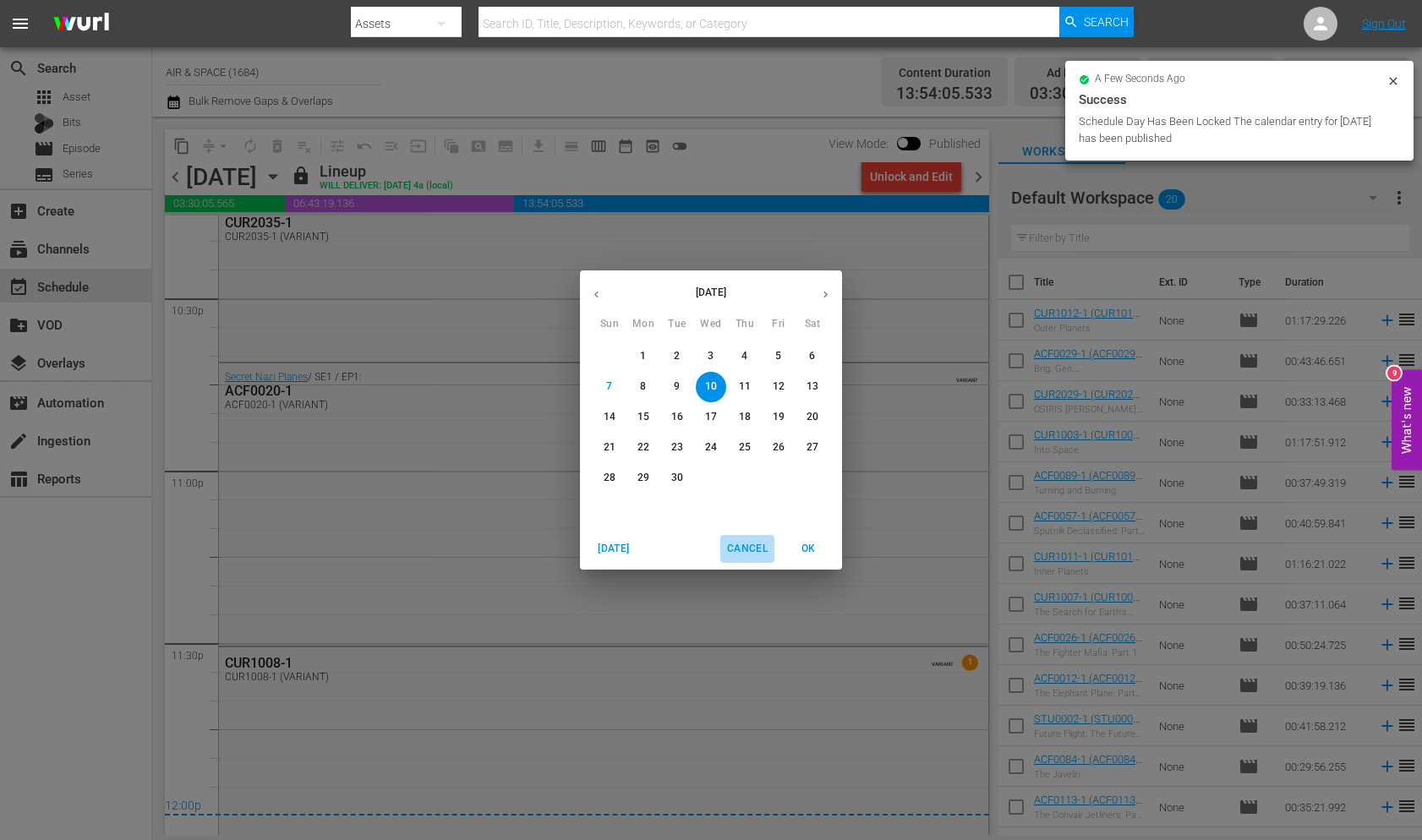
click at [742, 535] on button "Cancel" at bounding box center [747, 549] width 54 height 28
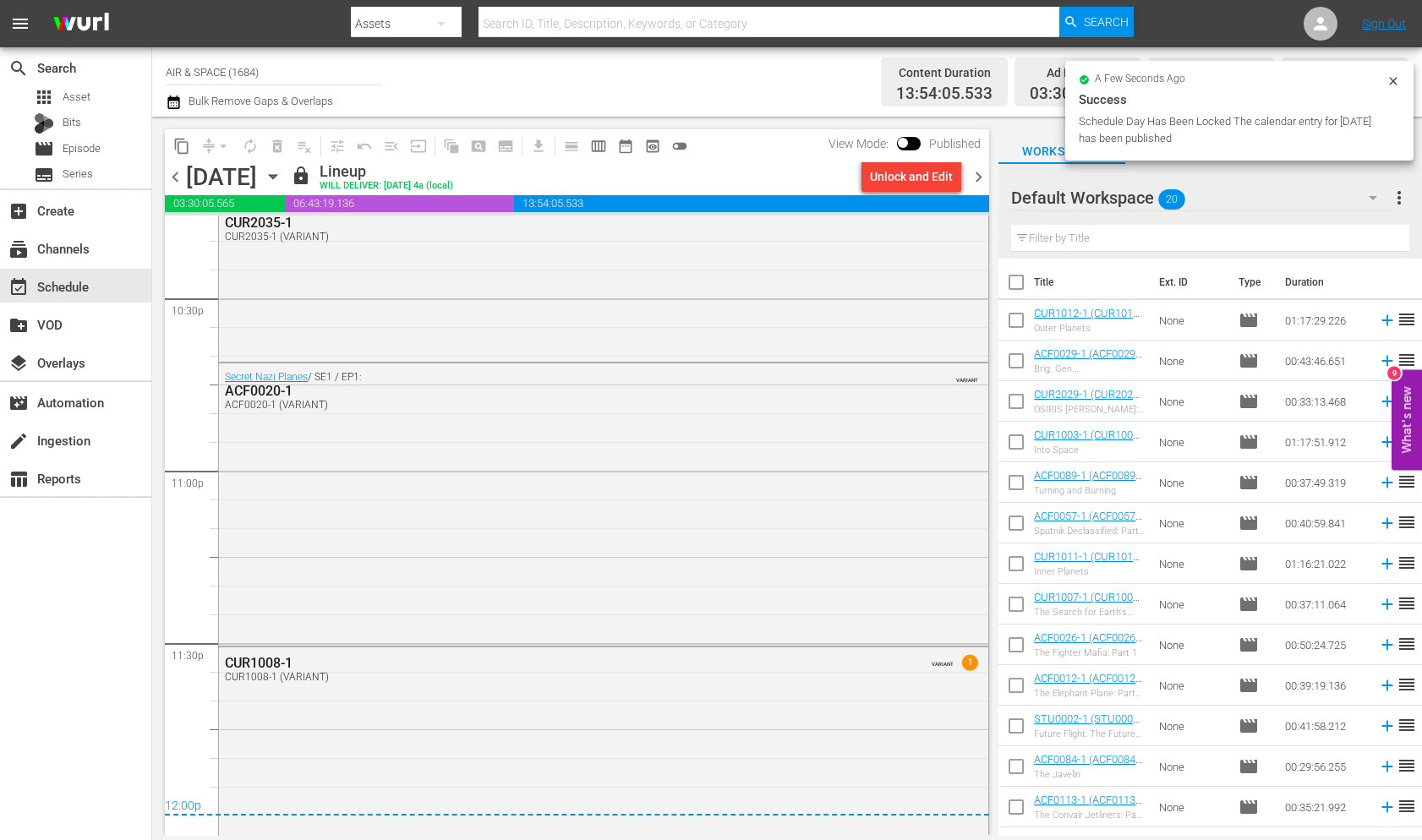
click at [282, 171] on icon "button" at bounding box center [273, 176] width 18 height 18
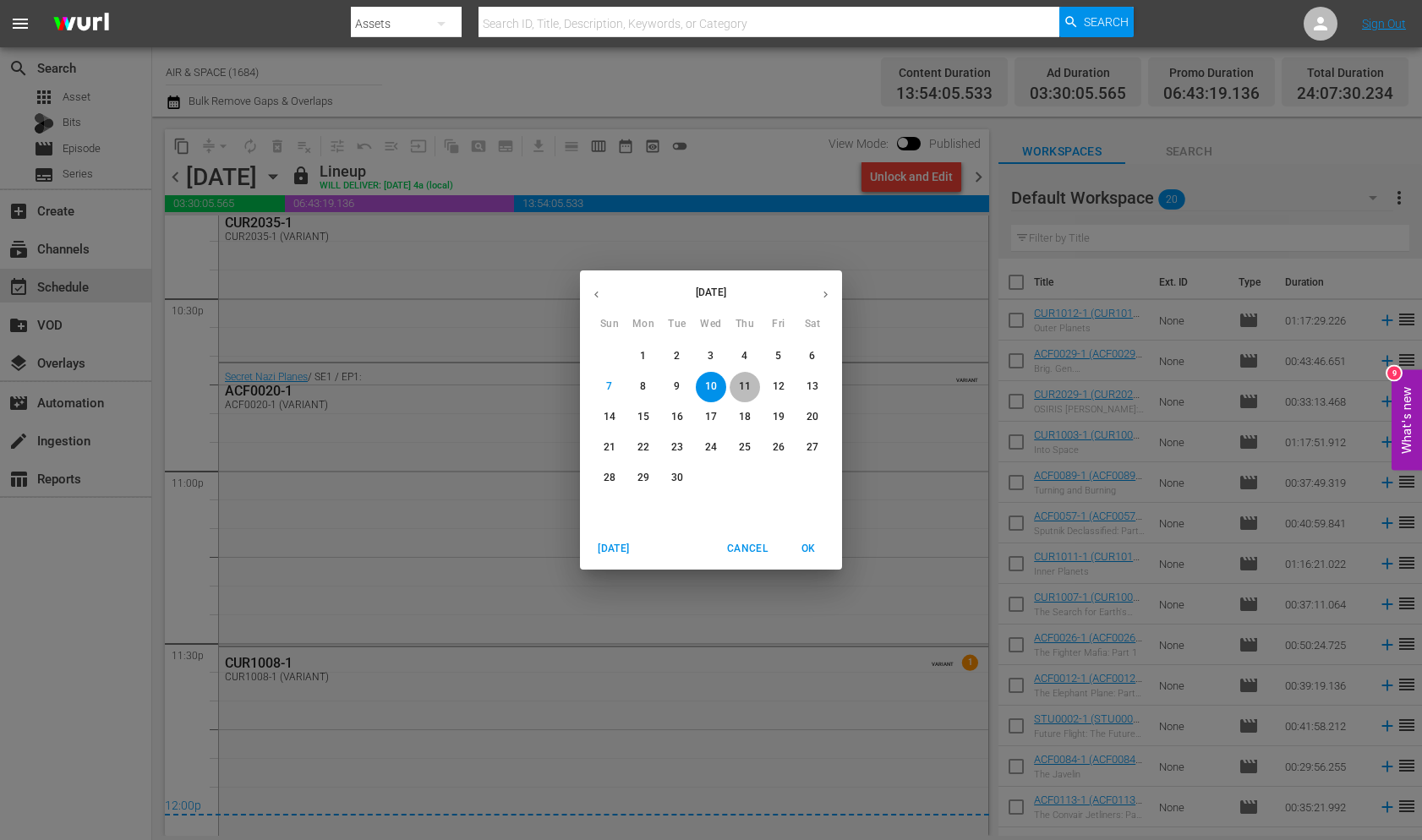
click at [744, 384] on p "11" at bounding box center [745, 386] width 12 height 14
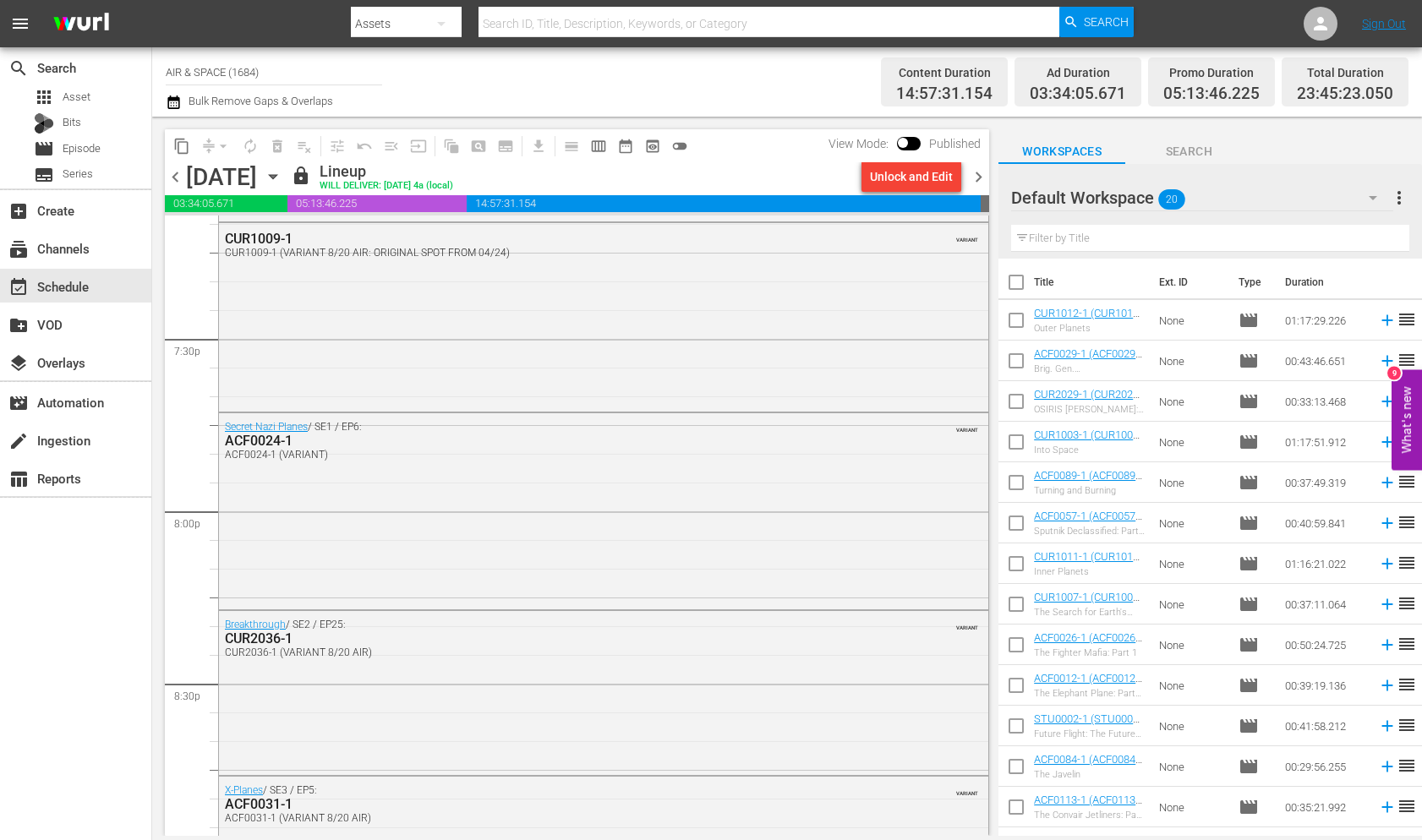
scroll to position [7673, 0]
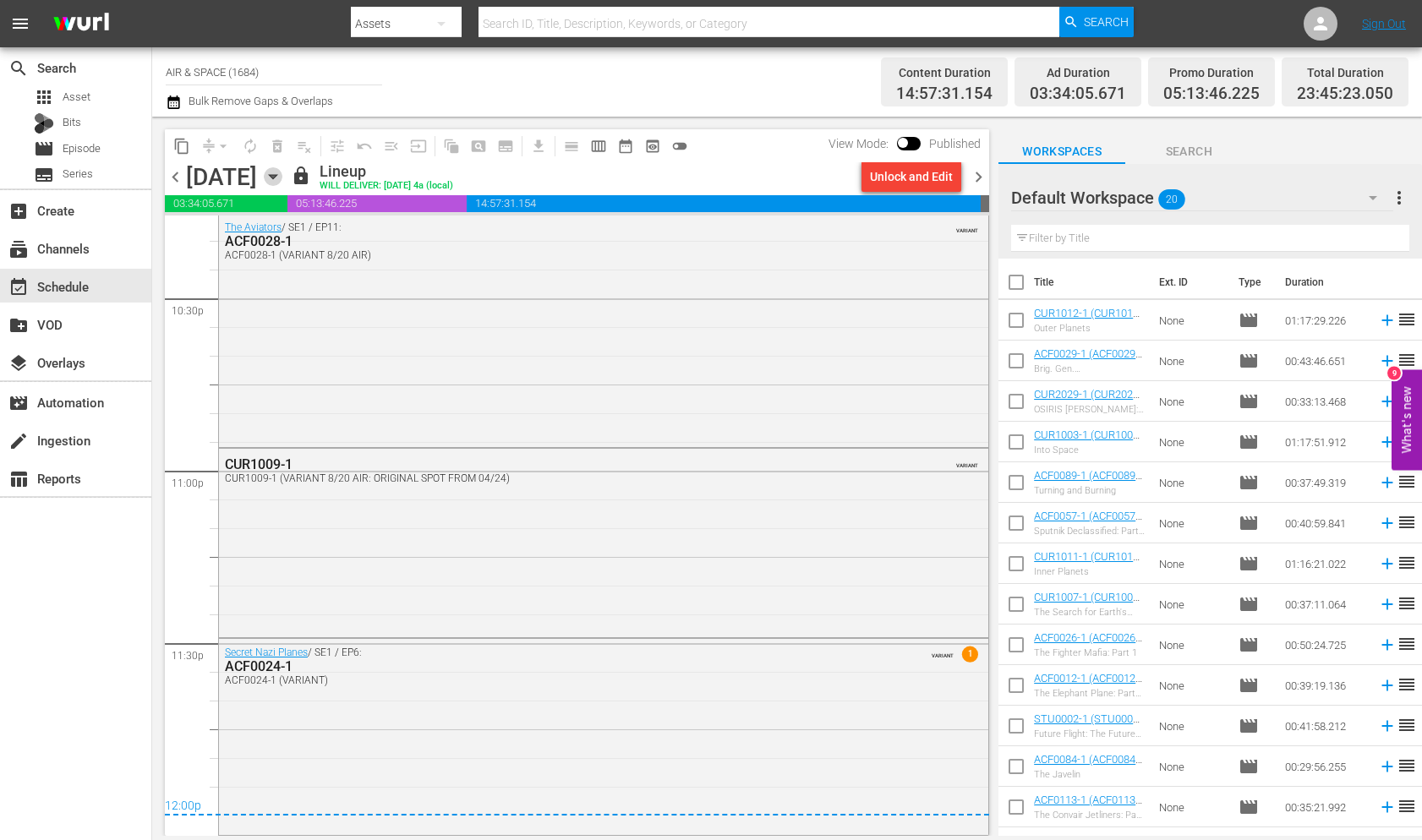
click at [276, 175] on icon "button" at bounding box center [272, 177] width 8 height 4
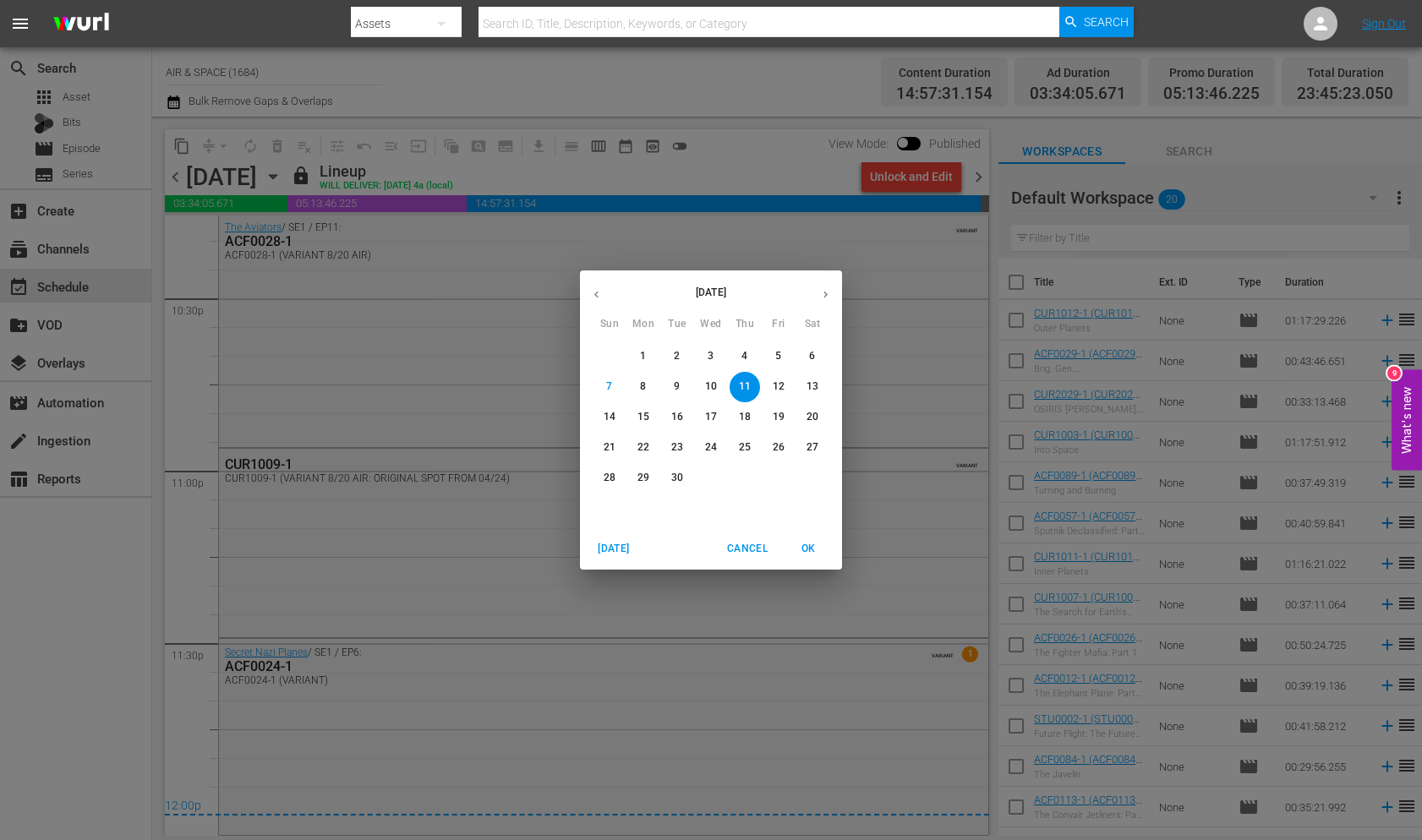
click at [774, 379] on p "12" at bounding box center [778, 386] width 12 height 14
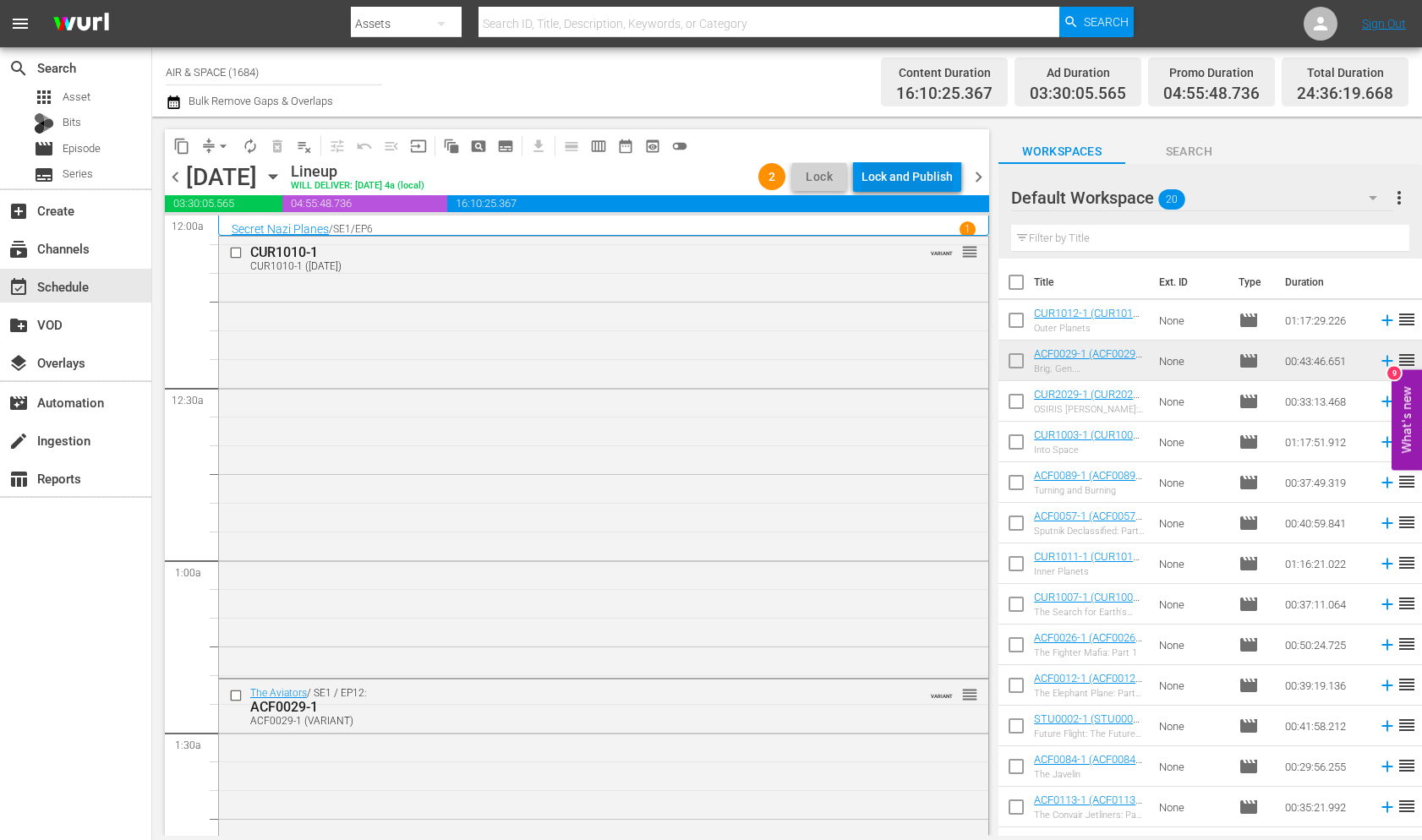
click at [921, 178] on div "Lock and Publish" at bounding box center [907, 177] width 91 height 31
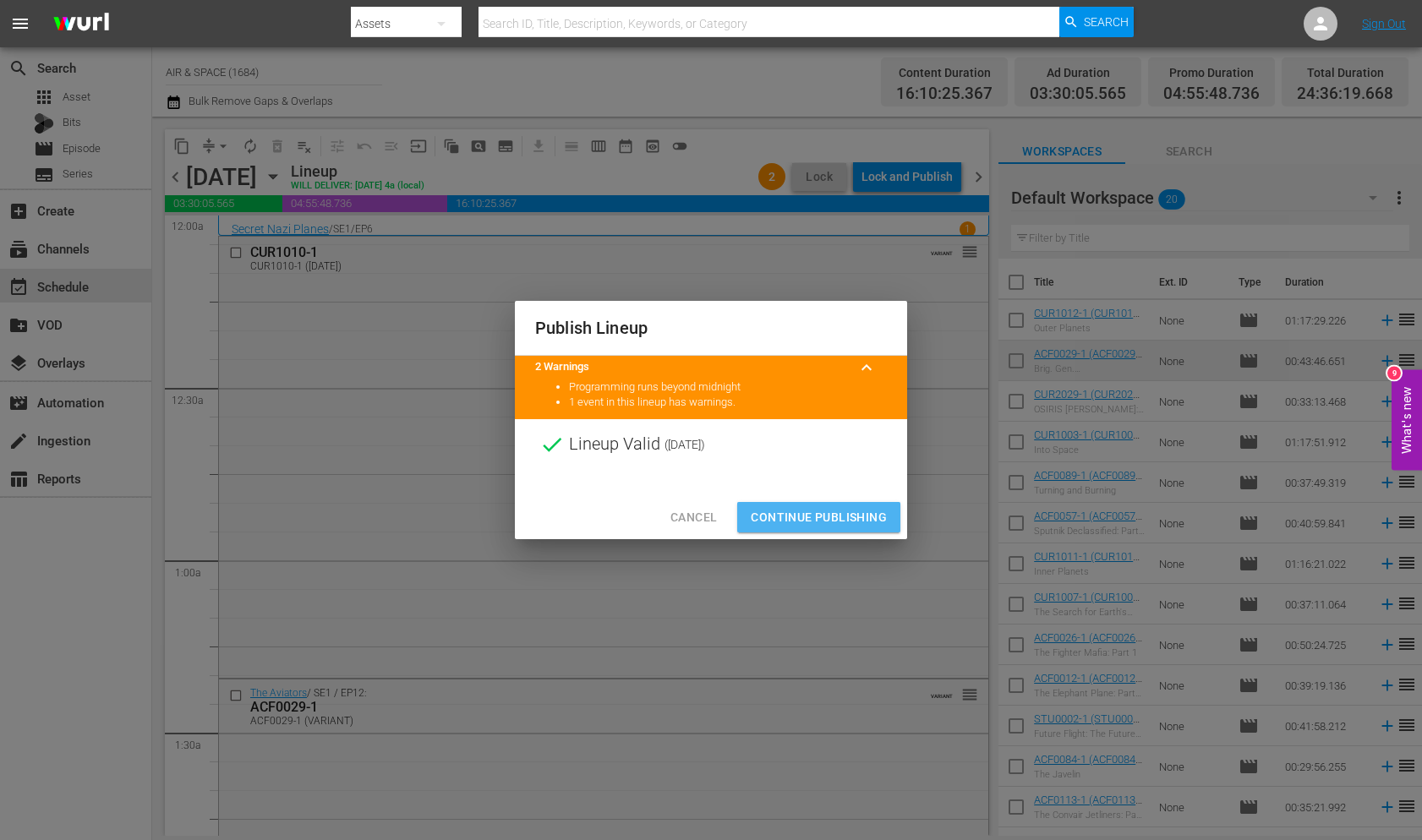
click at [819, 517] on span "Continue Publishing" at bounding box center [819, 517] width 136 height 21
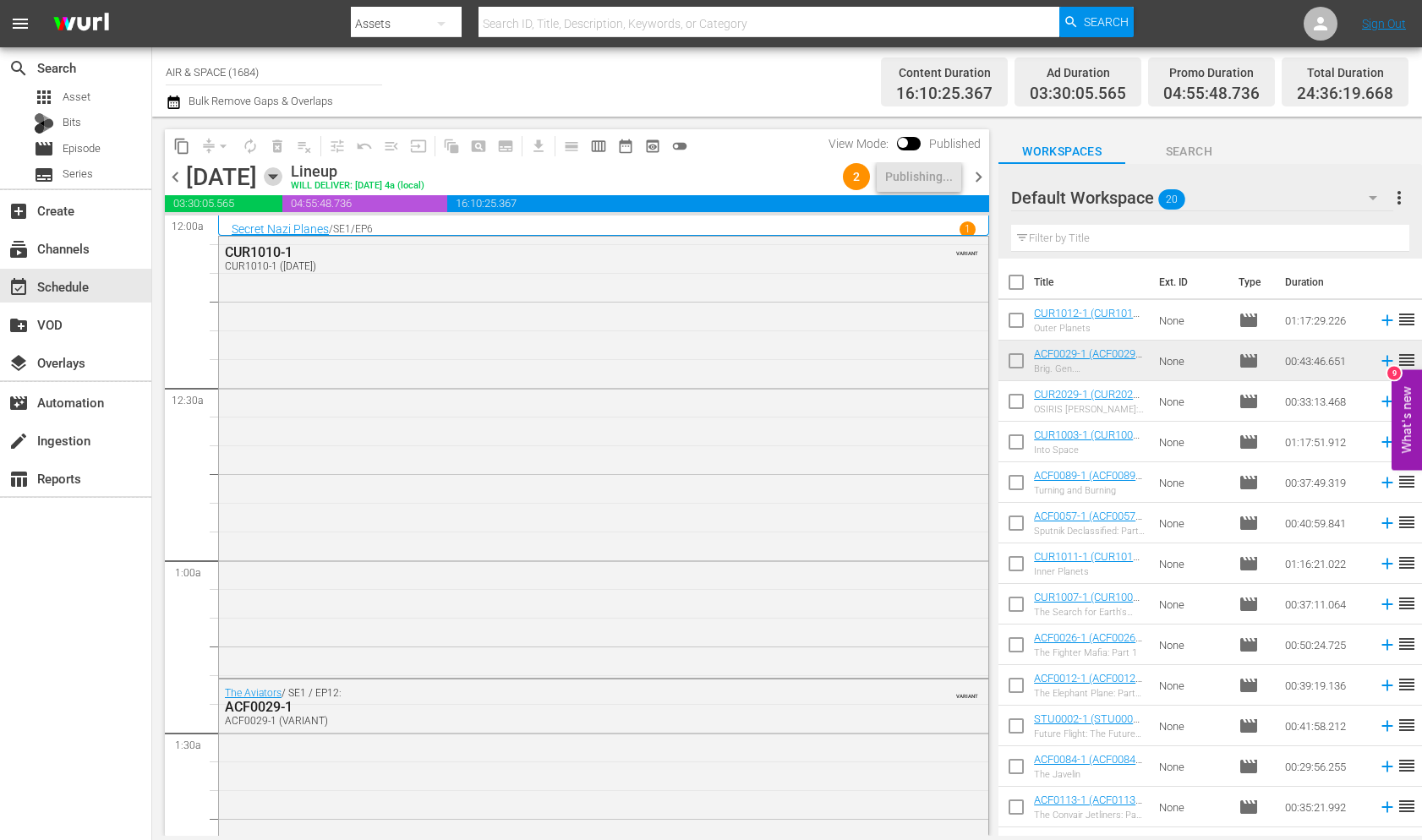
click at [282, 172] on icon "button" at bounding box center [273, 176] width 18 height 18
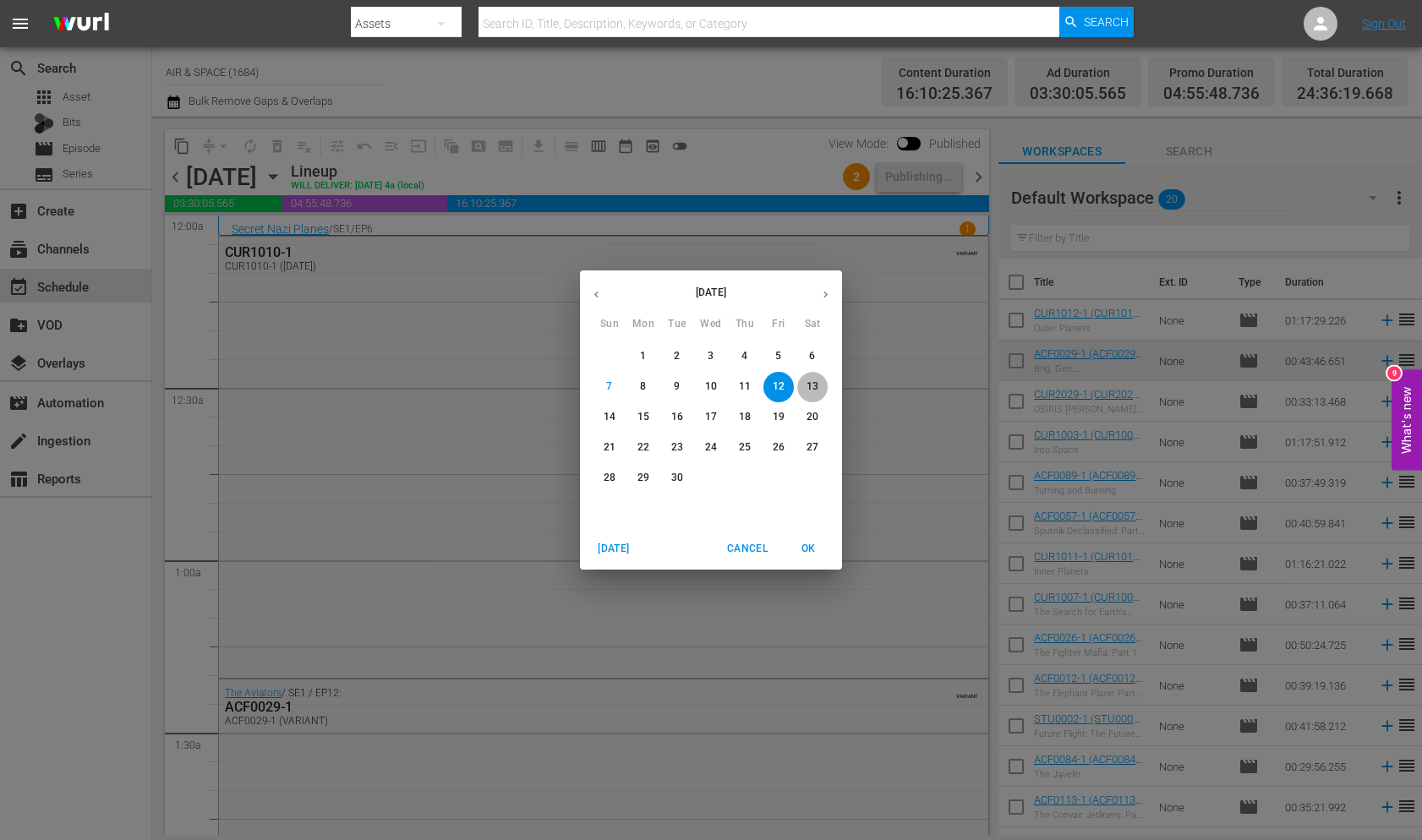
click at [812, 389] on p "13" at bounding box center [812, 386] width 12 height 14
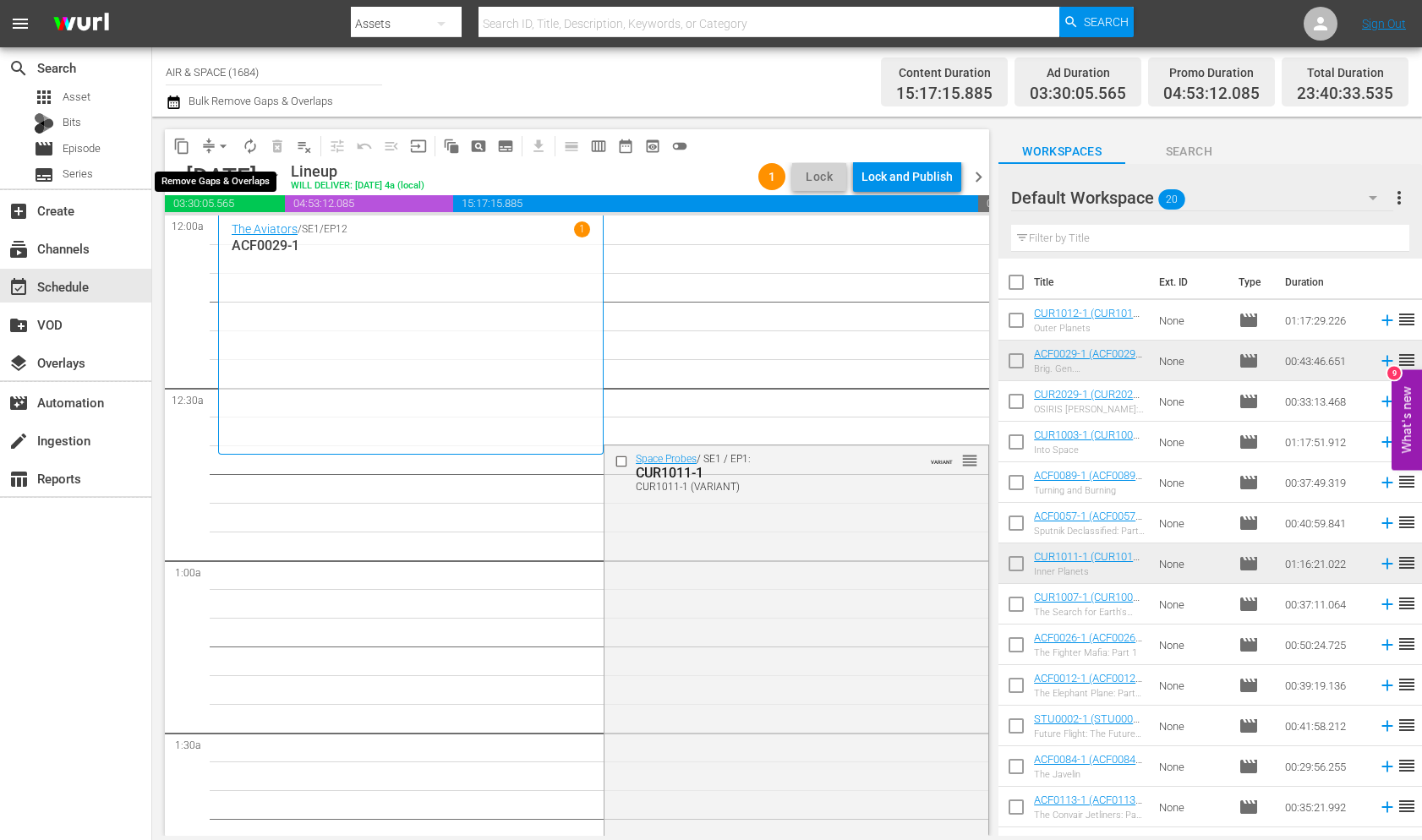
click at [222, 145] on span "arrow_drop_down" at bounding box center [222, 146] width 17 height 17
click at [261, 235] on li "Align to End of Previous Day" at bounding box center [224, 236] width 178 height 28
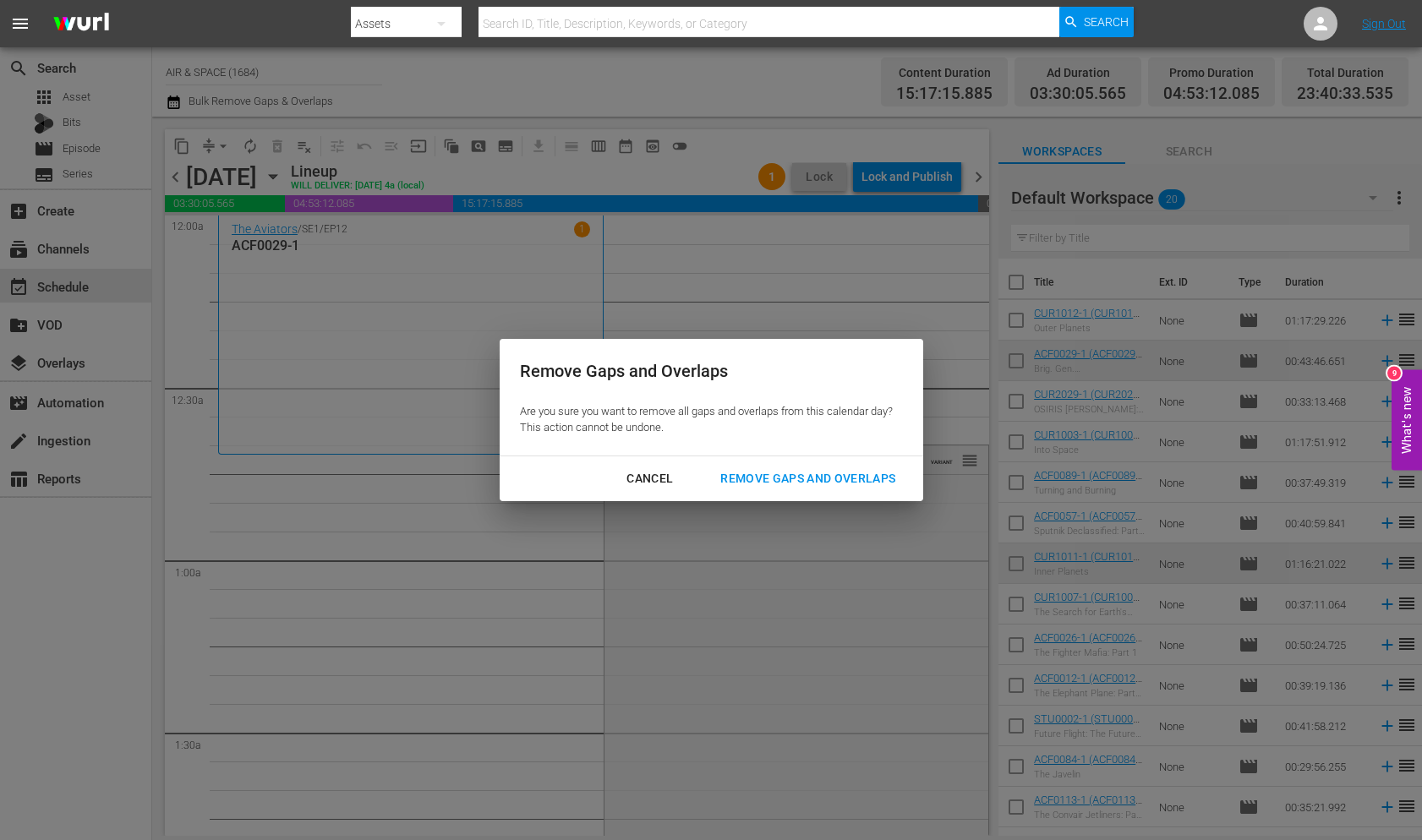
click at [809, 479] on div "Remove Gaps and Overlaps" at bounding box center [807, 478] width 202 height 21
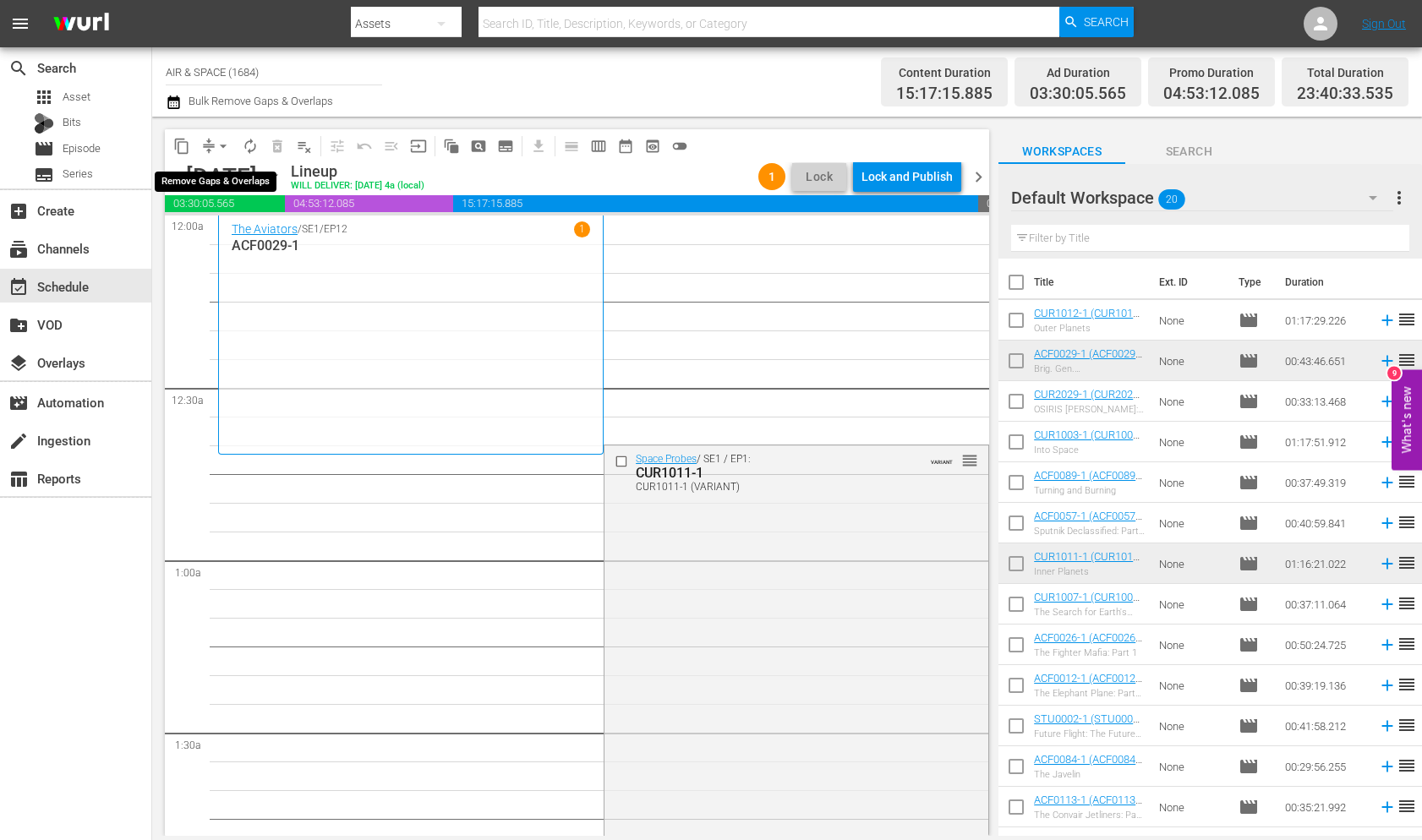
click at [221, 141] on span "arrow_drop_down" at bounding box center [222, 146] width 17 height 17
click at [247, 233] on li "Align to End of Previous Day" at bounding box center [224, 236] width 178 height 28
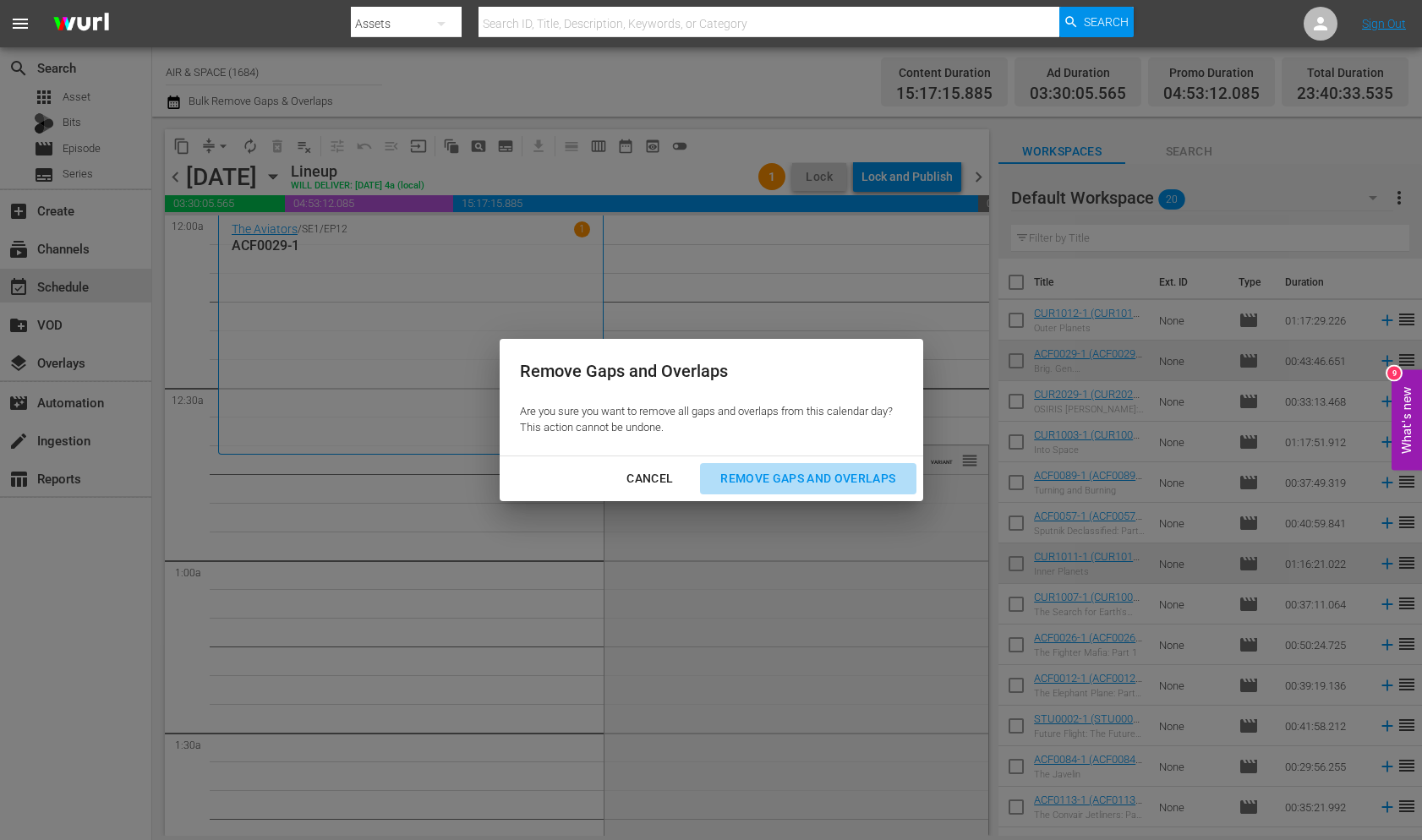
click at [815, 480] on div "Remove Gaps and Overlaps" at bounding box center [807, 478] width 202 height 21
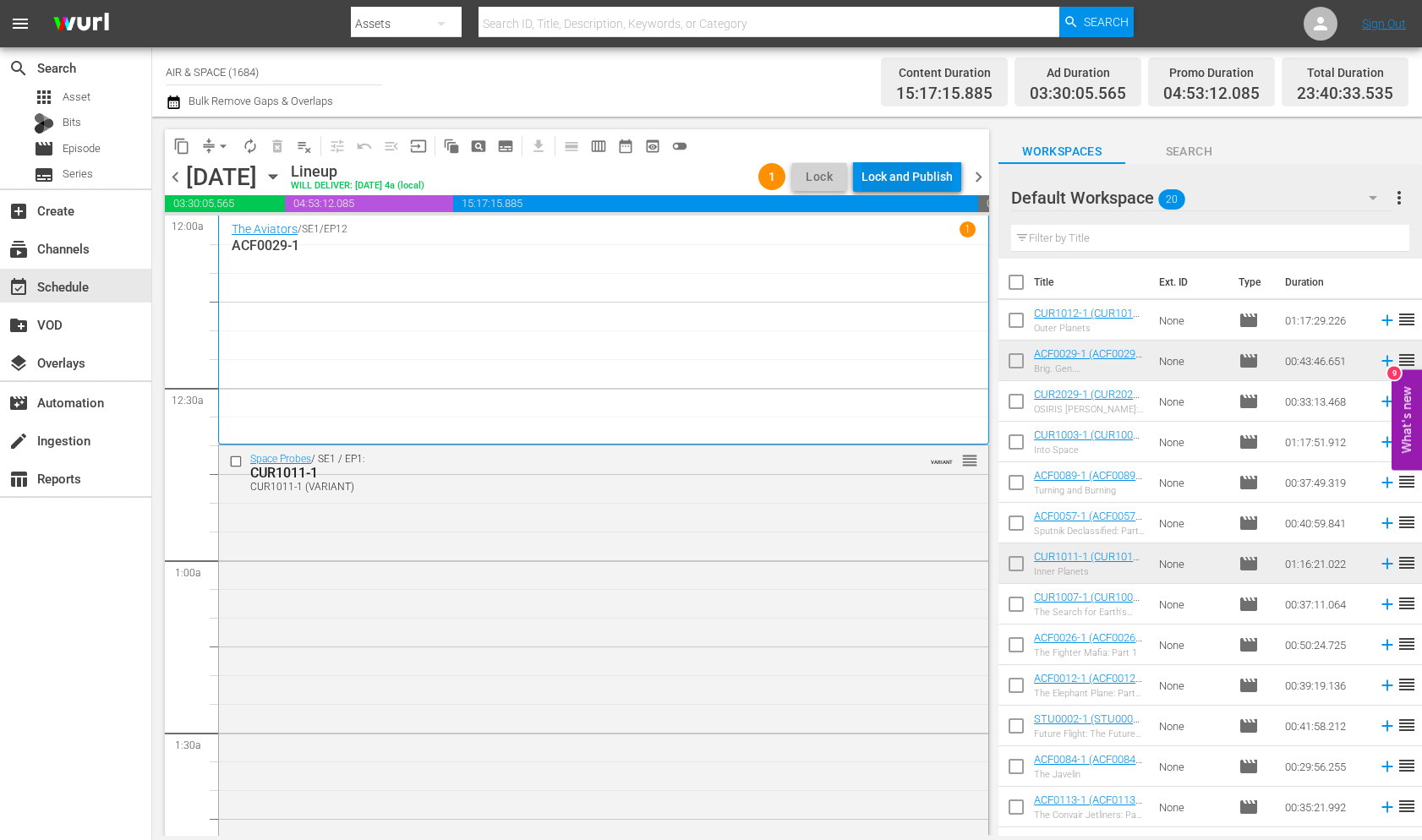
click at [885, 169] on div "Lock and Publish" at bounding box center [907, 177] width 91 height 31
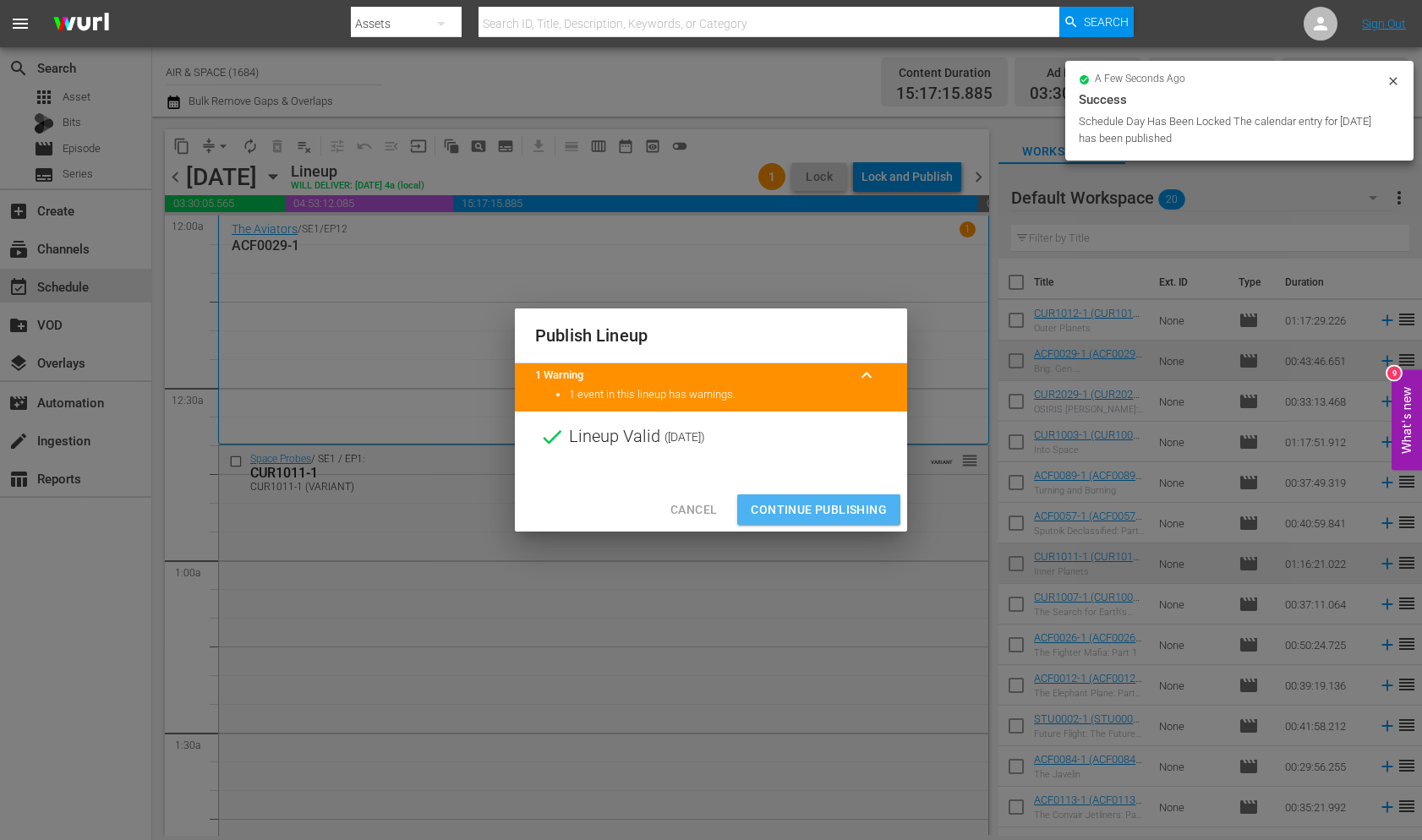
click at [807, 509] on span "Continue Publishing" at bounding box center [819, 510] width 136 height 21
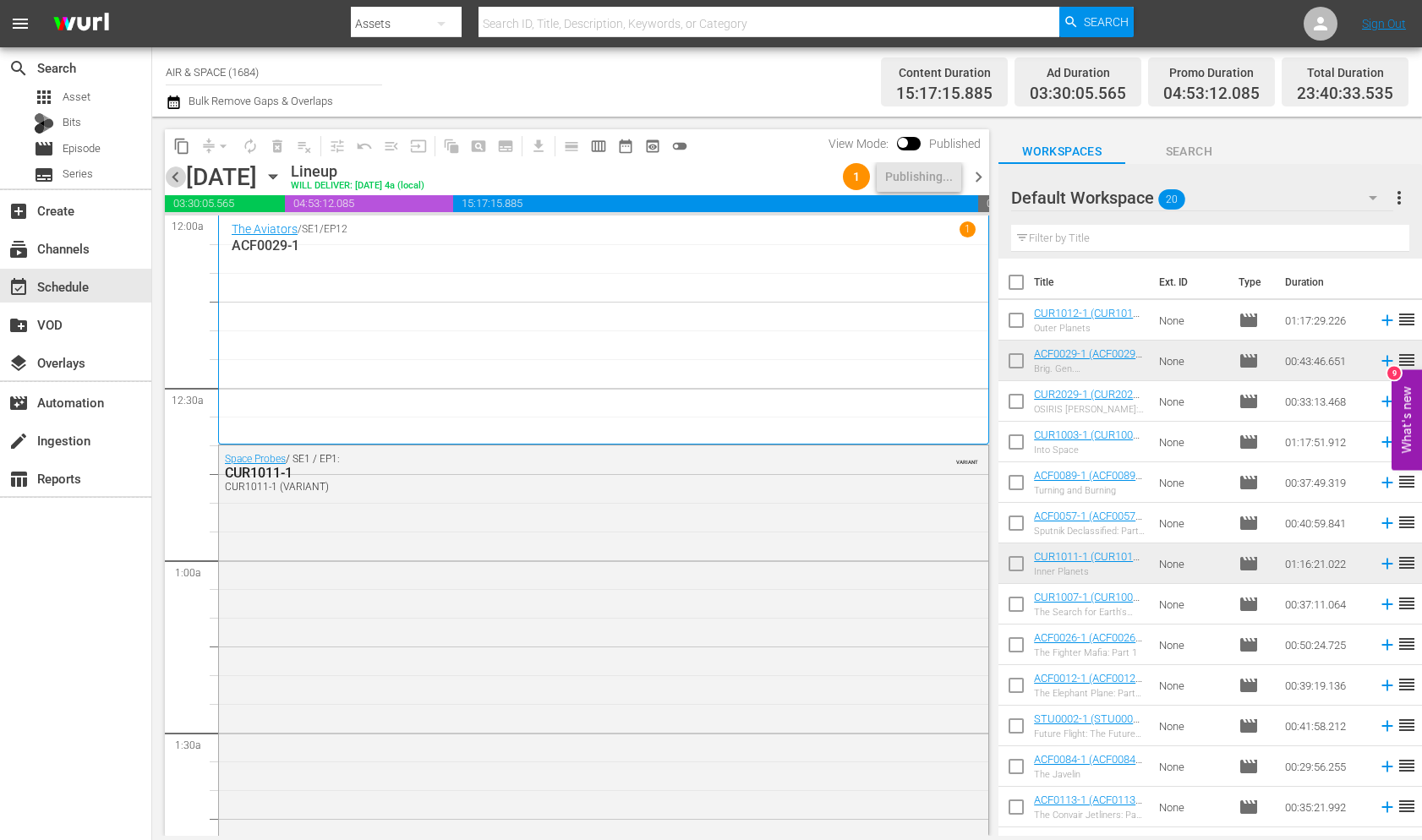
click at [175, 177] on span "chevron_left" at bounding box center [175, 177] width 21 height 21
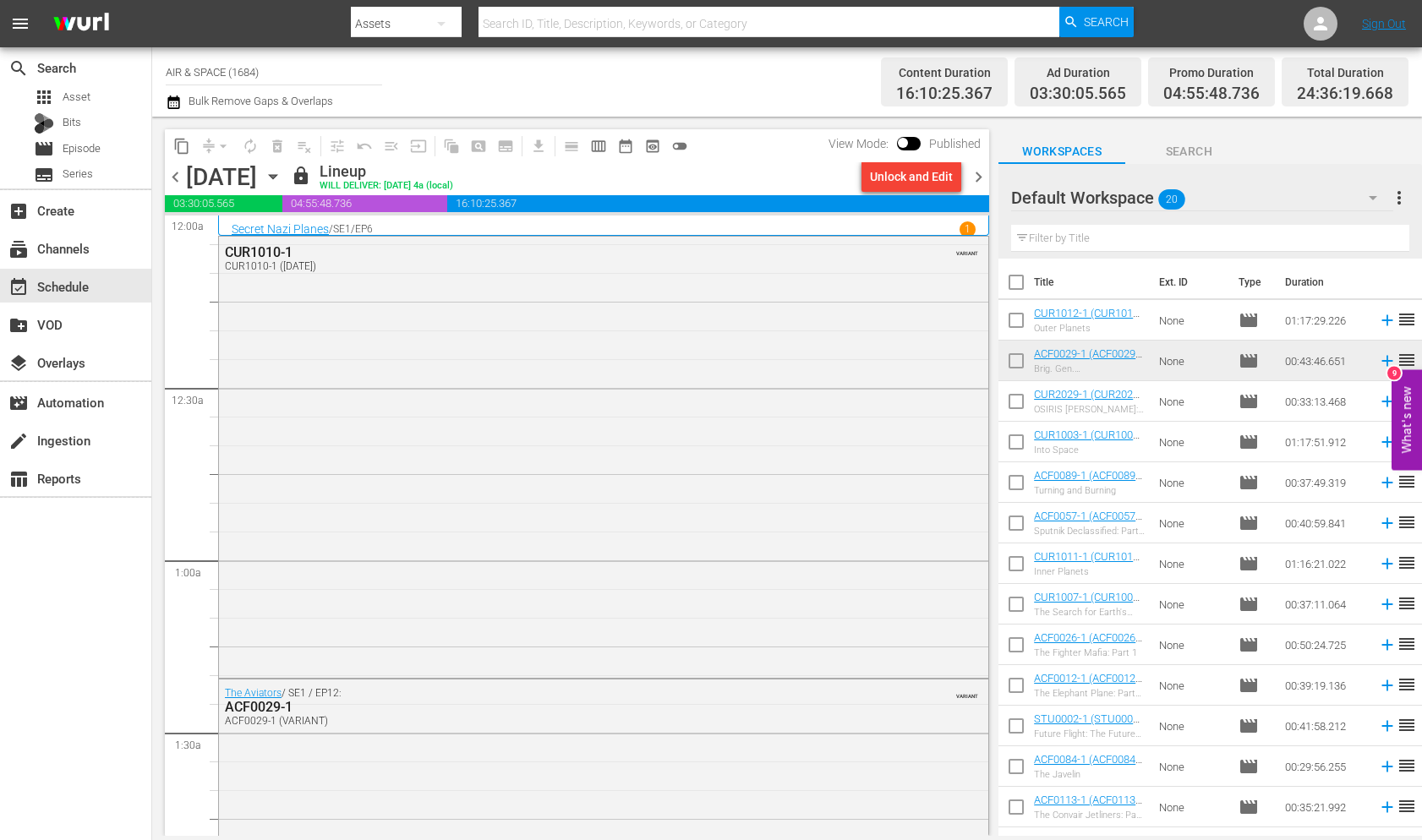
click at [175, 177] on span "chevron_left" at bounding box center [175, 177] width 21 height 21
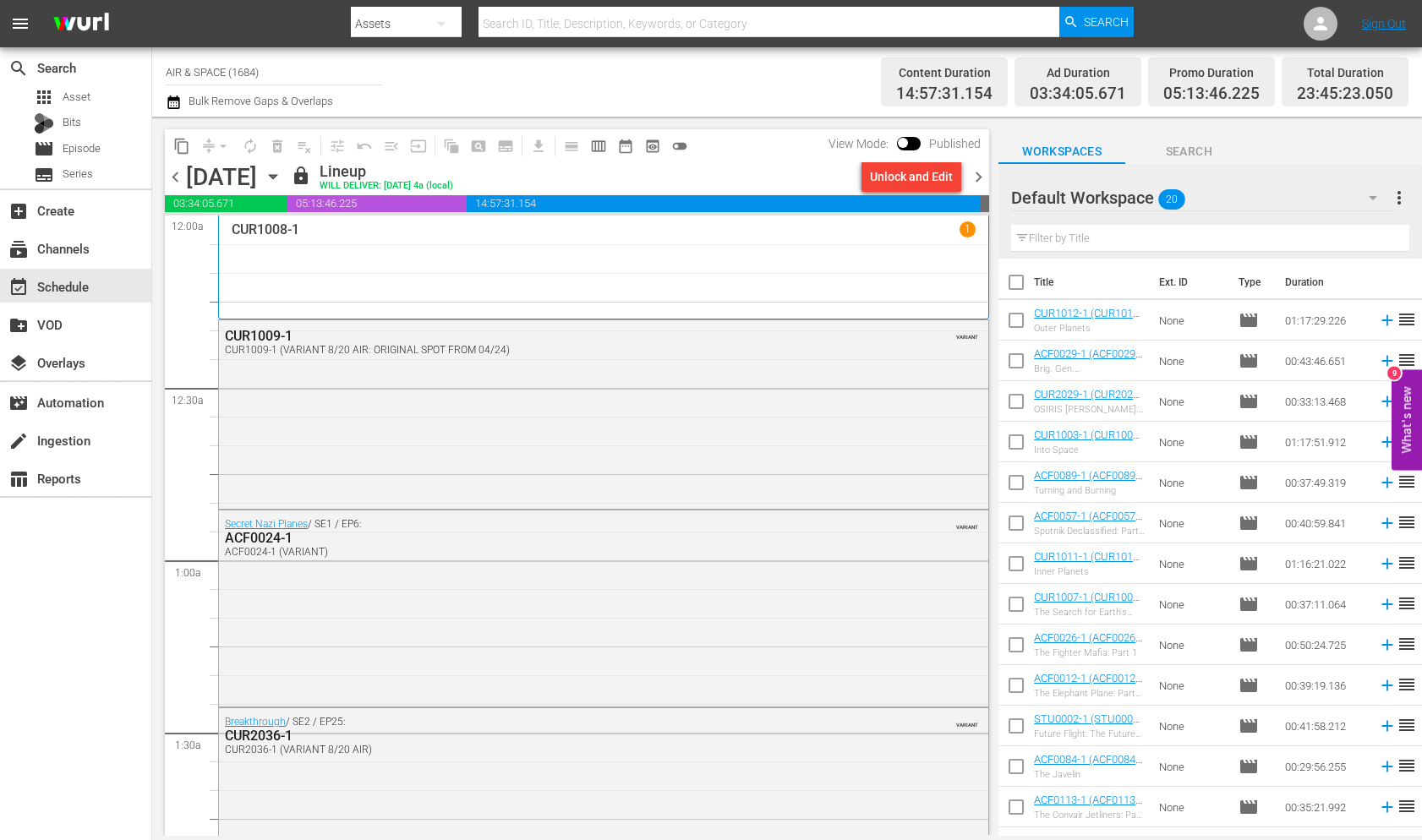
click at [979, 176] on span "chevron_right" at bounding box center [979, 177] width 21 height 21
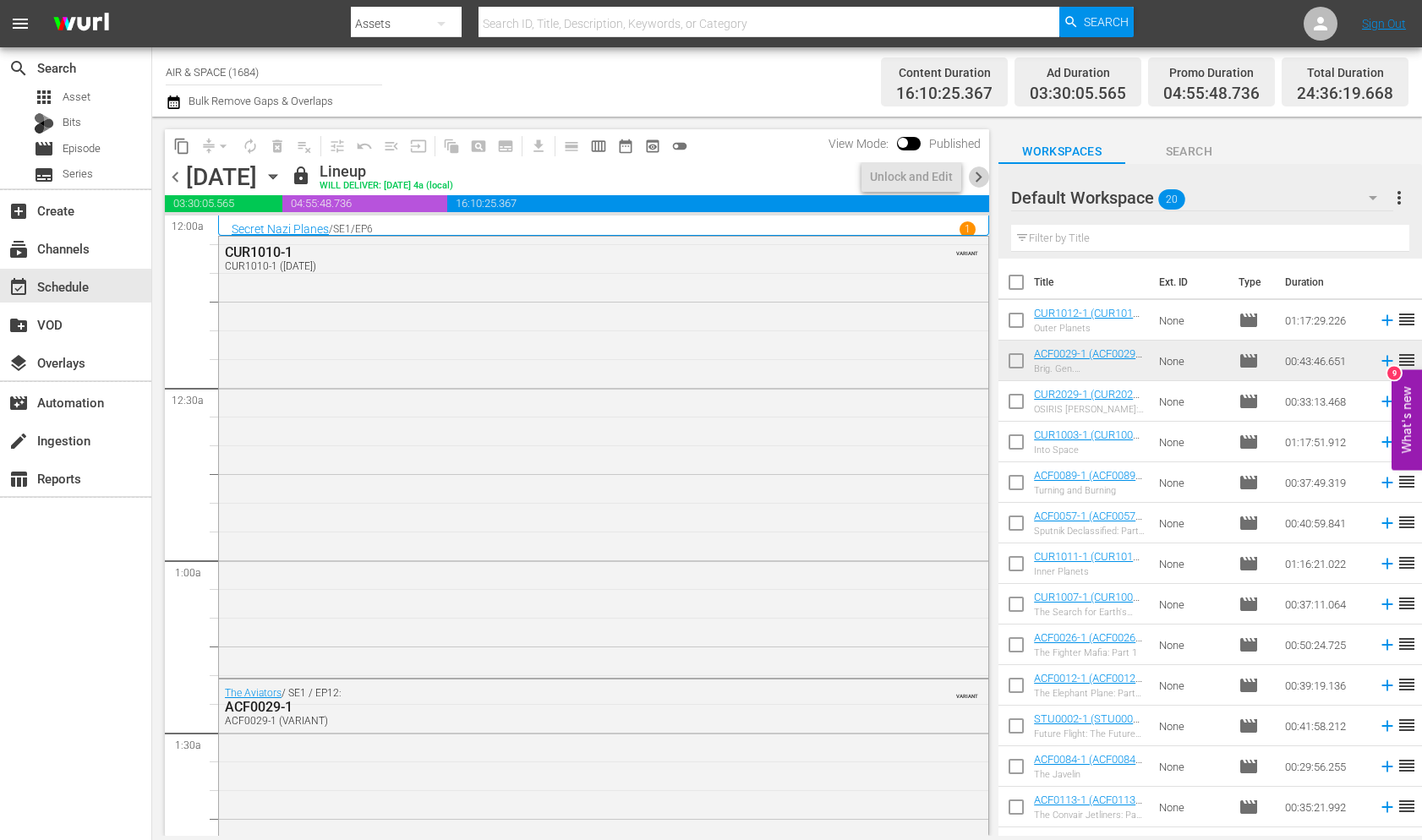
click at [979, 176] on span "chevron_right" at bounding box center [979, 177] width 21 height 21
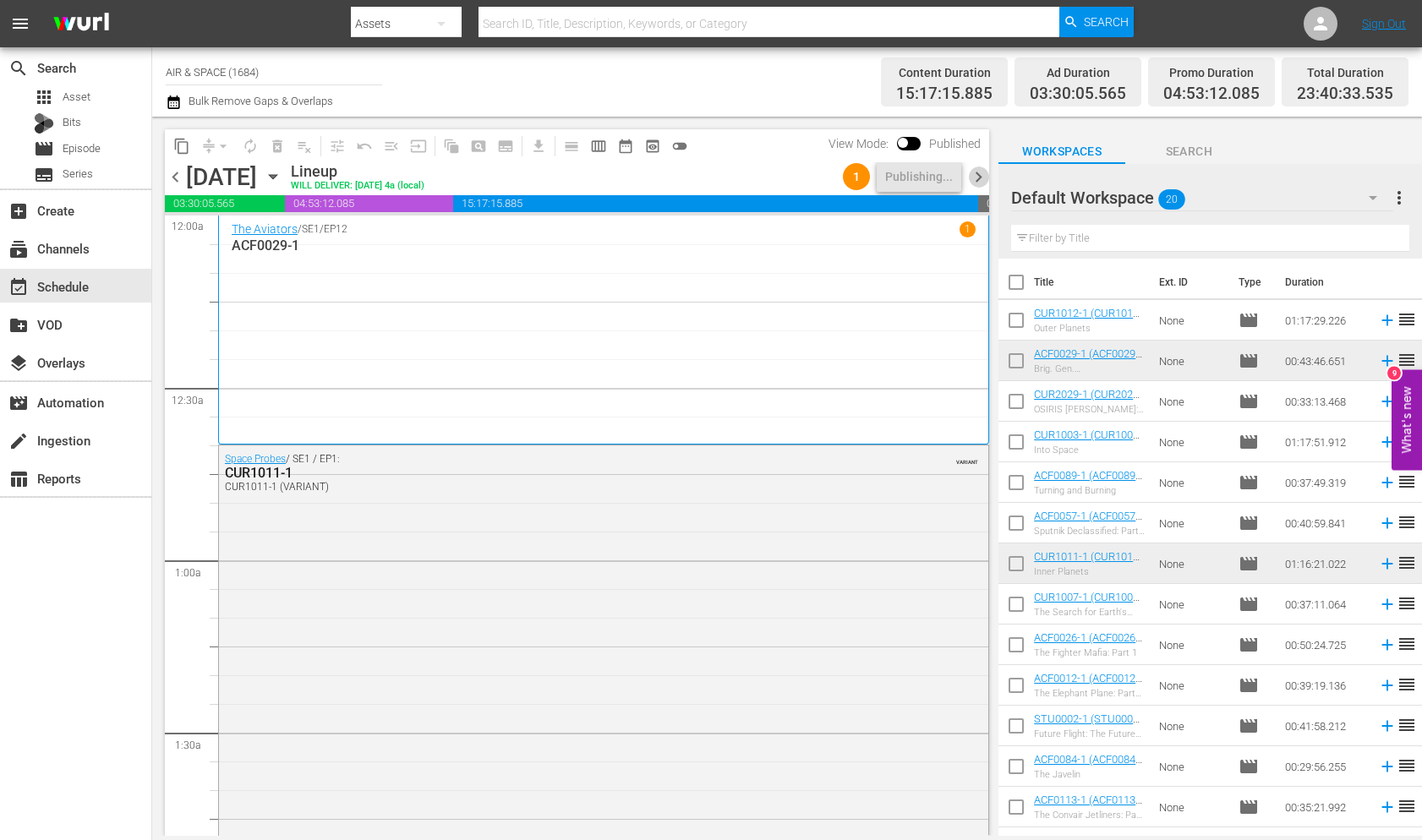
click at [976, 171] on span "chevron_right" at bounding box center [979, 177] width 21 height 21
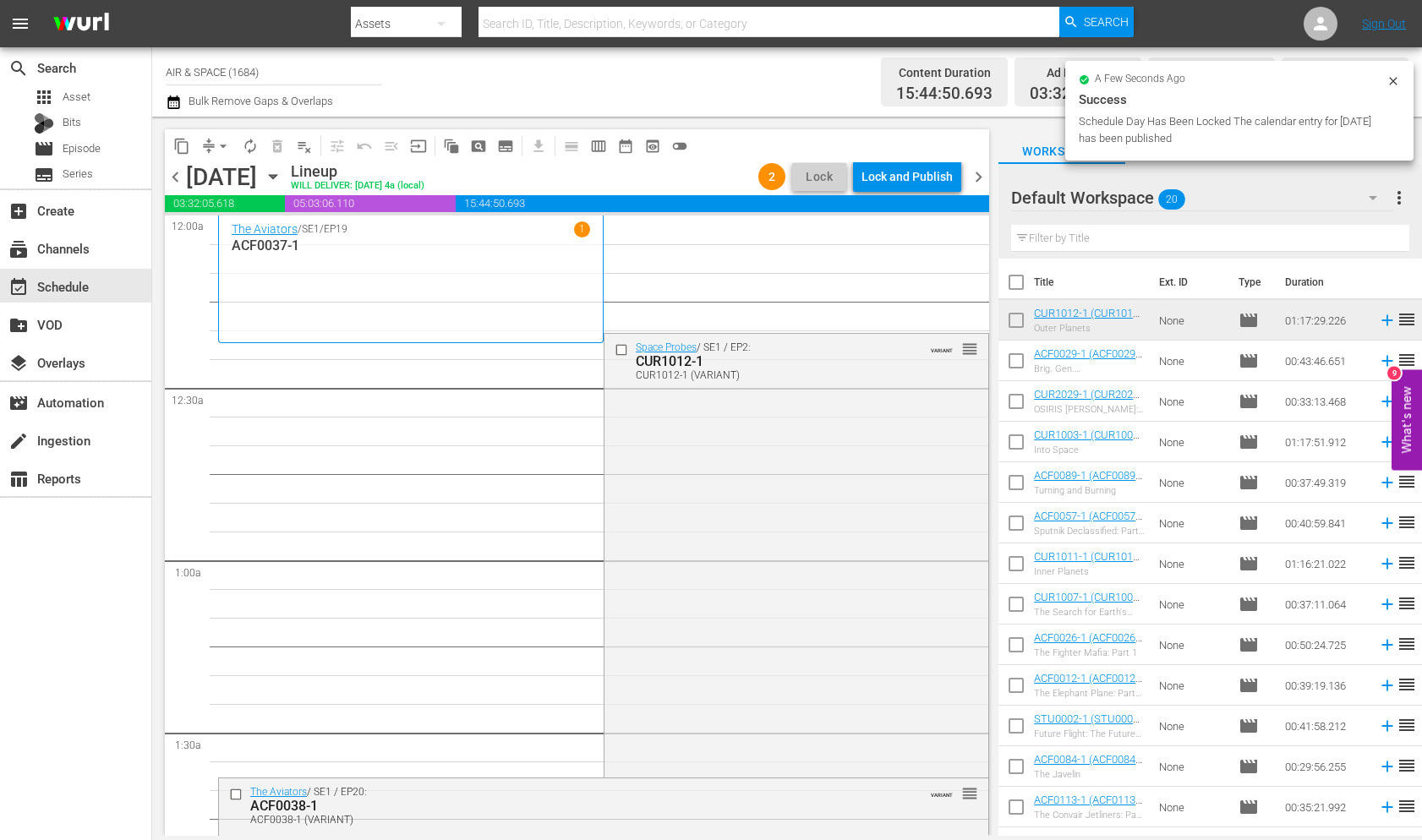
click at [177, 177] on span "chevron_left" at bounding box center [175, 177] width 21 height 21
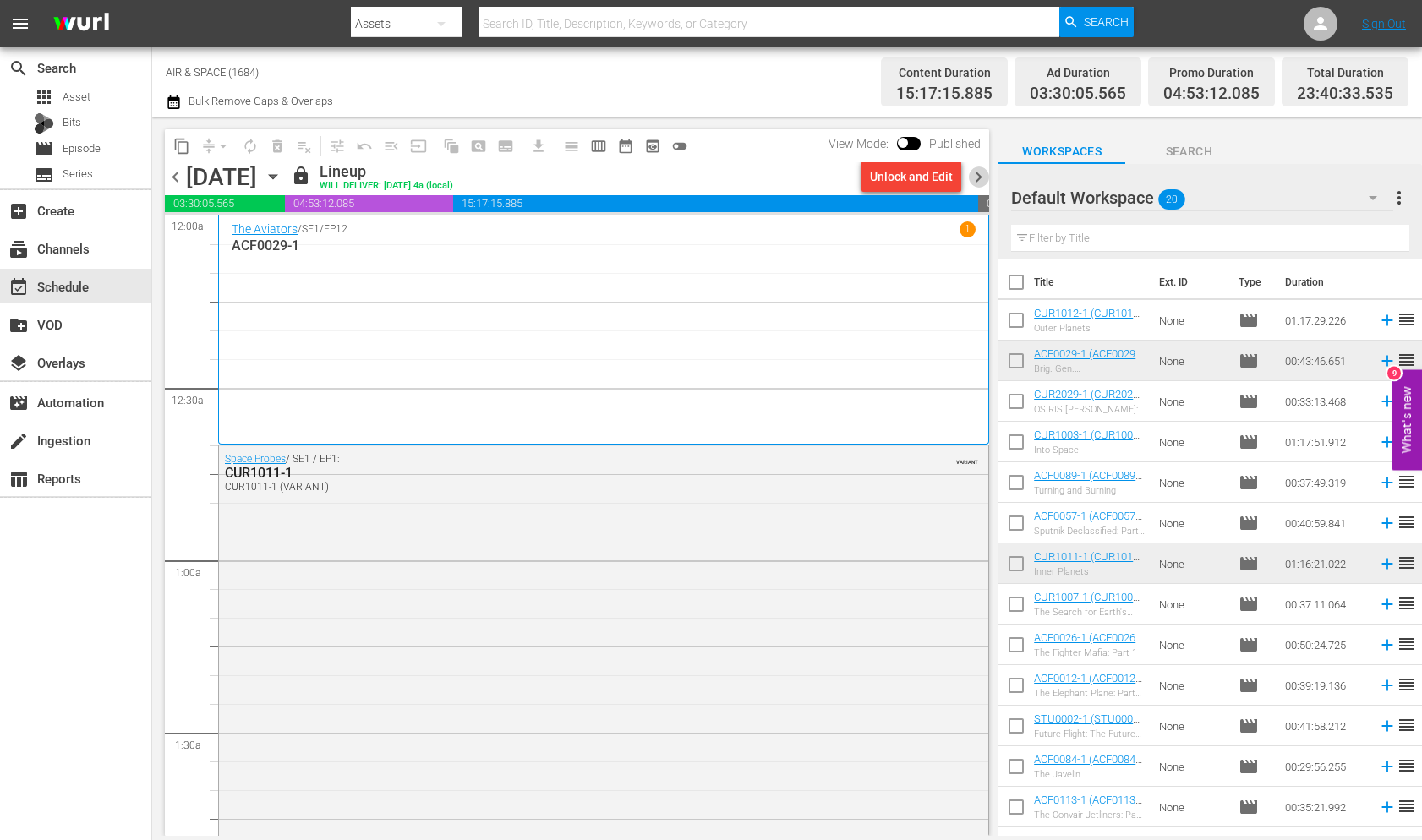
click at [977, 176] on span "chevron_right" at bounding box center [979, 177] width 21 height 21
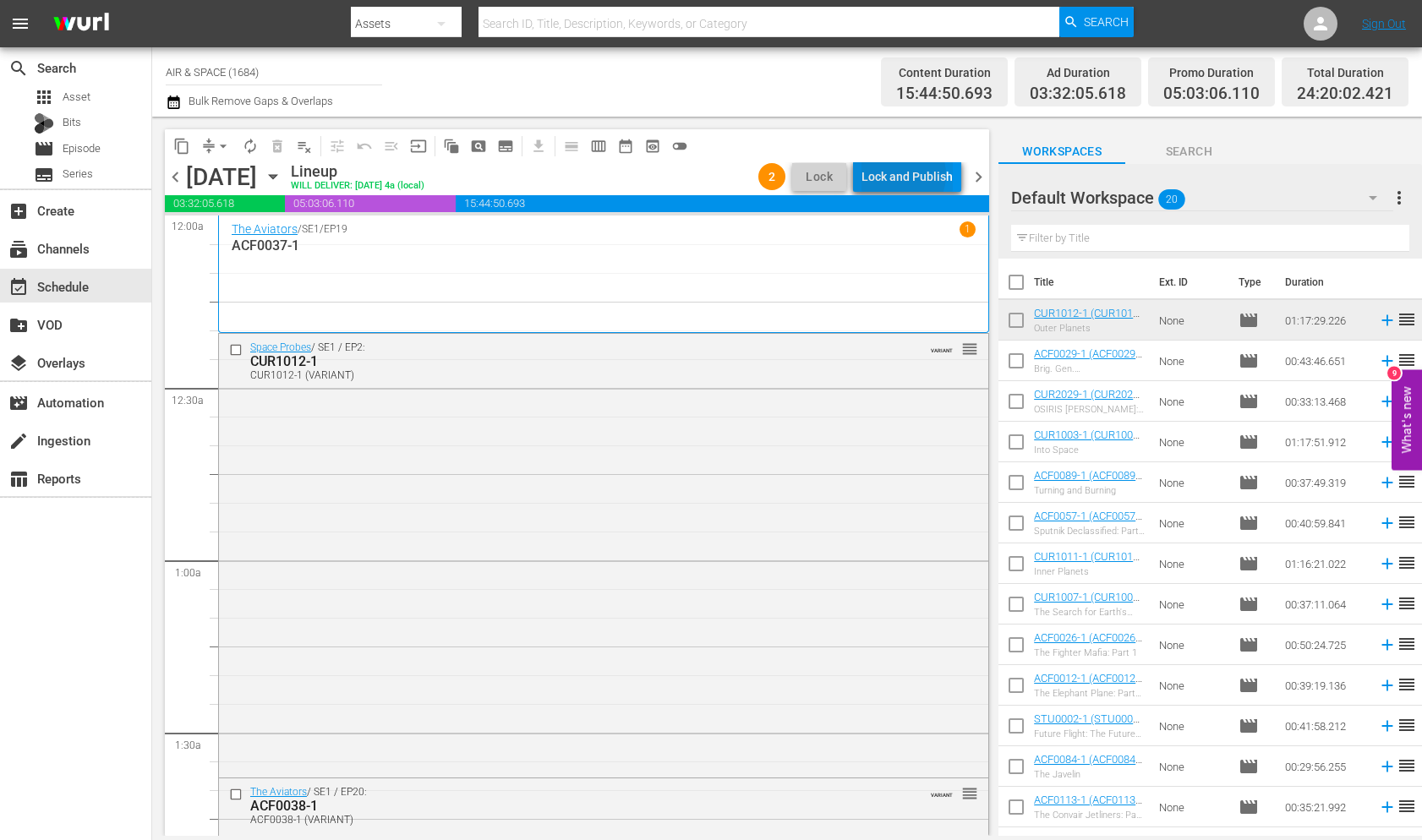
click at [901, 175] on div "Lock and Publish" at bounding box center [907, 177] width 91 height 31
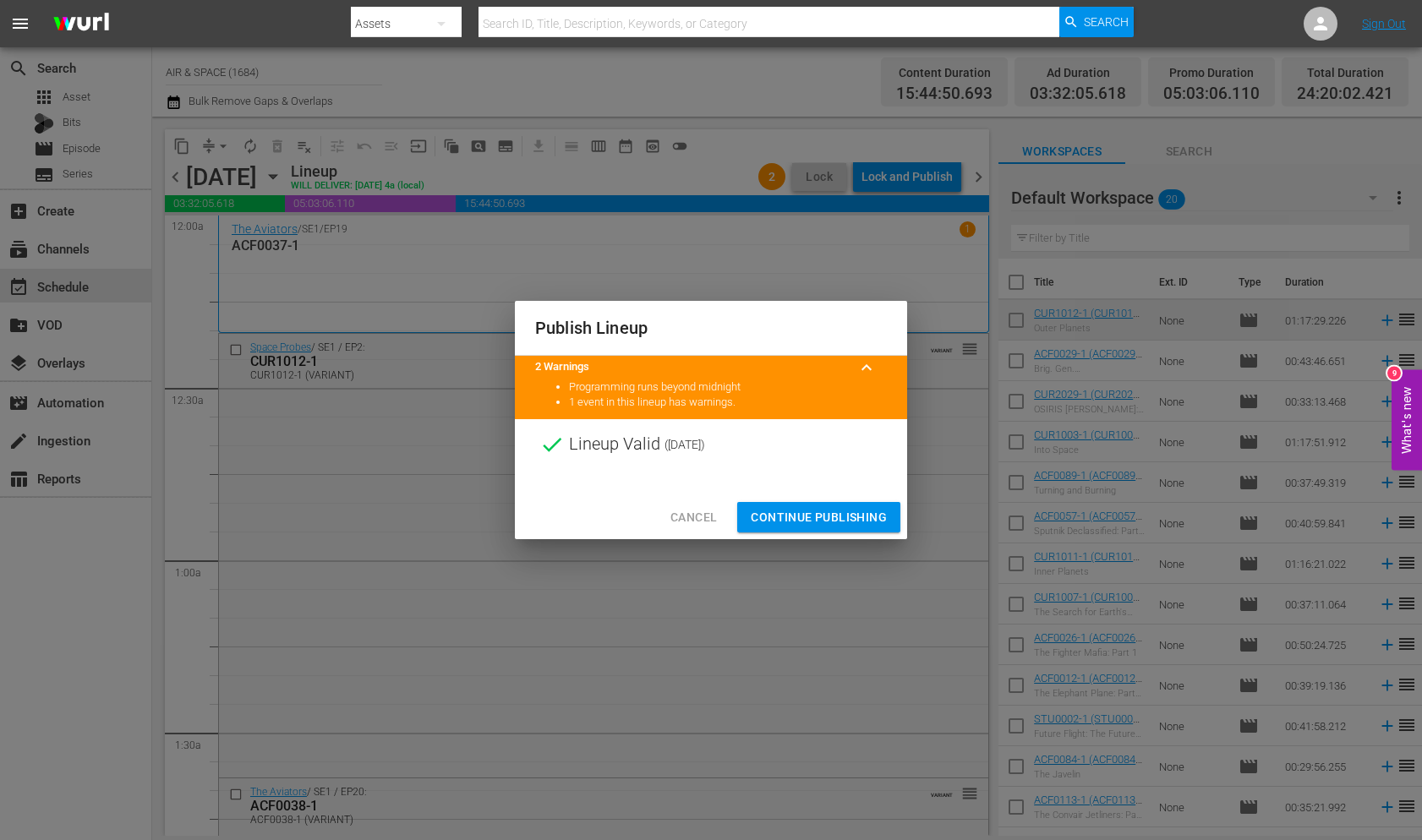
click at [809, 517] on span "Continue Publishing" at bounding box center [819, 517] width 136 height 21
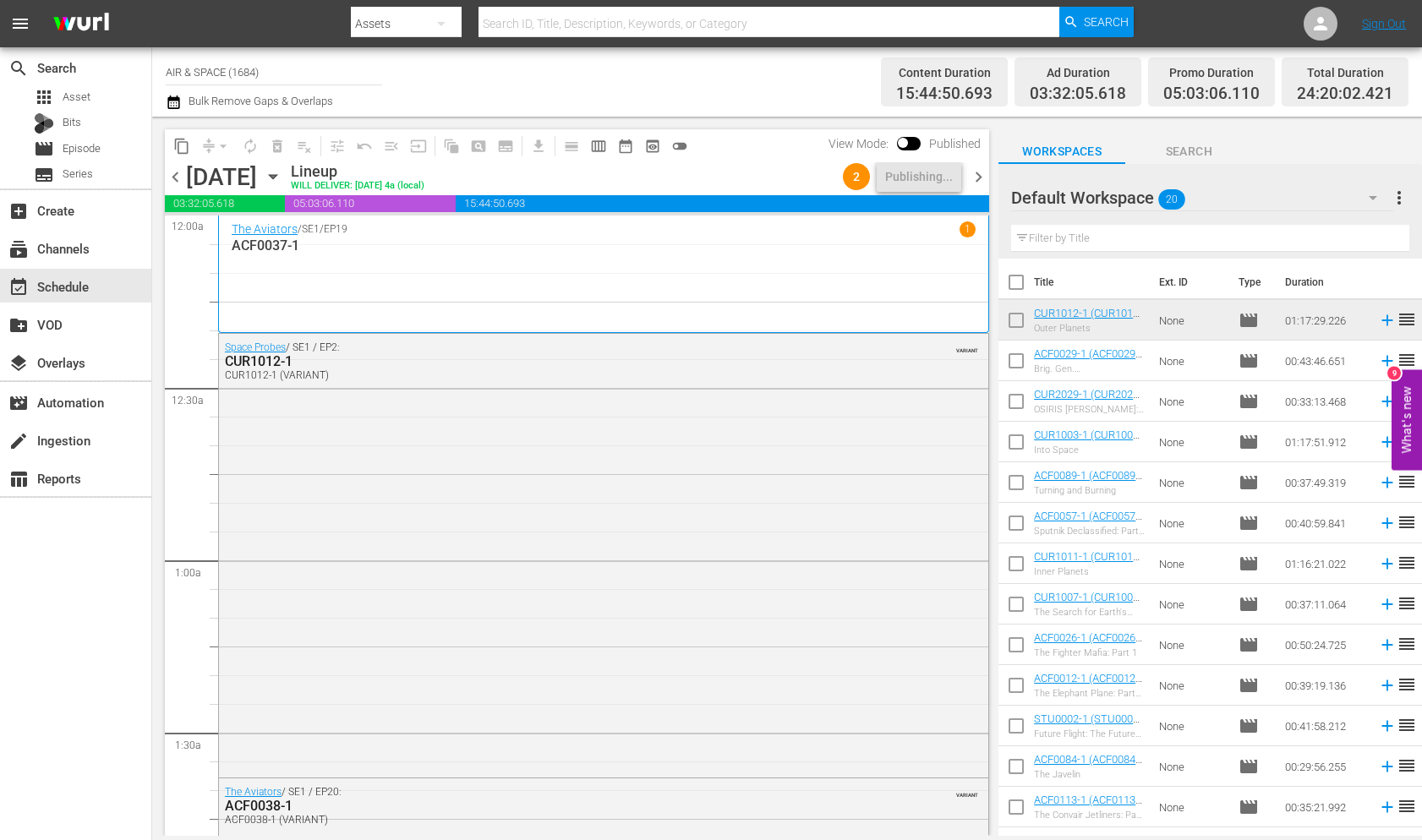
click at [282, 167] on icon "button" at bounding box center [273, 176] width 18 height 18
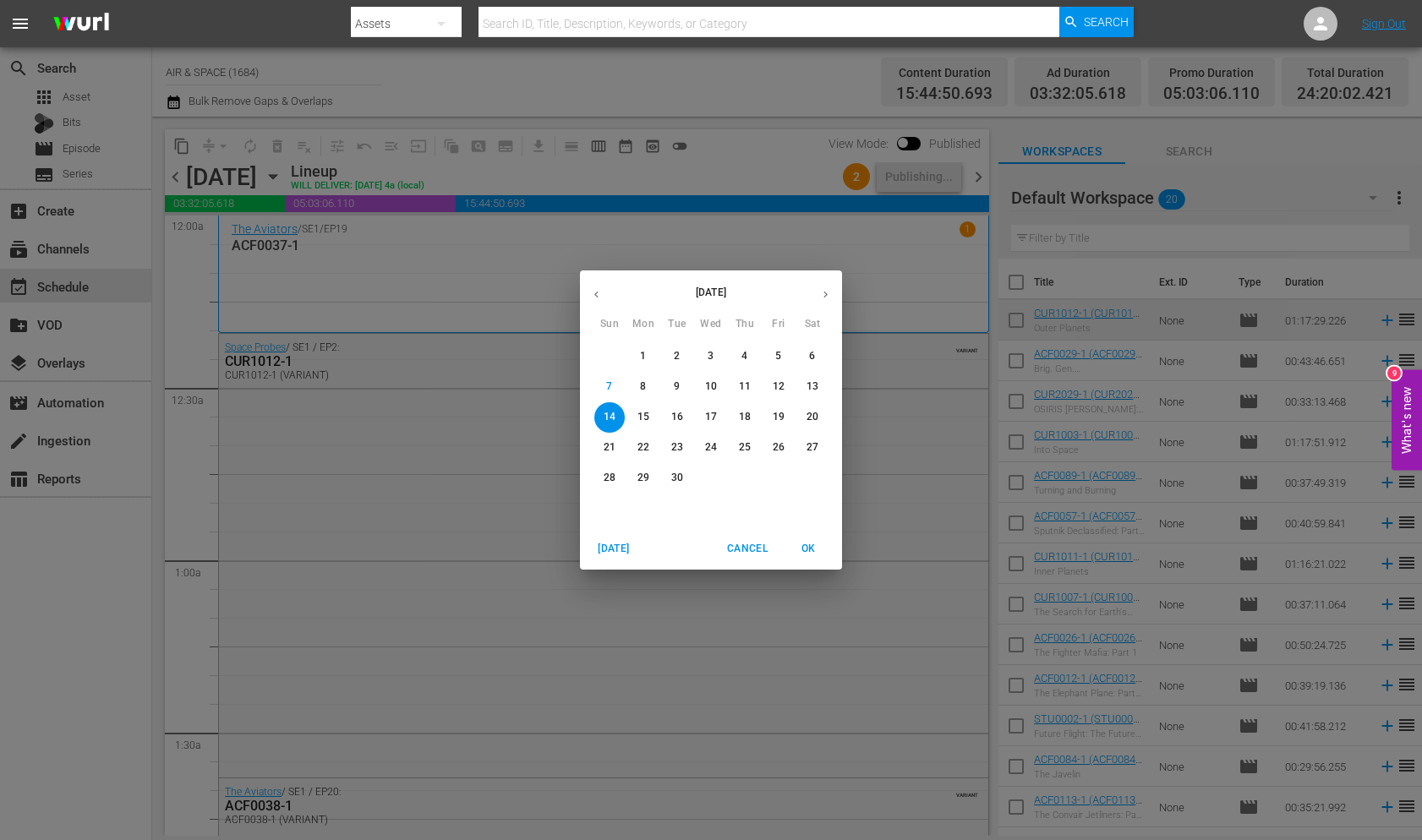
click at [748, 385] on p "11" at bounding box center [745, 386] width 12 height 14
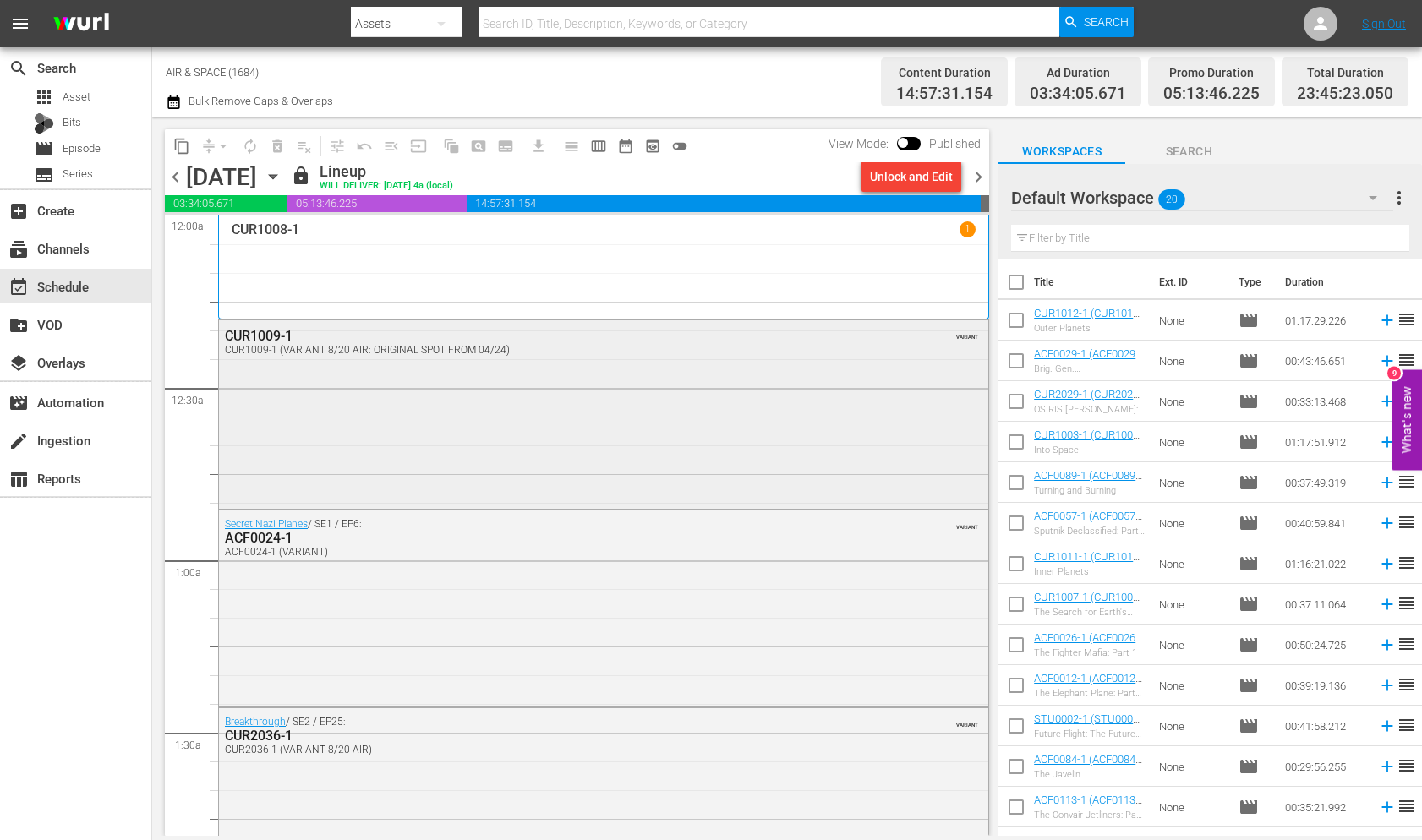
click at [258, 334] on div "CUR1009-1" at bounding box center [558, 336] width 667 height 16
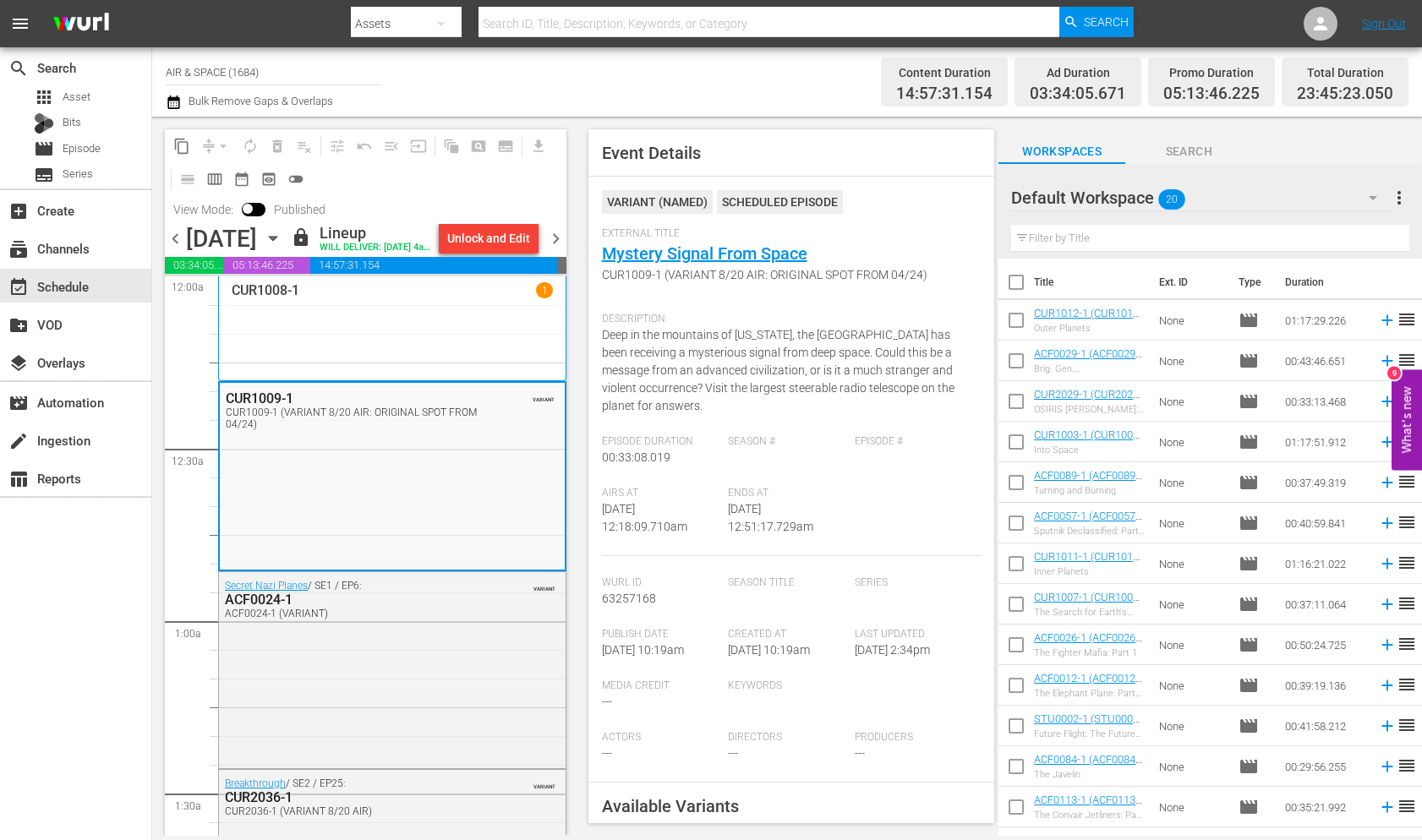
click at [561, 249] on span "chevron_right" at bounding box center [555, 239] width 21 height 21
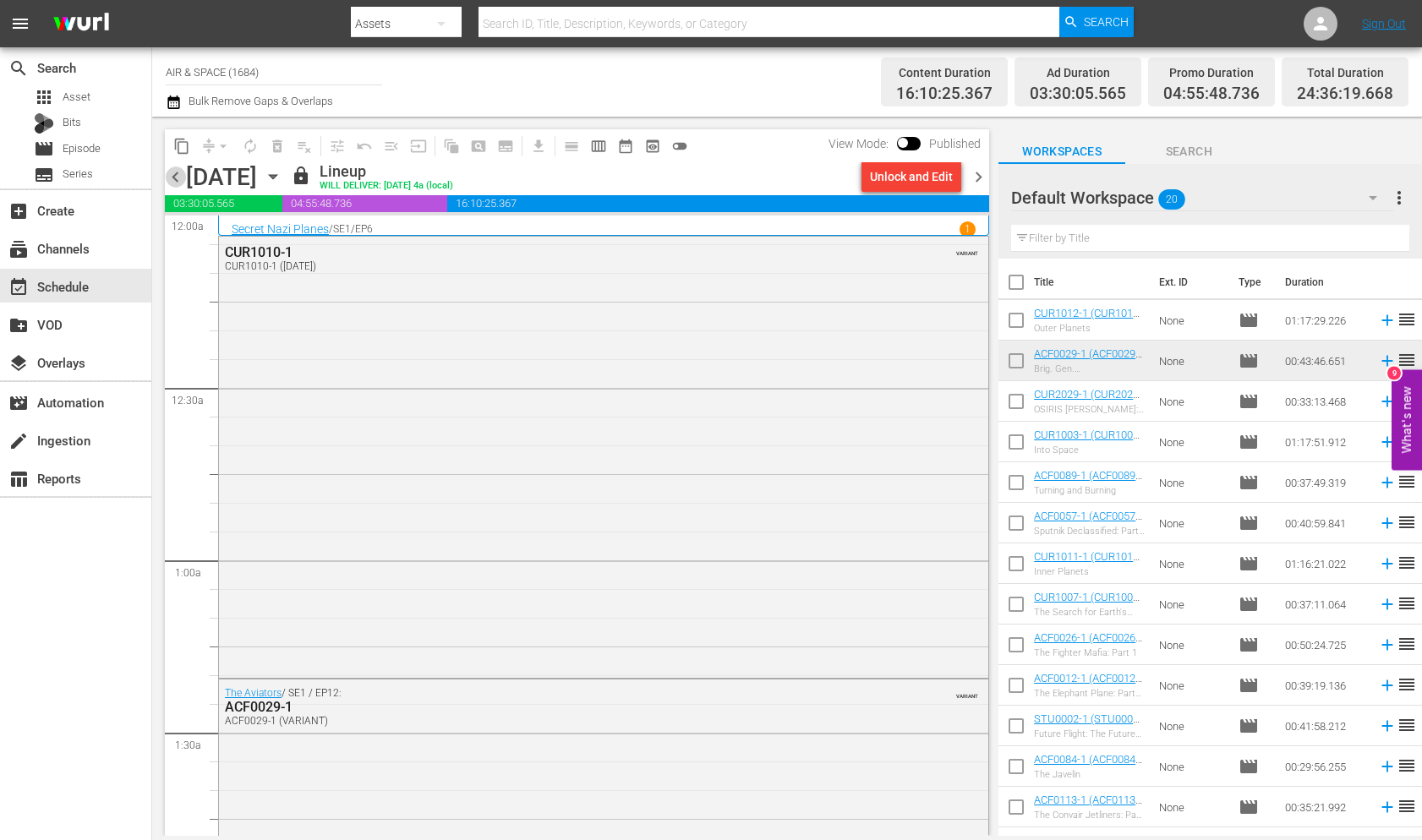
click at [171, 175] on span "chevron_left" at bounding box center [175, 177] width 21 height 21
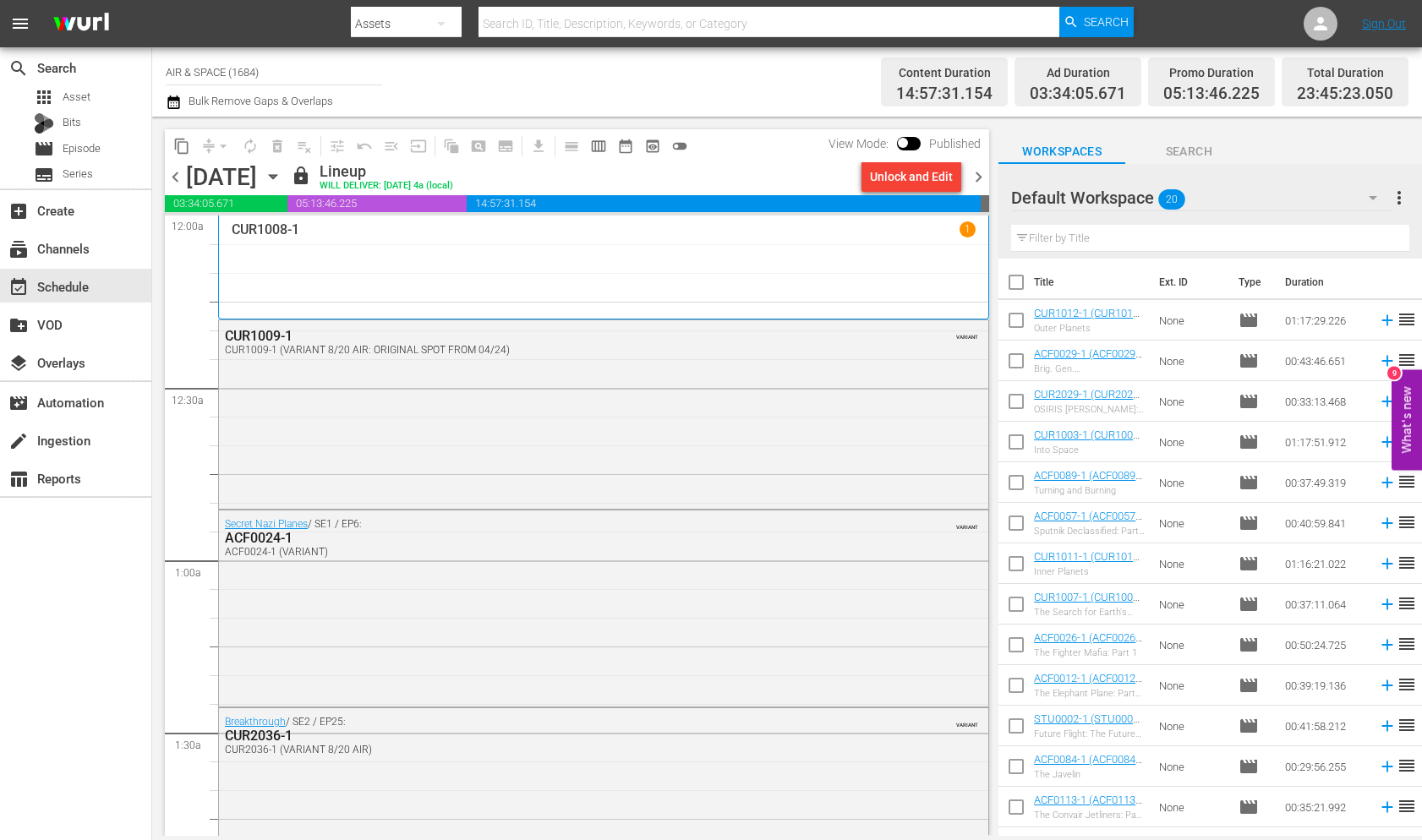
click at [276, 176] on icon "button" at bounding box center [272, 177] width 8 height 4
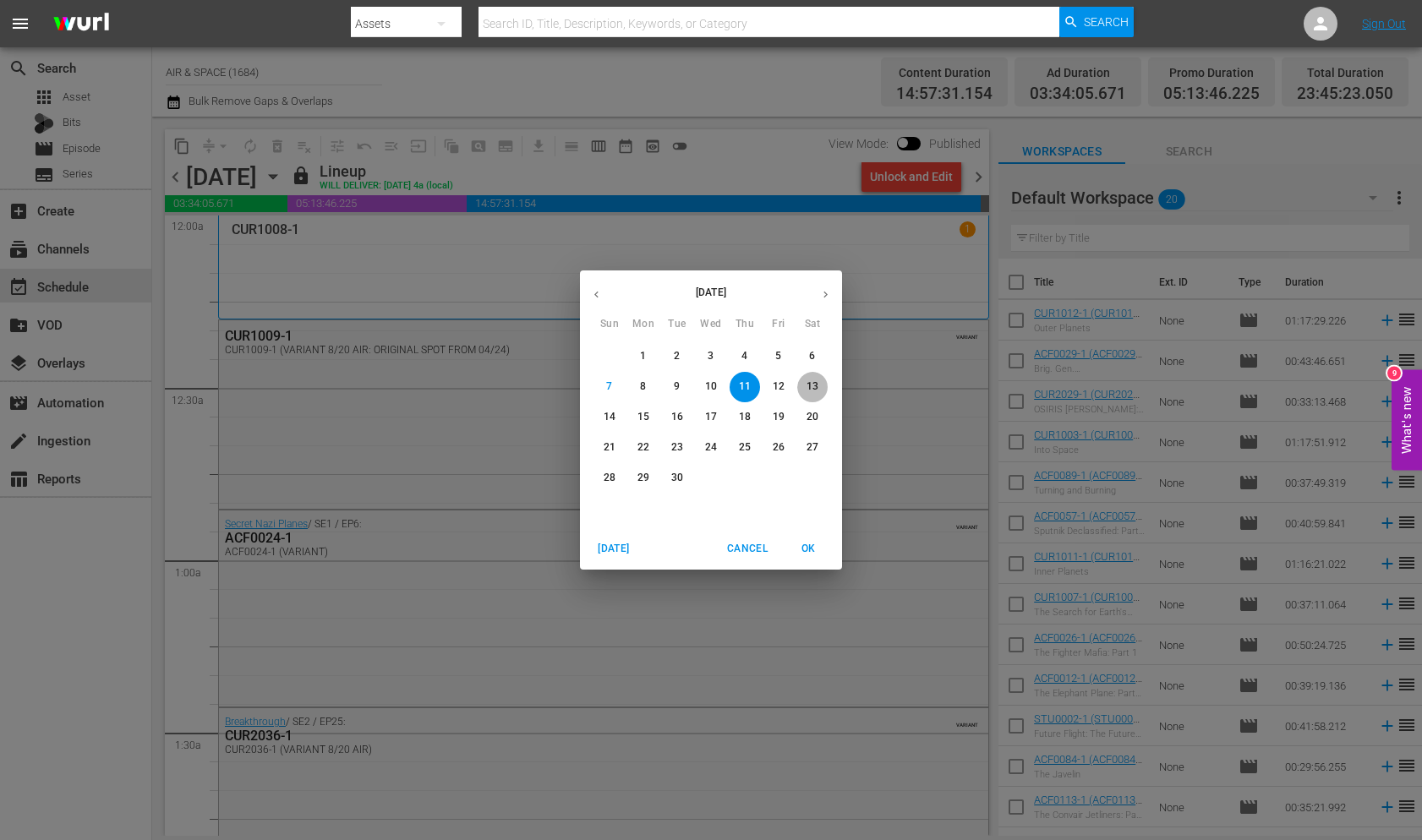
click at [818, 385] on span "13" at bounding box center [812, 386] width 31 height 14
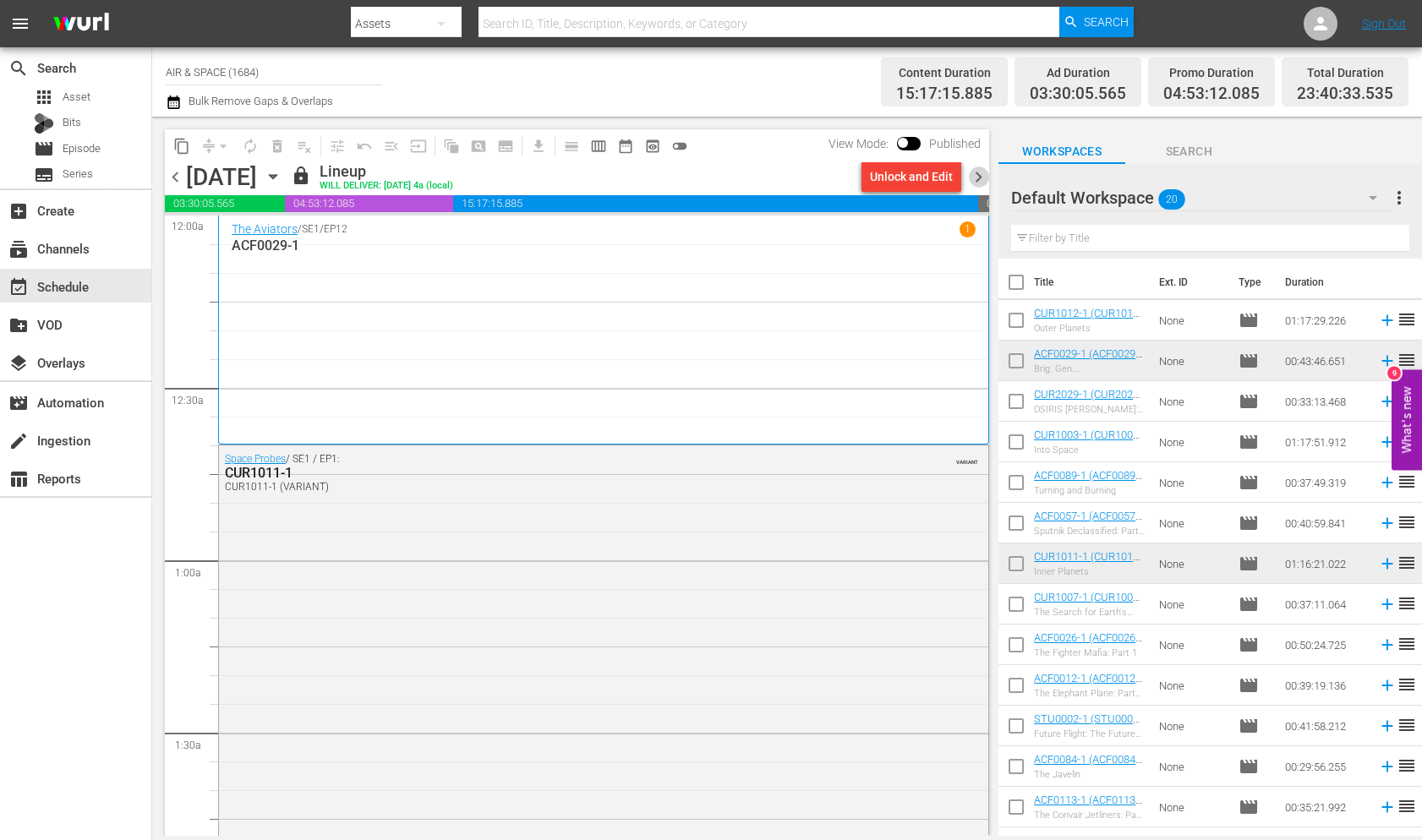
click at [978, 177] on span "chevron_right" at bounding box center [979, 177] width 21 height 21
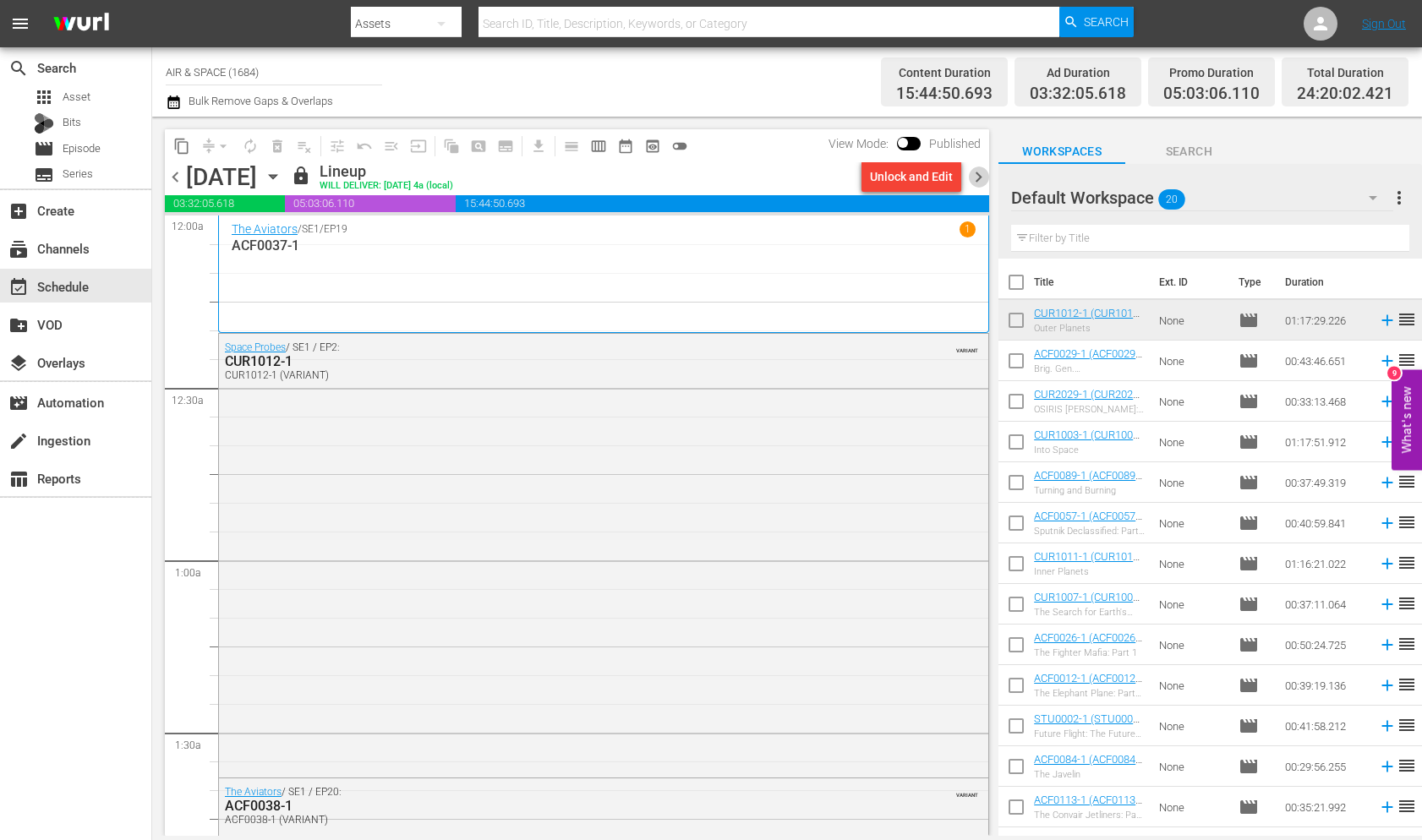
click at [980, 177] on span "chevron_right" at bounding box center [979, 177] width 21 height 21
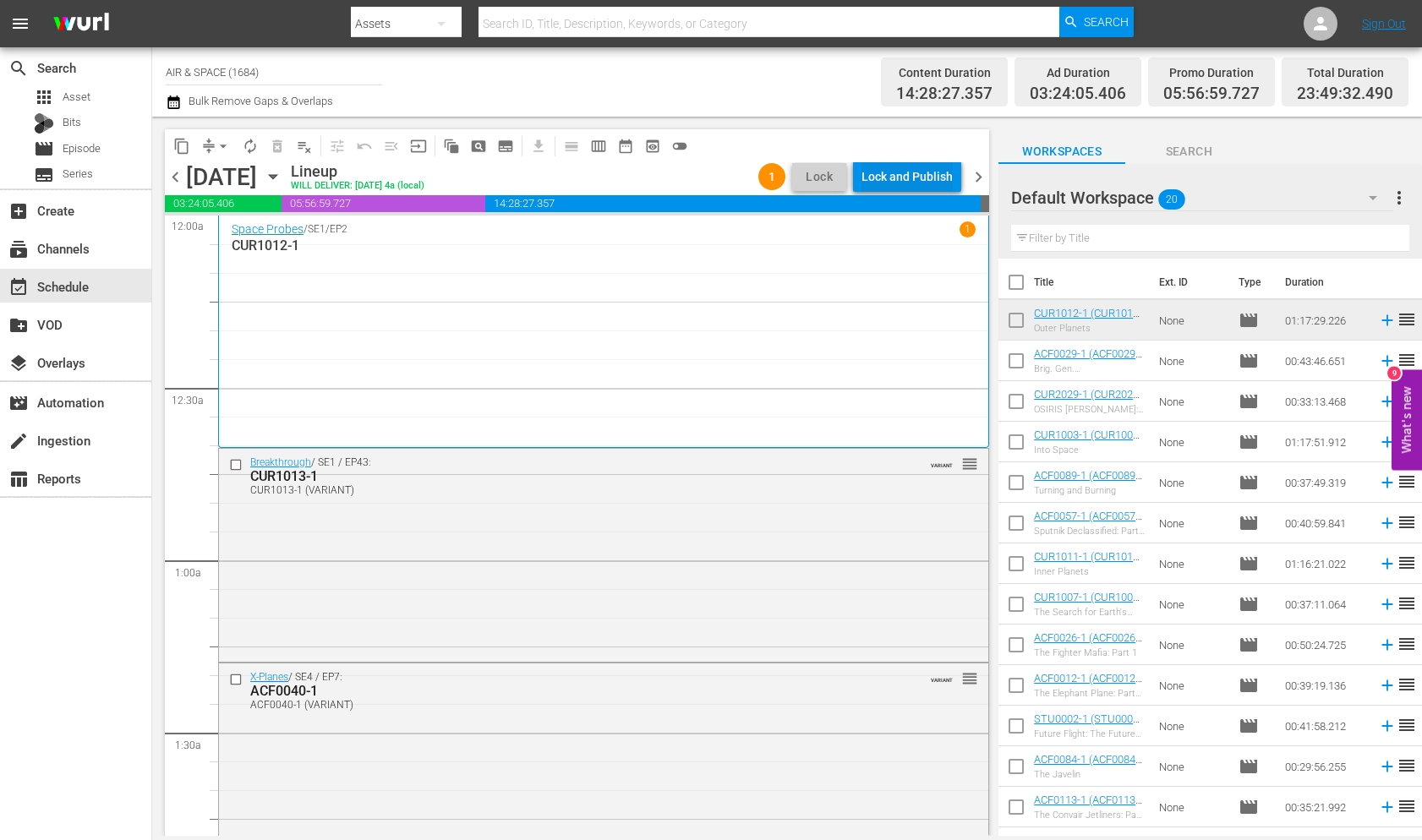
click at [882, 177] on div "Lock and Publish" at bounding box center [907, 177] width 91 height 31
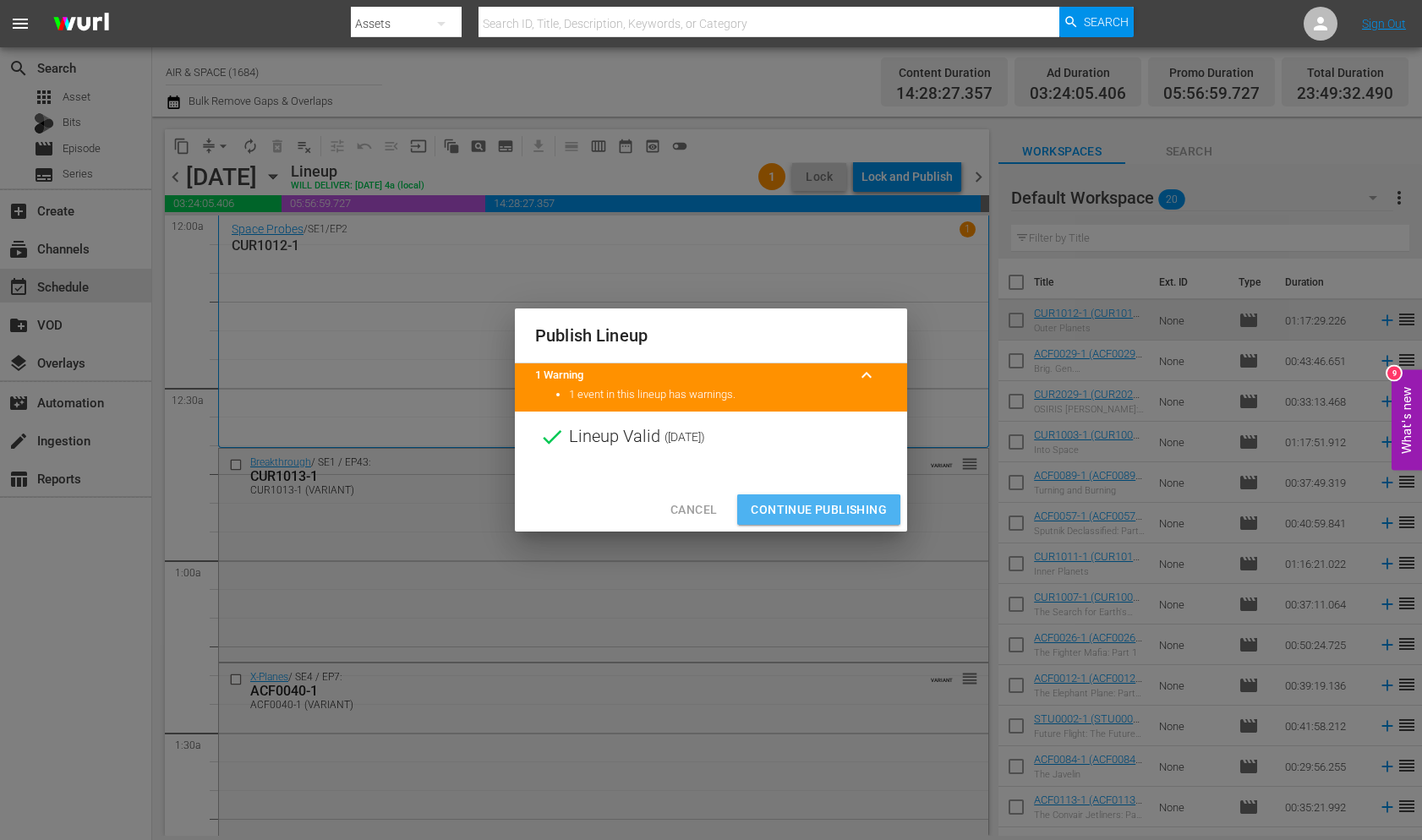
click at [798, 512] on span "Continue Publishing" at bounding box center [819, 510] width 136 height 21
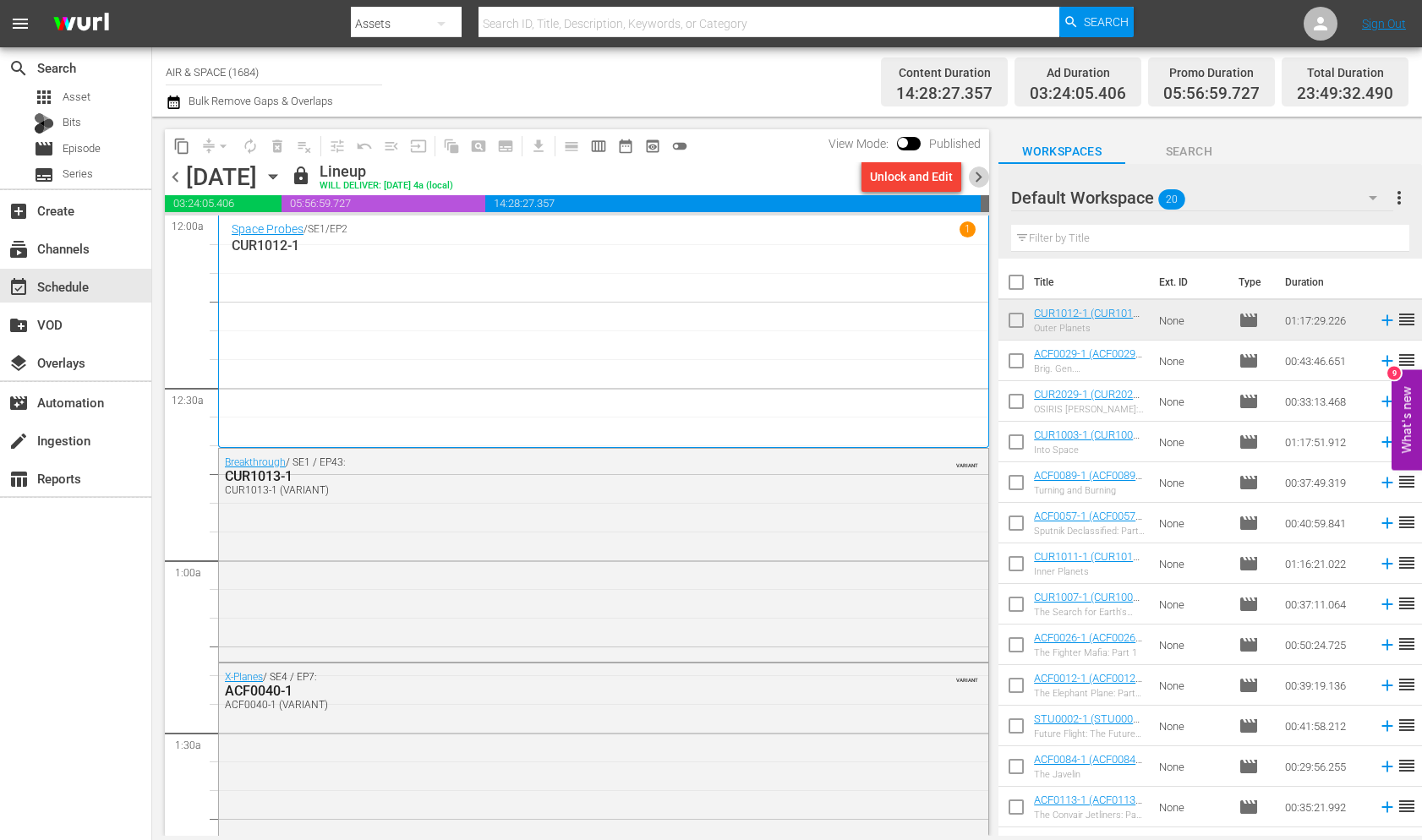
click at [975, 177] on span "chevron_right" at bounding box center [979, 177] width 21 height 21
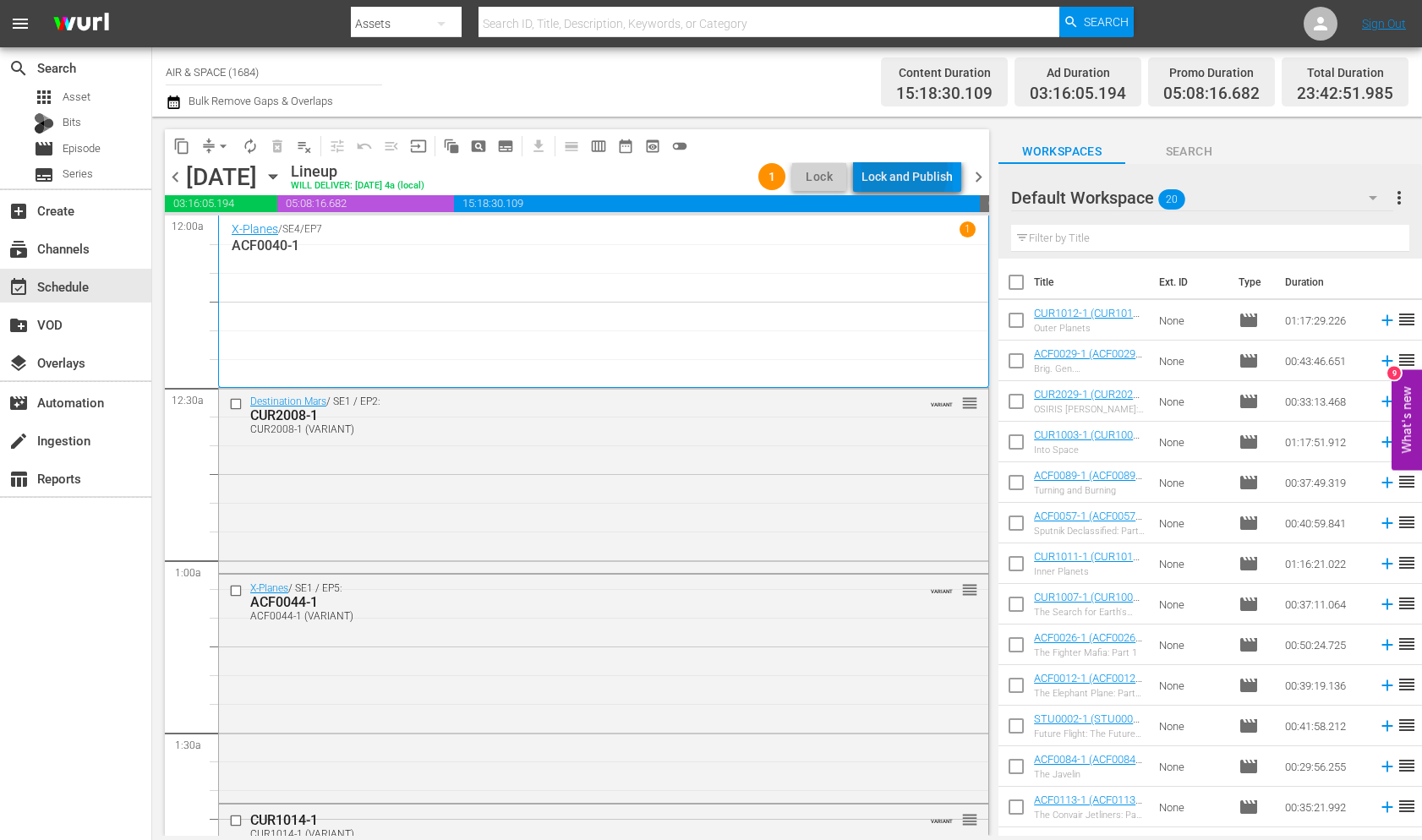
click at [903, 171] on div "Lock and Publish" at bounding box center [907, 177] width 91 height 31
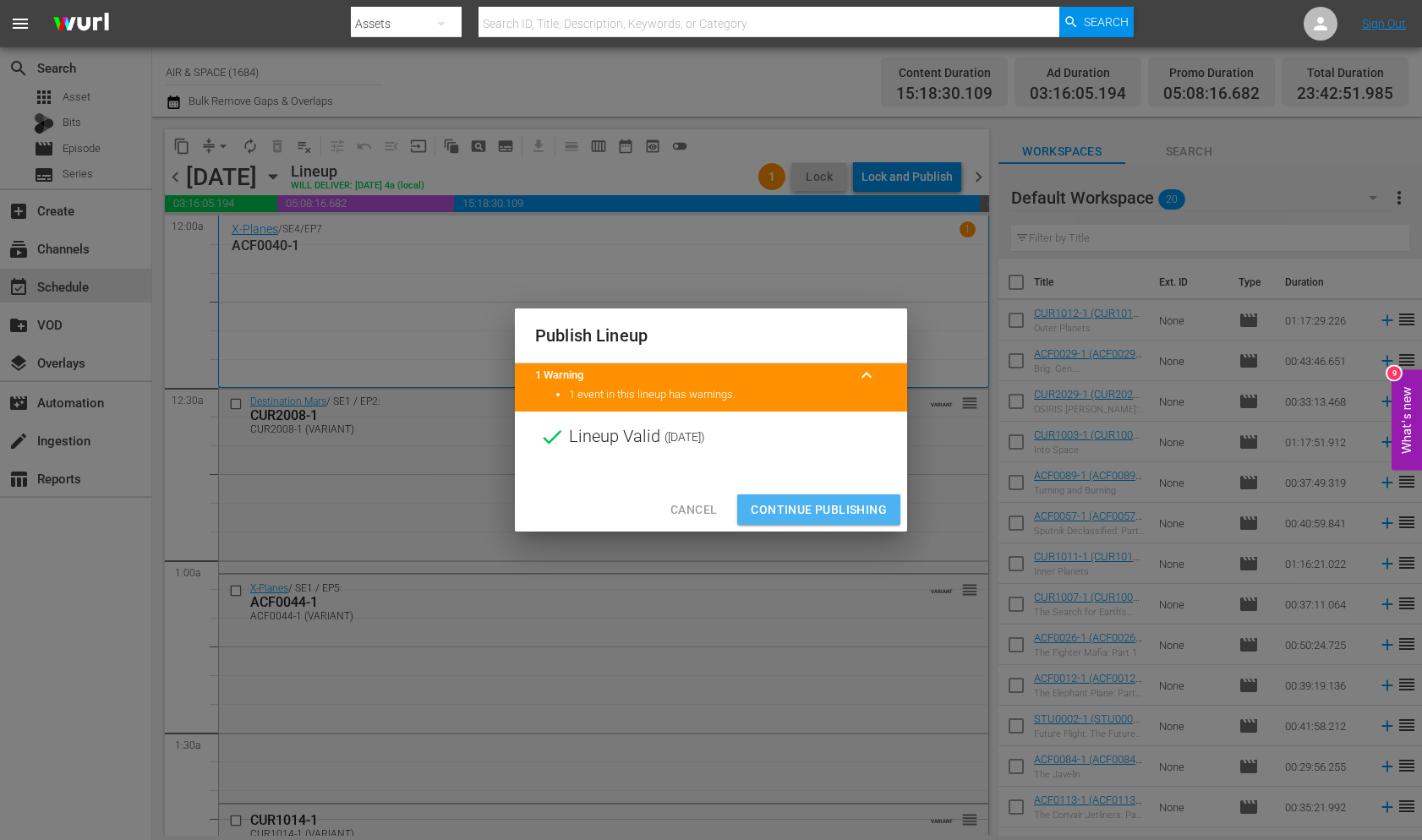
click at [810, 514] on span "Continue Publishing" at bounding box center [819, 510] width 136 height 21
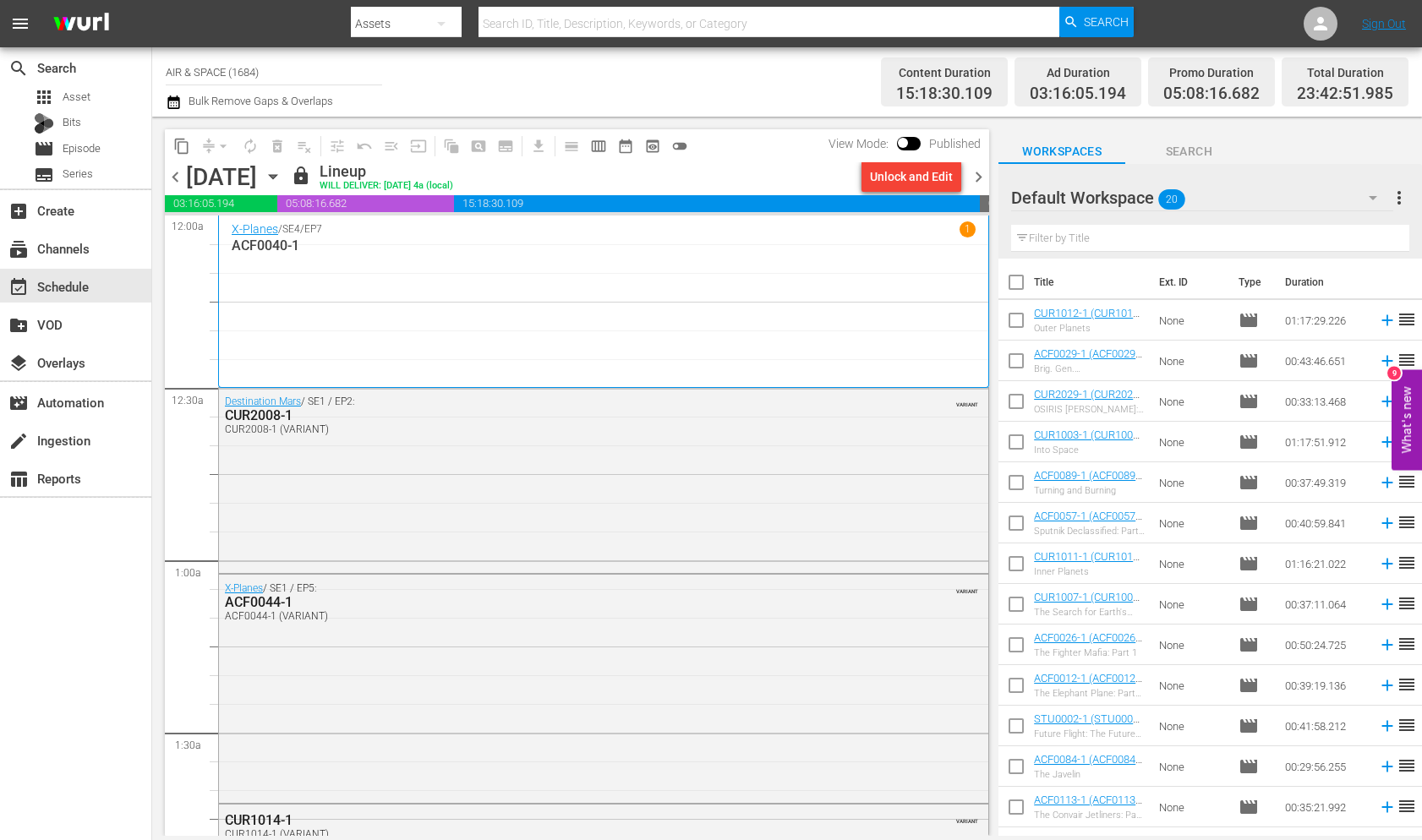
click at [978, 175] on span "chevron_right" at bounding box center [979, 177] width 21 height 21
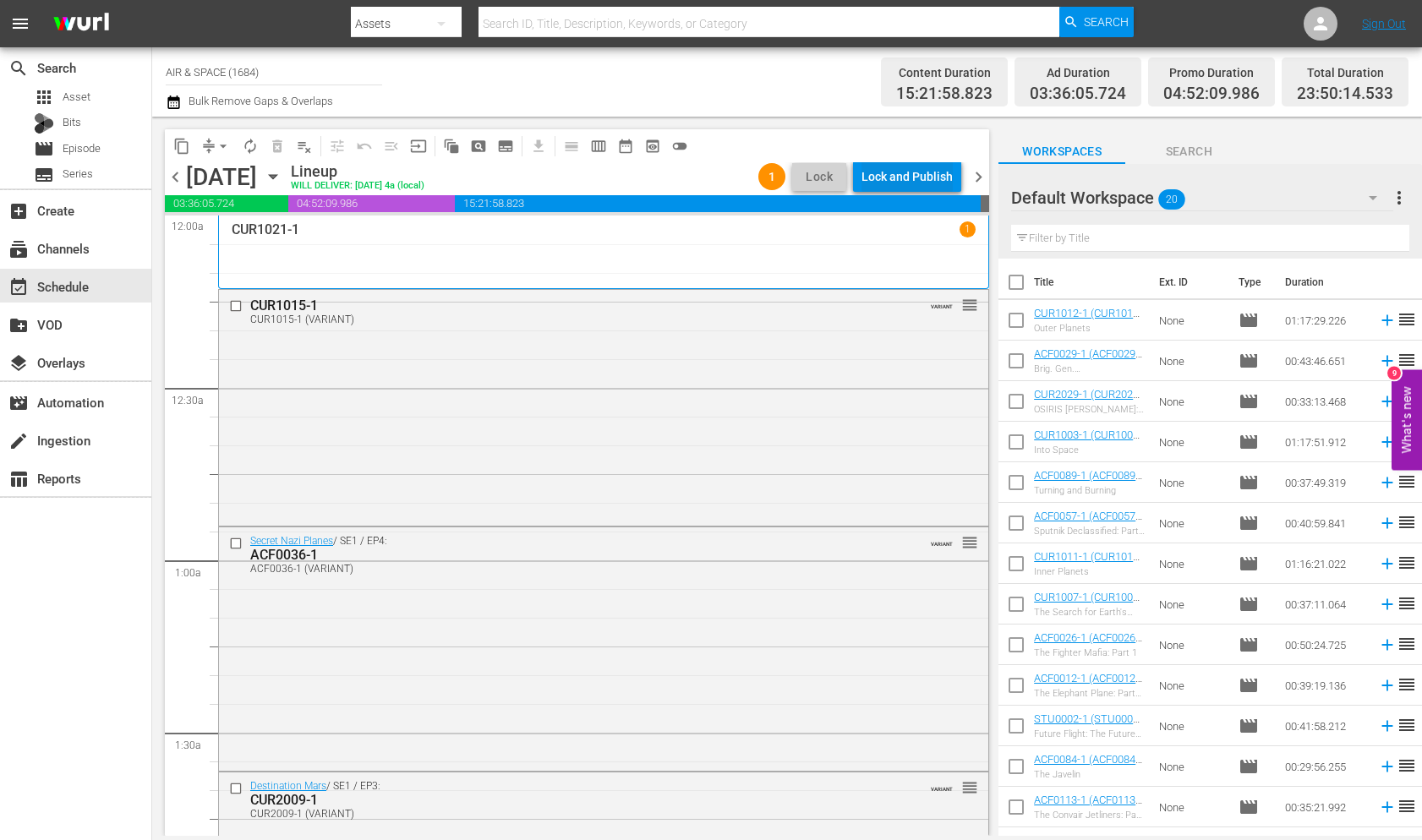
click at [903, 181] on div "Lock and Publish" at bounding box center [907, 177] width 91 height 31
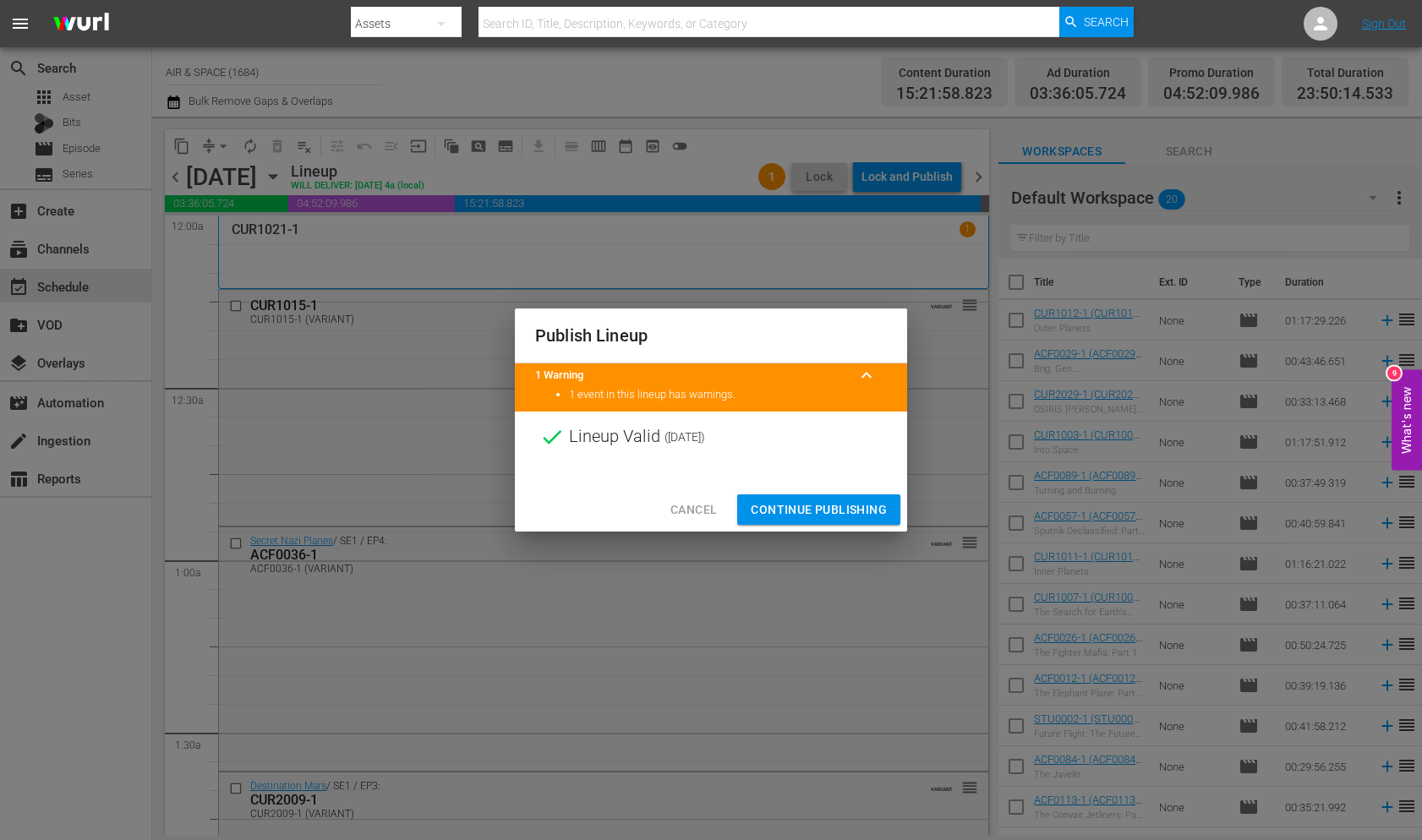
click at [821, 503] on span "Continue Publishing" at bounding box center [819, 510] width 136 height 21
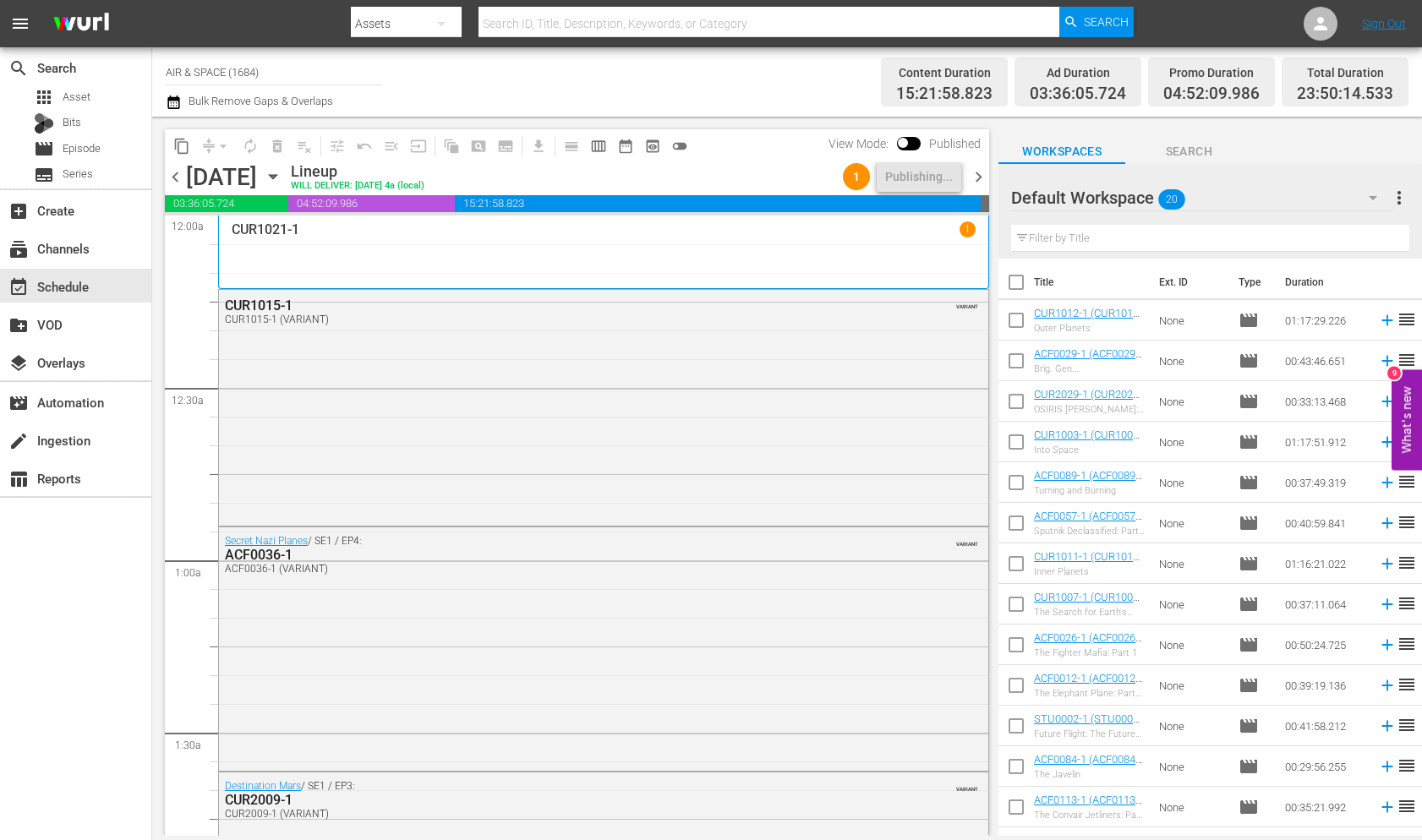
click at [976, 169] on span "chevron_right" at bounding box center [979, 177] width 21 height 21
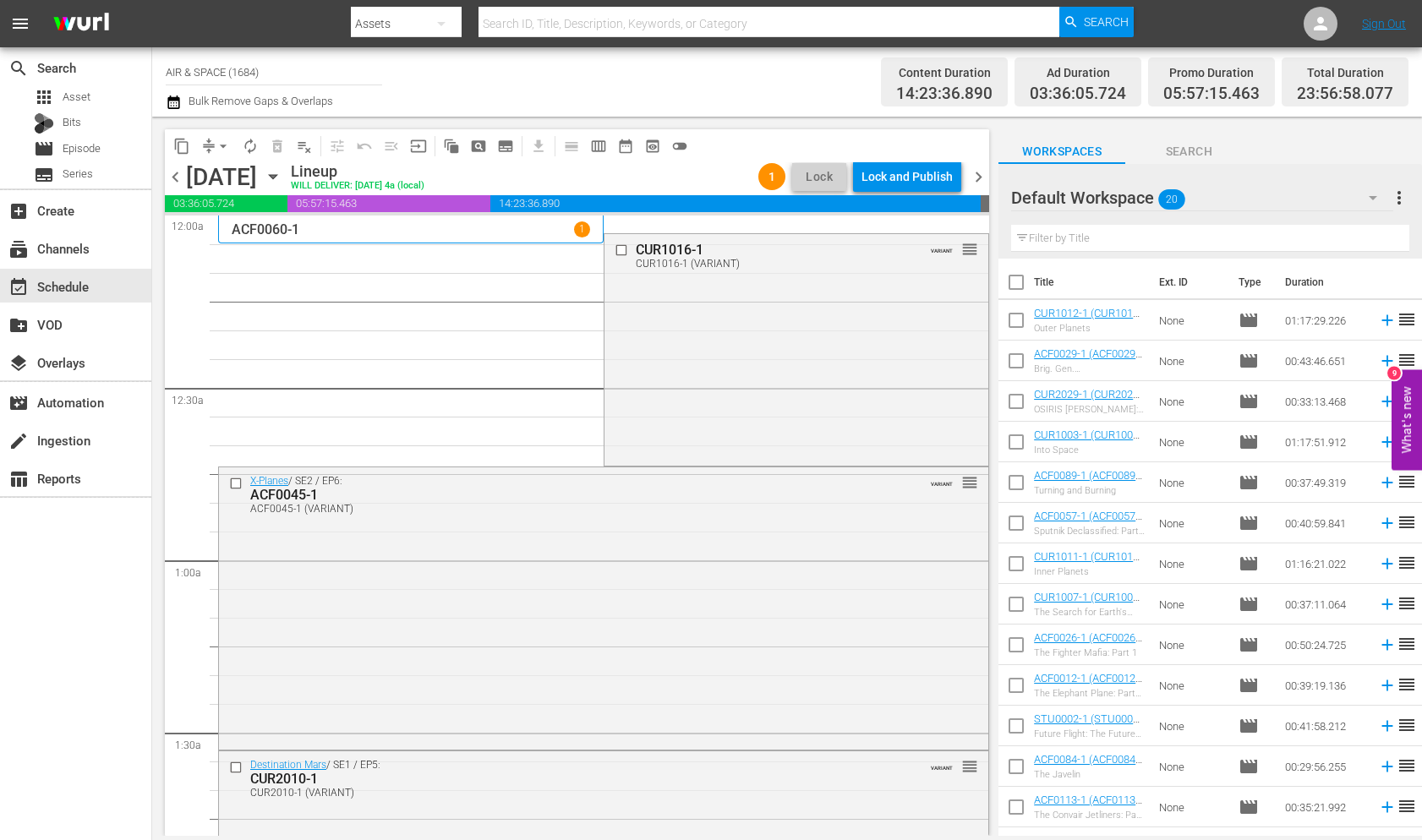
click at [174, 177] on span "chevron_left" at bounding box center [175, 177] width 21 height 21
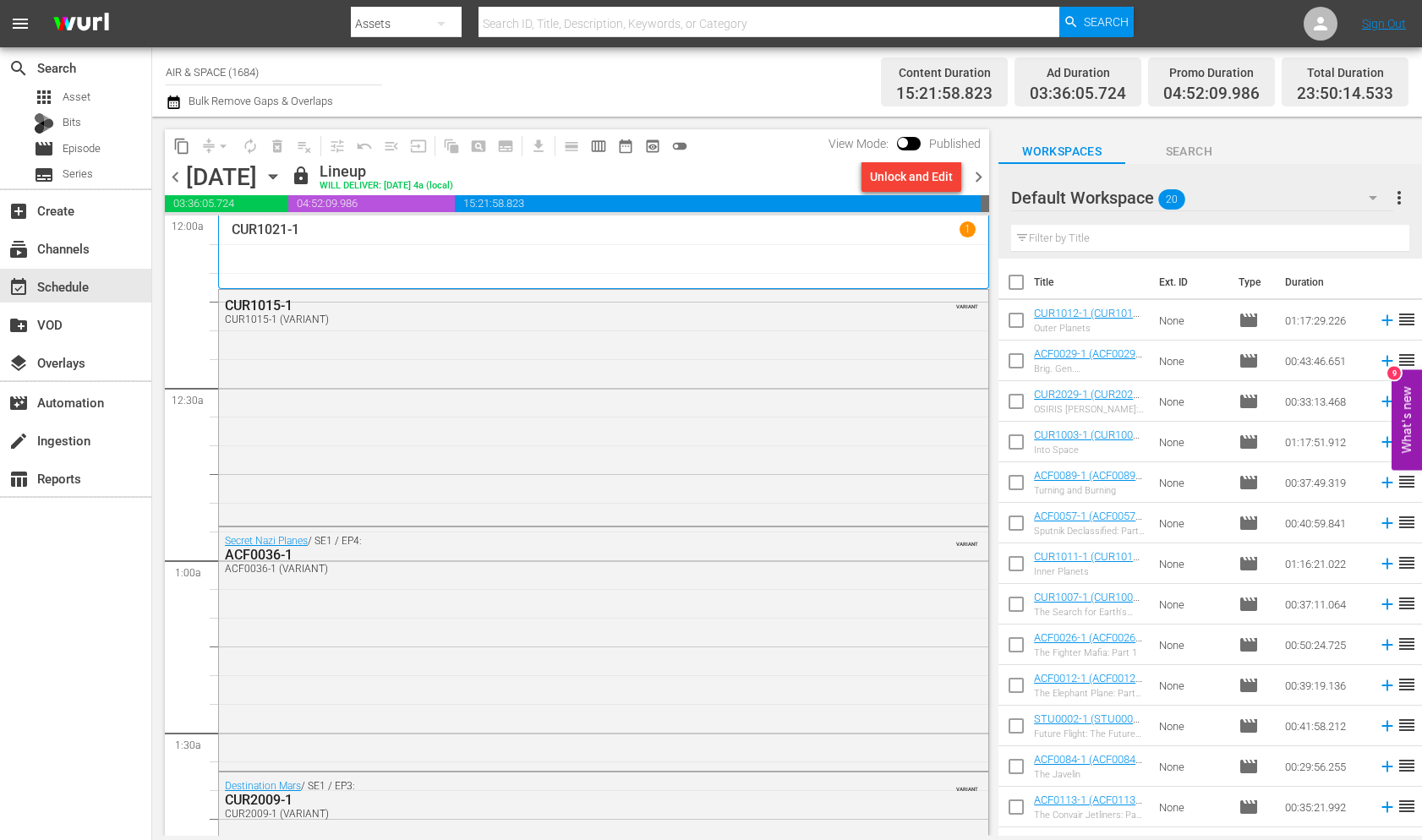
click at [978, 177] on span "chevron_right" at bounding box center [979, 177] width 21 height 21
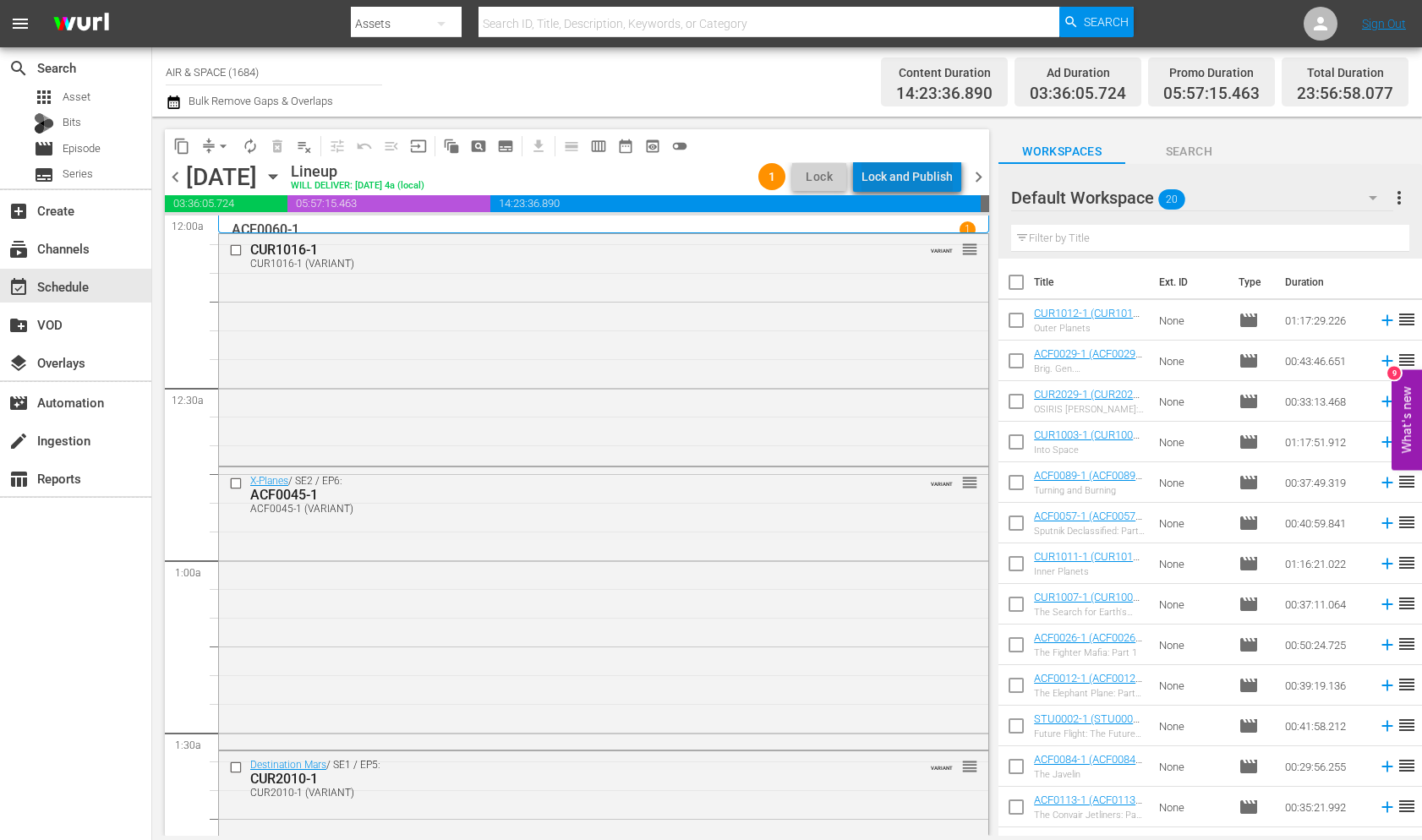
click at [916, 168] on div "Lock and Publish" at bounding box center [907, 177] width 91 height 31
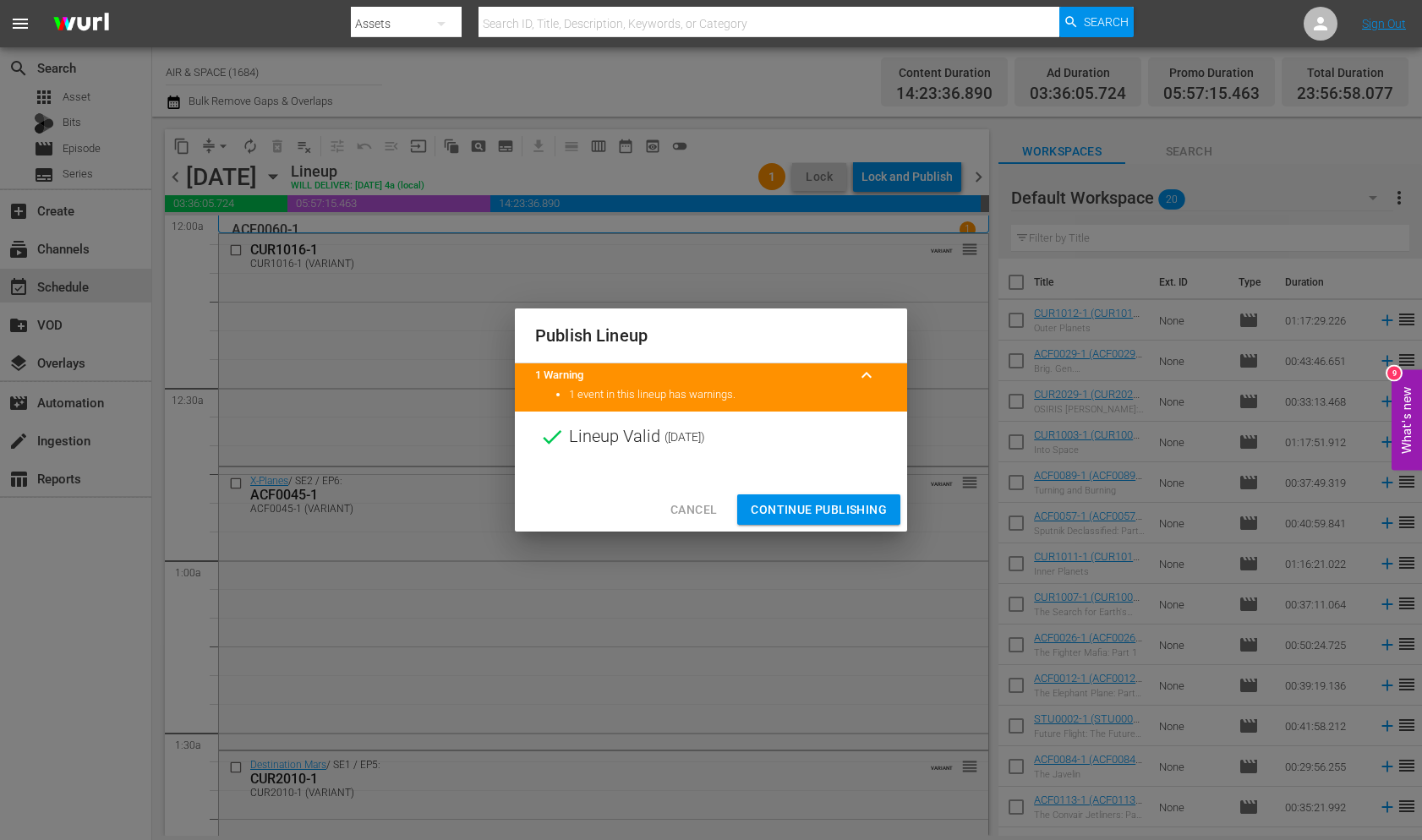
click at [818, 508] on span "Continue Publishing" at bounding box center [819, 510] width 136 height 21
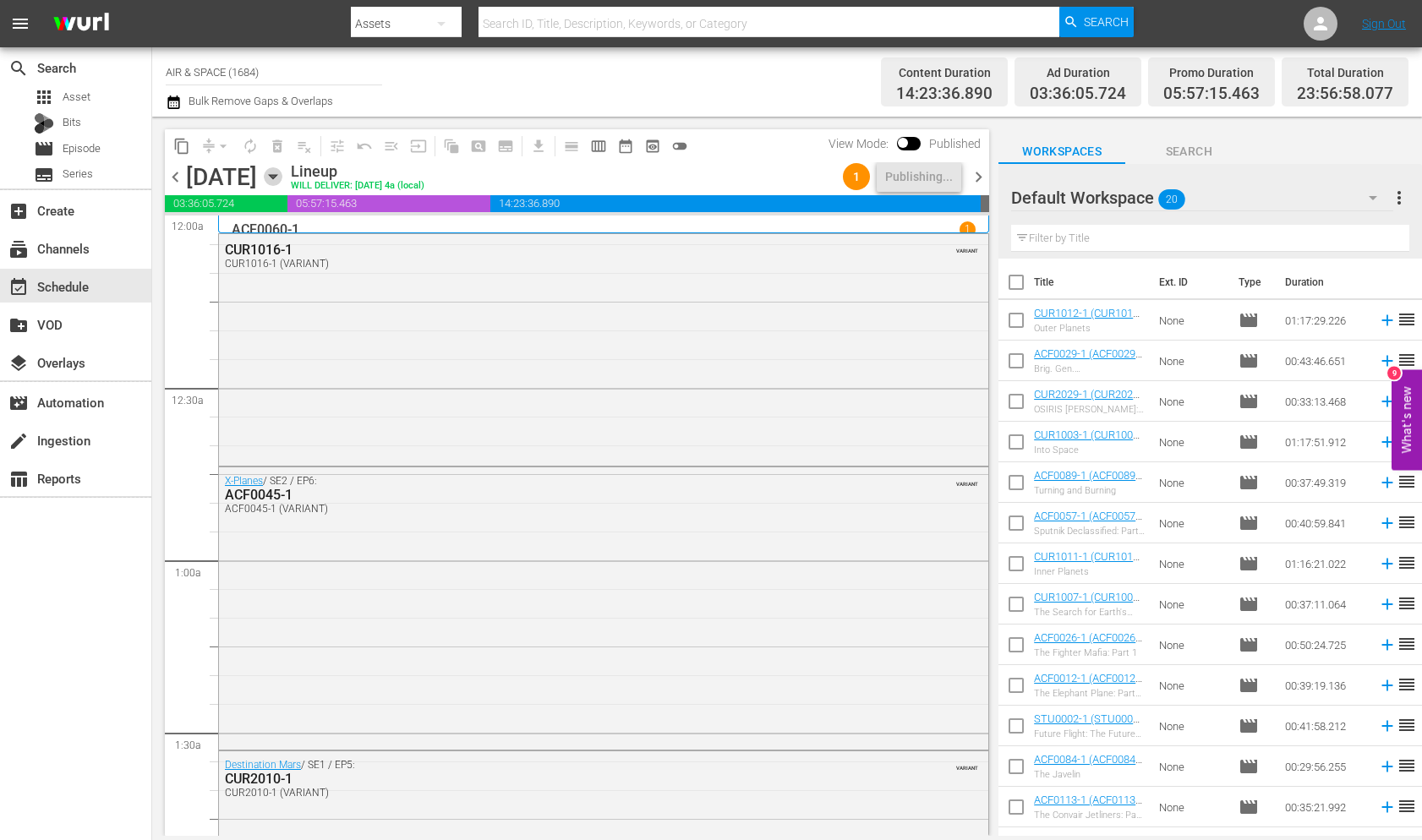
click at [276, 175] on icon "button" at bounding box center [272, 177] width 8 height 4
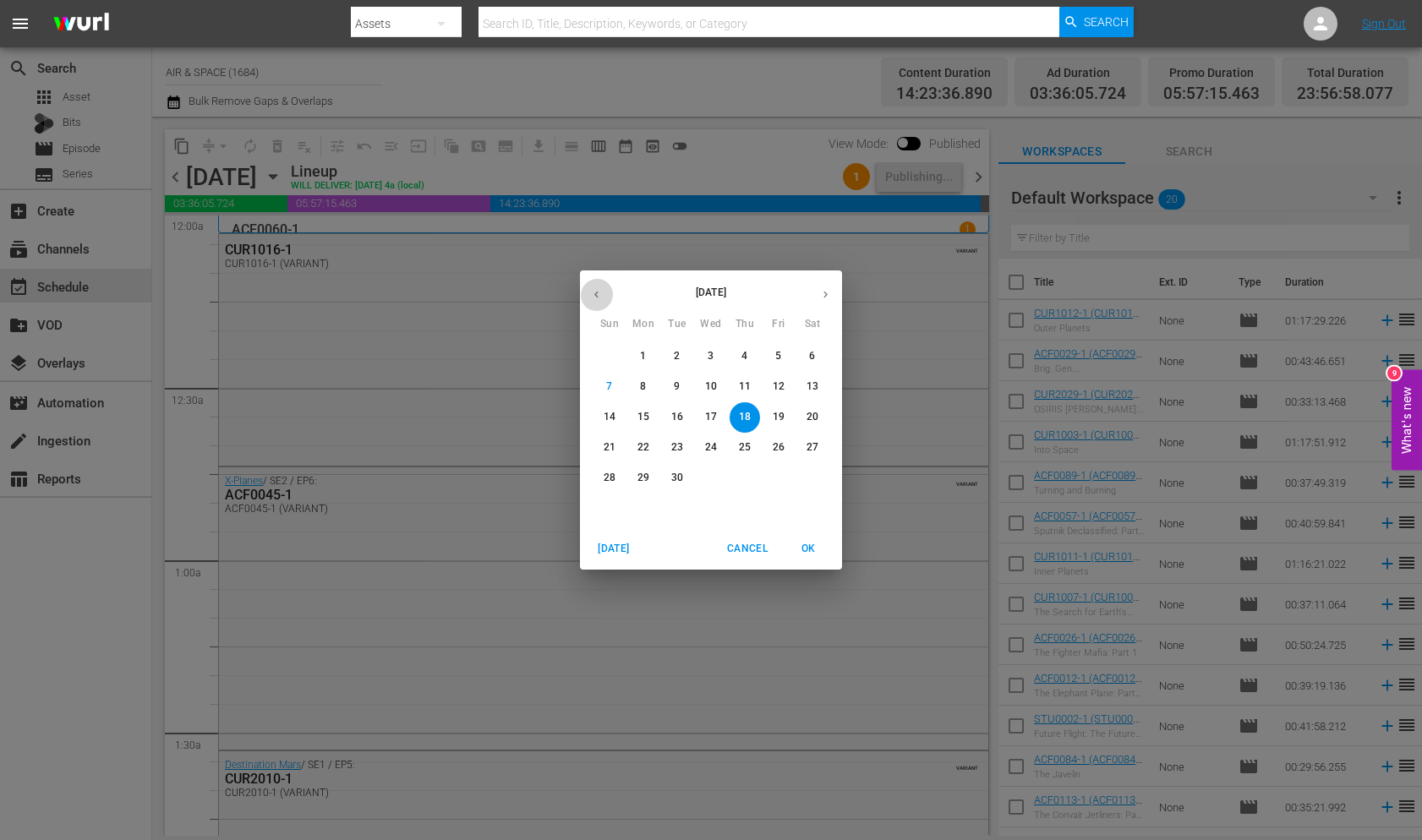
click at [592, 289] on icon "button" at bounding box center [596, 295] width 12 height 12
click at [828, 294] on icon "button" at bounding box center [826, 295] width 12 height 12
click at [744, 383] on p "11" at bounding box center [745, 386] width 12 height 14
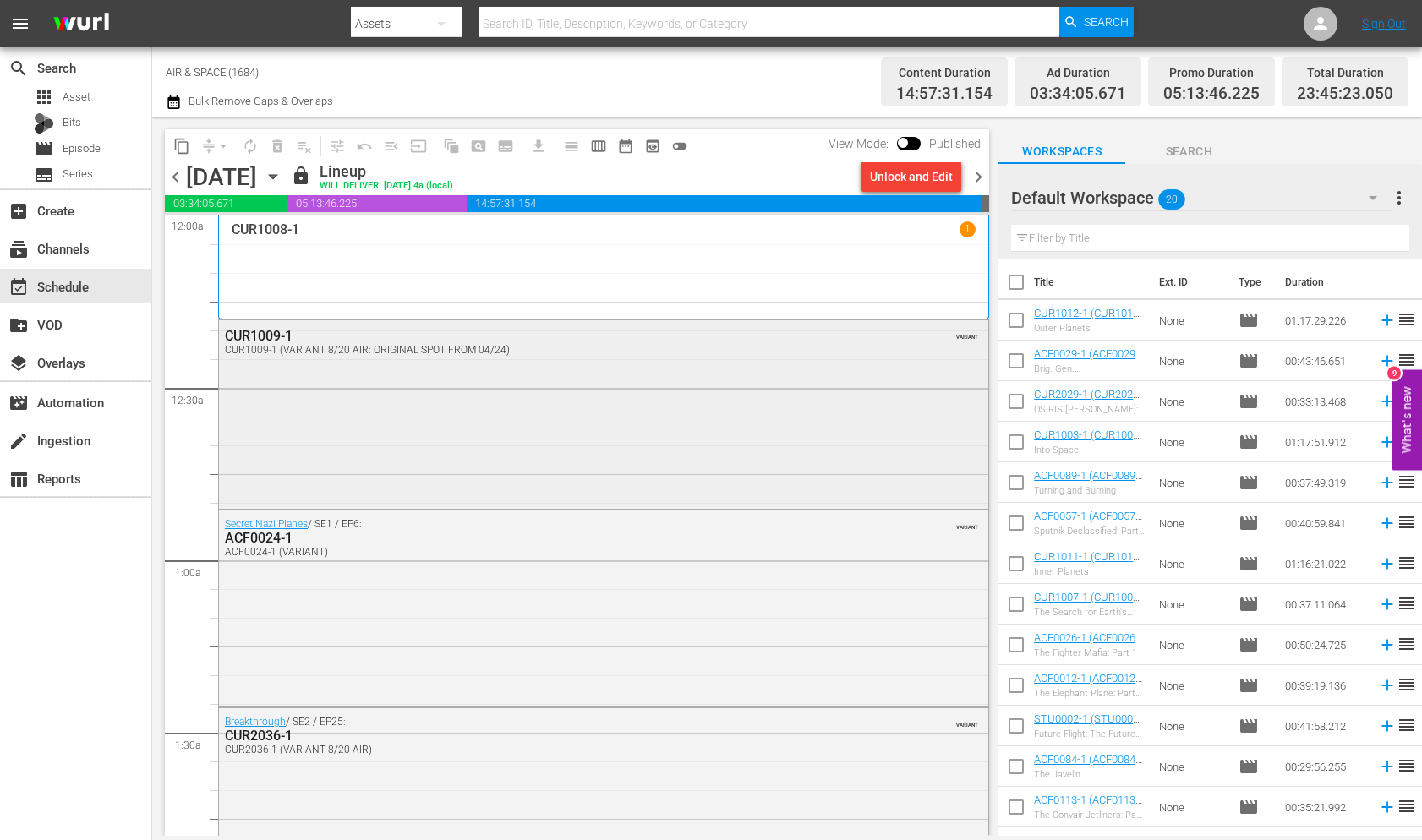
click at [276, 337] on div "CUR1009-1" at bounding box center [558, 336] width 667 height 16
